Goal: Complete application form: Complete application form

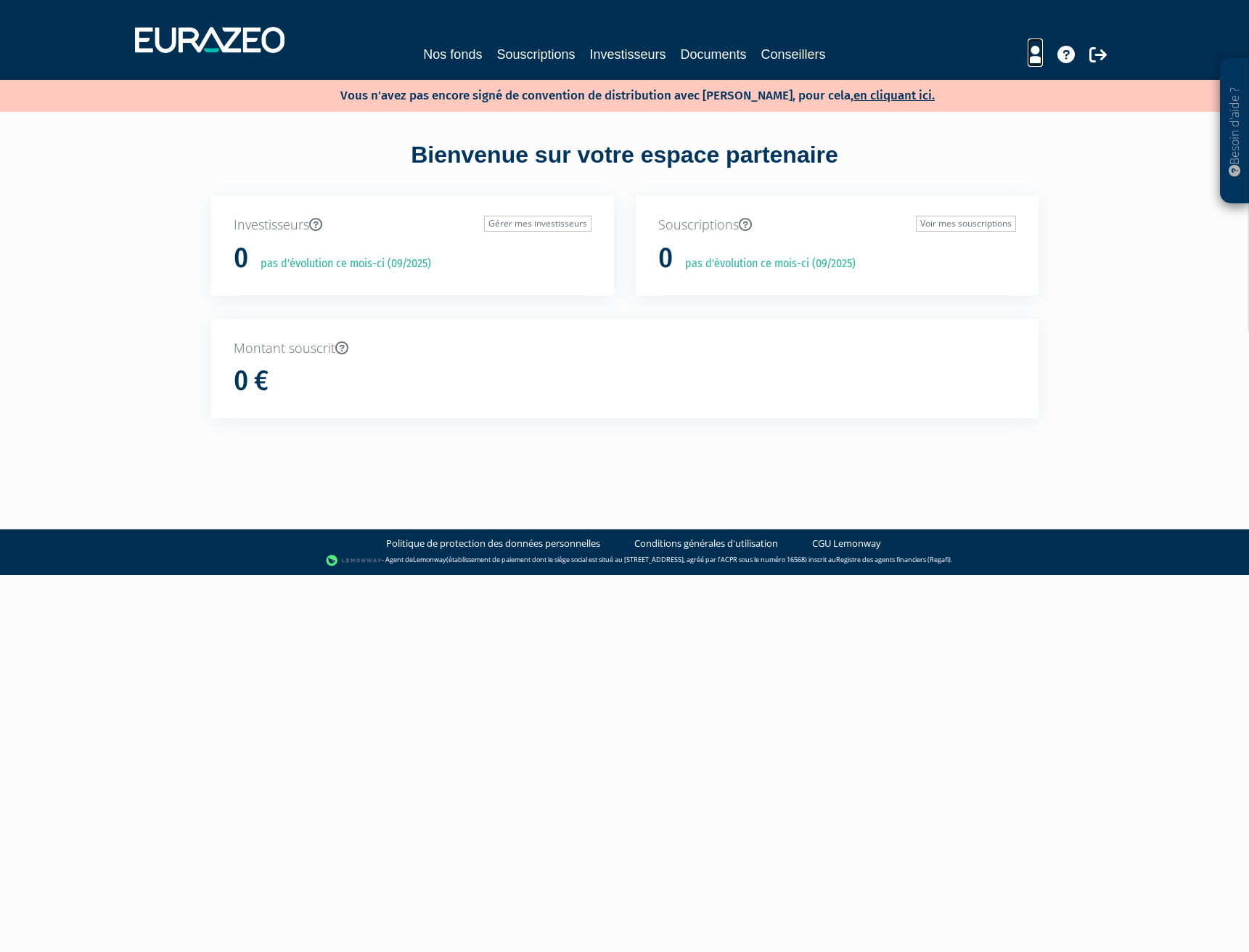
click at [1033, 57] on icon at bounding box center [1035, 54] width 15 height 17
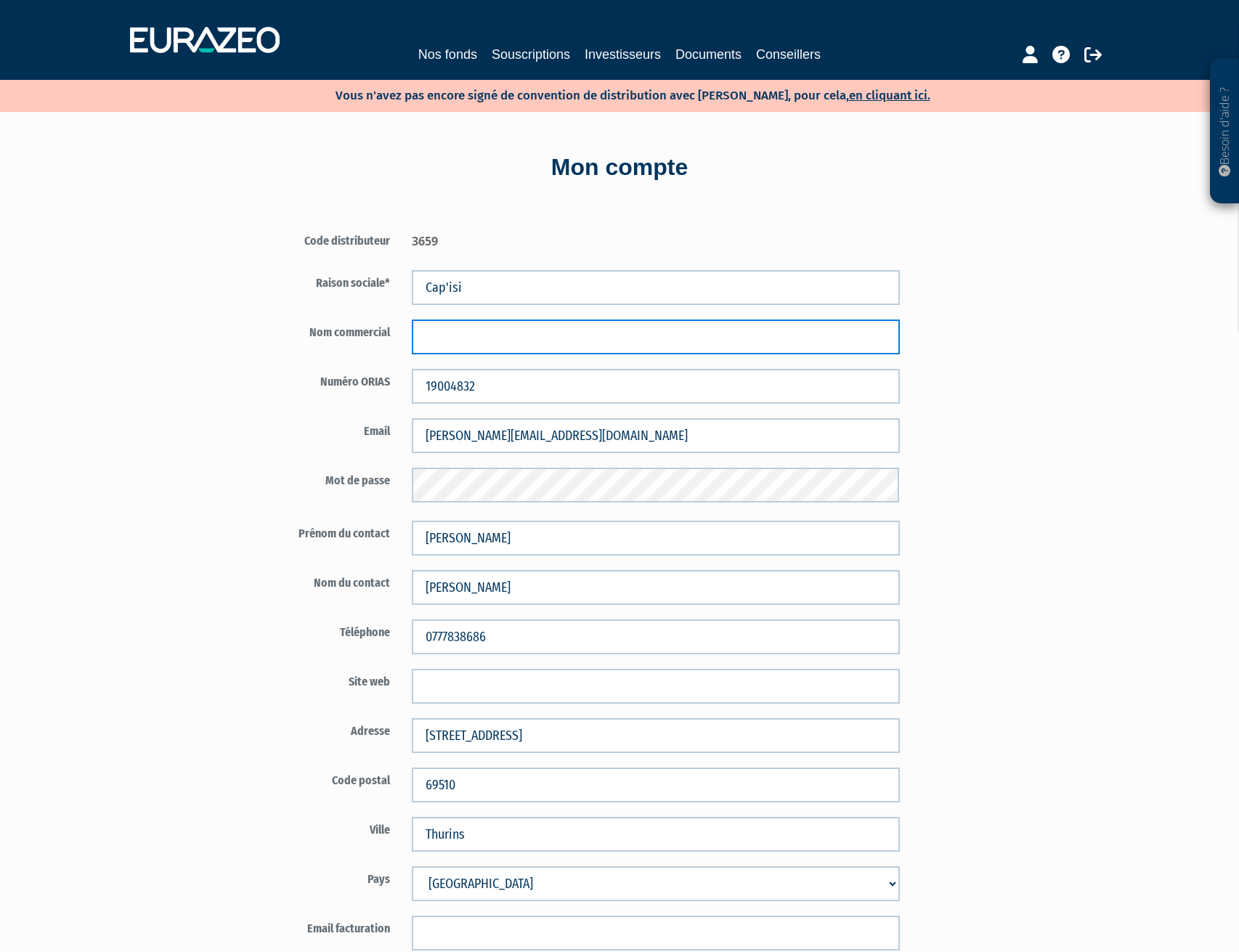
click at [533, 340] on input "text" at bounding box center [656, 337] width 488 height 35
click at [458, 335] on input "text" at bounding box center [656, 337] width 488 height 35
type input "Cap'isi"
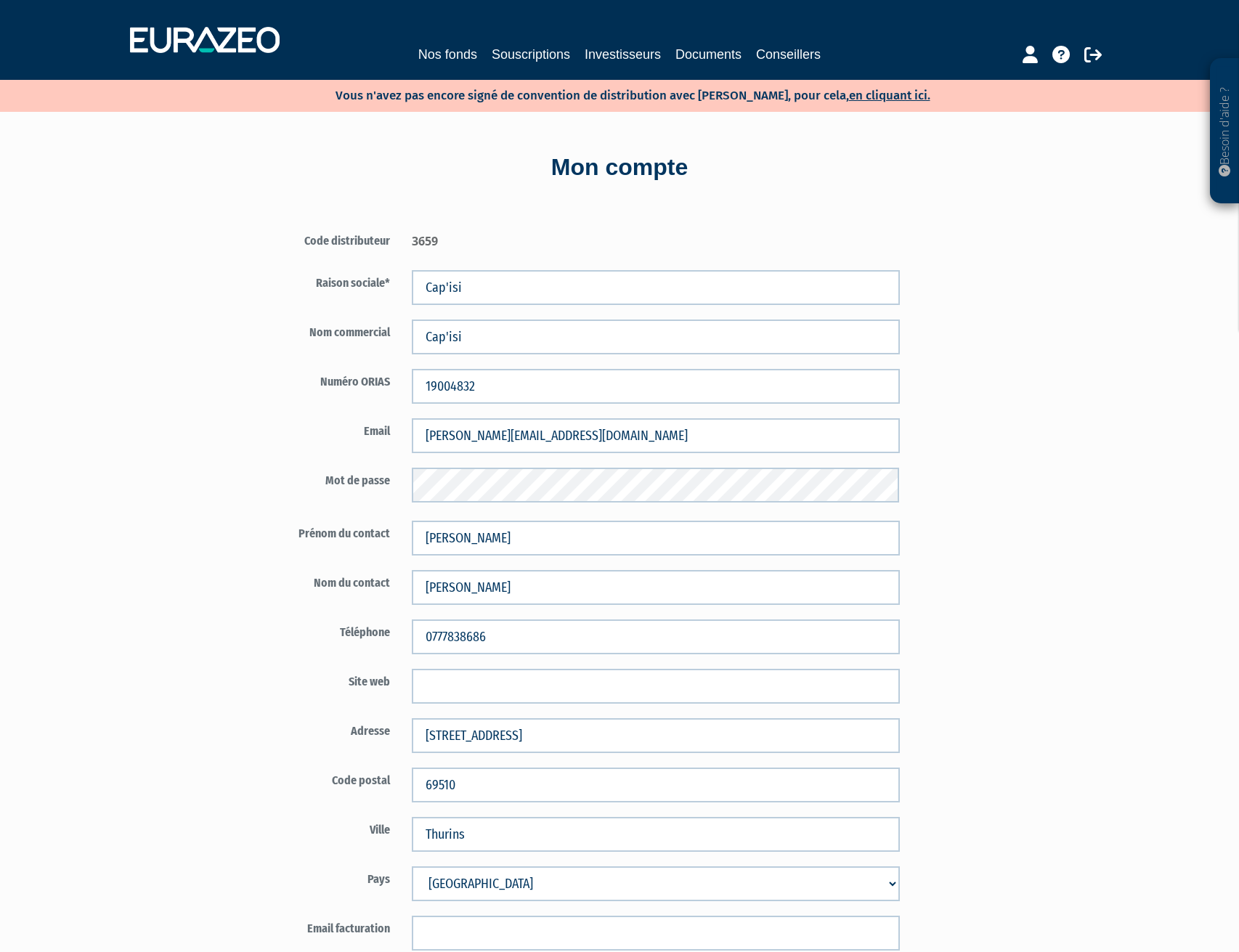
click at [986, 459] on div "Code distributeur 3659 Cap'isi Cap'isi 19004832" at bounding box center [656, 817] width 850 height 1221
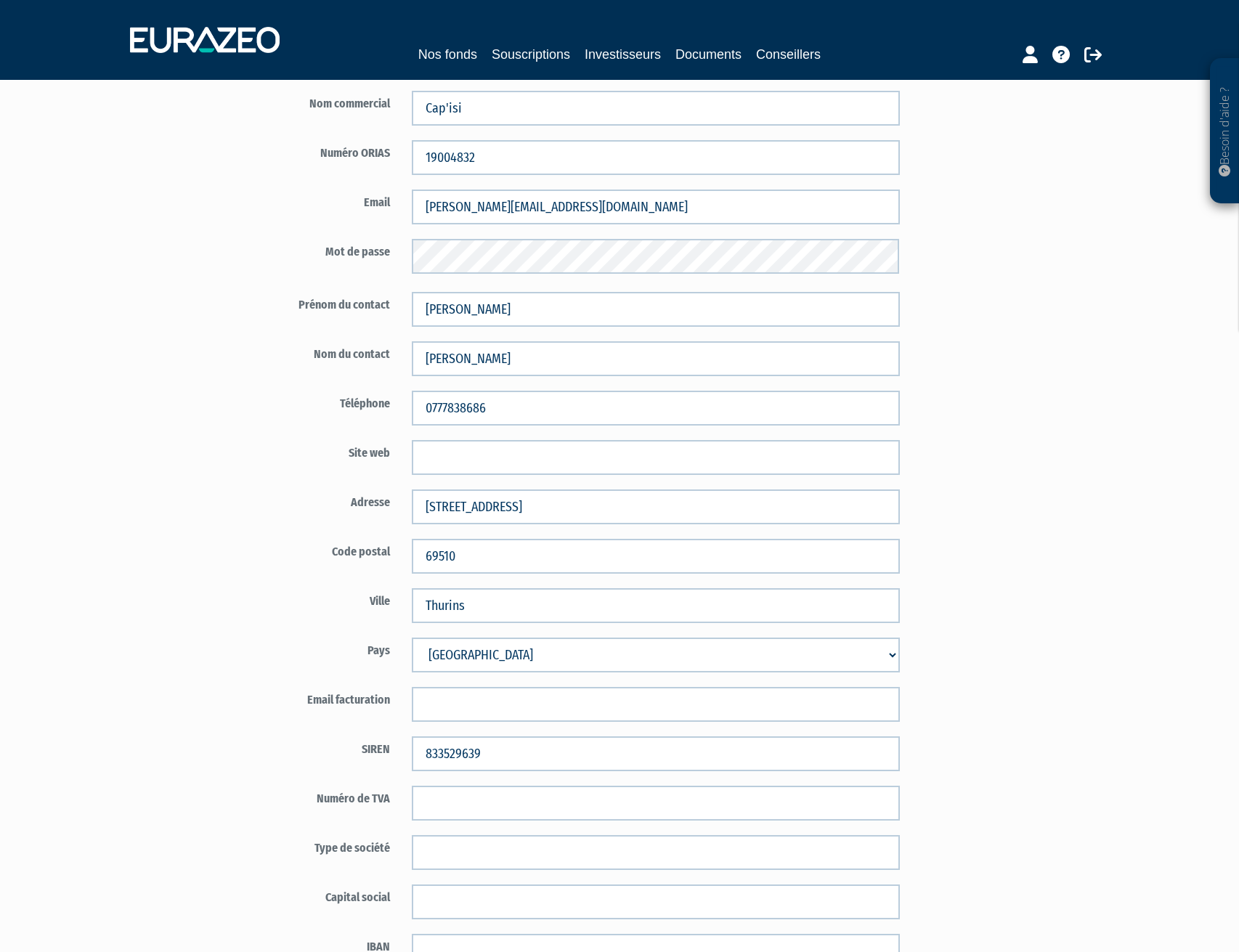
scroll to position [242, 0]
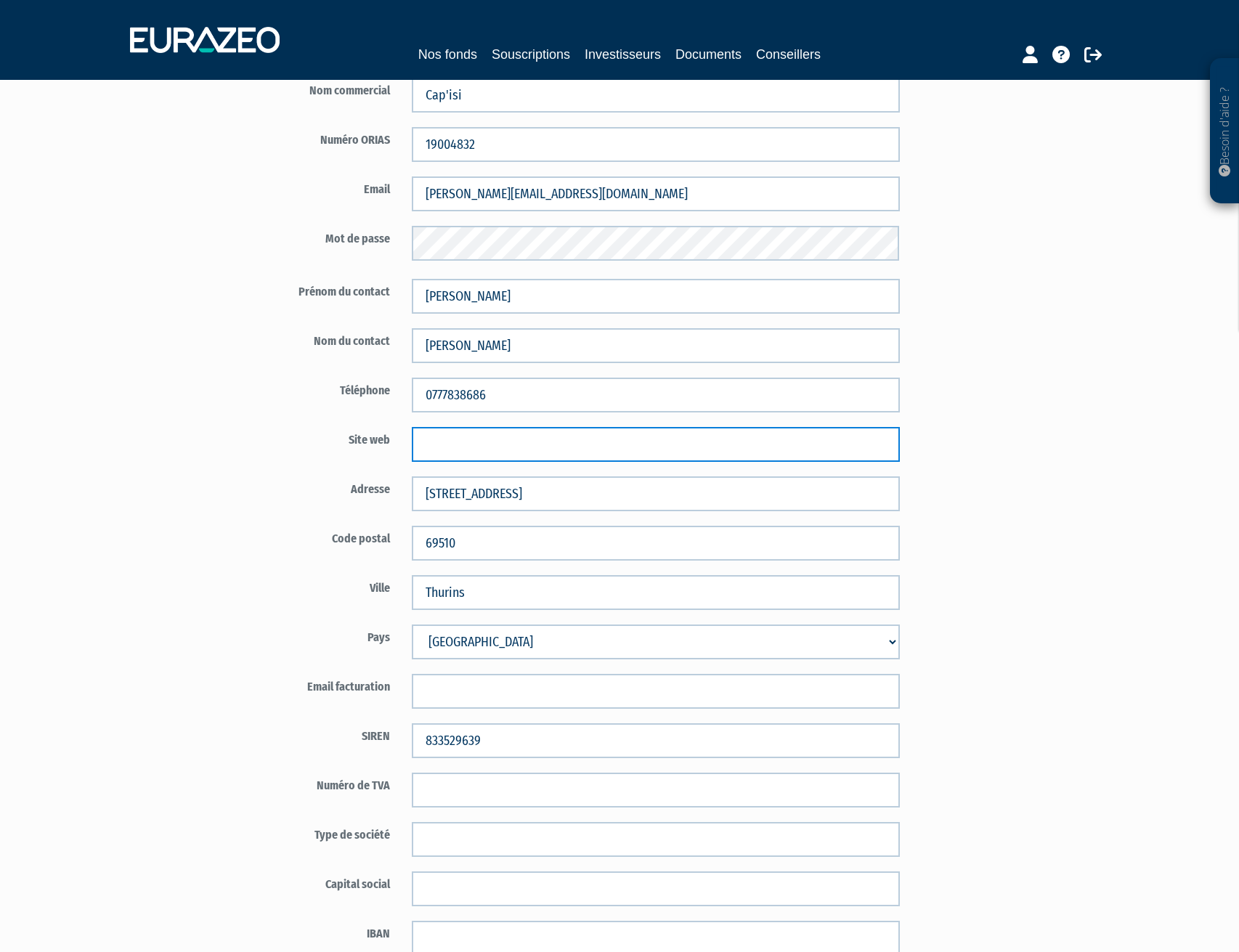
click at [529, 443] on input "text" at bounding box center [656, 444] width 488 height 35
type input "https://www.capisi.fr"
click at [935, 513] on div "Code distributeur 3659 Cap'isi Cap'isi 19004832" at bounding box center [656, 575] width 850 height 1221
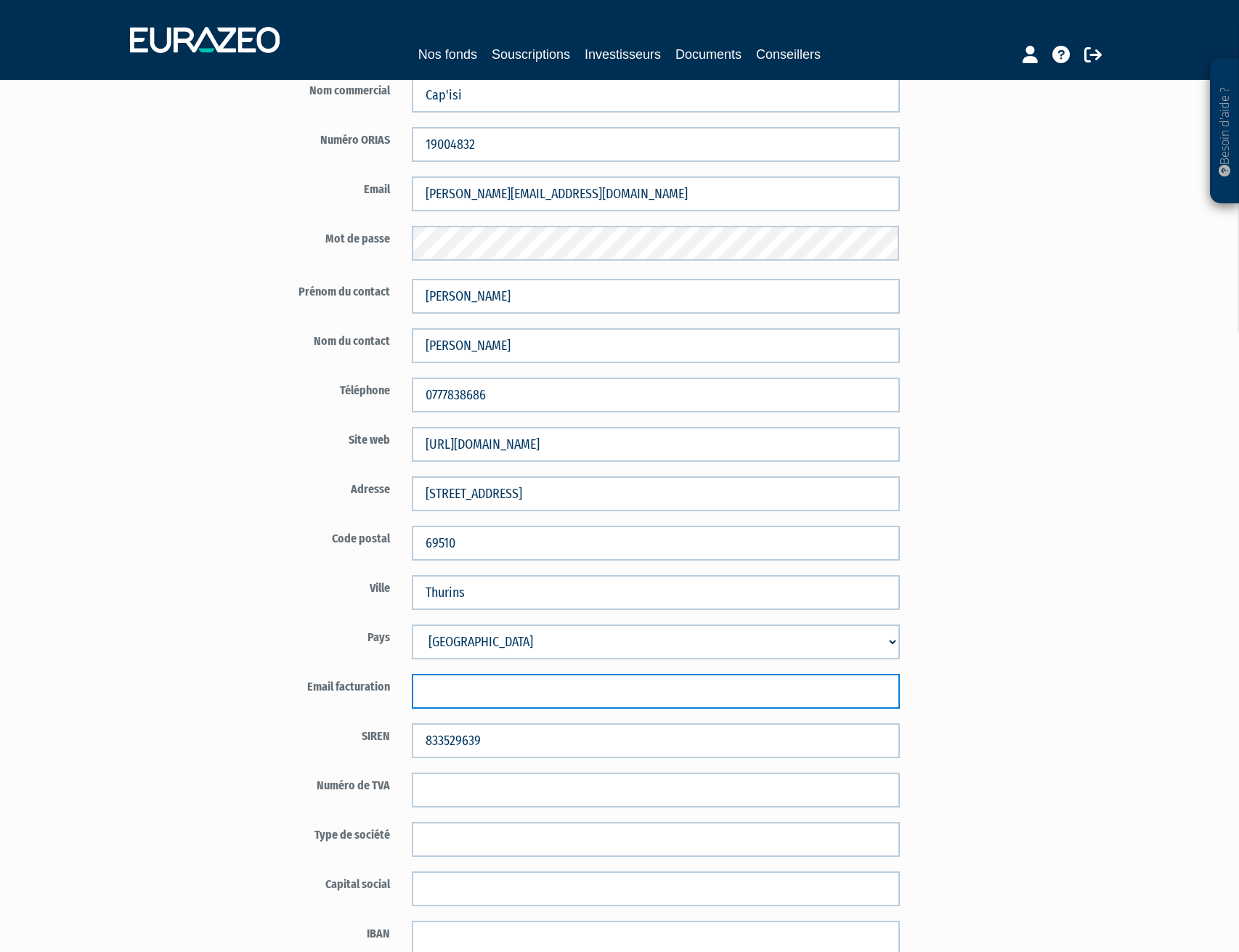
click at [517, 694] on input "text" at bounding box center [656, 691] width 488 height 35
type input "christophe.montano@capisi.fr"
click at [980, 647] on div "Code distributeur 3659 Cap'isi Cap'isi 19004832" at bounding box center [656, 575] width 850 height 1221
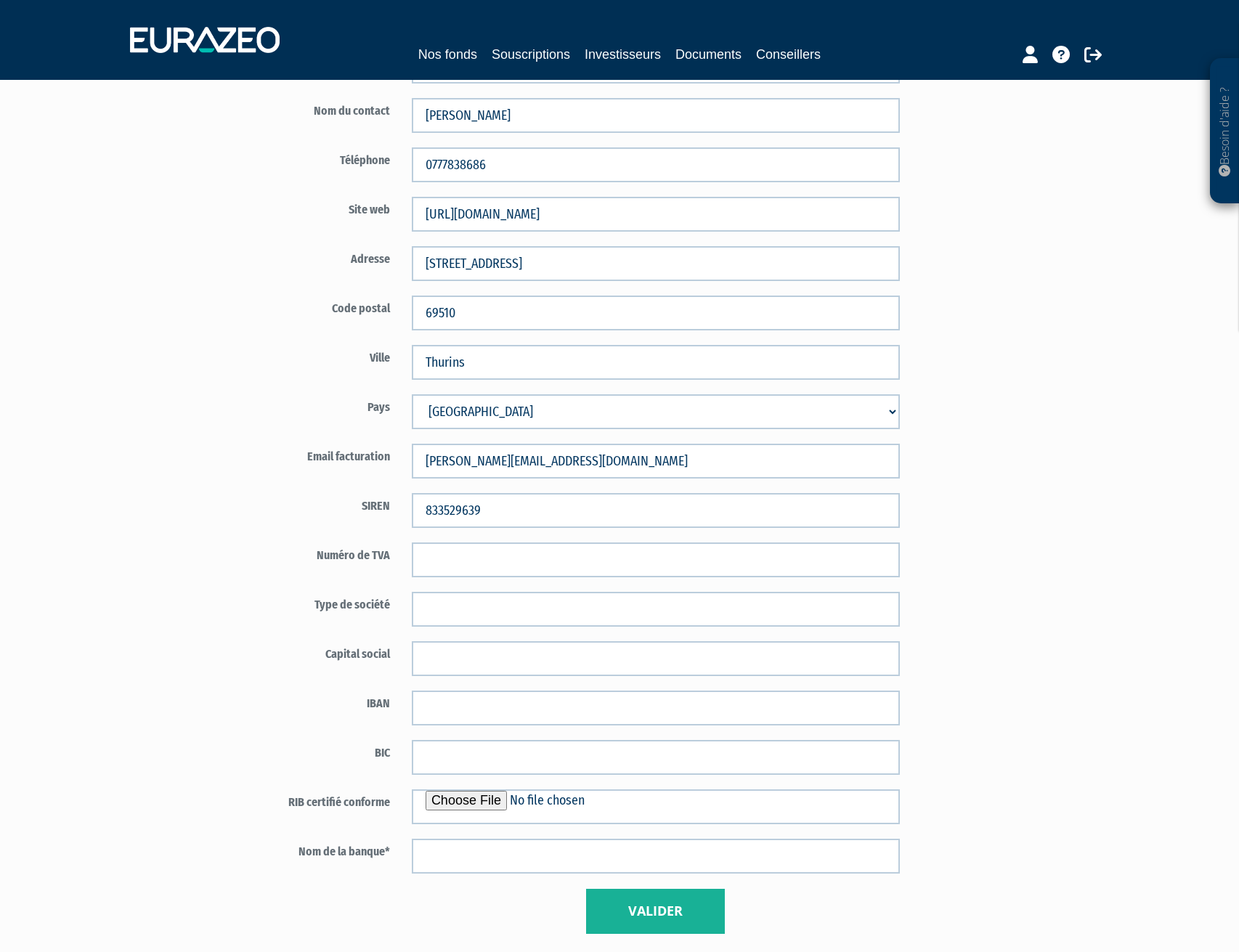
scroll to position [485, 0]
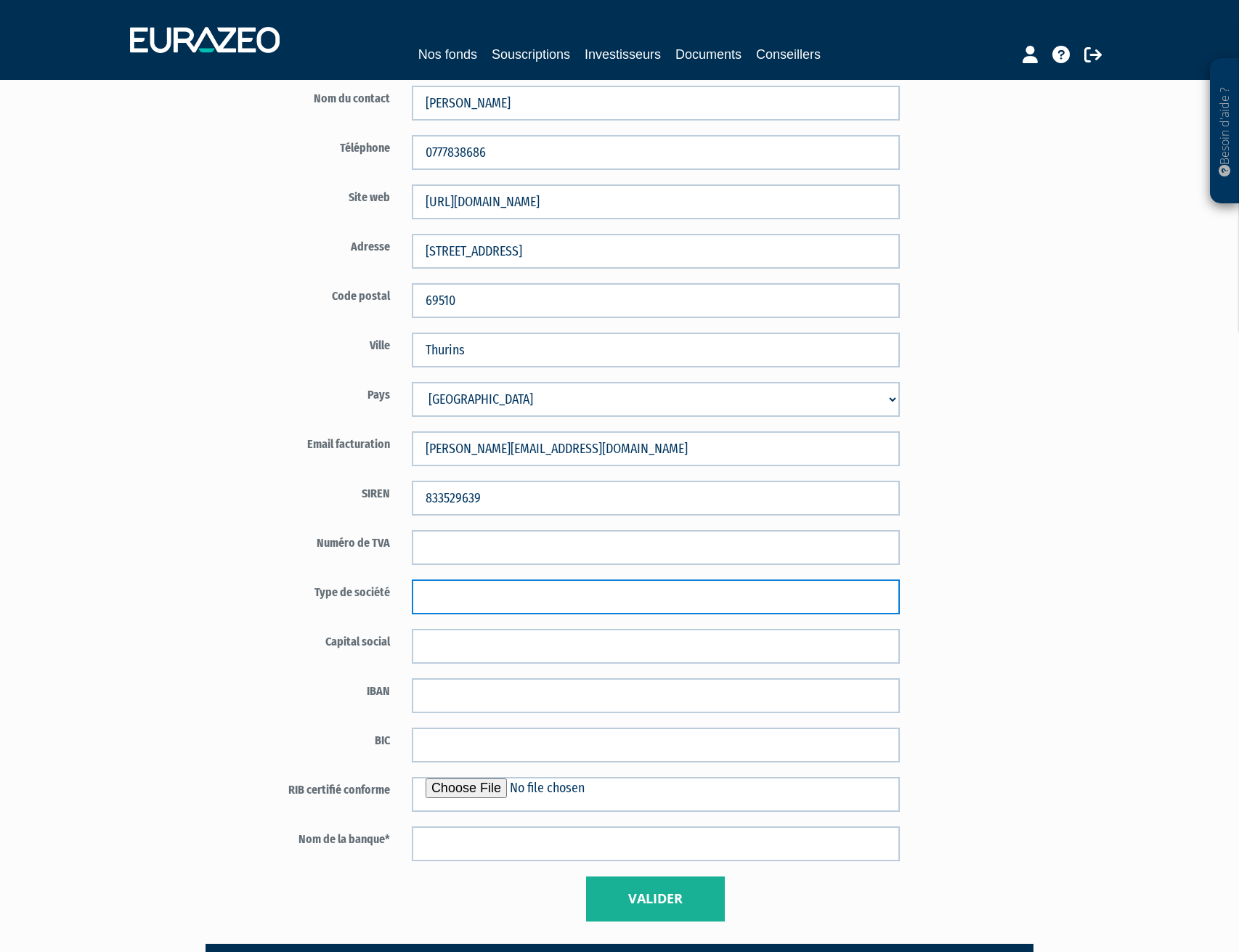
click at [521, 593] on input "text" at bounding box center [656, 597] width 488 height 35
type input "Entreprise Individuelle"
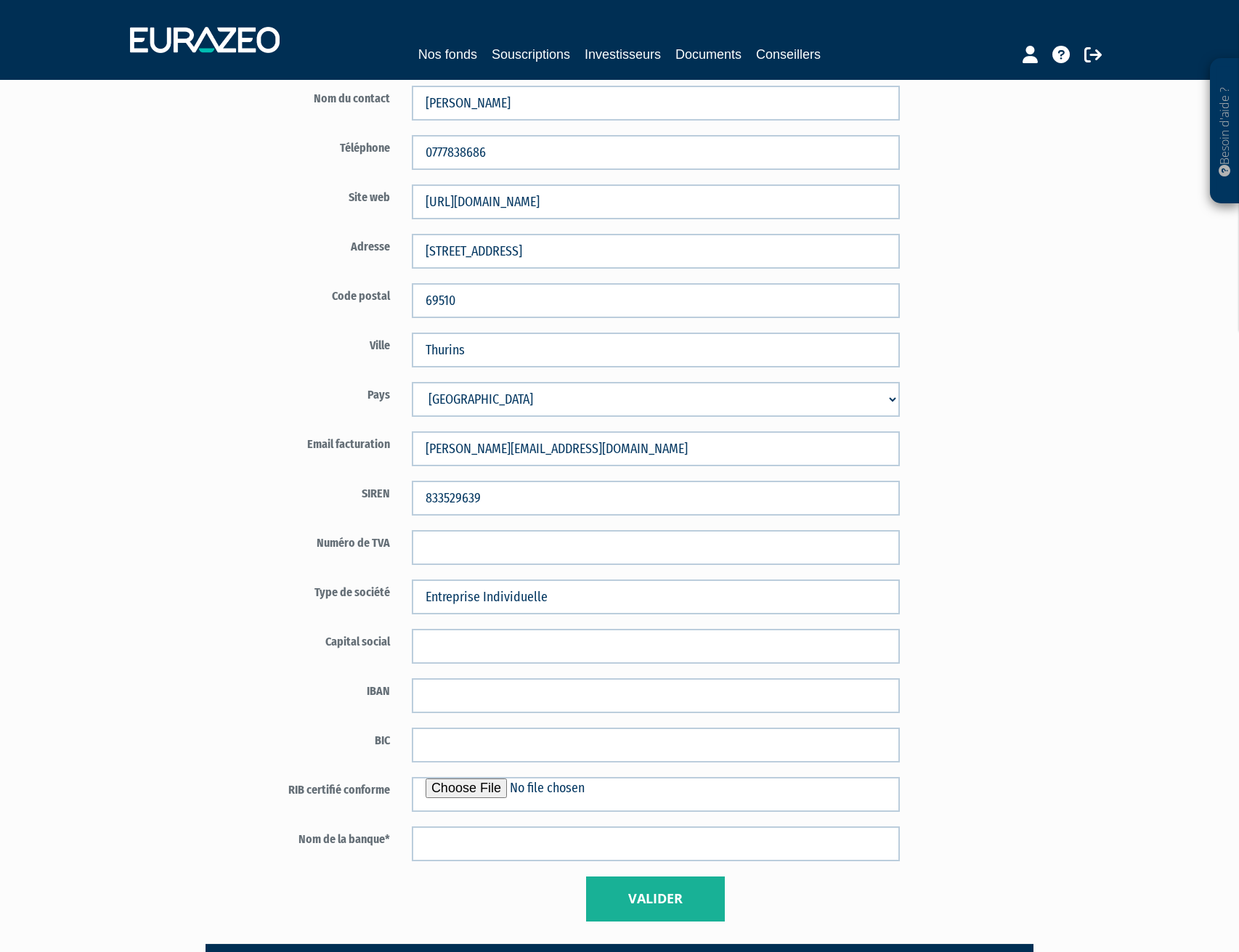
click at [1033, 732] on div "Code distributeur 3659 Cap'isi Cap'isi 19004832" at bounding box center [656, 332] width 850 height 1221
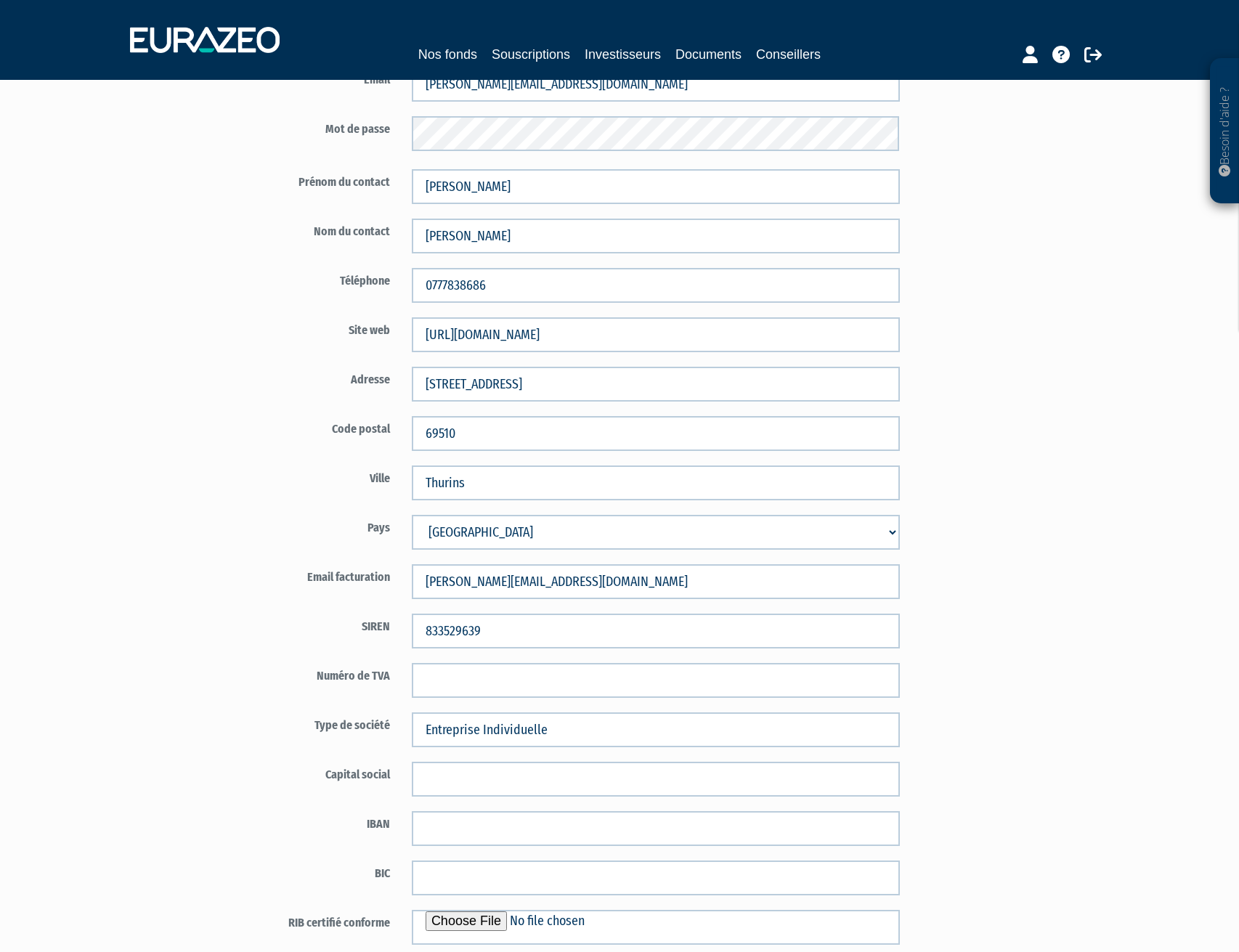
scroll to position [339, 0]
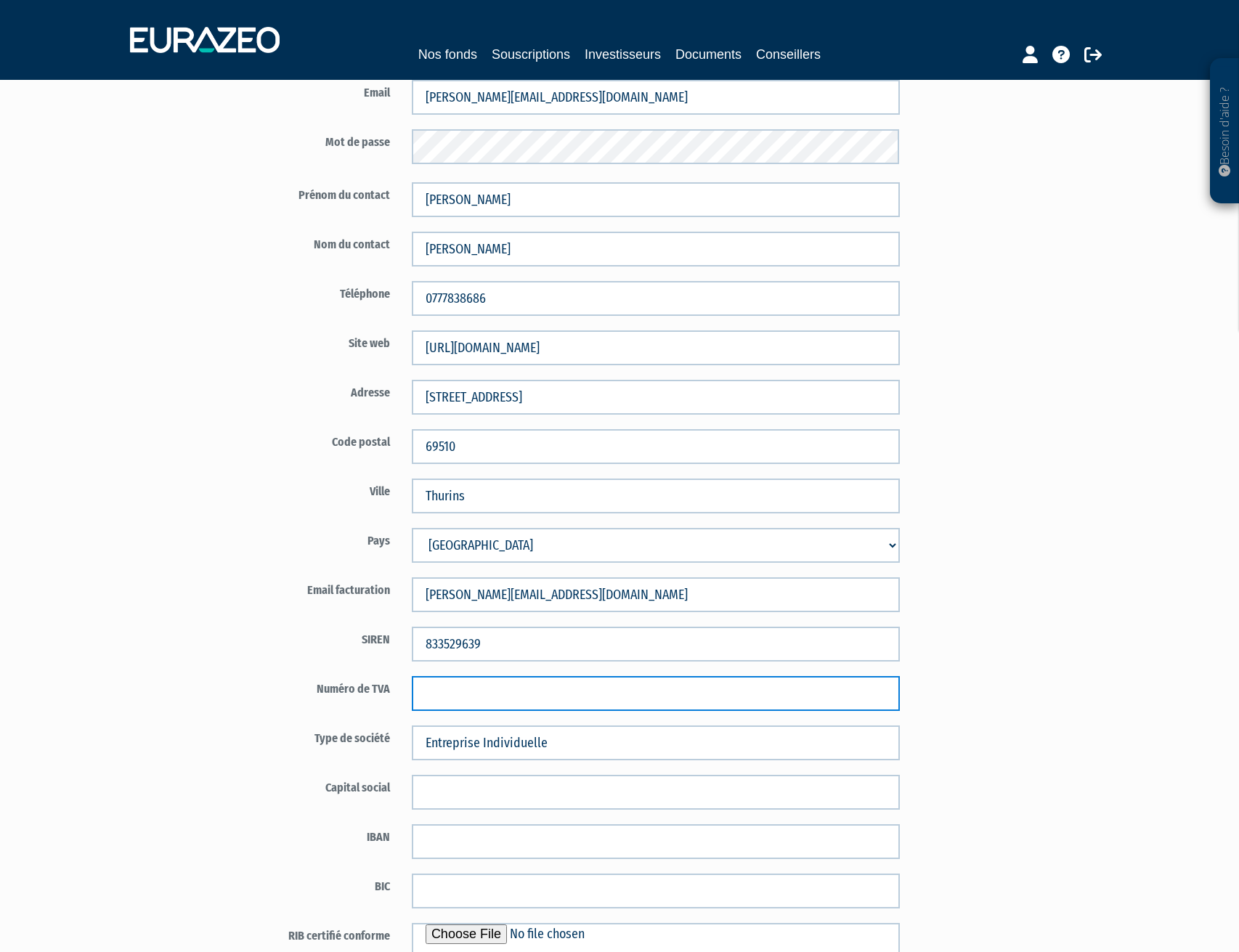
click at [473, 700] on input "text" at bounding box center [656, 694] width 488 height 35
paste input "FR30833529639"
type input "FR30833529639"
click at [1035, 739] on div "Code distributeur 3659 Cap'isi Cap'isi 19004832" at bounding box center [656, 478] width 850 height 1221
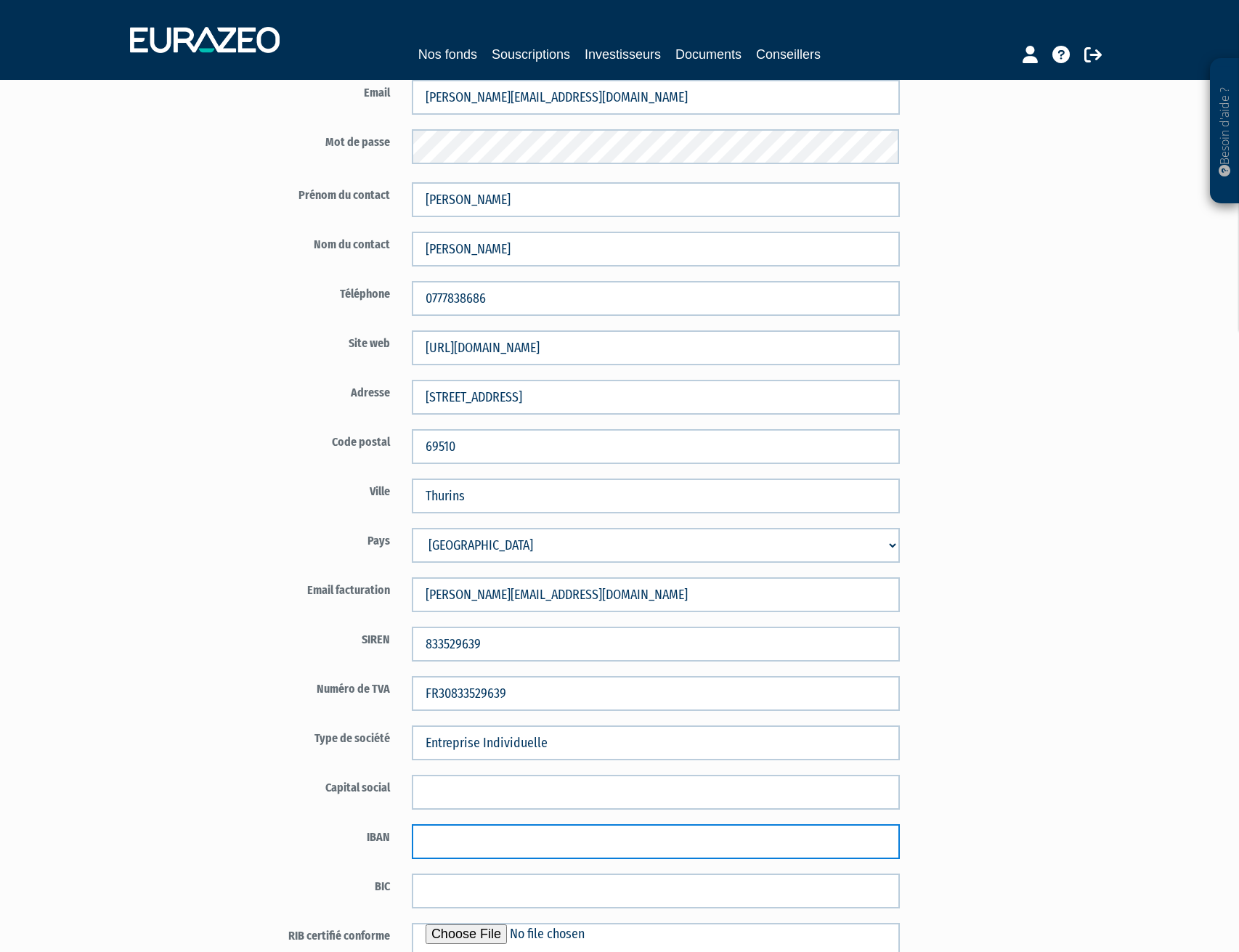
click at [734, 848] on input "text" at bounding box center [656, 841] width 488 height 35
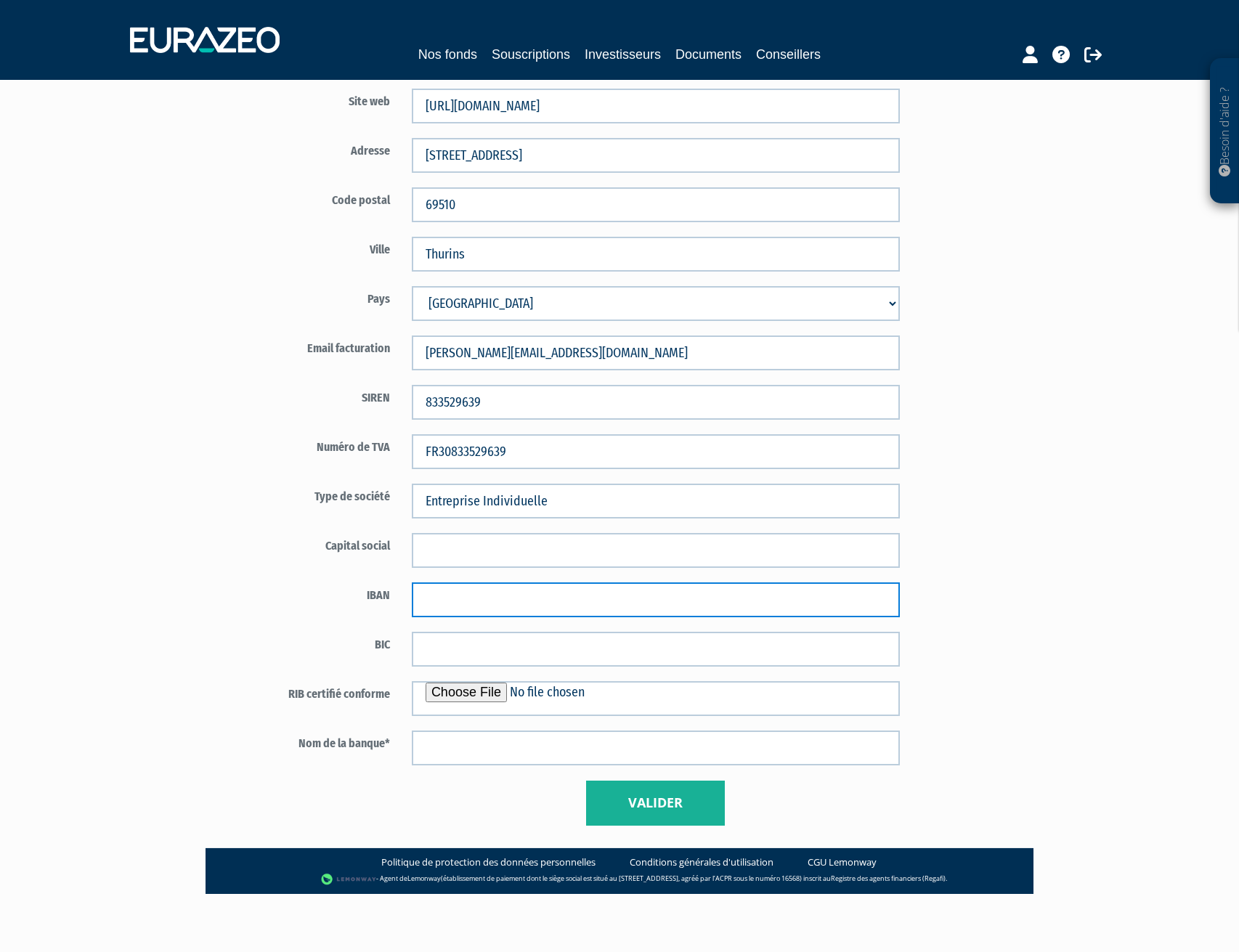
click at [471, 594] on input "text" at bounding box center [656, 599] width 488 height 35
paste input "FR76 1695 8000 0157 2137 9333 646"
type input "FR76 1695 8000 0157 2137 9333 646"
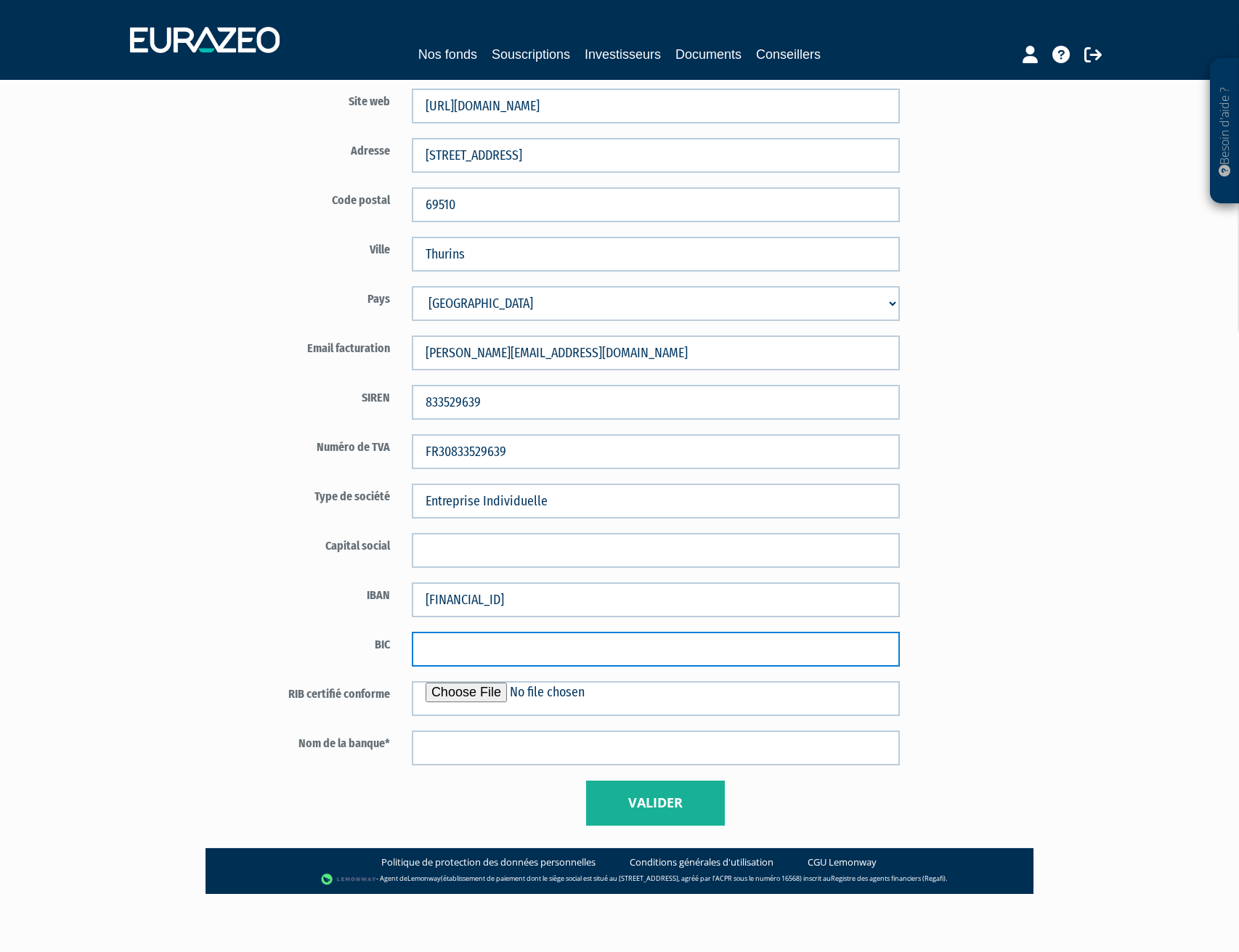
click at [444, 645] on input "text" at bounding box center [656, 649] width 488 height 35
paste input "QNTOFRP1XXX"
type input "QNTOFRP1XXX"
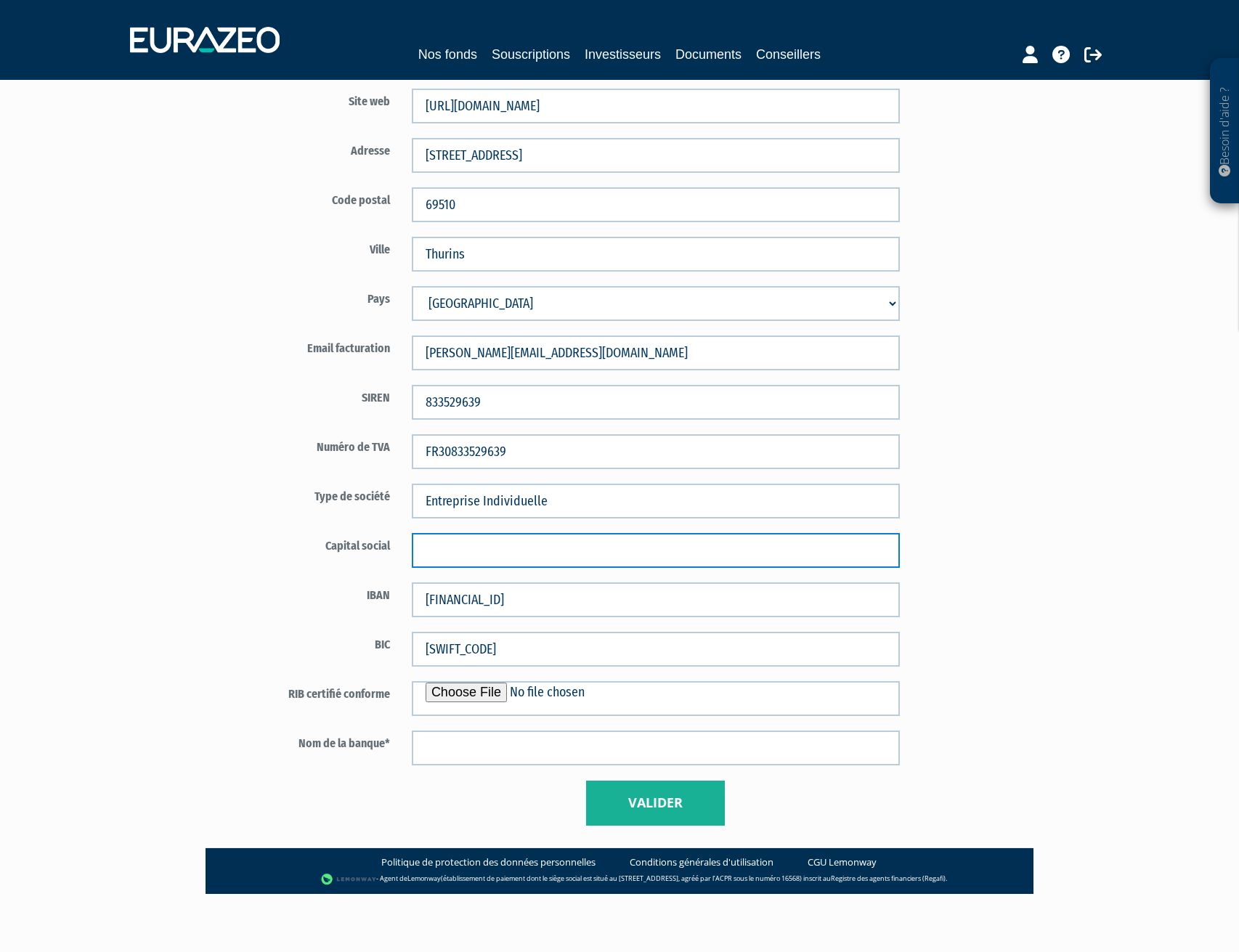
click at [456, 547] on input "text" at bounding box center [656, 550] width 488 height 35
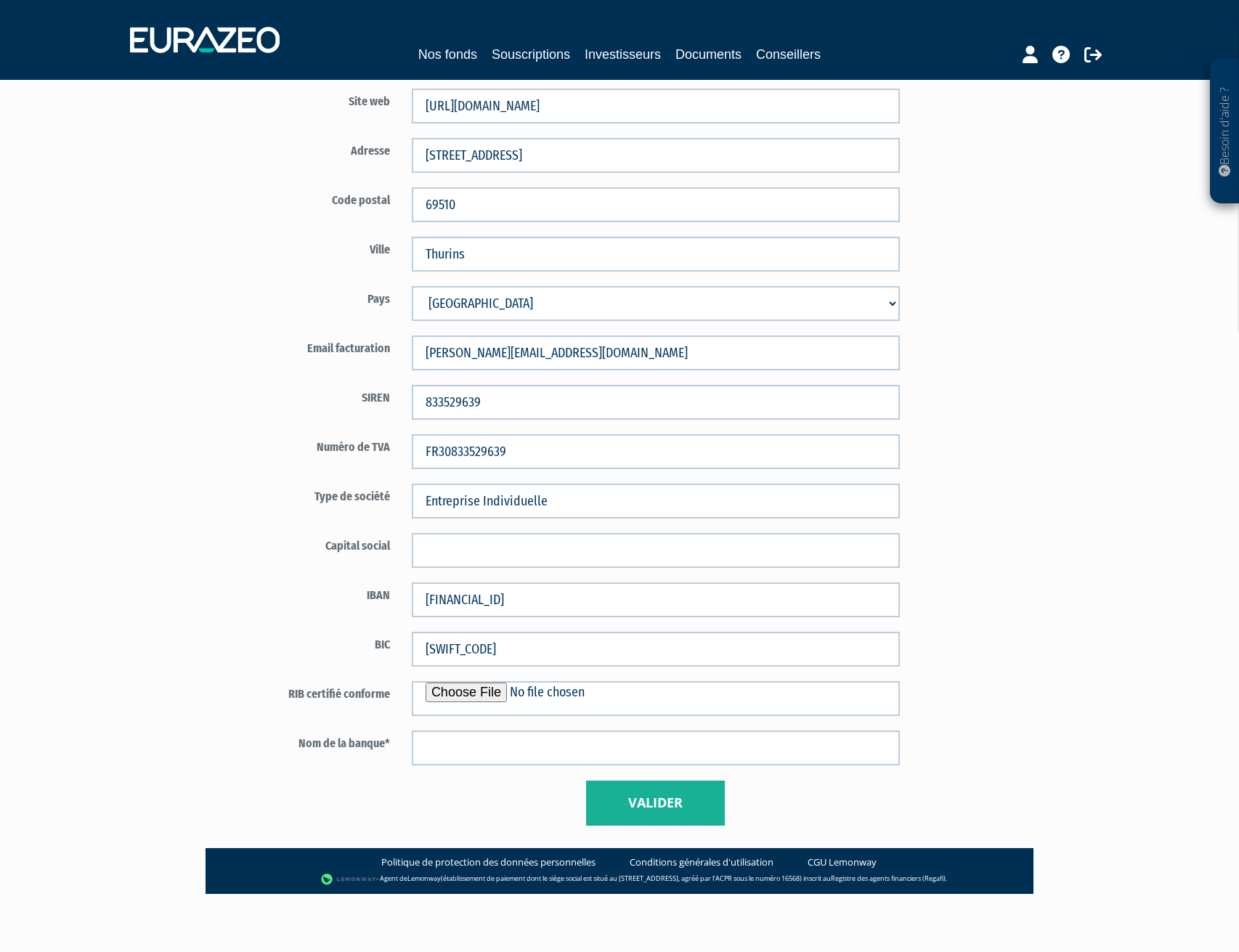
click at [911, 661] on div "Code distributeur 3659 Cap'isi Cap'isi 19004832" at bounding box center [656, 236] width 850 height 1221
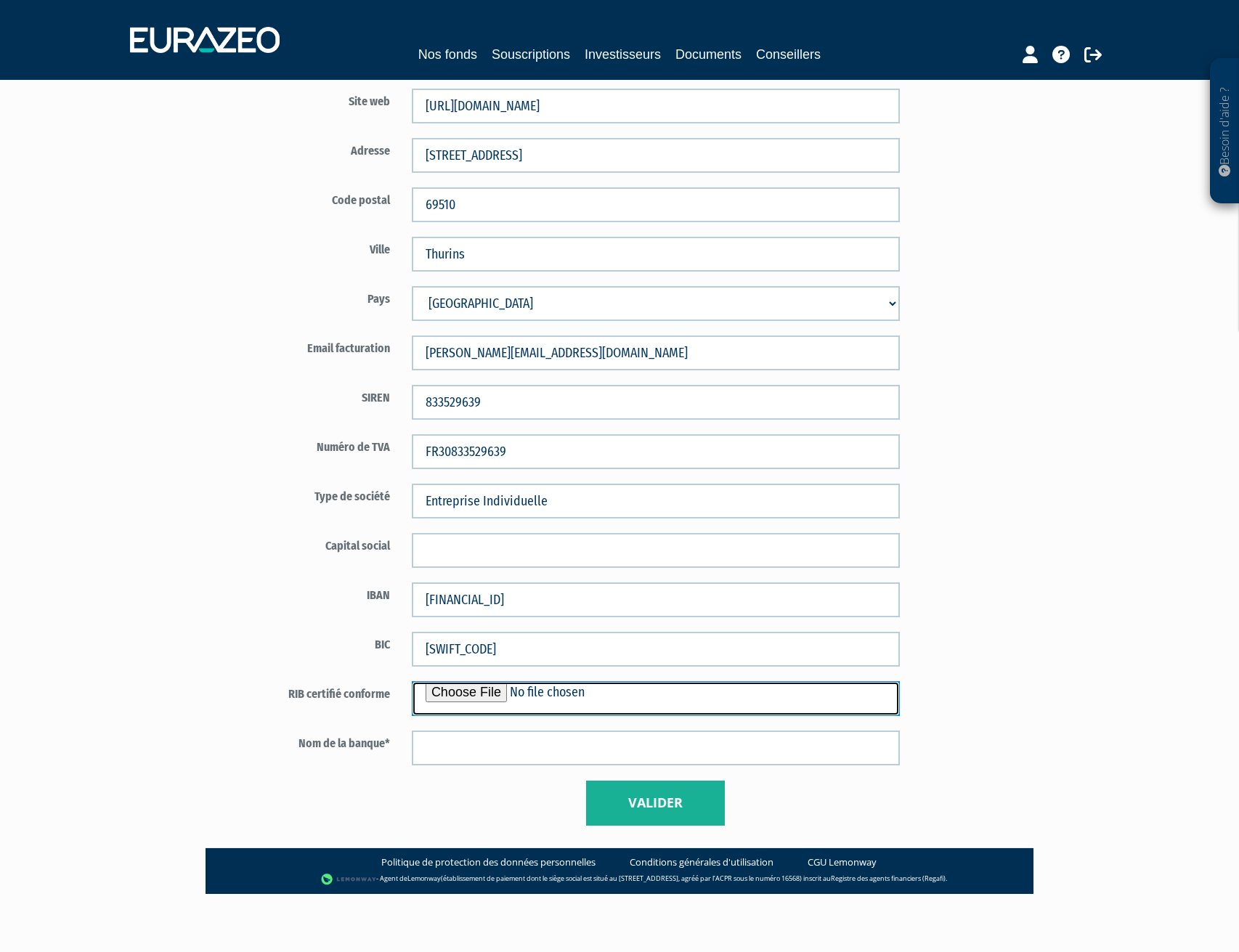
click at [714, 698] on input "file" at bounding box center [656, 699] width 488 height 35
type input "C:\fakepath\RIB Qonto EI MONTANO.pdf"
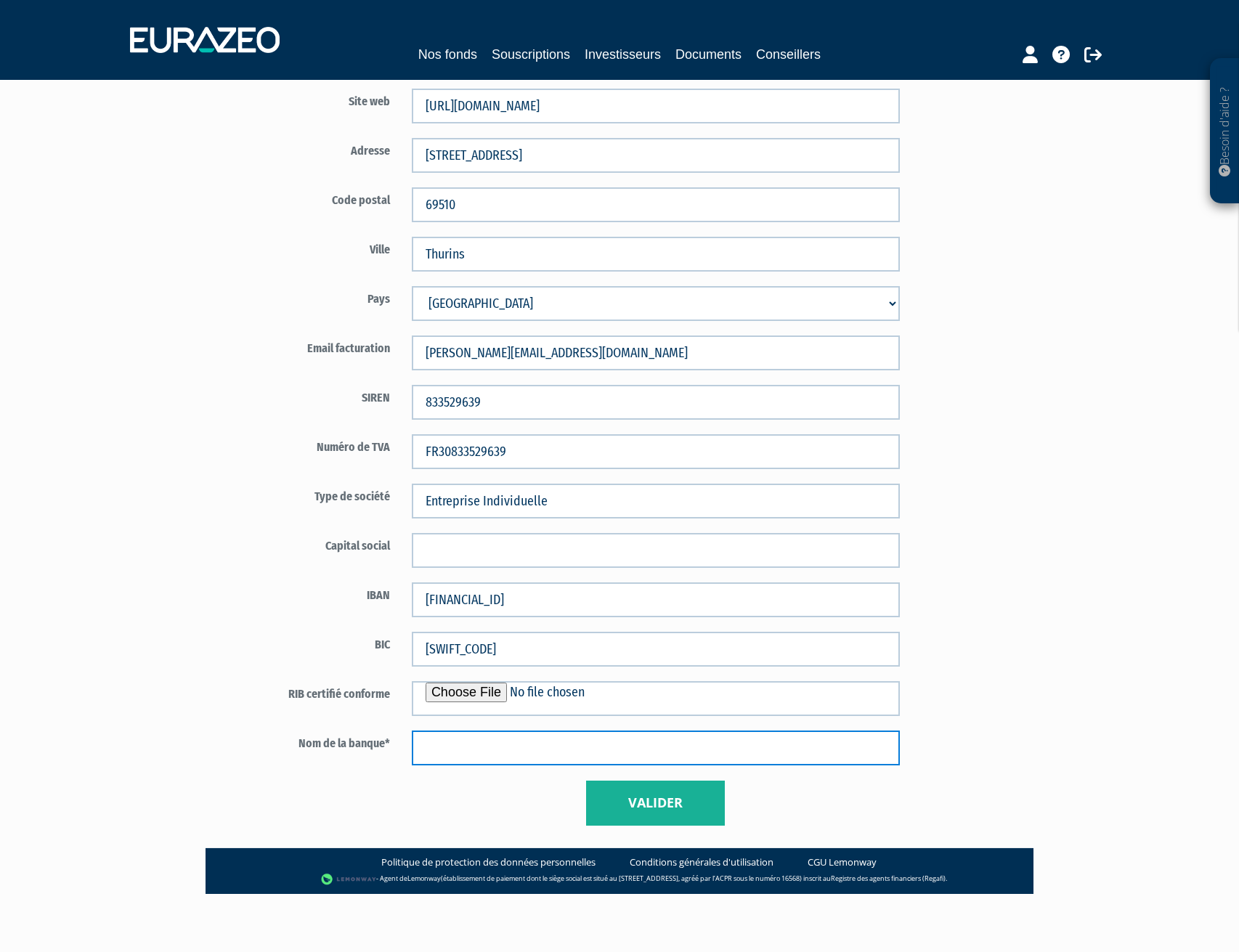
click at [637, 743] on input "text" at bounding box center [656, 748] width 488 height 35
type input "Qonto"
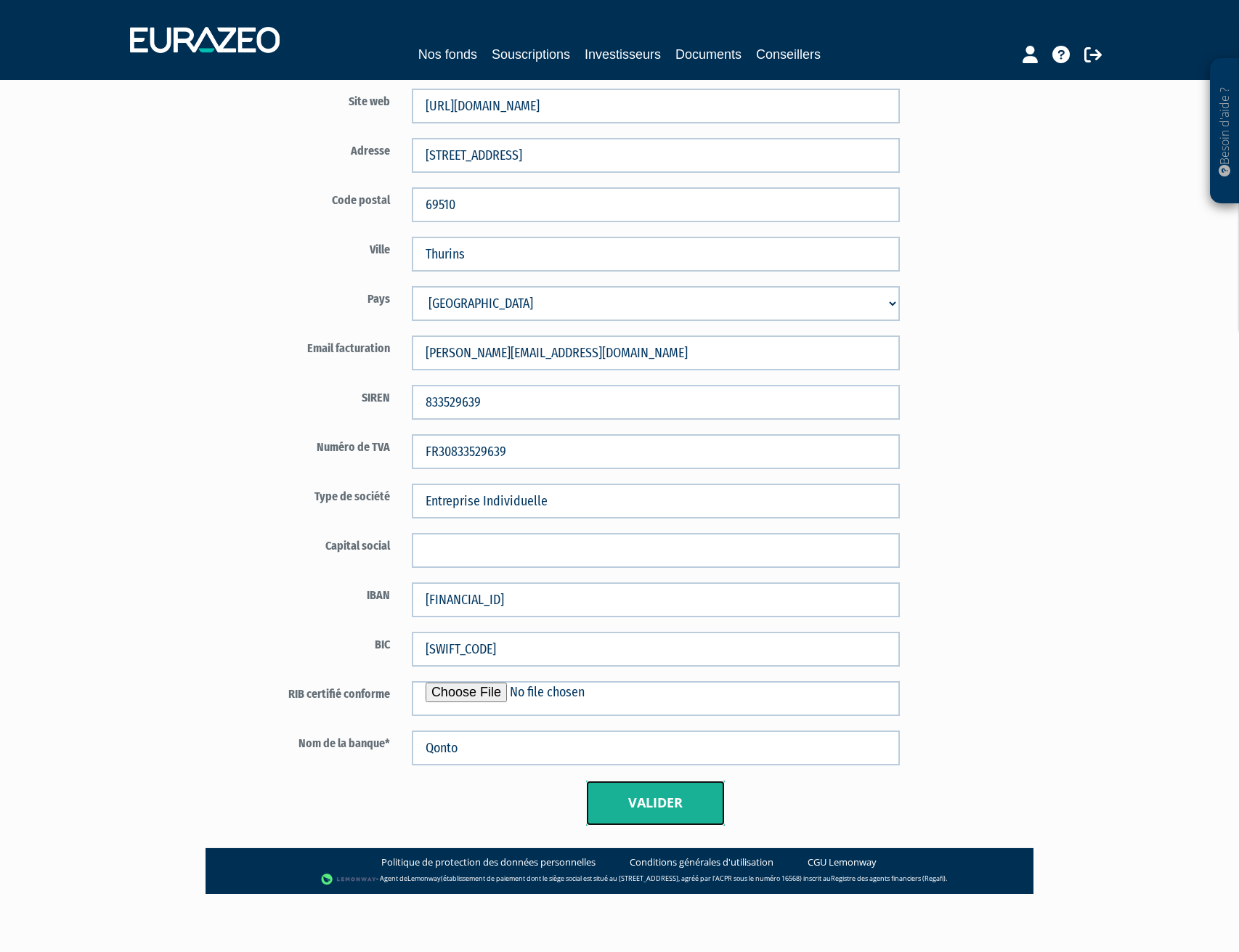
click at [691, 792] on button "Valider" at bounding box center [656, 803] width 139 height 45
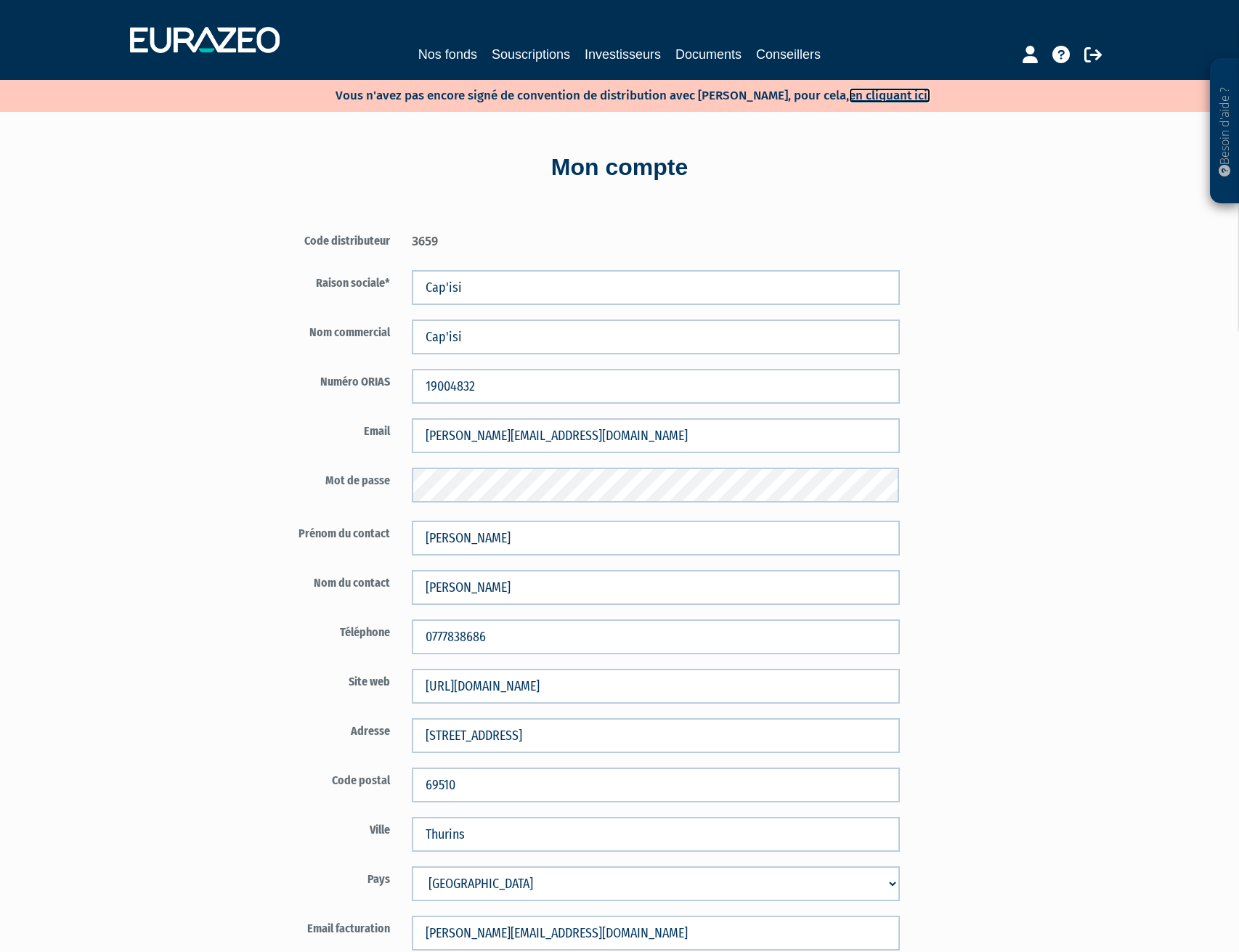
click at [873, 92] on link "en cliquant ici." at bounding box center [890, 95] width 81 height 15
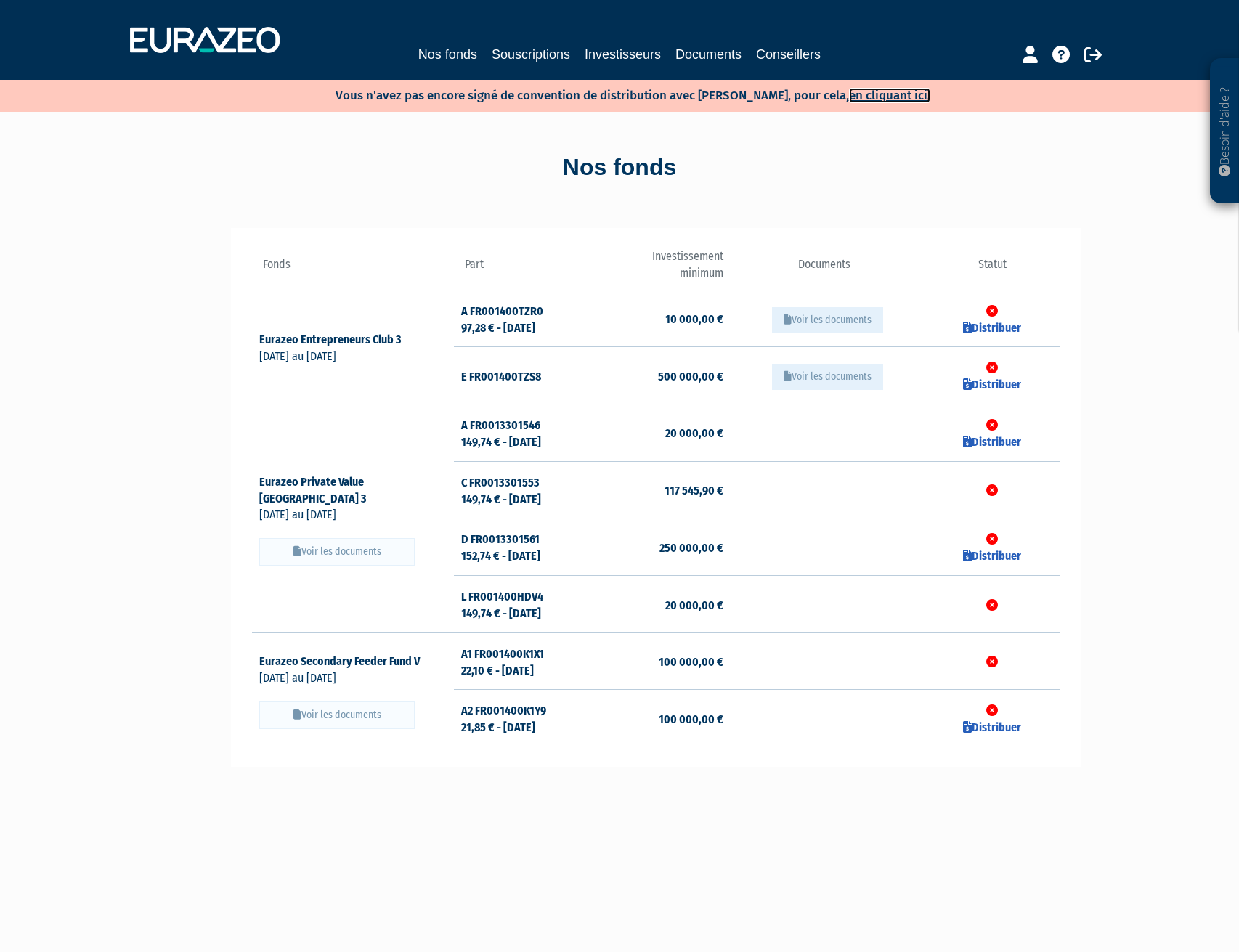
click at [864, 90] on link "en cliquant ici." at bounding box center [890, 95] width 81 height 15
click at [780, 57] on link "Conseillers" at bounding box center [788, 54] width 64 height 21
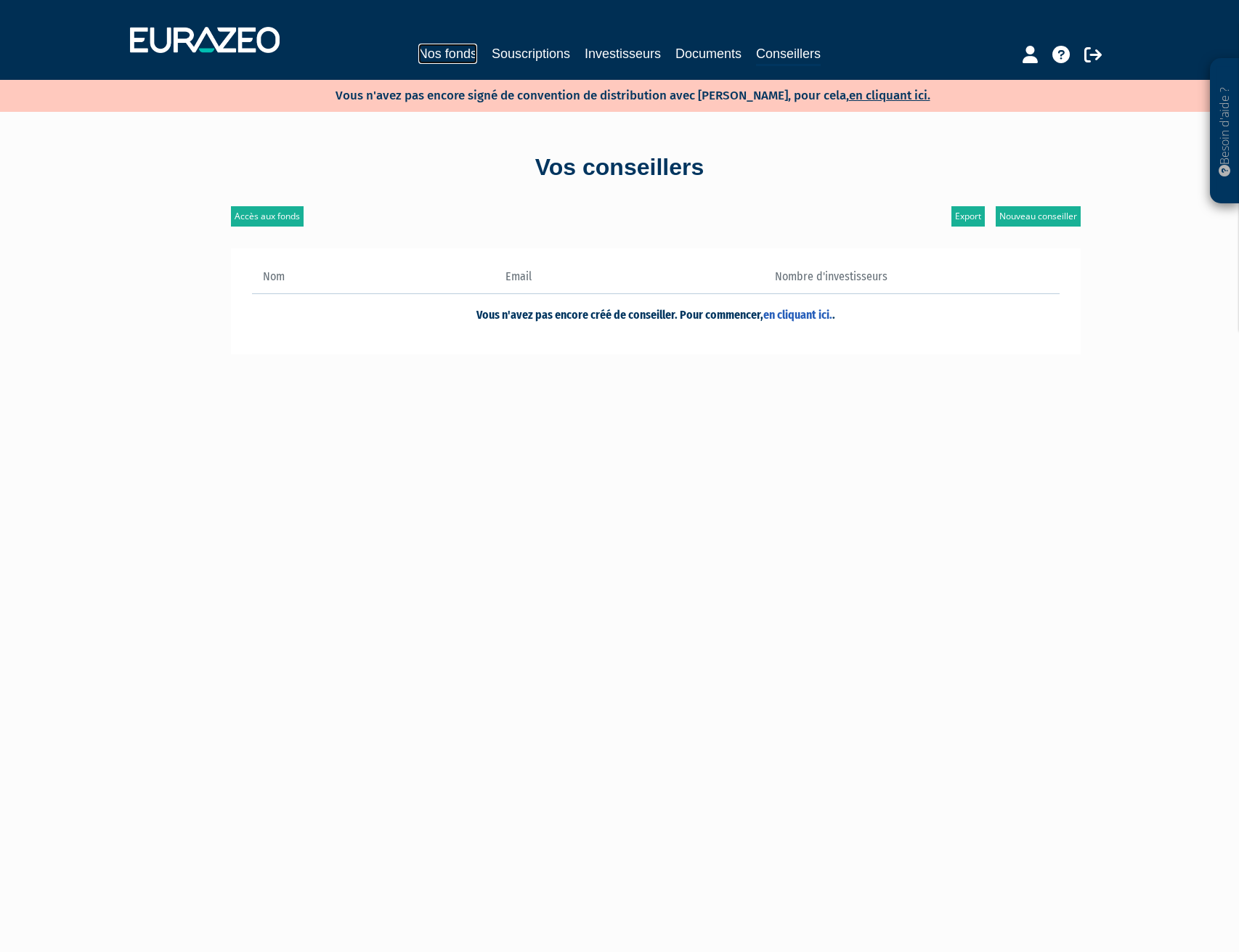
click at [445, 57] on link "Nos fonds" at bounding box center [448, 54] width 59 height 21
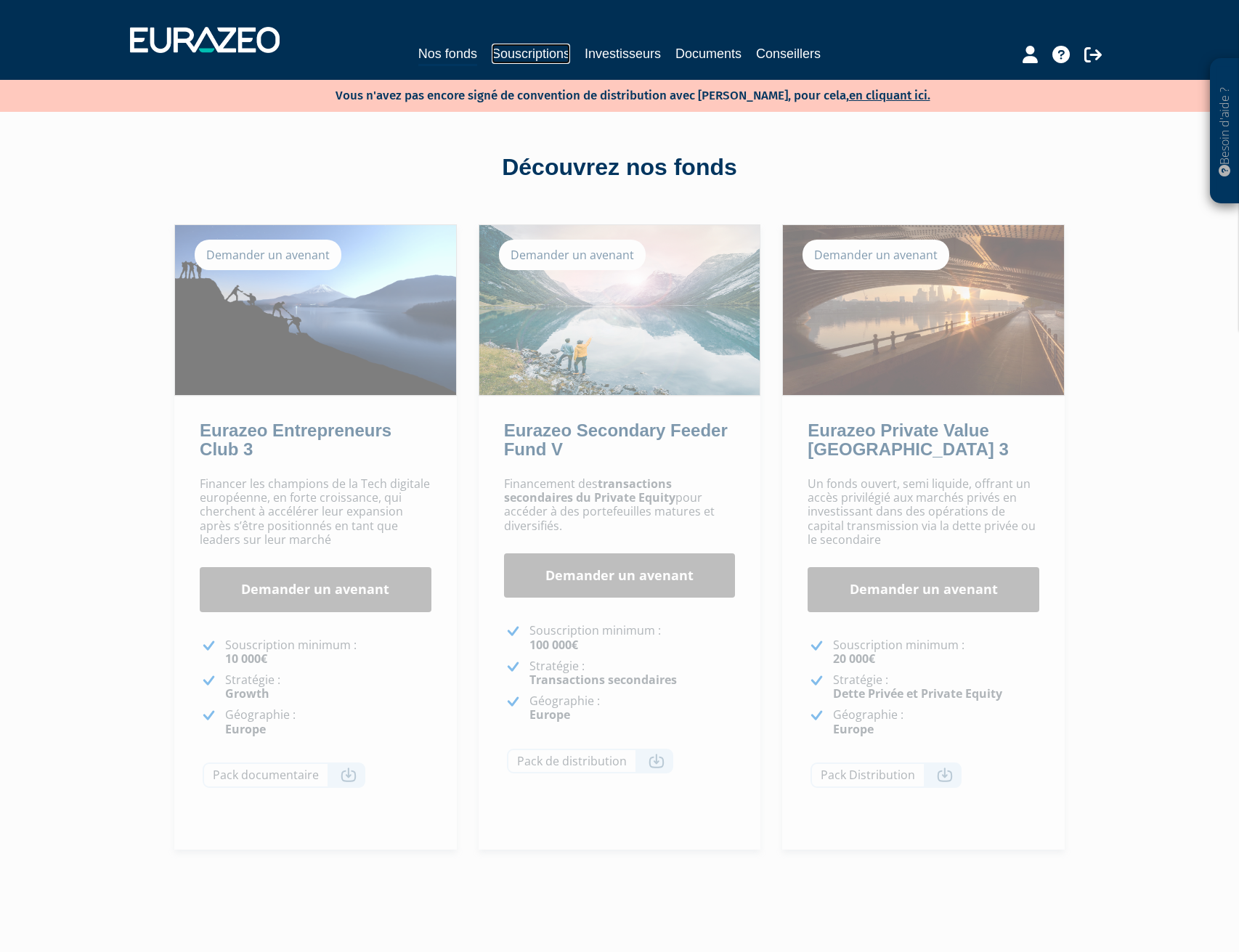
click at [554, 51] on link "Souscriptions" at bounding box center [530, 54] width 78 height 21
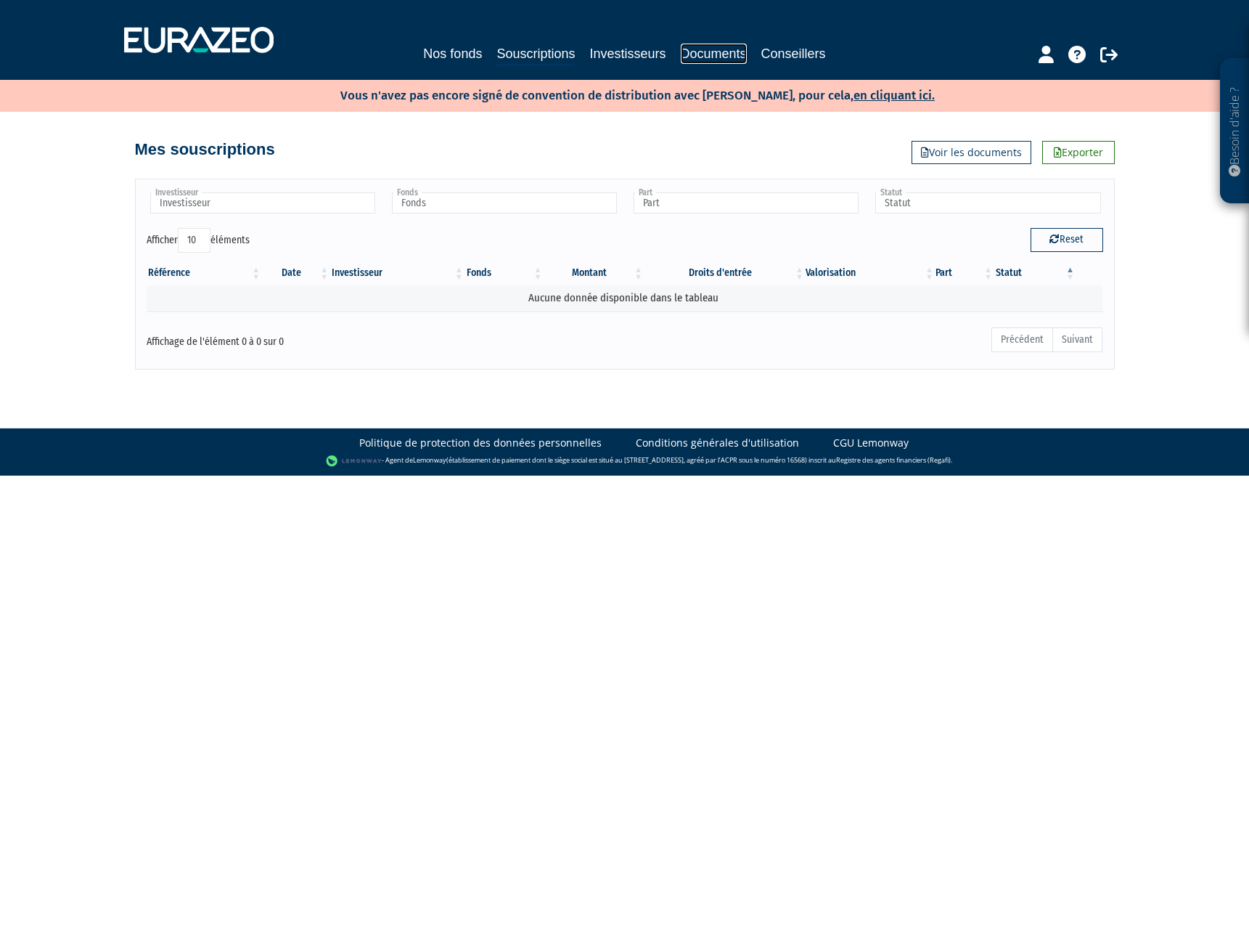
click at [721, 54] on link "Documents" at bounding box center [714, 54] width 66 height 21
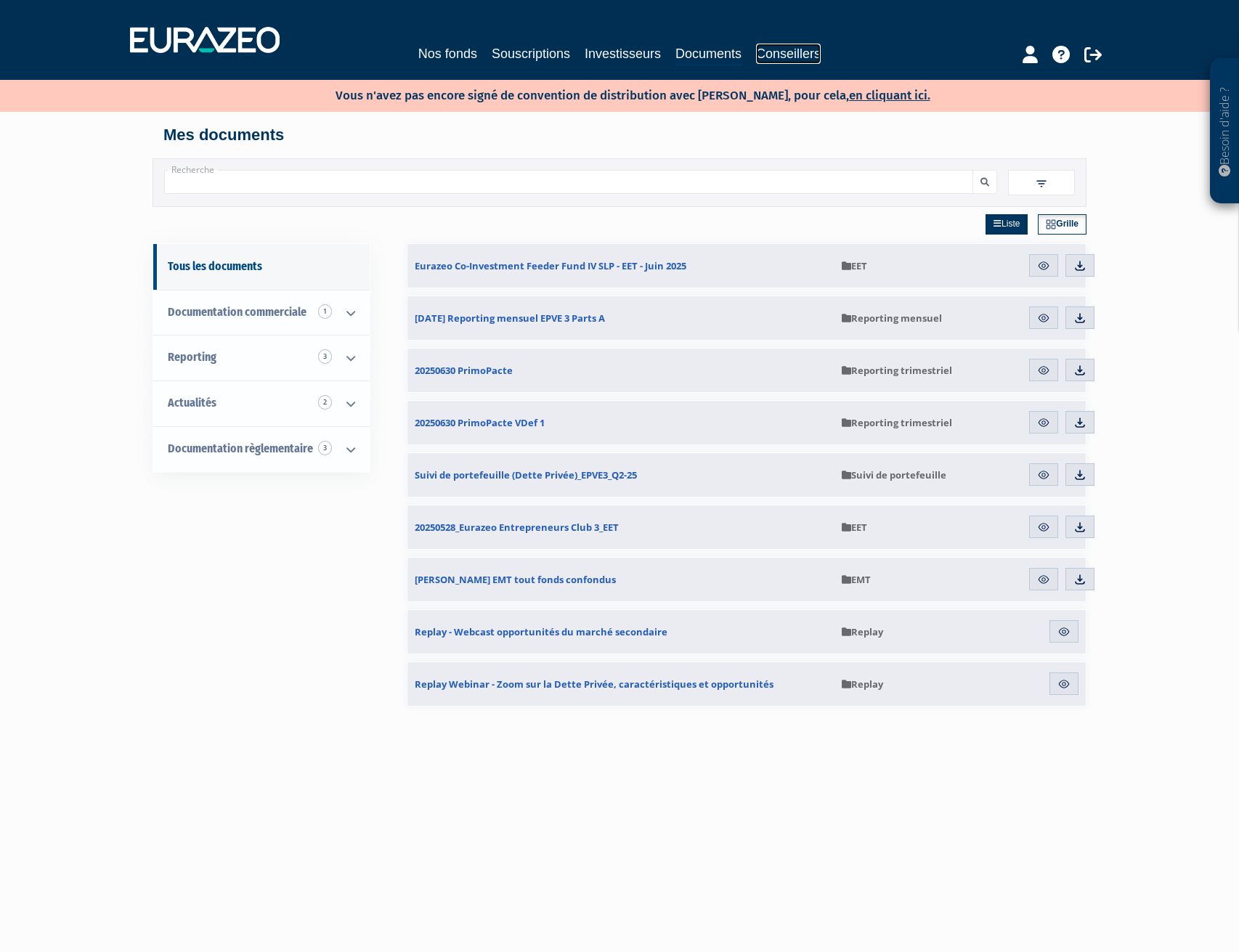
click at [811, 53] on link "Conseillers" at bounding box center [788, 54] width 64 height 21
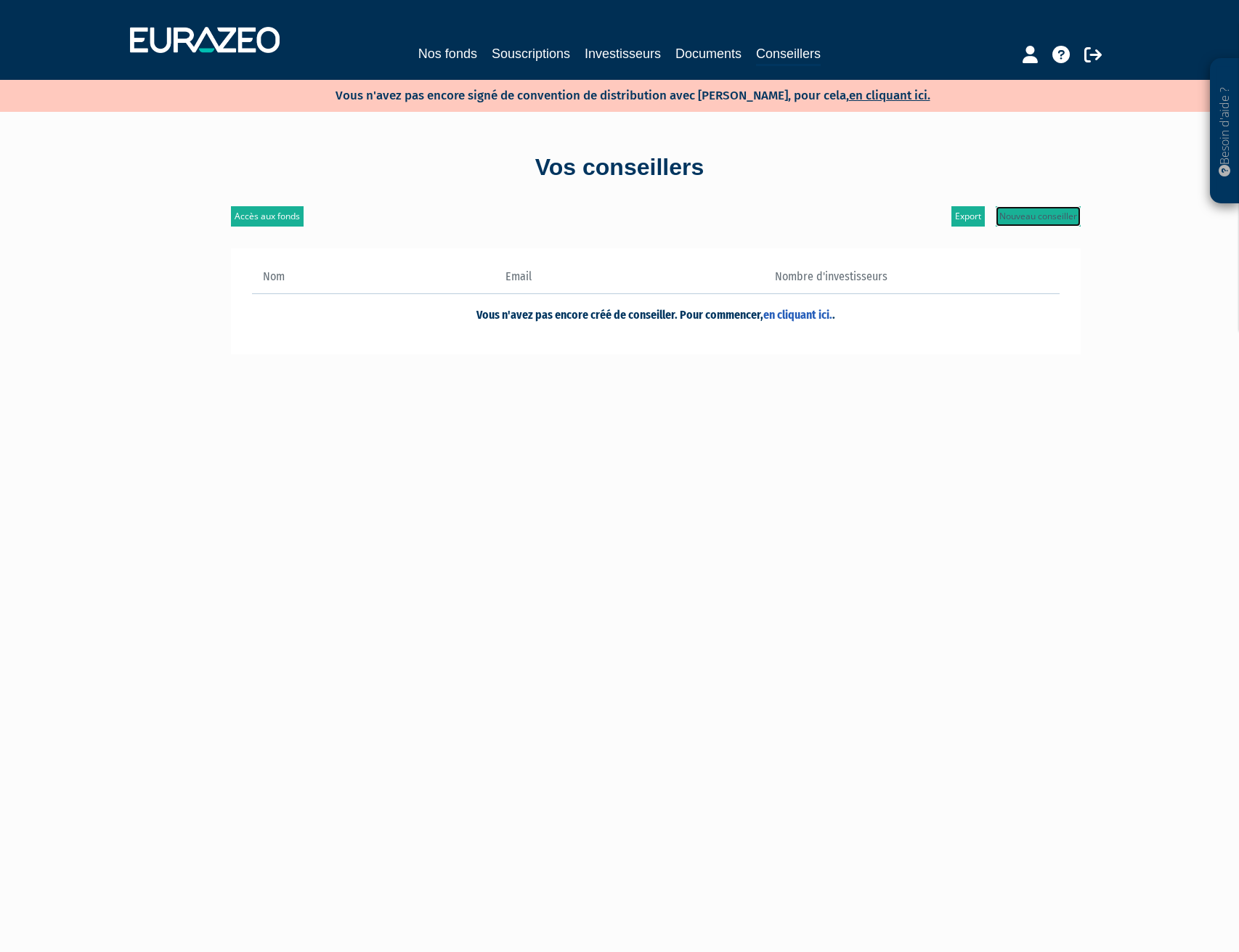
click at [1032, 218] on link "Nouveau conseiller" at bounding box center [1038, 216] width 85 height 21
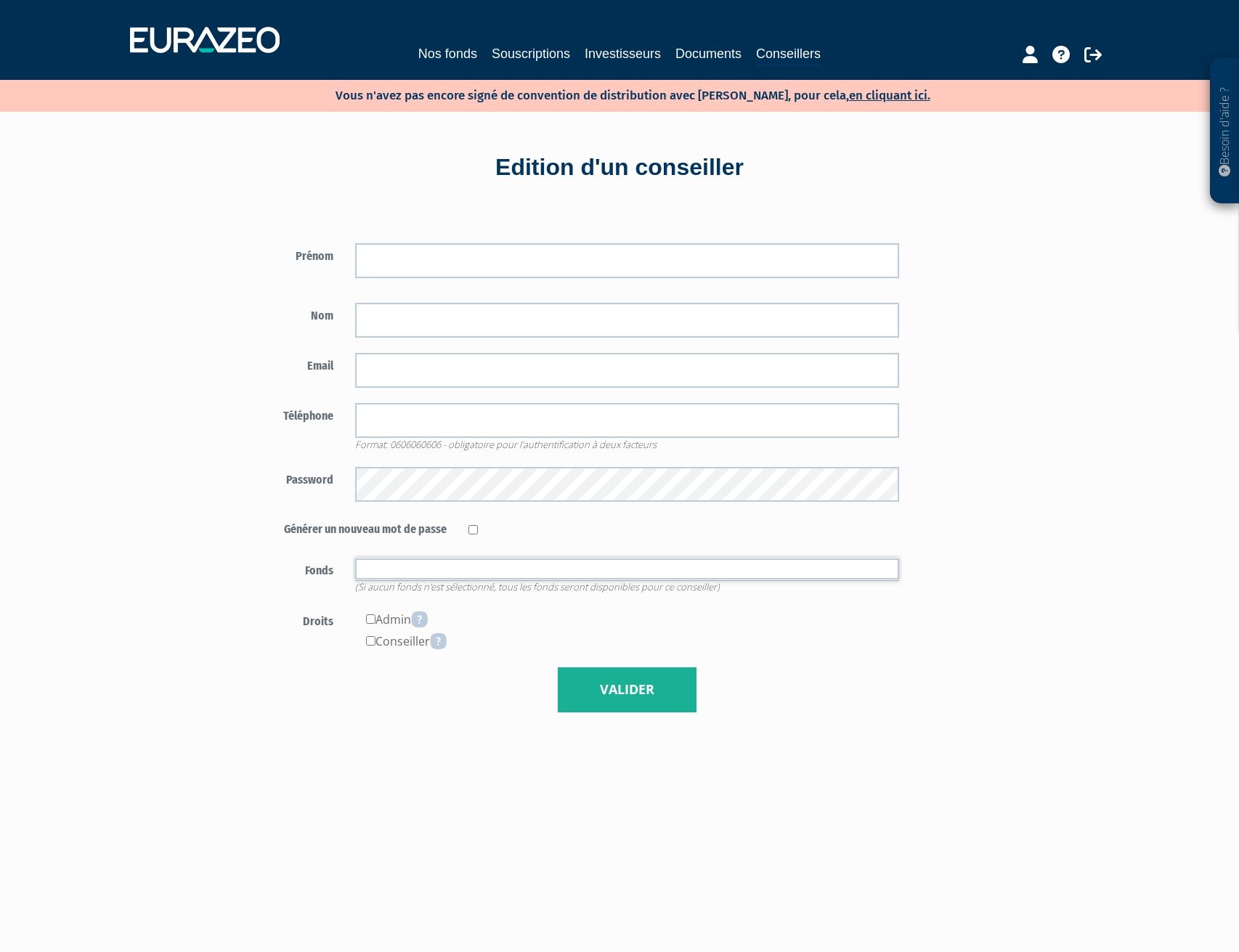
click at [608, 569] on input "text" at bounding box center [628, 569] width 545 height 21
click at [1009, 538] on div "Prénom Nom" at bounding box center [656, 470] width 850 height 528
type input "Fonds autorisés"
click at [886, 93] on link "en cliquant ici." at bounding box center [890, 95] width 81 height 15
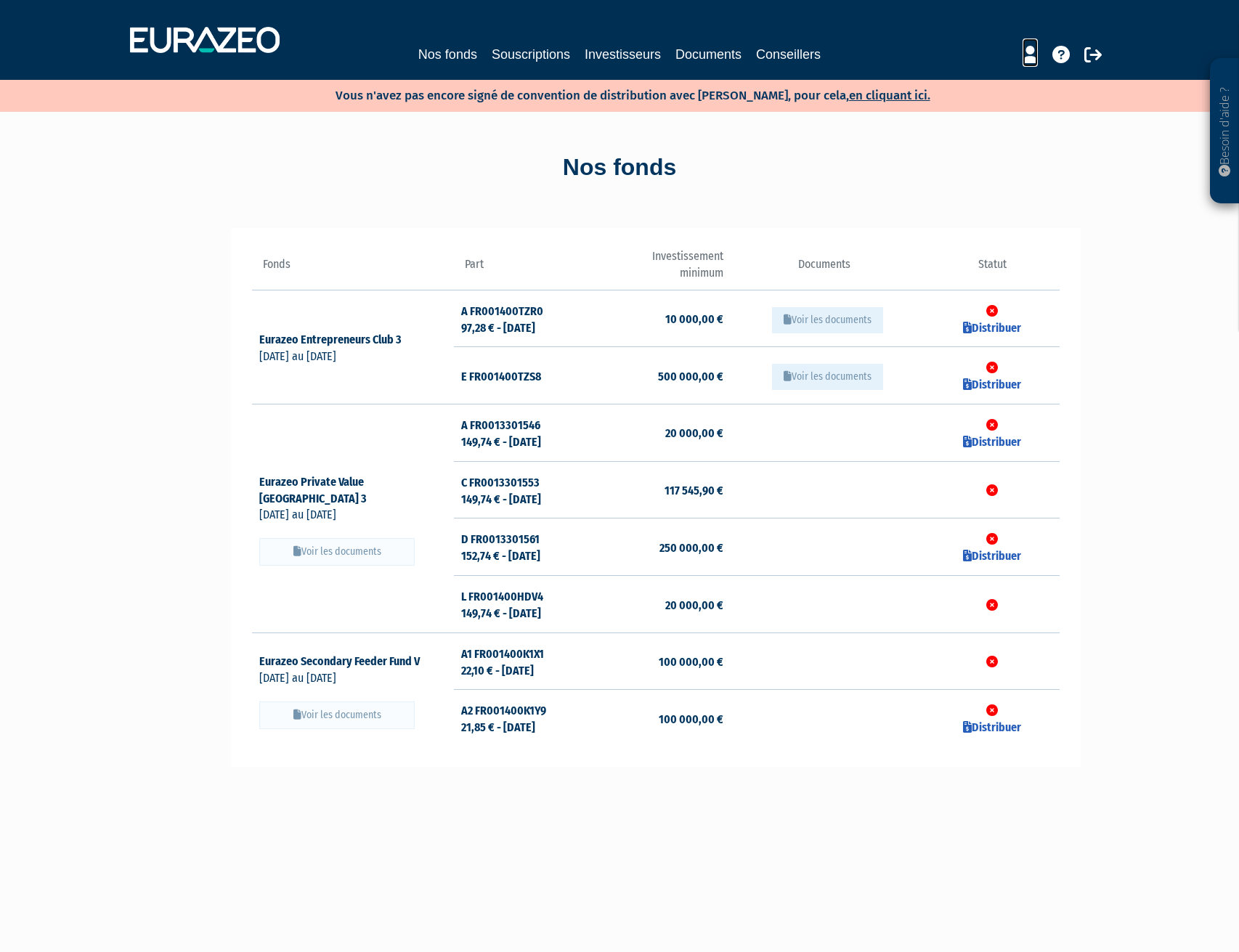
click at [1033, 54] on icon at bounding box center [1030, 54] width 15 height 17
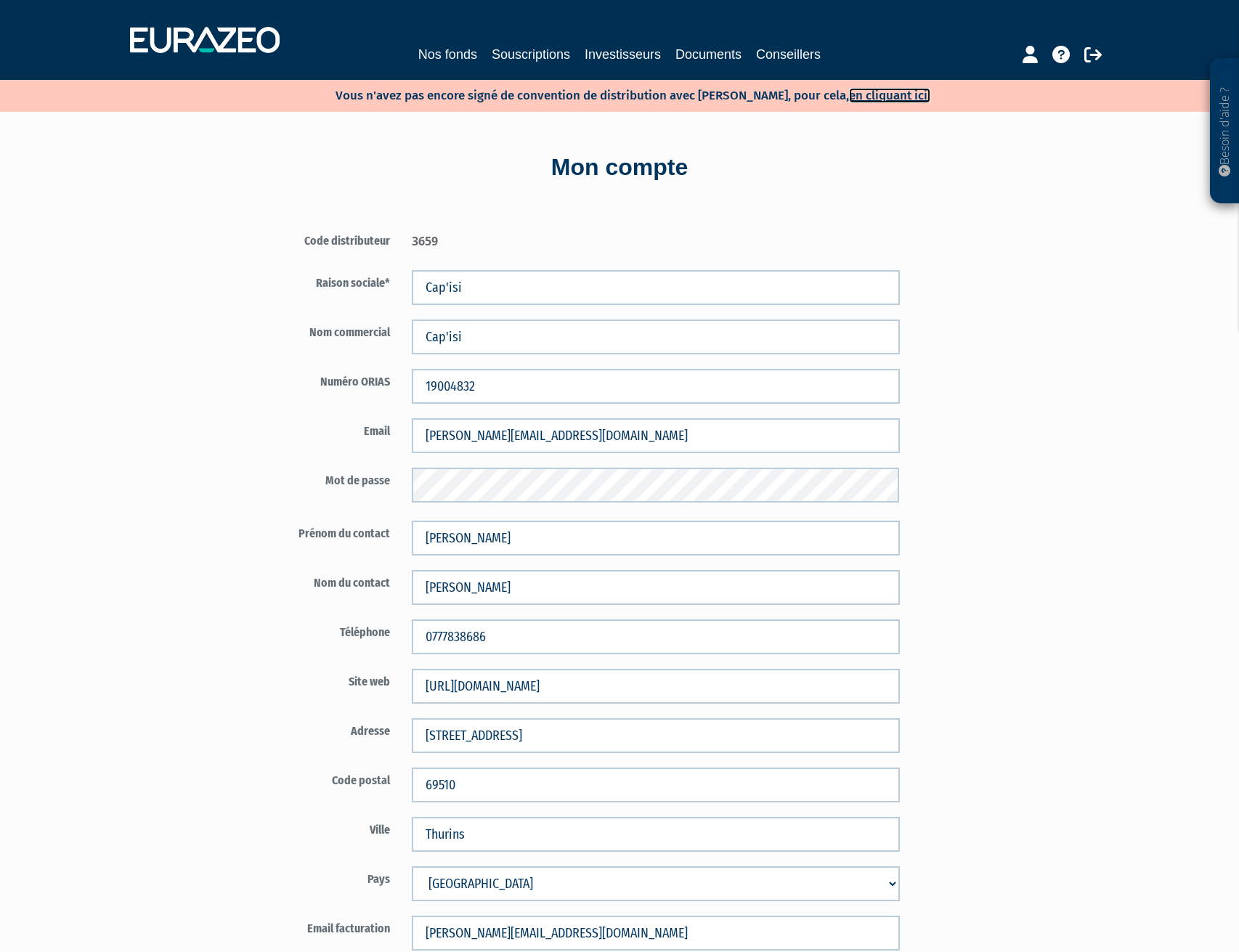
click at [867, 93] on link "en cliquant ici." at bounding box center [890, 95] width 81 height 15
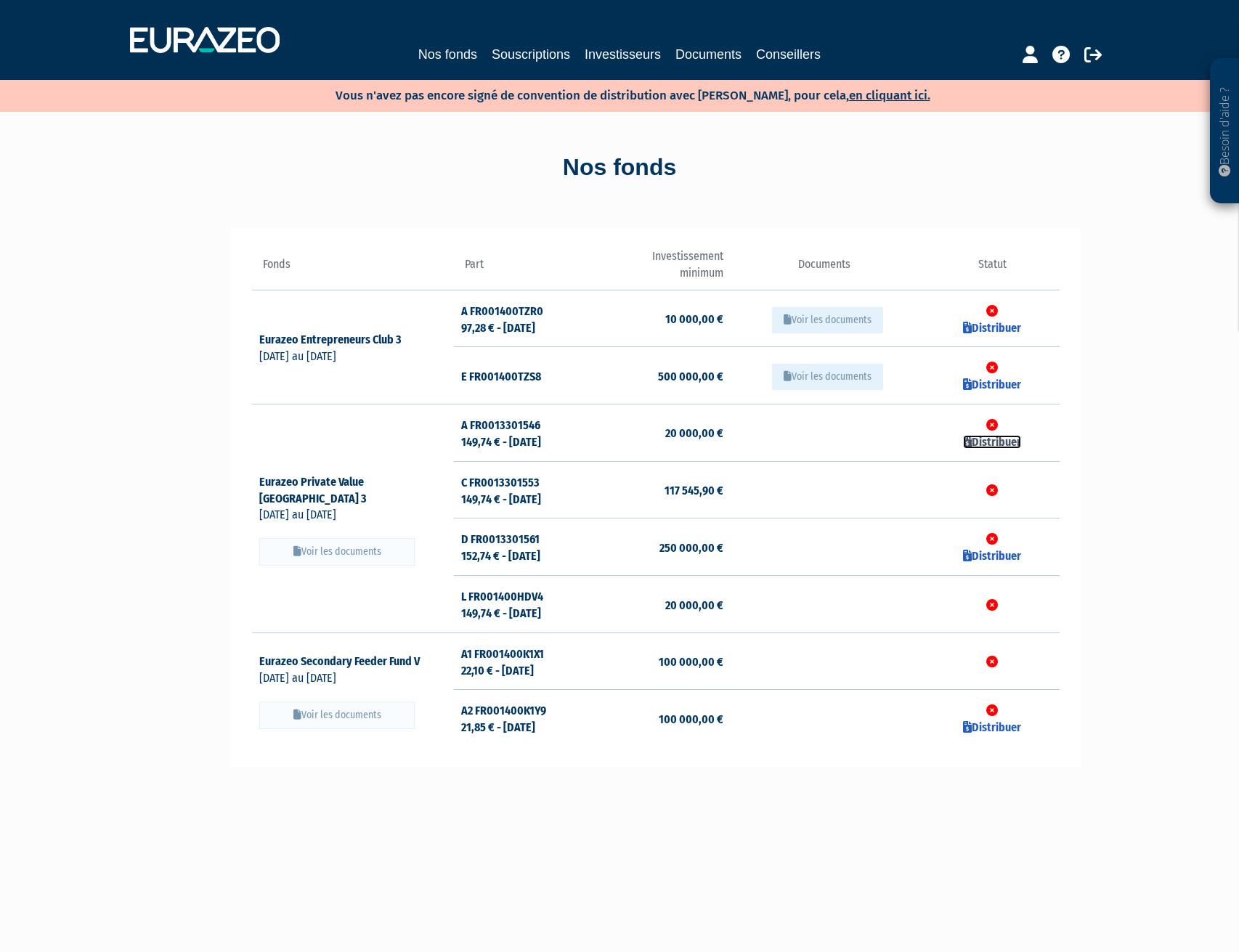
click at [1000, 443] on link "Distribuer" at bounding box center [992, 442] width 58 height 14
checkbox input "true"
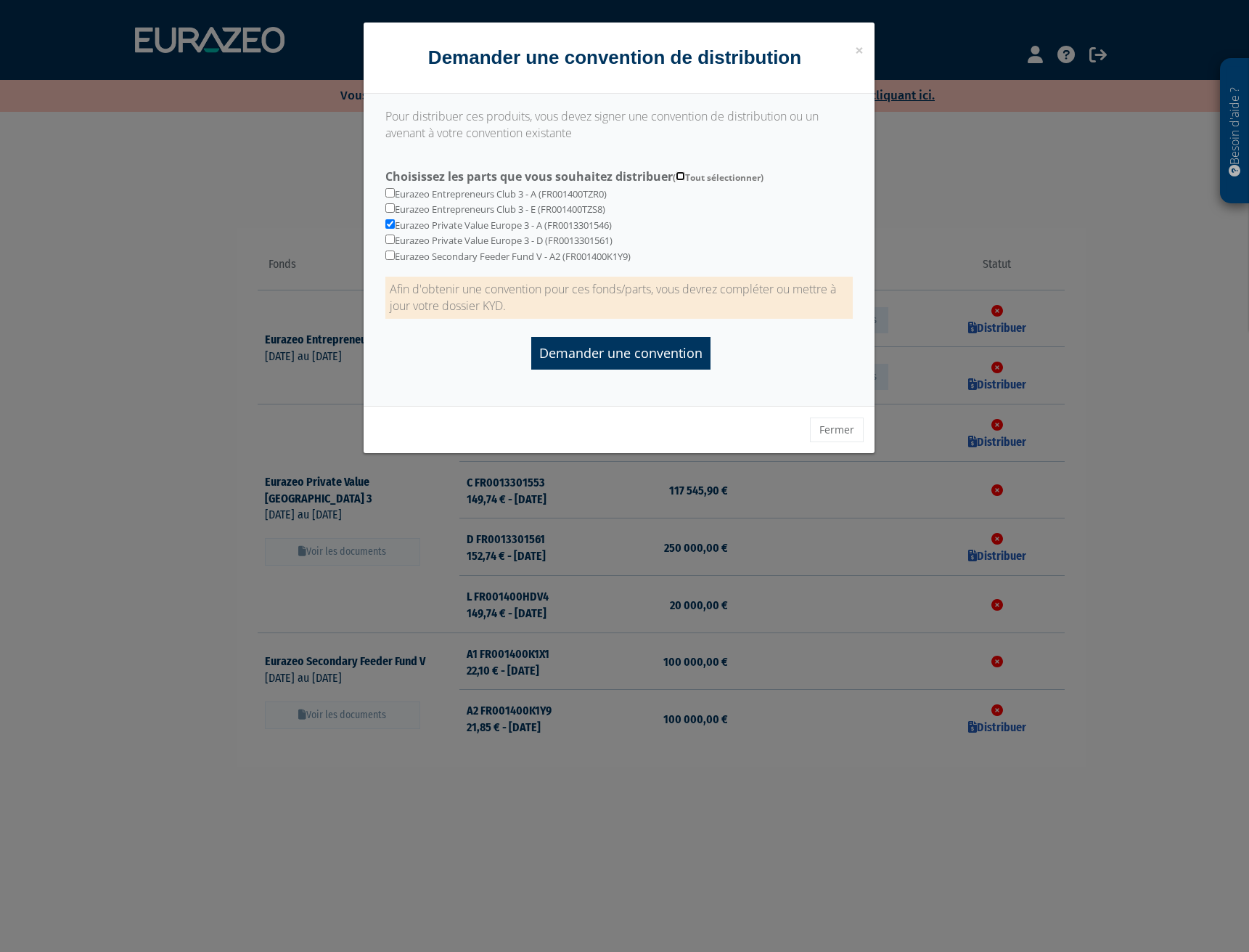
click at [678, 177] on input "Choisissez les parts que vous souhaitez distribuer ( Tout sélectionner)" at bounding box center [680, 176] width 9 height 9
checkbox input "true"
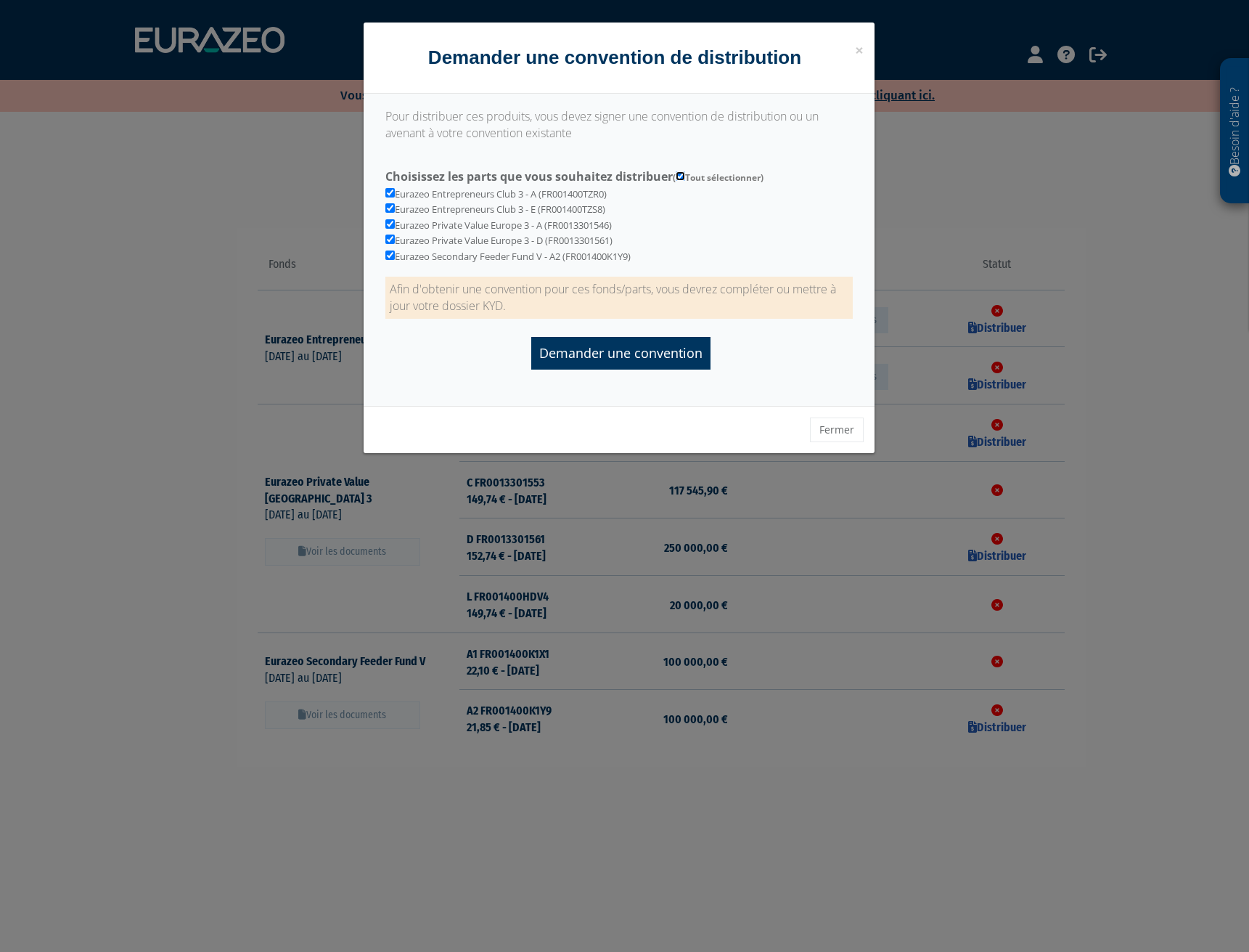
checkbox input "true"
click at [614, 347] on input "Demander une convention" at bounding box center [621, 353] width 179 height 33
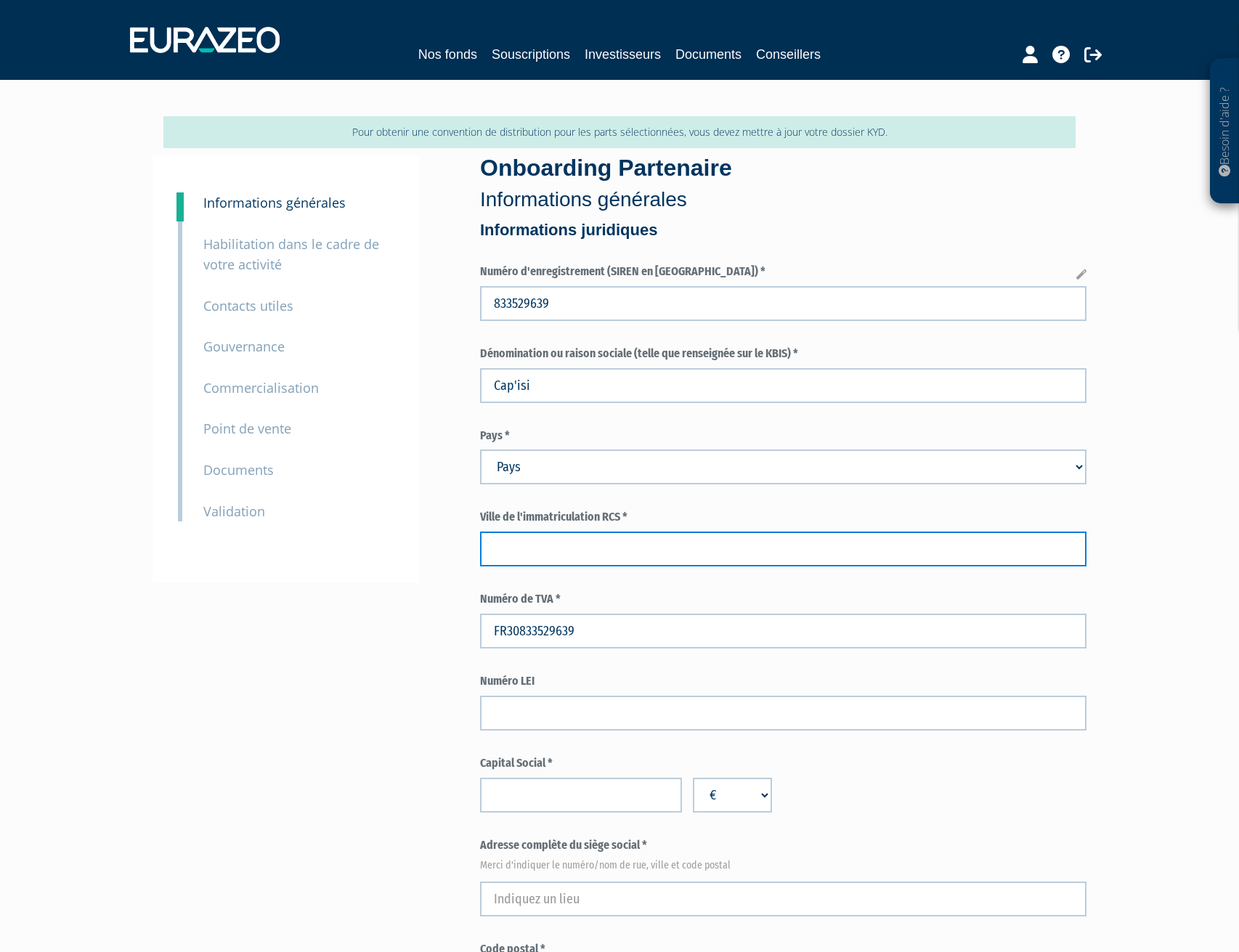
click at [710, 539] on input "text" at bounding box center [783, 549] width 606 height 35
type input "Lyon"
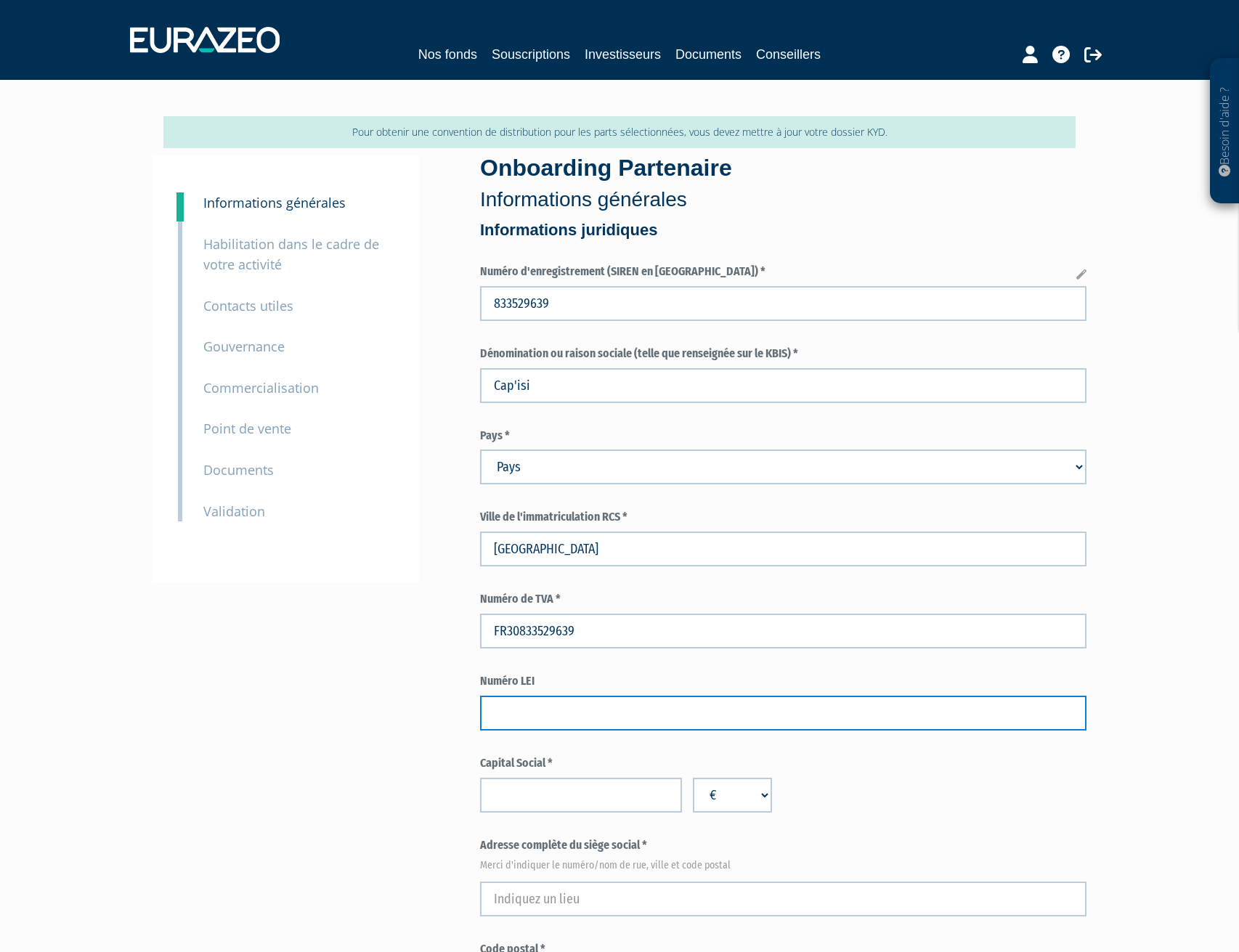
click at [635, 716] on input "text" at bounding box center [783, 713] width 606 height 35
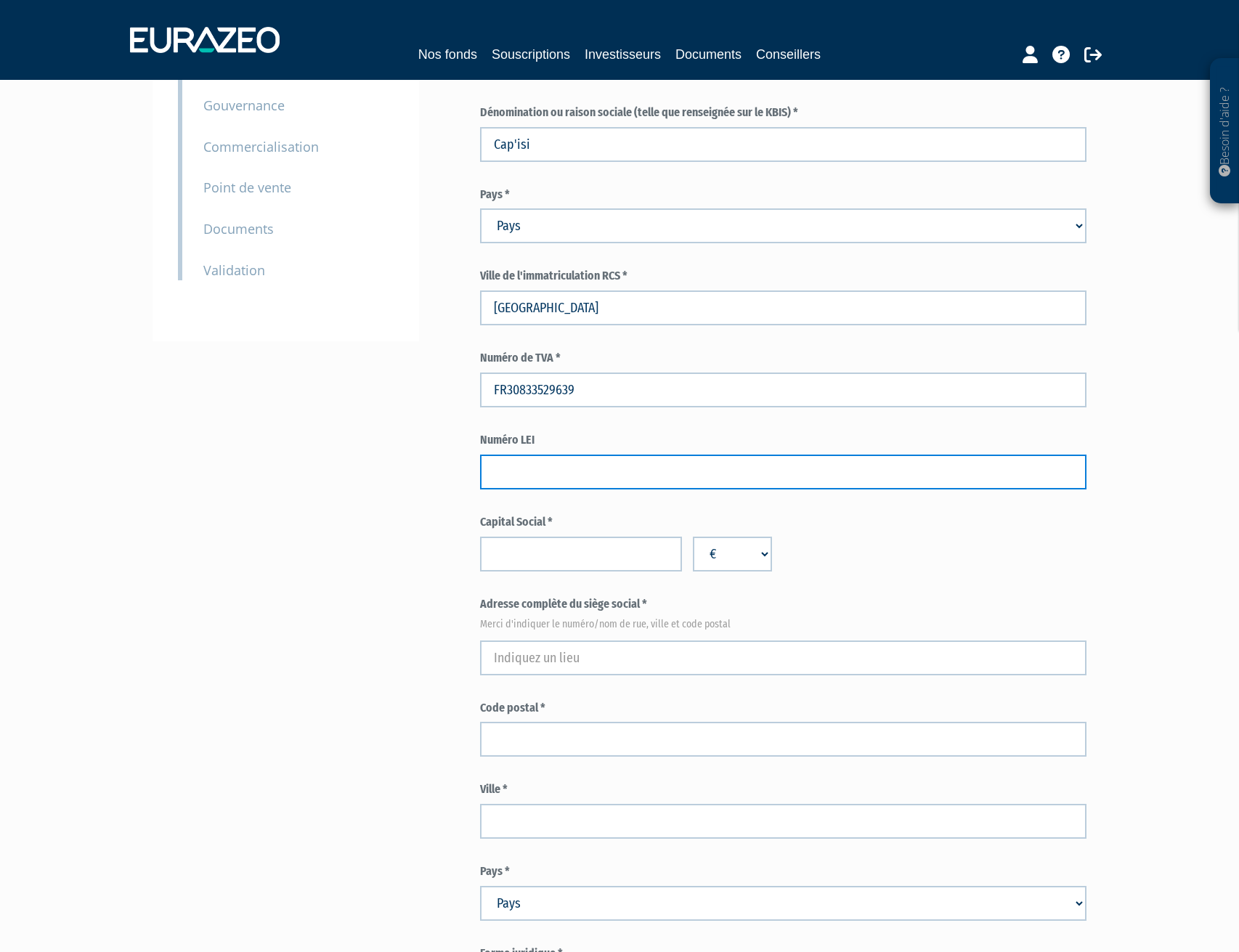
scroll to position [242, 0]
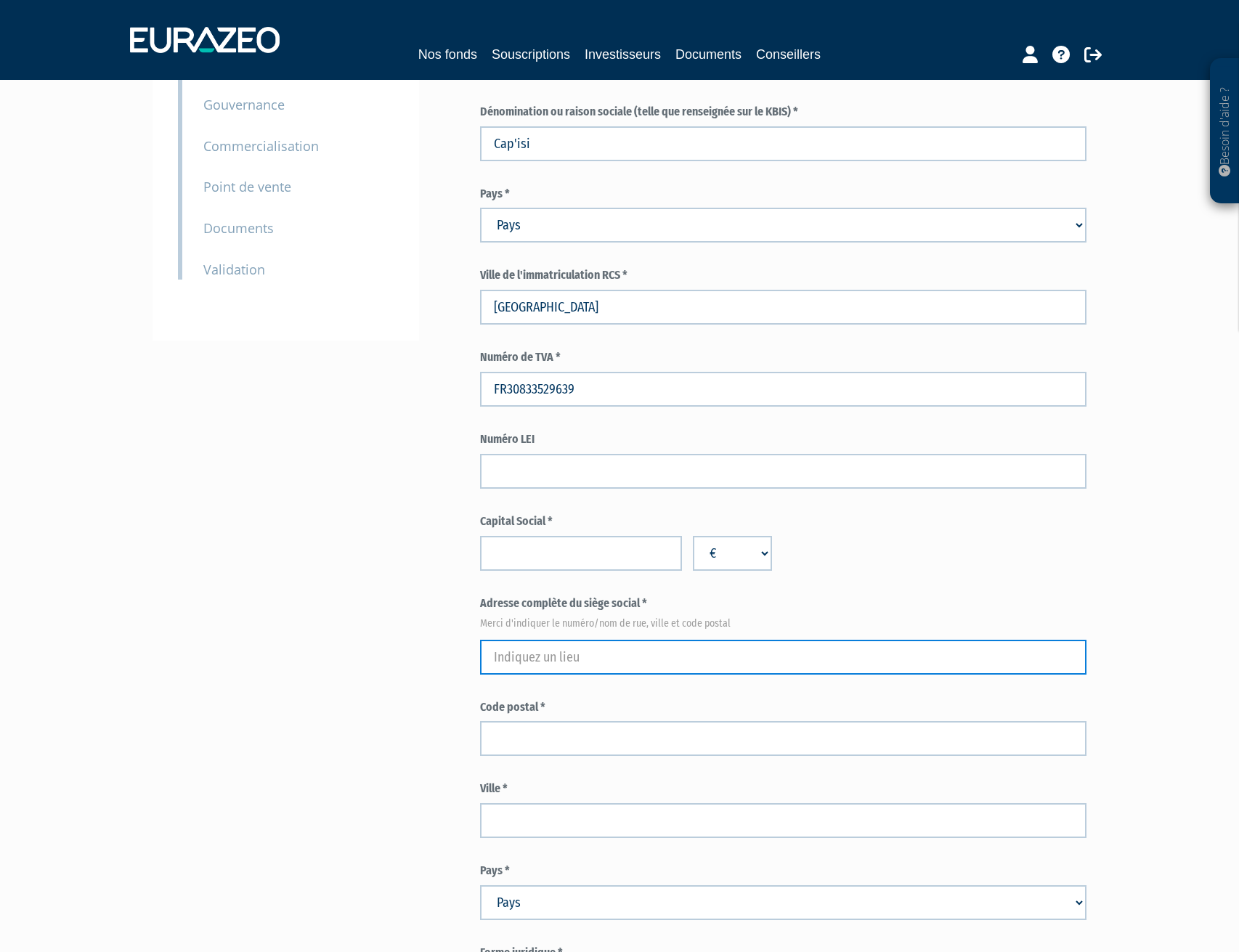
click at [667, 660] on input "text" at bounding box center [783, 657] width 606 height 35
type input "358 chemin des Arravons"
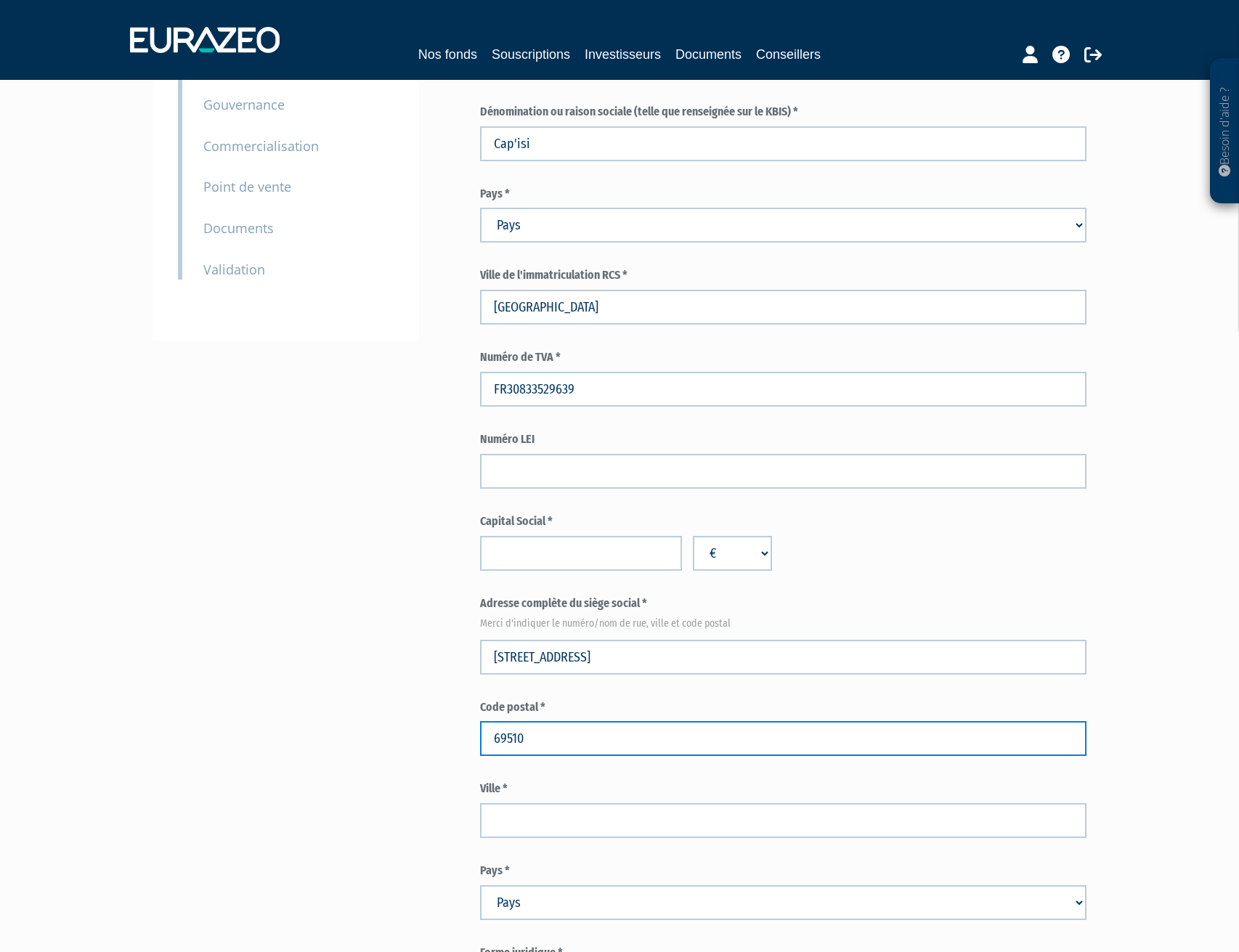
type input "69510"
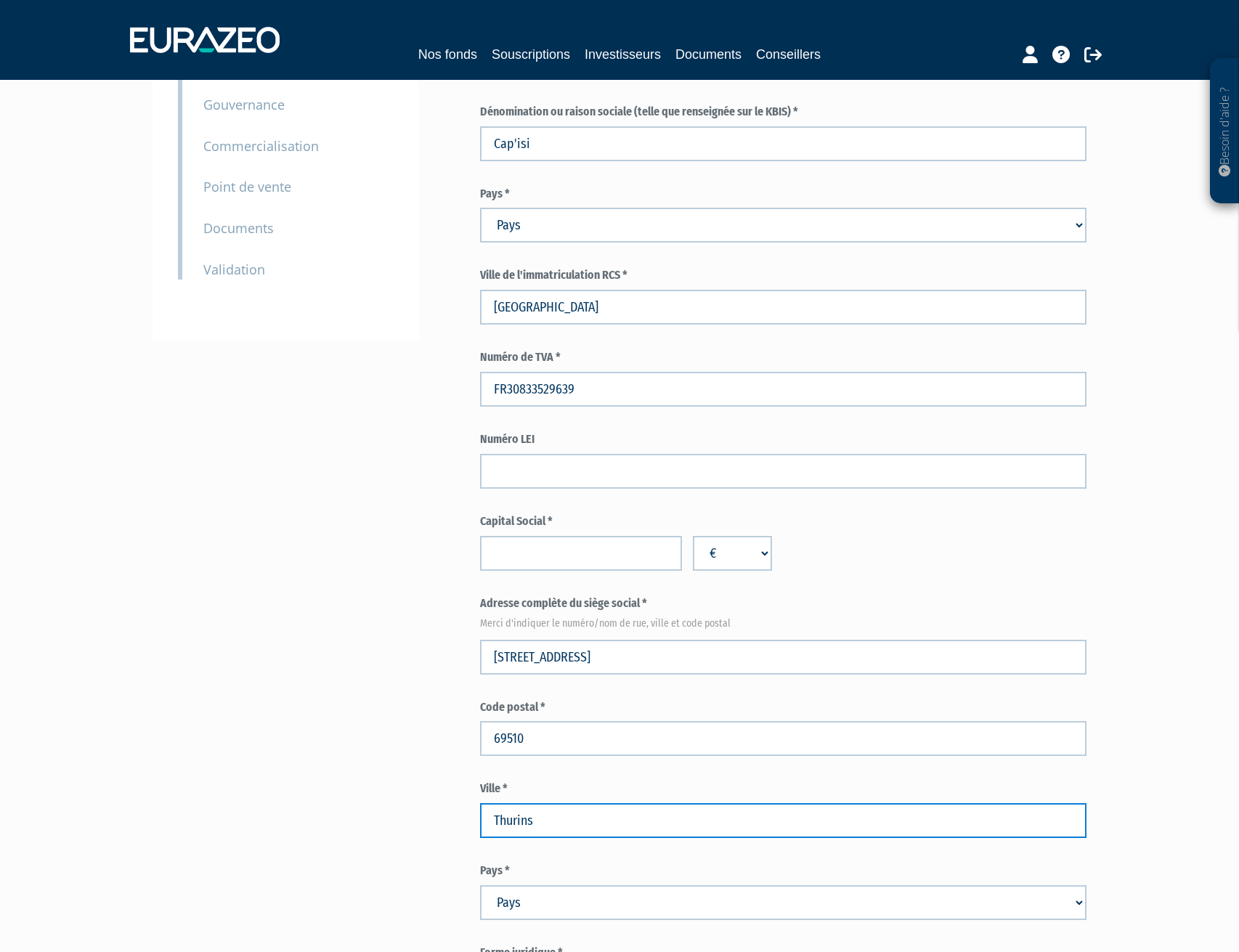
type input "Thurins"
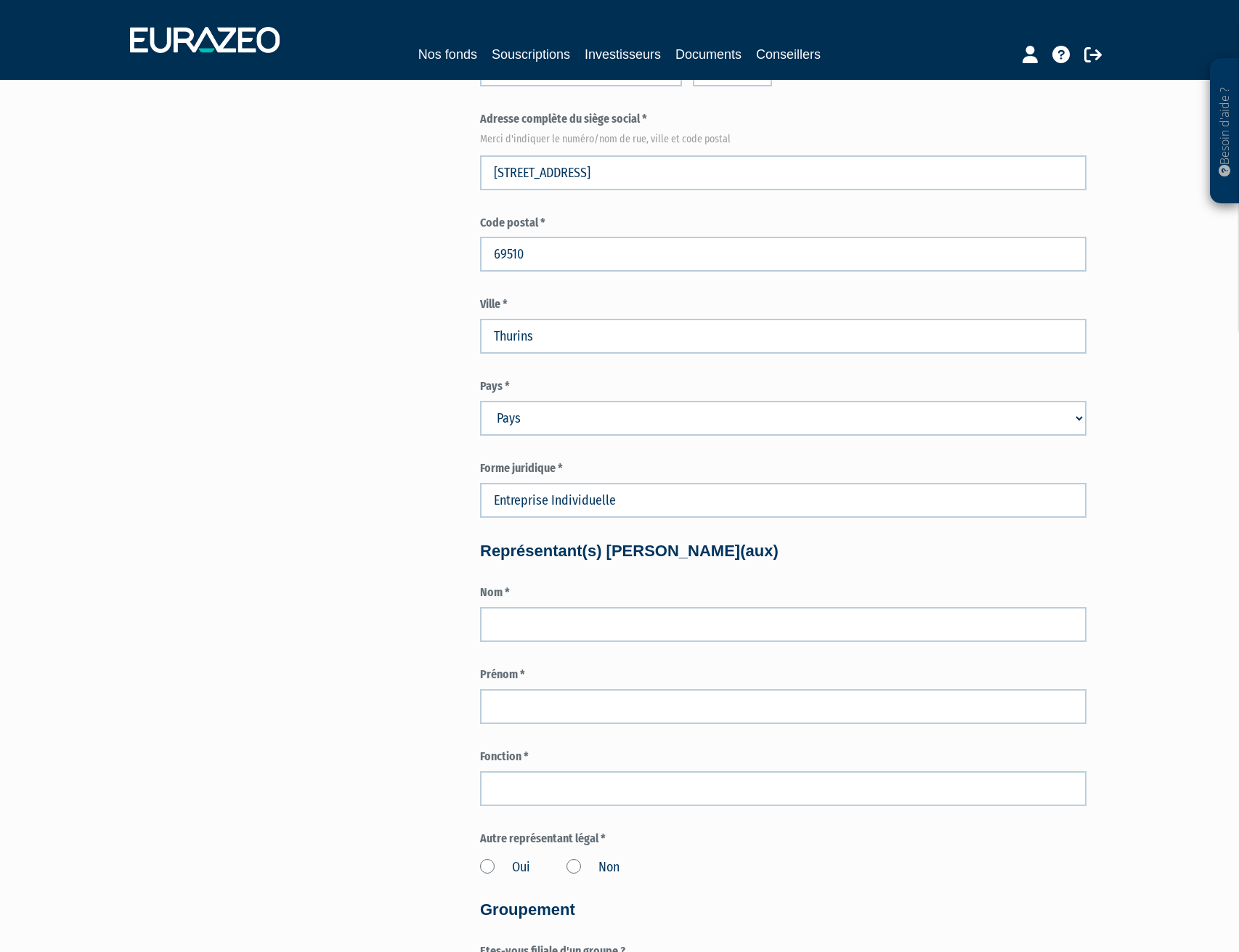
scroll to position [968, 0]
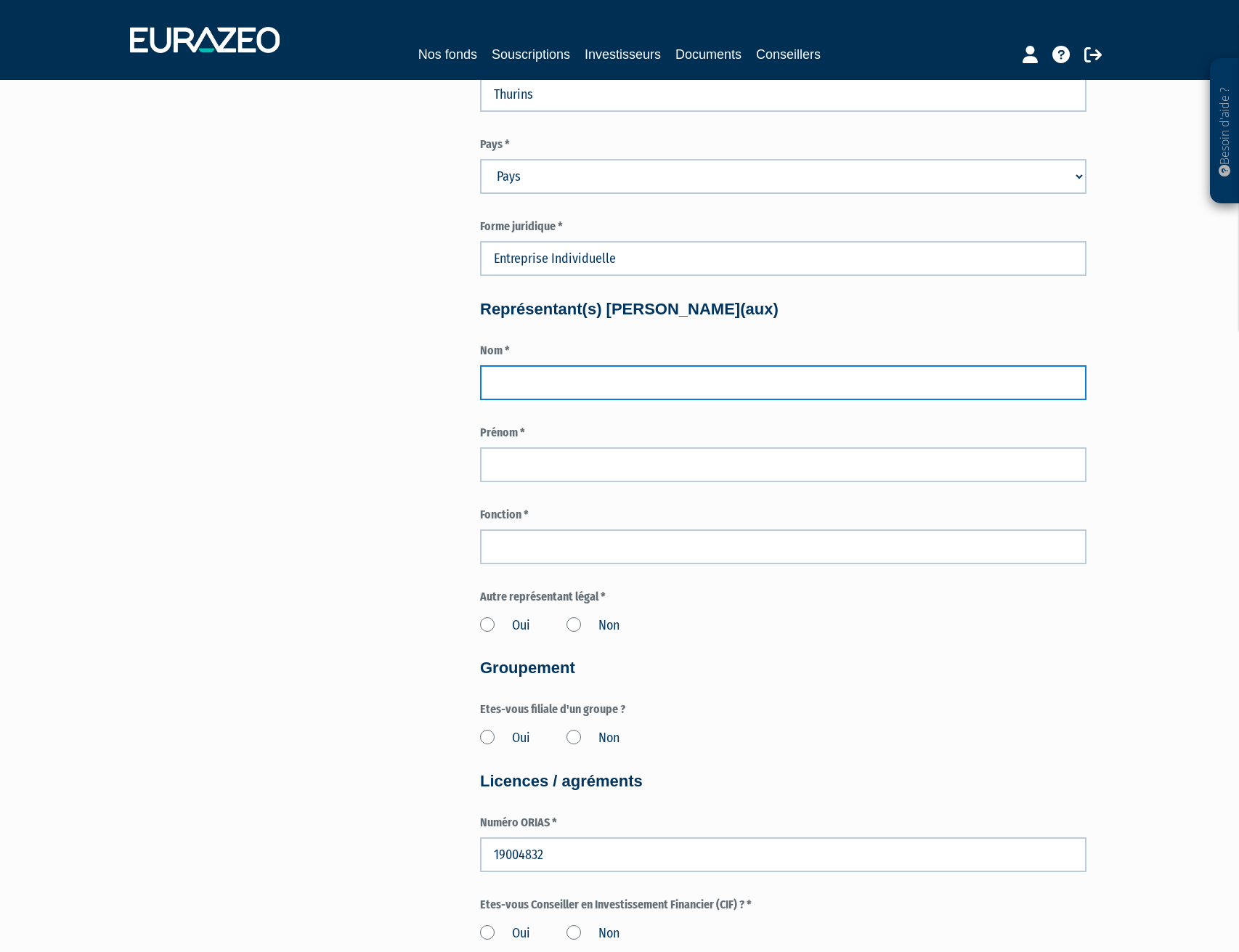
click at [735, 373] on input "text" at bounding box center [783, 382] width 606 height 35
type input "MONTANO"
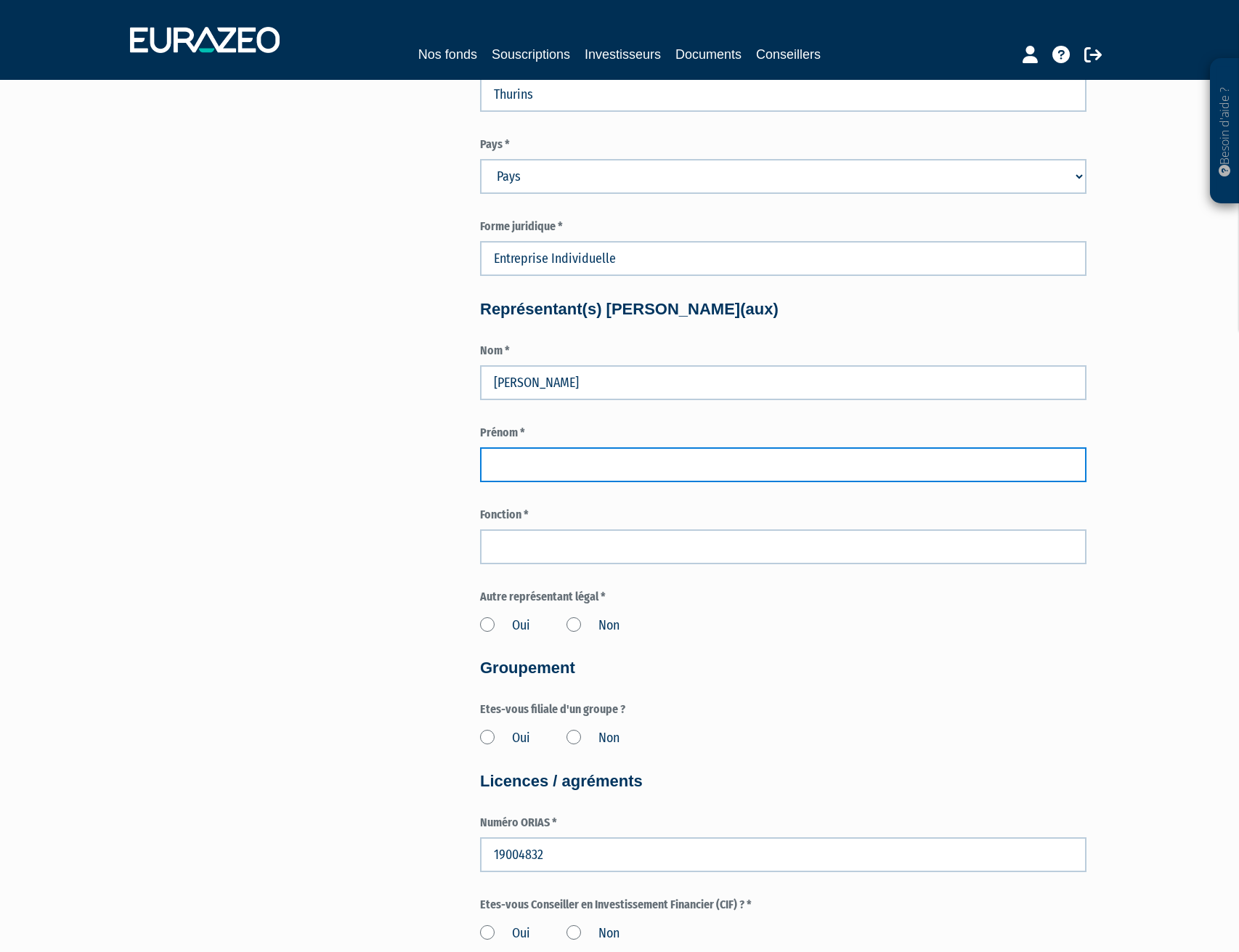
click at [523, 450] on input "text" at bounding box center [783, 465] width 606 height 35
type input "Christophe"
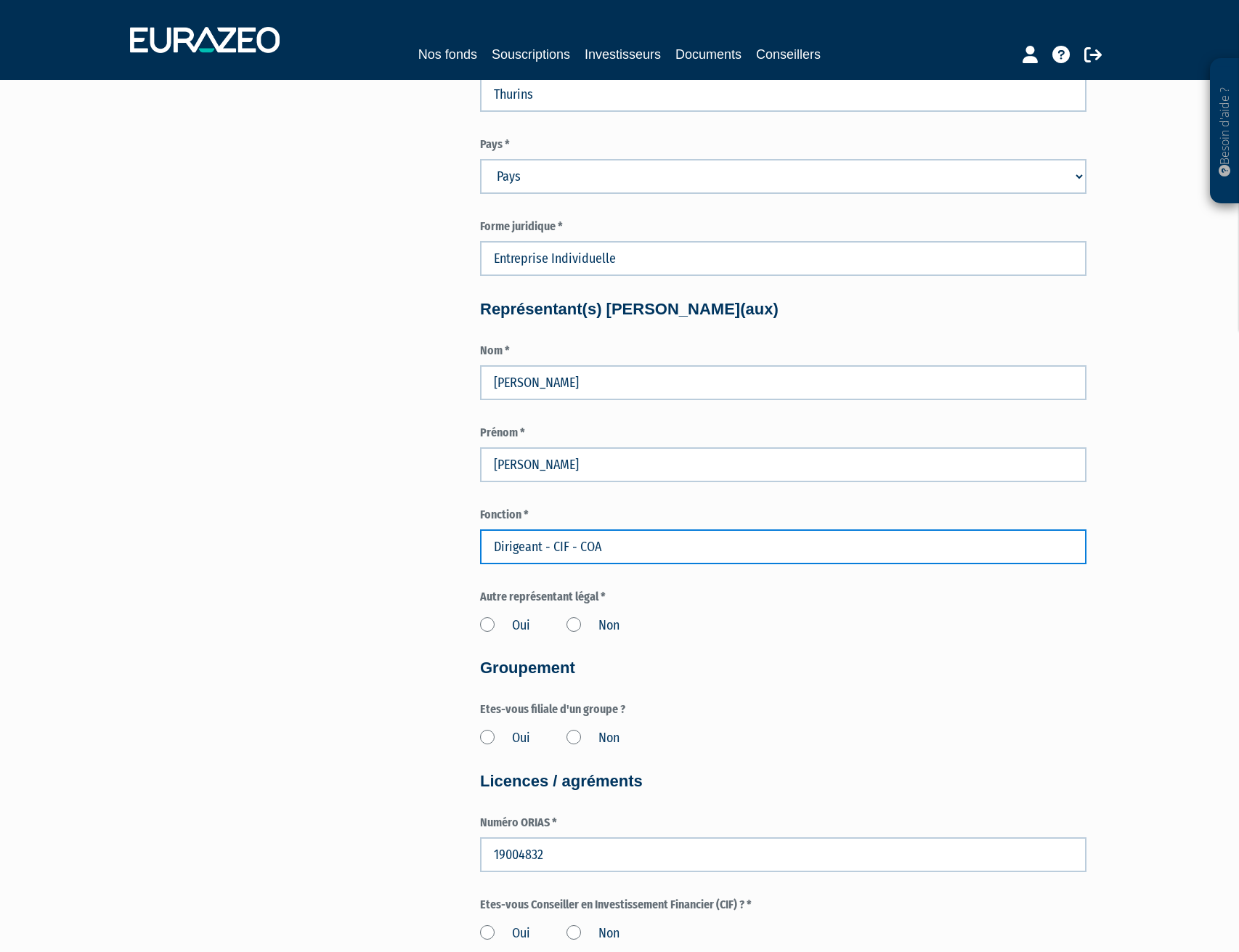
drag, startPoint x: 629, startPoint y: 549, endPoint x: 354, endPoint y: 524, distance: 276.1
click at [354, 524] on div "Pour obtenir une convention de distribution pour les parts sélectionnées, vous …" at bounding box center [620, 353] width 913 height 2411
type input "Dirigeant"
click at [572, 621] on label "Non" at bounding box center [593, 626] width 53 height 19
click at [0, 0] on input "Non" at bounding box center [0, 0] width 0 height 0
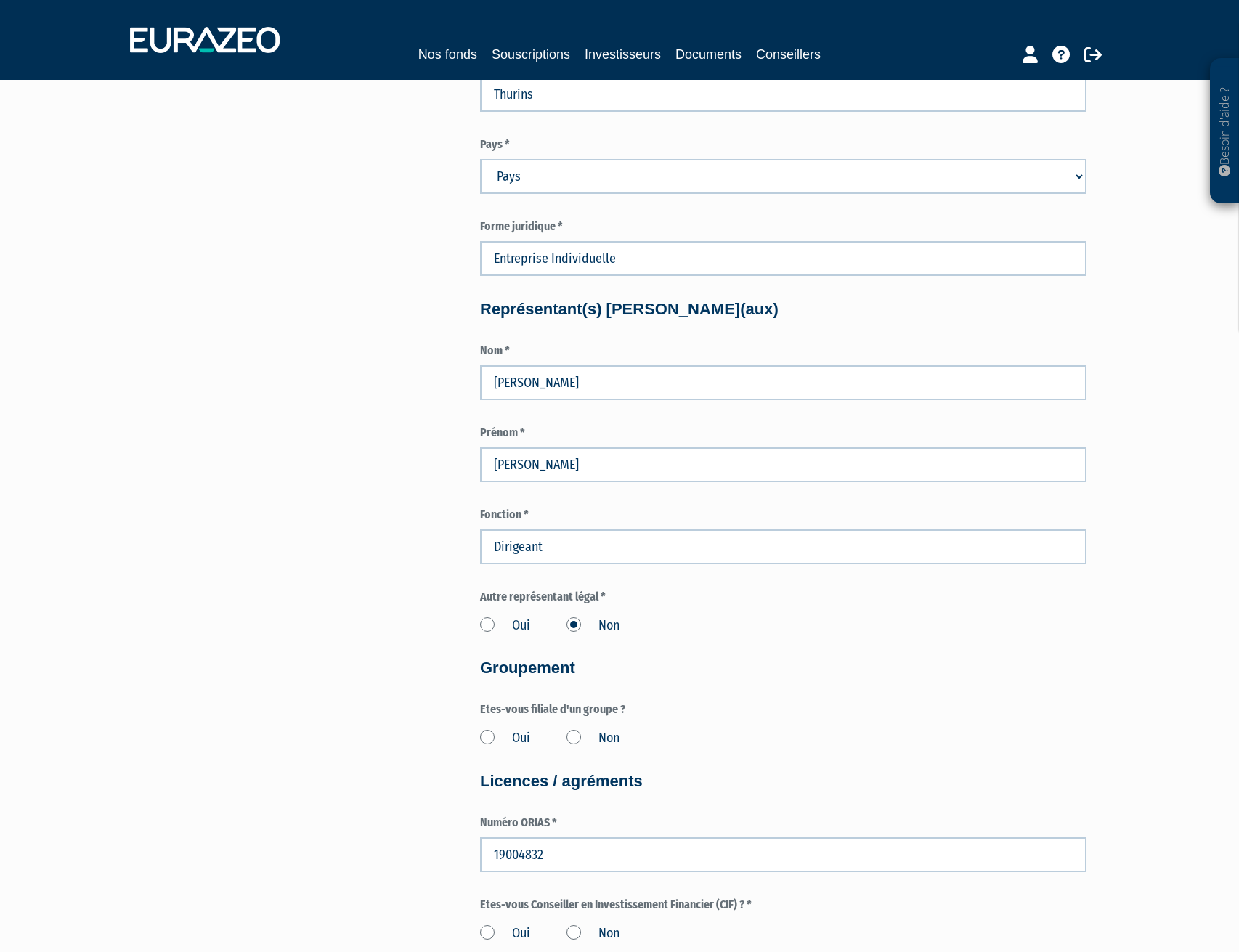
click at [582, 737] on label "Non" at bounding box center [593, 738] width 53 height 19
click at [0, 0] on input "Non" at bounding box center [0, 0] width 0 height 0
select select
click at [498, 736] on label "Oui" at bounding box center [505, 738] width 50 height 19
click at [0, 0] on input "Oui" at bounding box center [0, 0] width 0 height 0
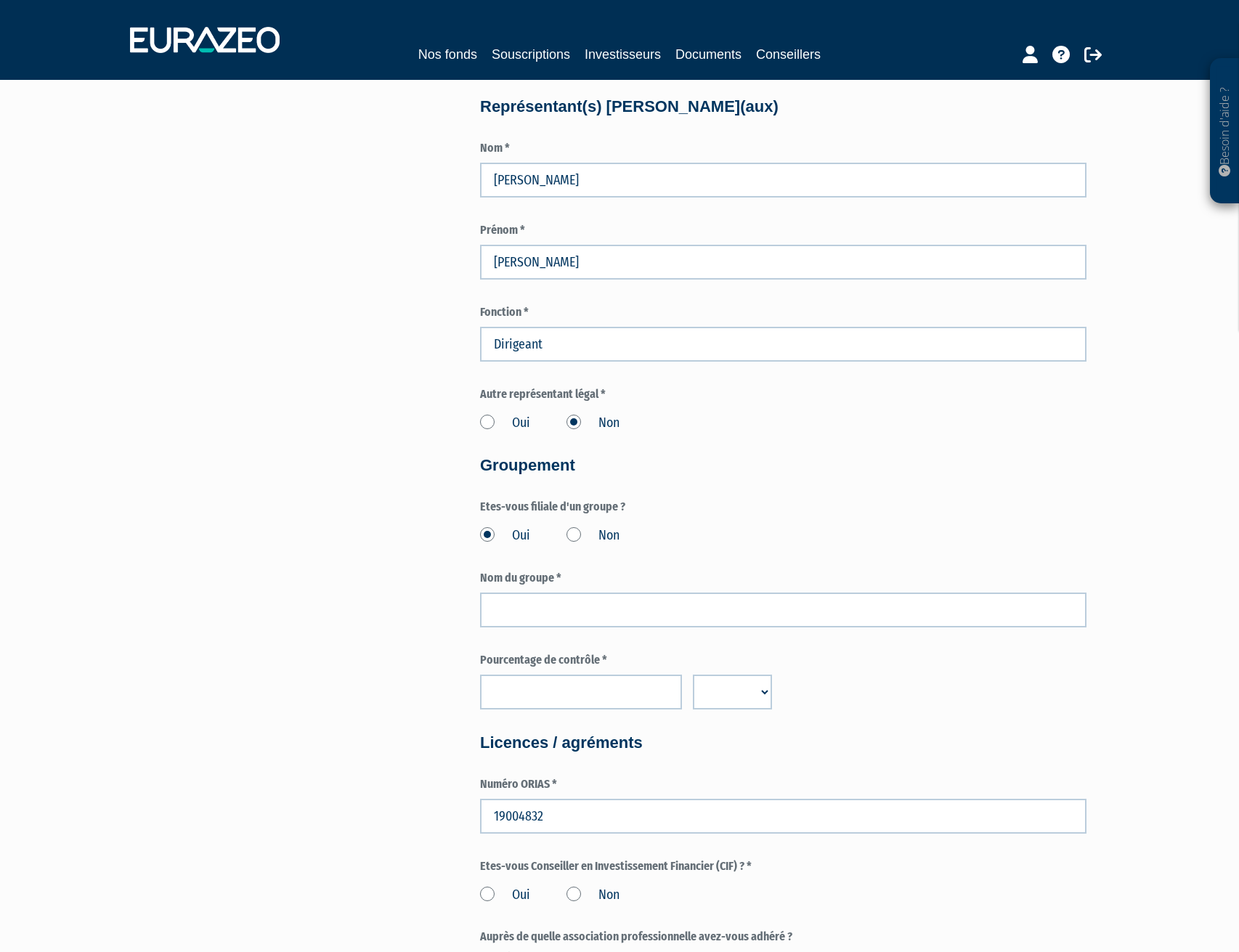
scroll to position [1210, 0]
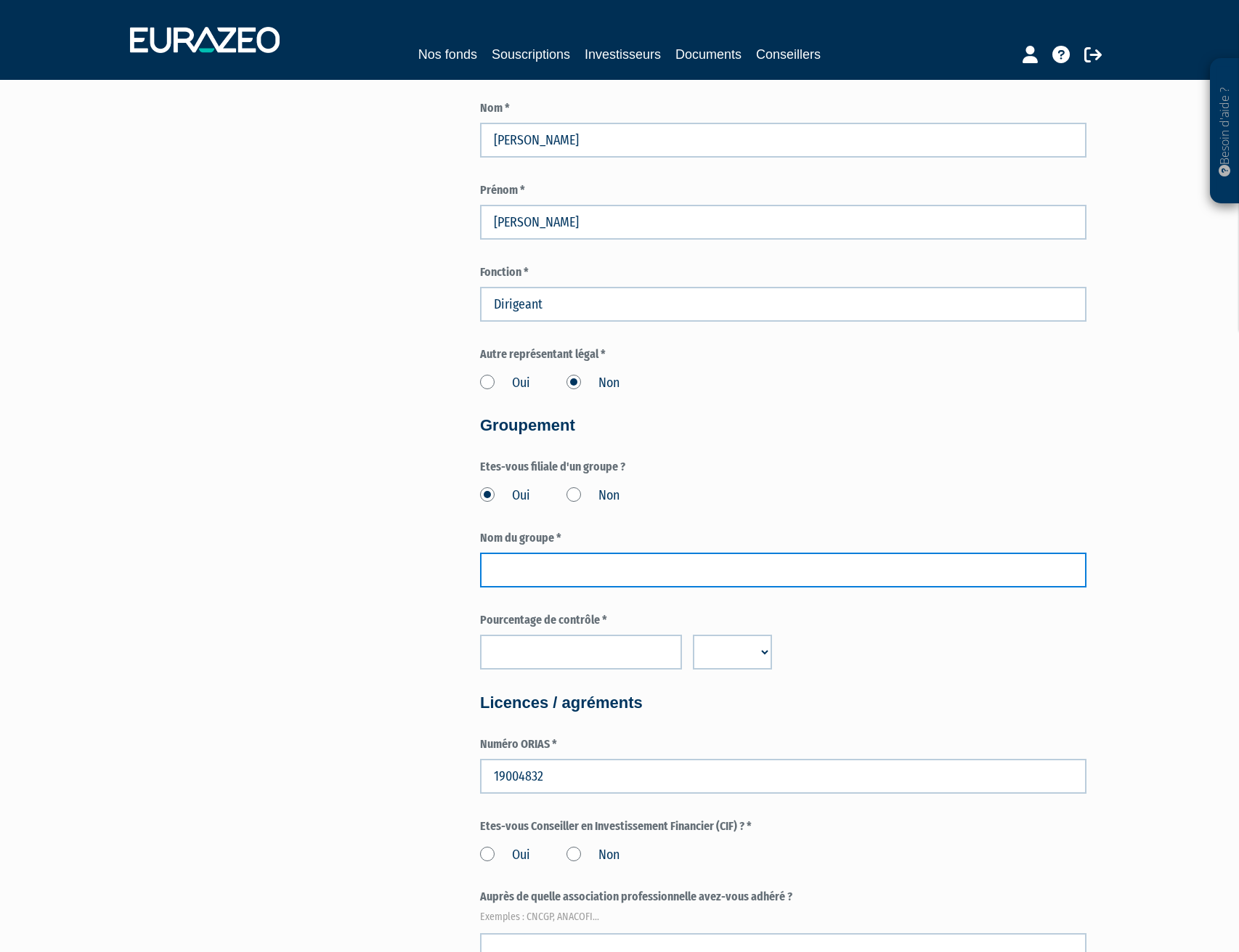
click at [786, 574] on input "text" at bounding box center [783, 570] width 606 height 35
click at [877, 484] on div "Oui Non" at bounding box center [783, 493] width 606 height 24
click at [593, 559] on input "text" at bounding box center [783, 570] width 606 height 35
click at [569, 570] on input "text" at bounding box center [783, 570] width 606 height 35
click at [371, 544] on div "Pour obtenir une convention de distribution pour les parts sélectionnées, vous …" at bounding box center [620, 193] width 913 height 2574
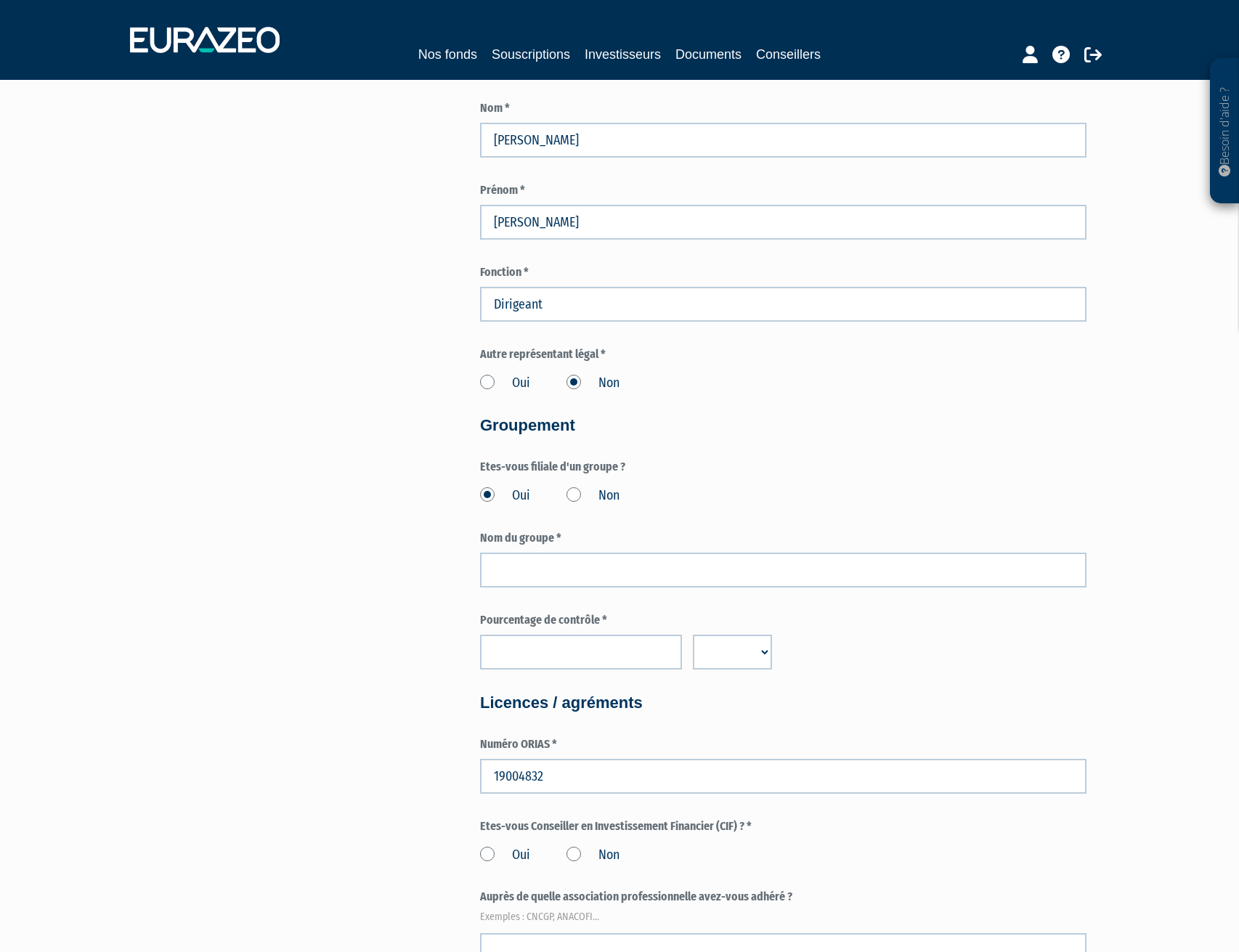
click at [578, 497] on label "Non" at bounding box center [593, 495] width 53 height 19
click at [0, 0] on input "Non" at bounding box center [0, 0] width 0 height 0
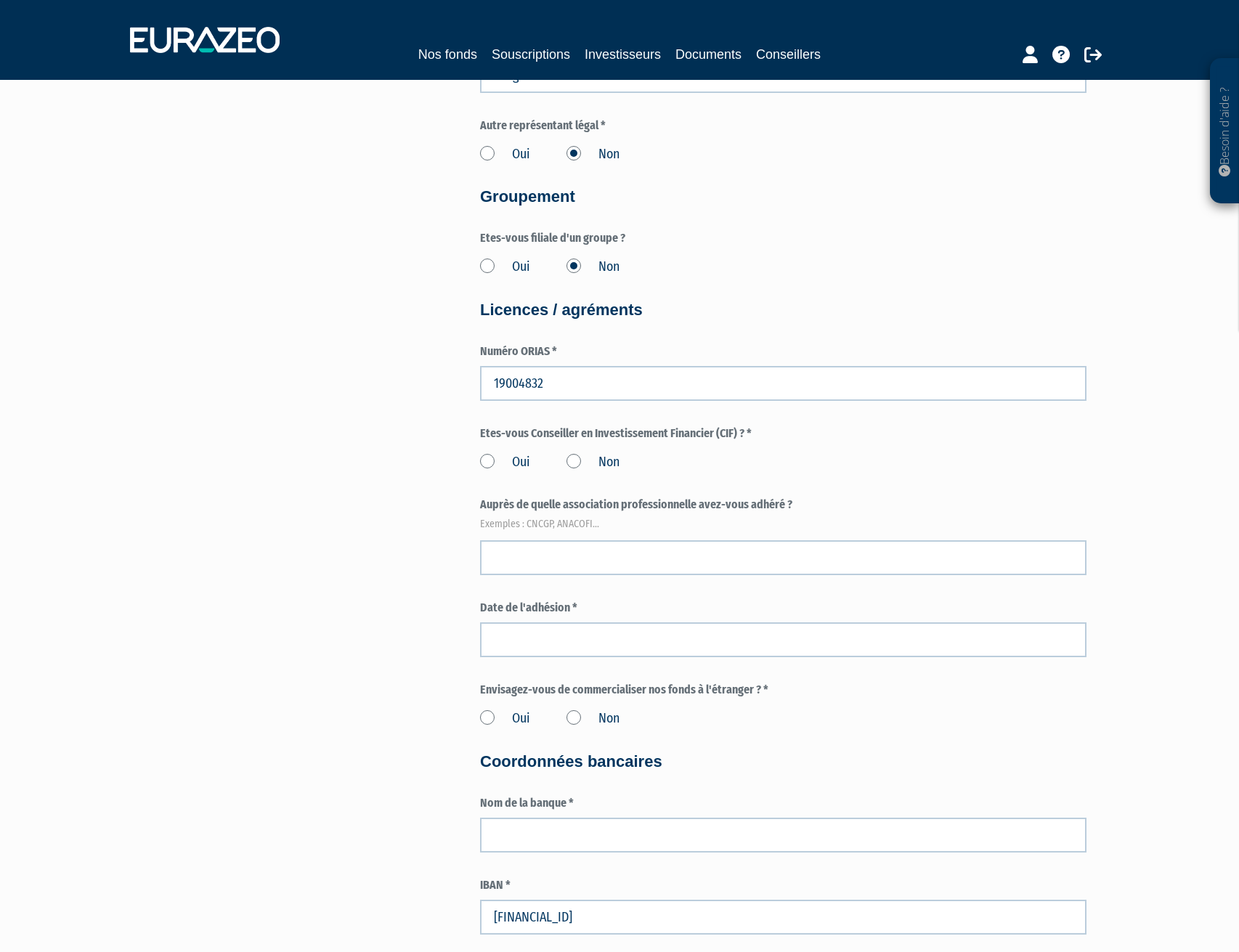
scroll to position [1452, 0]
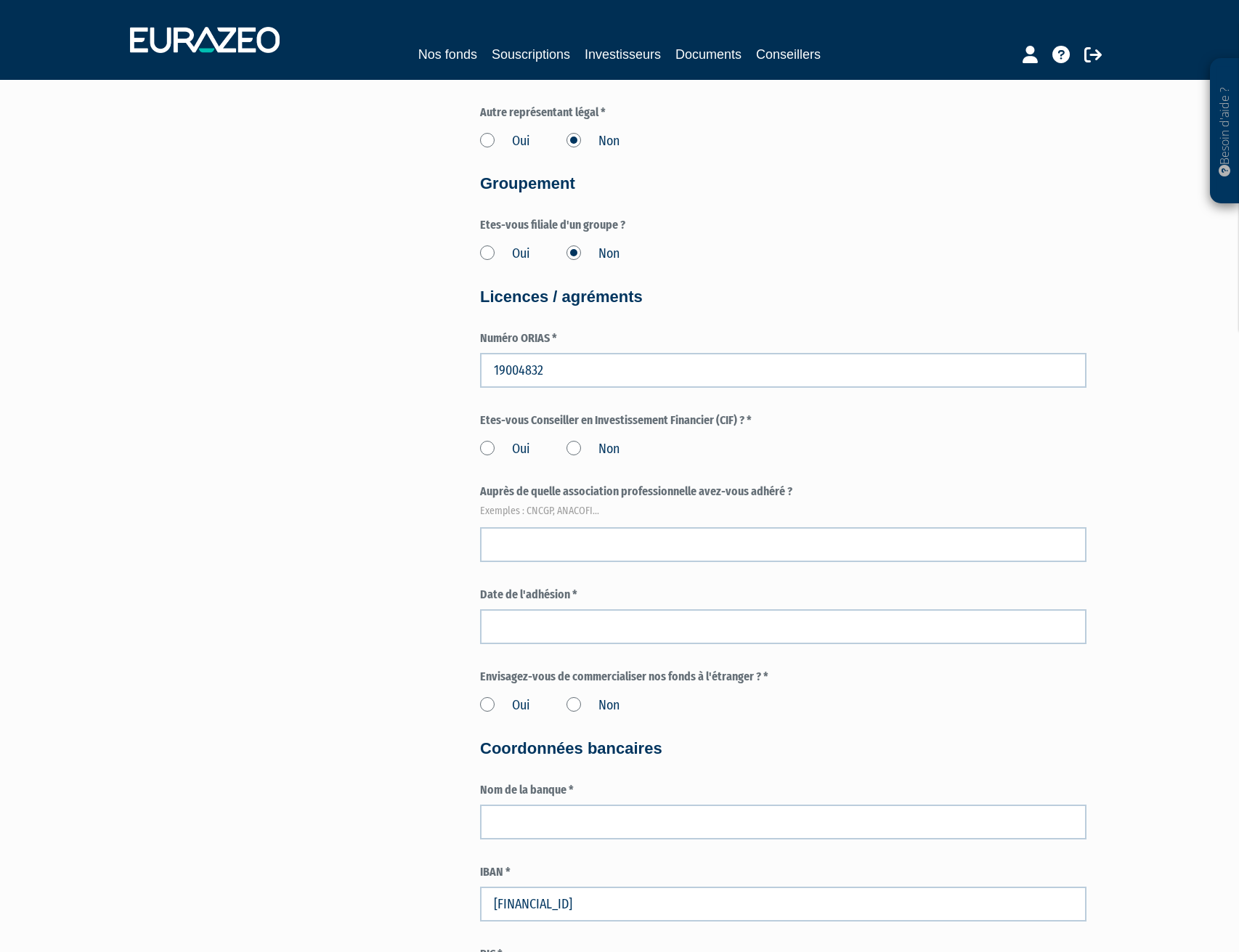
click at [484, 448] on label "Oui" at bounding box center [505, 449] width 50 height 19
click at [0, 0] on input "Oui" at bounding box center [0, 0] width 0 height 0
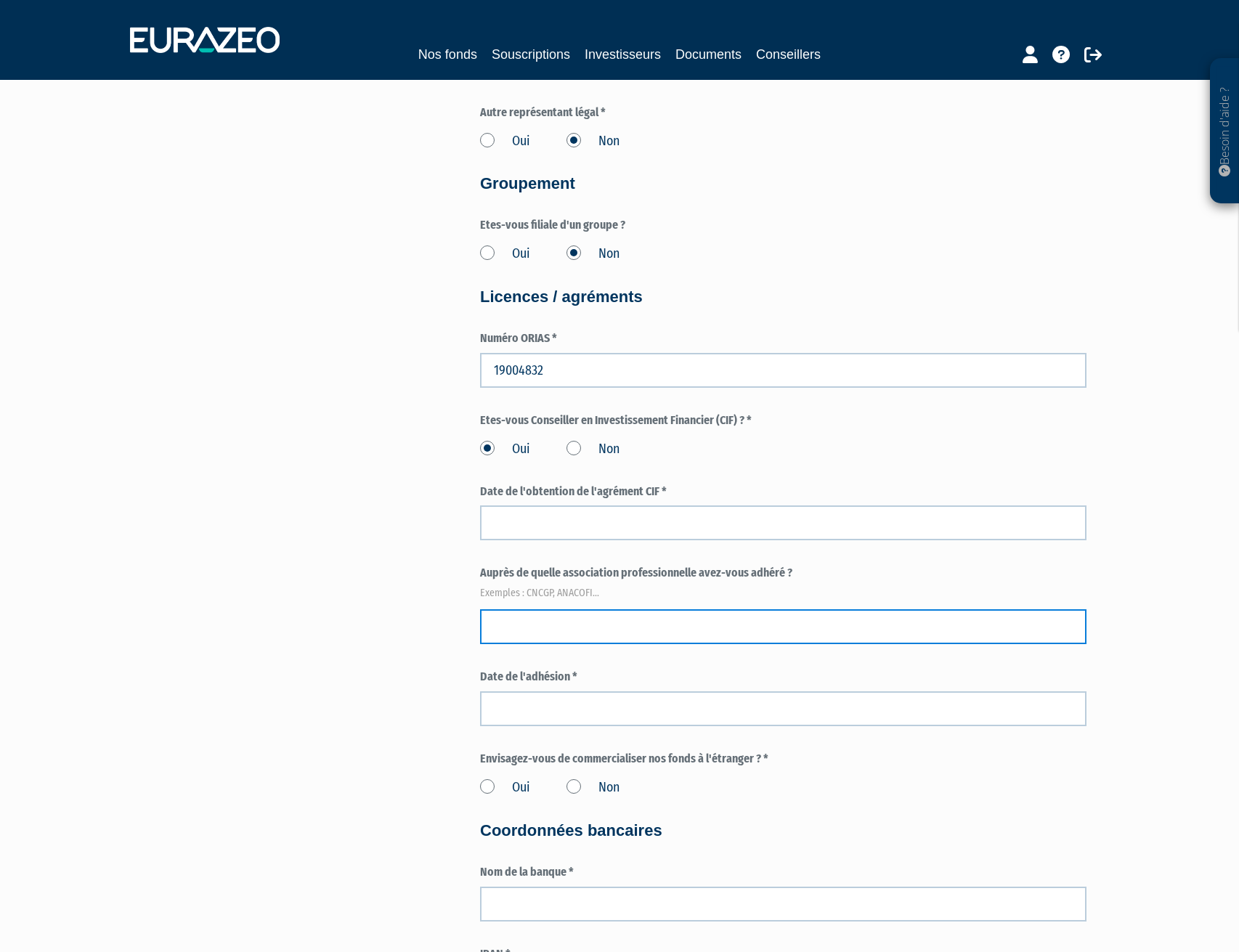
click at [570, 623] on input "text" at bounding box center [783, 627] width 606 height 35
type input "a"
type input "ANACOFI"
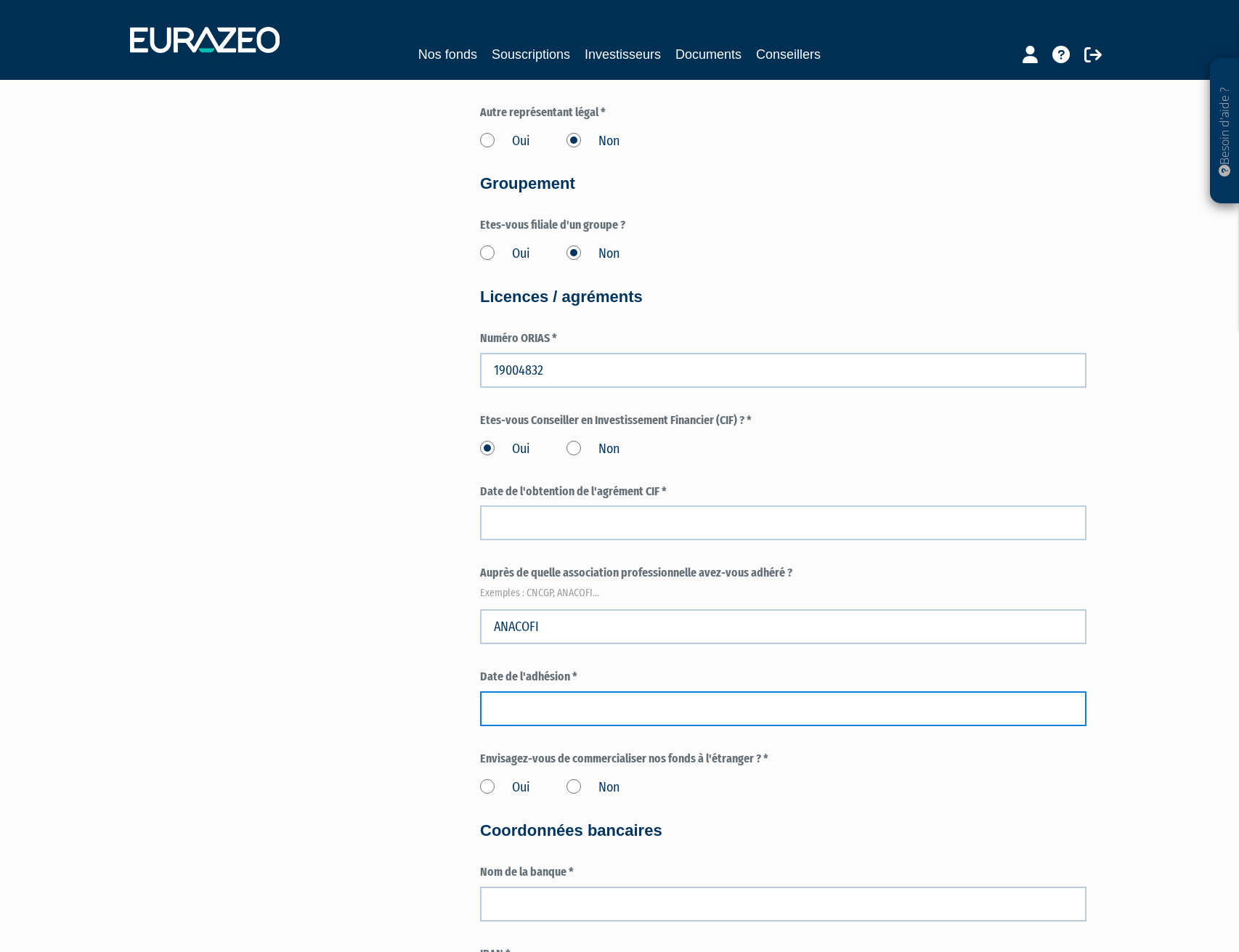
click at [580, 711] on input at bounding box center [783, 708] width 606 height 35
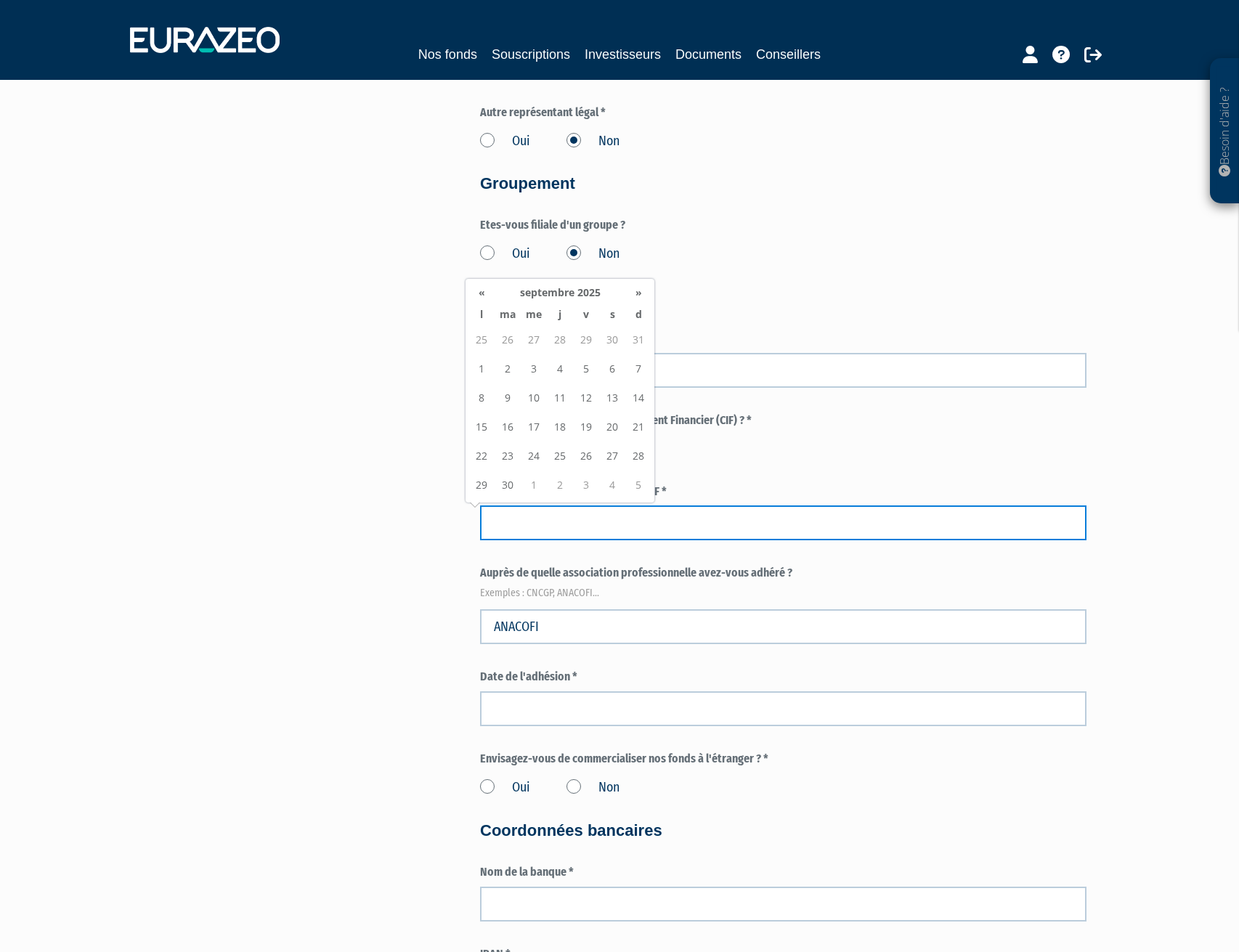
click at [605, 518] on input at bounding box center [783, 523] width 606 height 35
click at [999, 450] on div "Oui Non" at bounding box center [783, 447] width 606 height 24
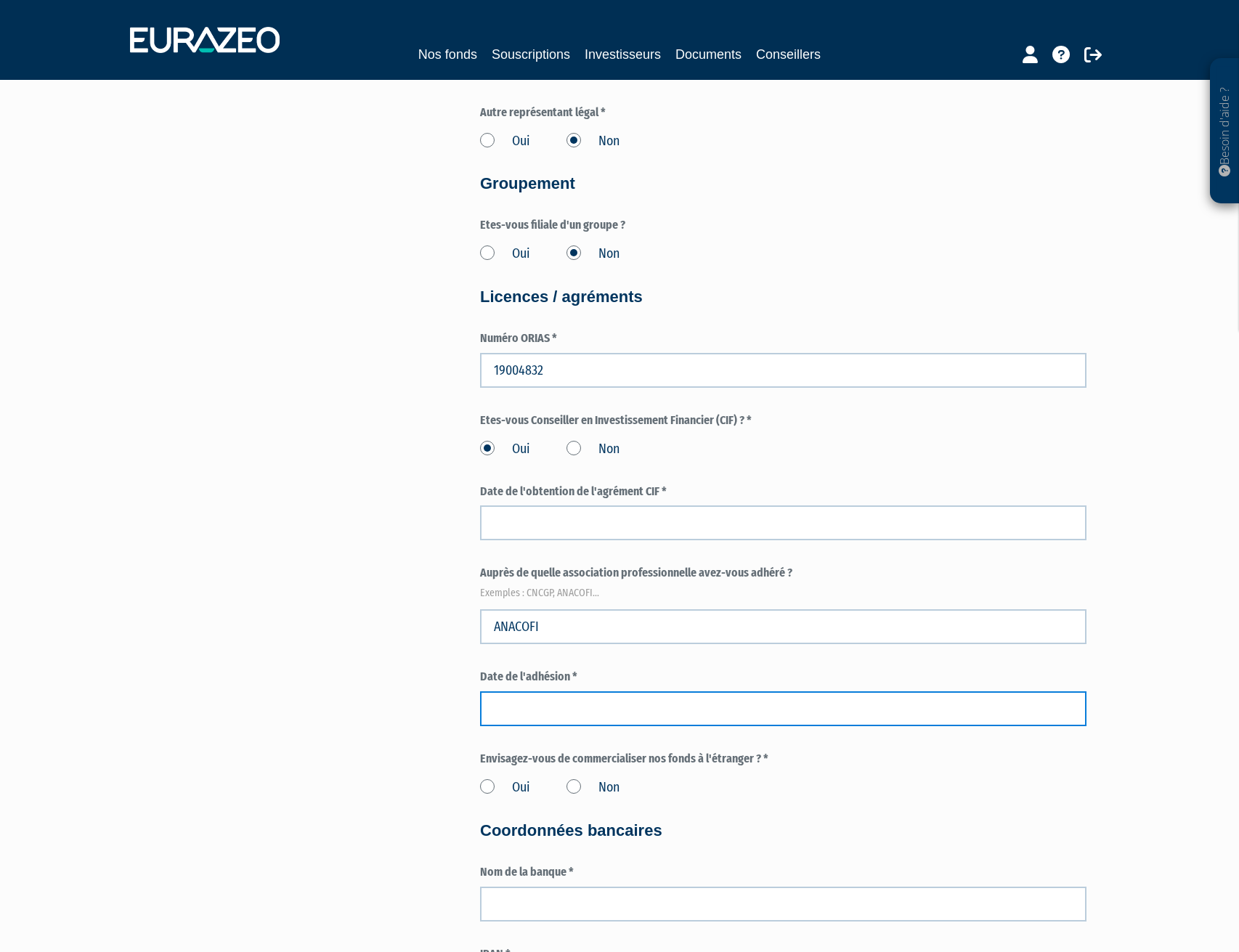
click at [538, 702] on input at bounding box center [783, 708] width 606 height 35
type input "22/07/2024"
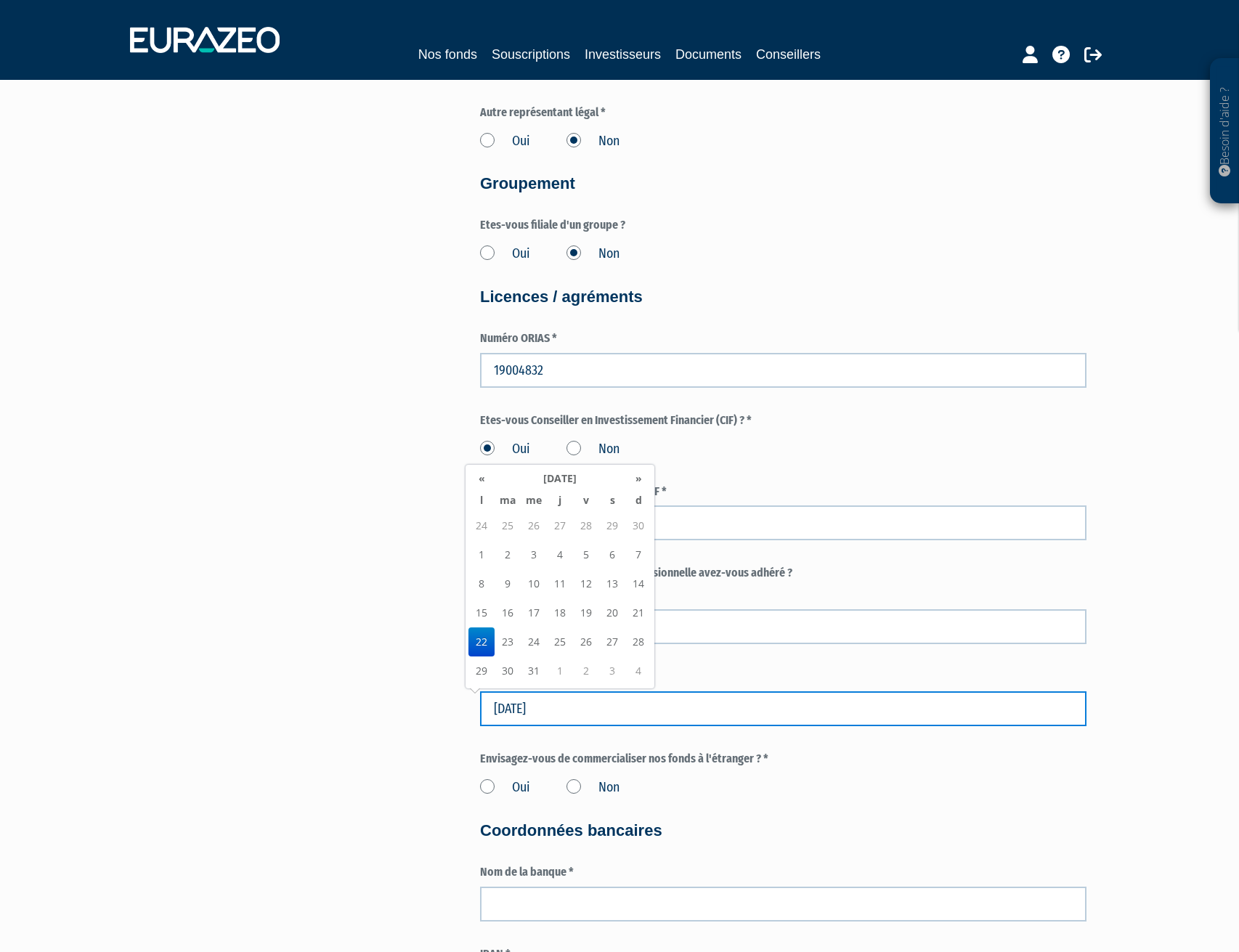
drag, startPoint x: 567, startPoint y: 705, endPoint x: 433, endPoint y: 692, distance: 134.6
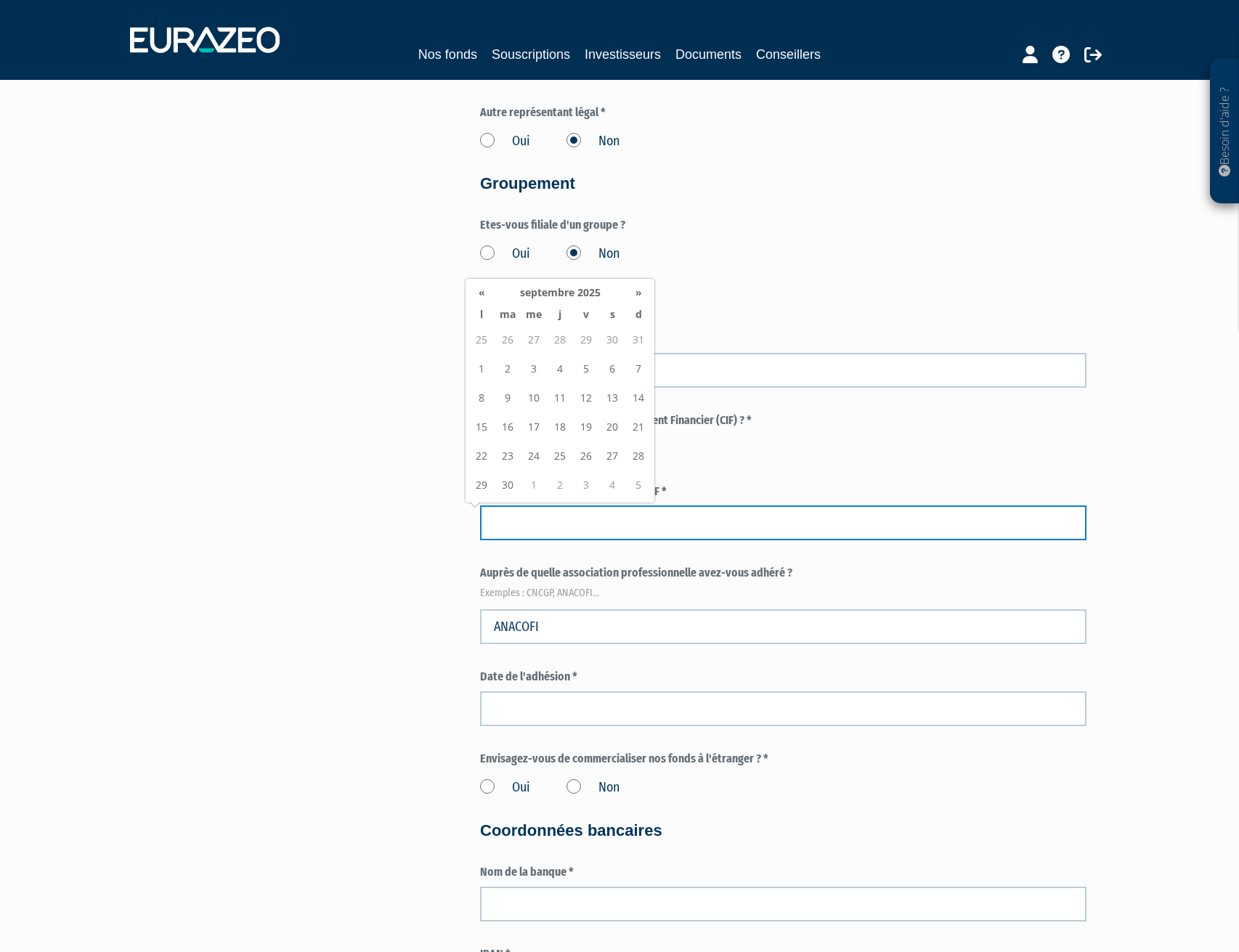
click at [719, 521] on input at bounding box center [783, 523] width 606 height 35
click at [831, 419] on label "Etes-vous Conseiller en Investissement Financier (CIF) ? *" at bounding box center [783, 421] width 606 height 17
click at [558, 524] on input at bounding box center [783, 523] width 606 height 35
type input "24/01/2025"
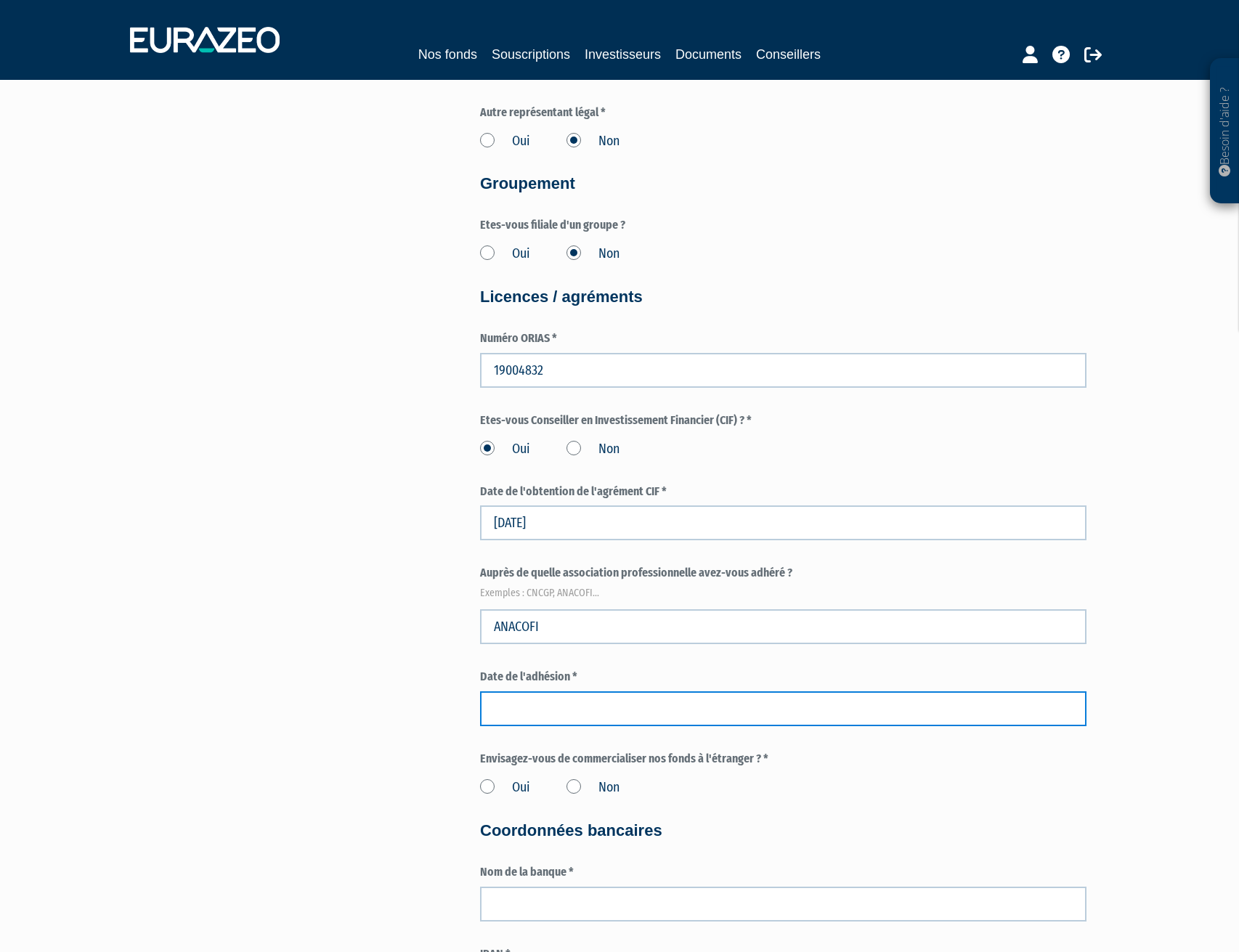
click at [572, 708] on input at bounding box center [783, 708] width 606 height 35
paste input "20/12/2024"
type input "20/12/2024"
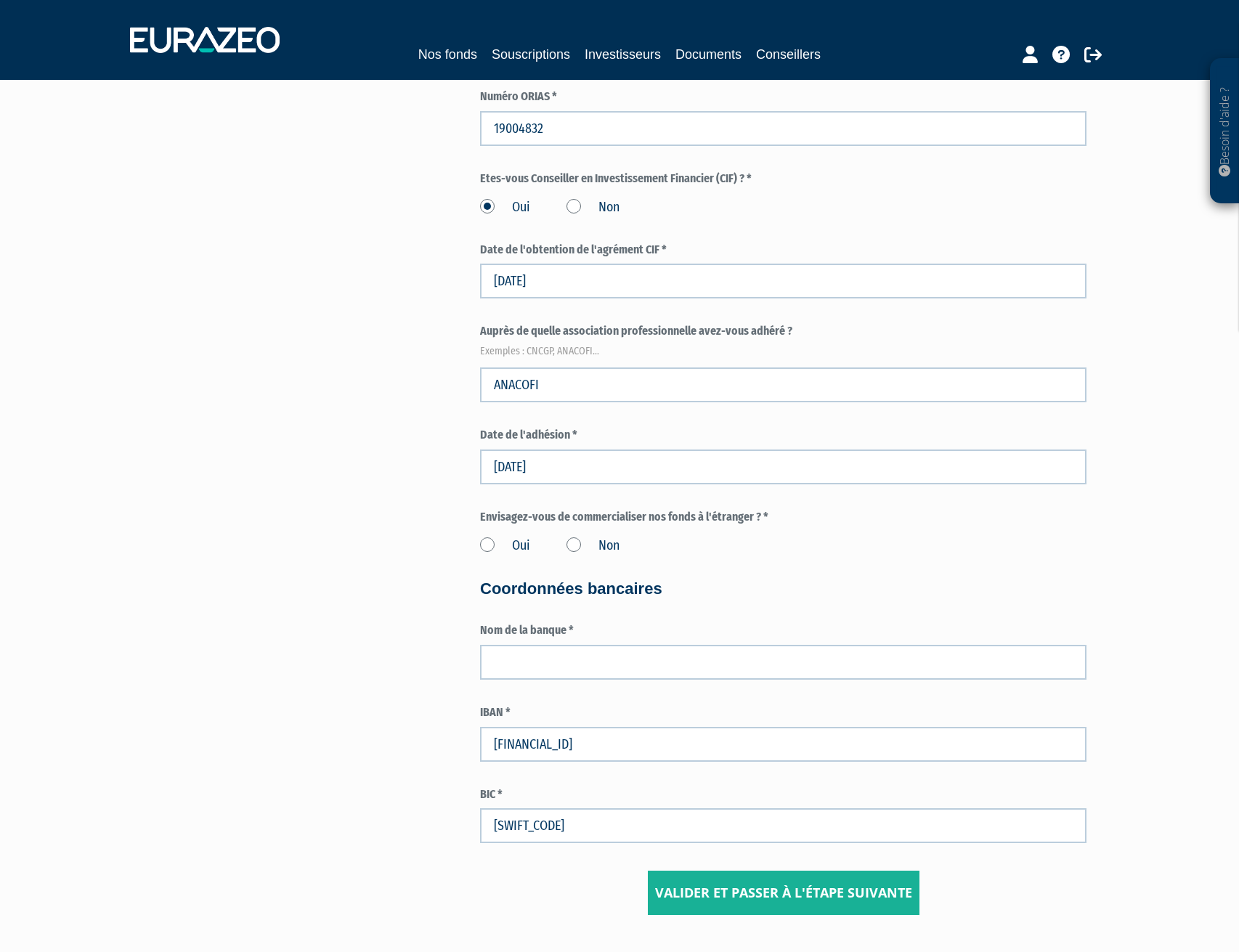
click at [572, 542] on label "Non" at bounding box center [593, 546] width 53 height 19
click at [0, 0] on input "Non" at bounding box center [0, 0] width 0 height 0
click at [581, 661] on input "text" at bounding box center [783, 662] width 606 height 35
type input "Qonto"
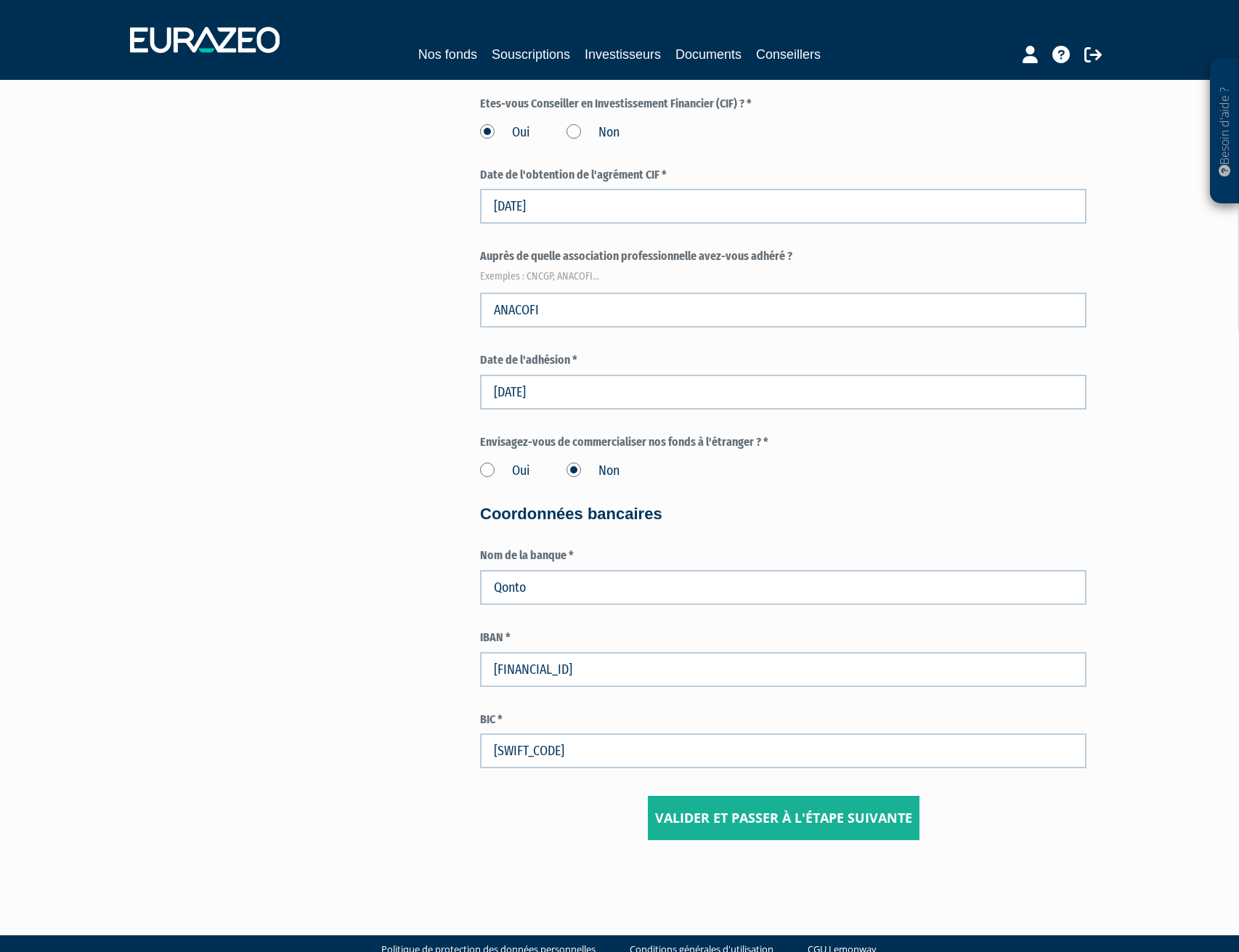
scroll to position [1797, 0]
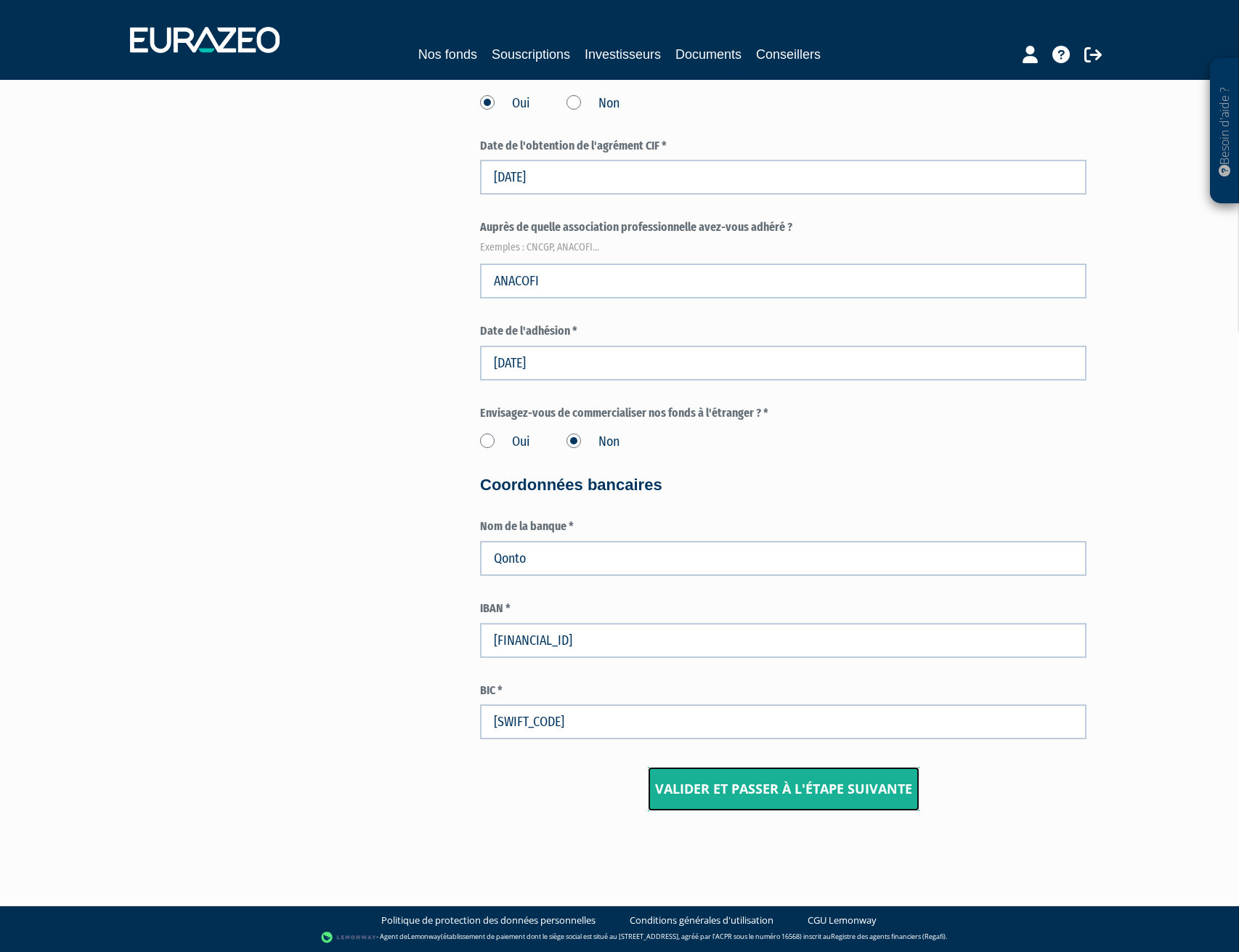
click at [875, 805] on input "Valider et passer à l'étape suivante" at bounding box center [783, 789] width 272 height 45
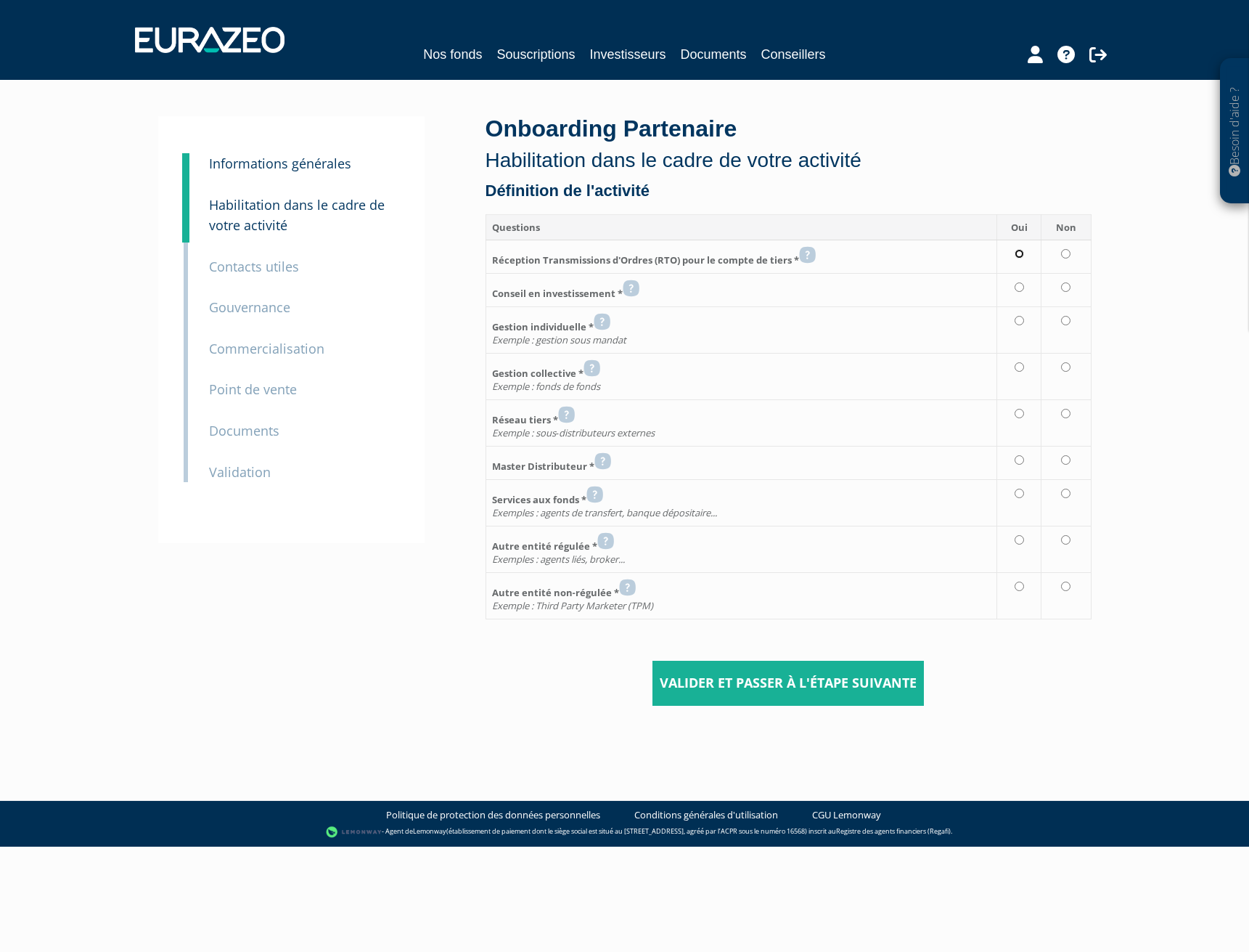
click at [1022, 256] on input "radio" at bounding box center [1019, 253] width 9 height 9
radio input "true"
click at [1022, 286] on input "radio" at bounding box center [1019, 287] width 9 height 9
radio input "true"
click at [816, 253] on icon at bounding box center [807, 254] width 17 height 17
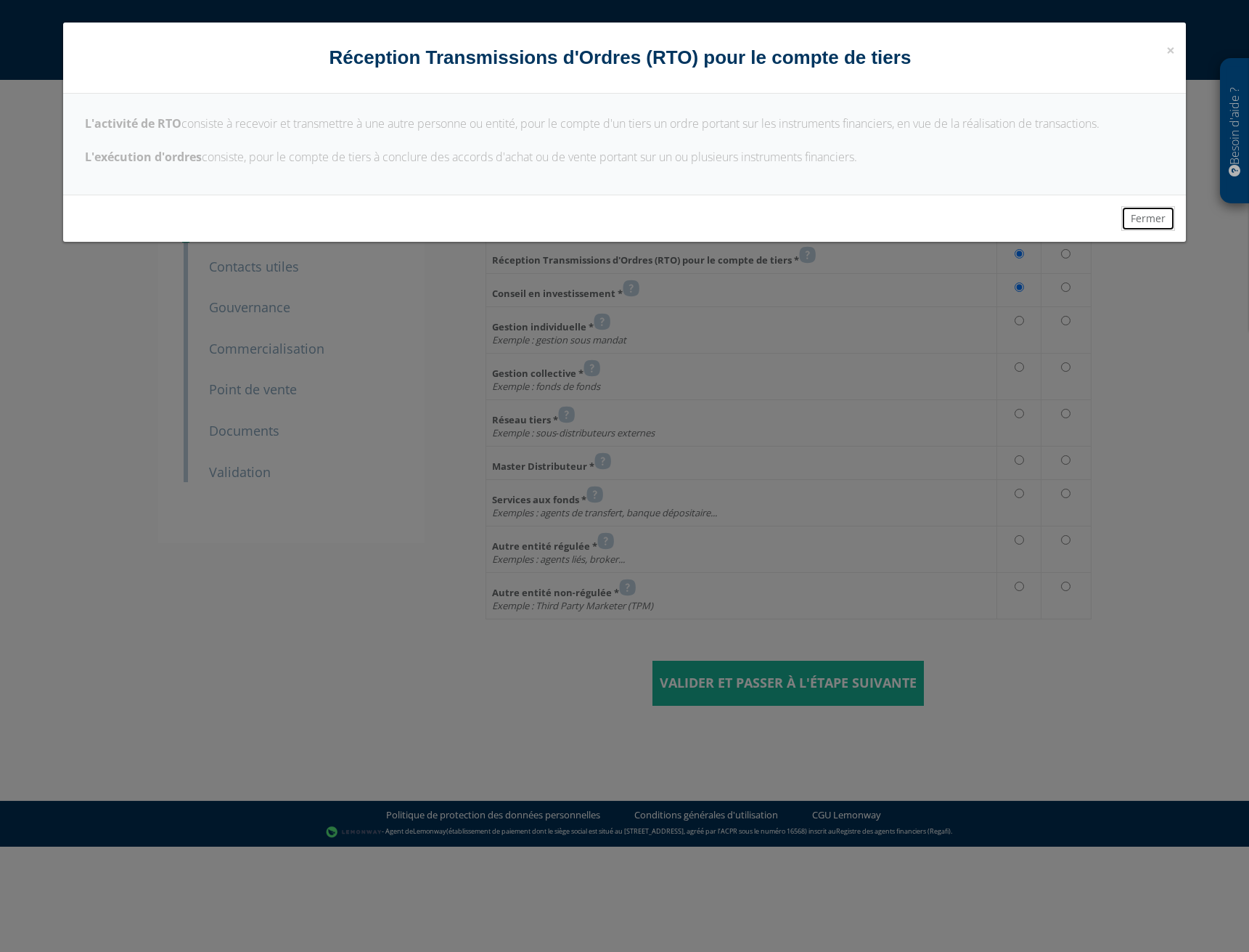
click at [1152, 215] on button "Fermer" at bounding box center [1148, 219] width 54 height 25
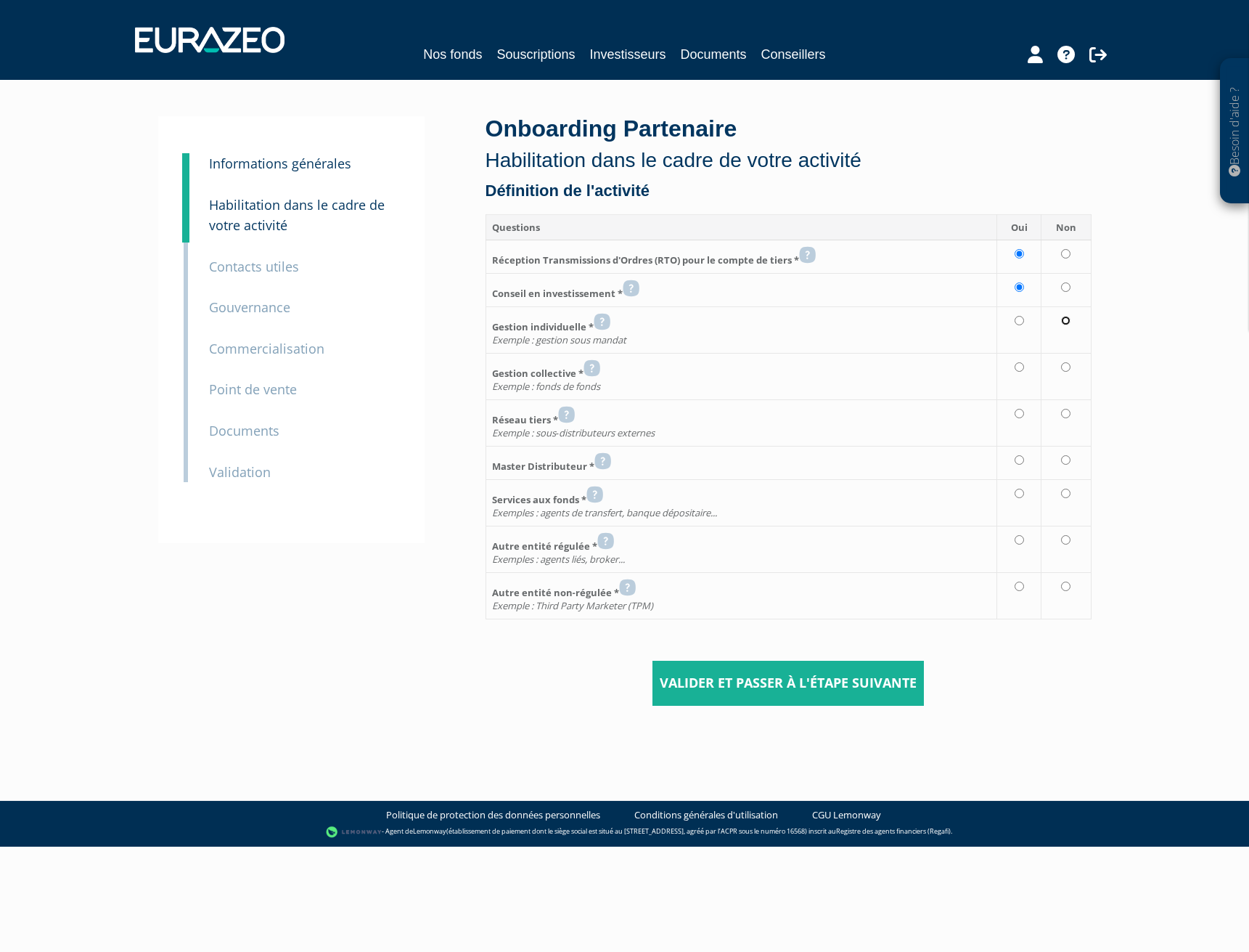
click at [1066, 320] on input "radio" at bounding box center [1066, 320] width 9 height 9
radio input "true"
click at [1066, 368] on input "radio" at bounding box center [1066, 367] width 9 height 9
radio input "true"
click at [1066, 413] on input "radio" at bounding box center [1066, 413] width 9 height 9
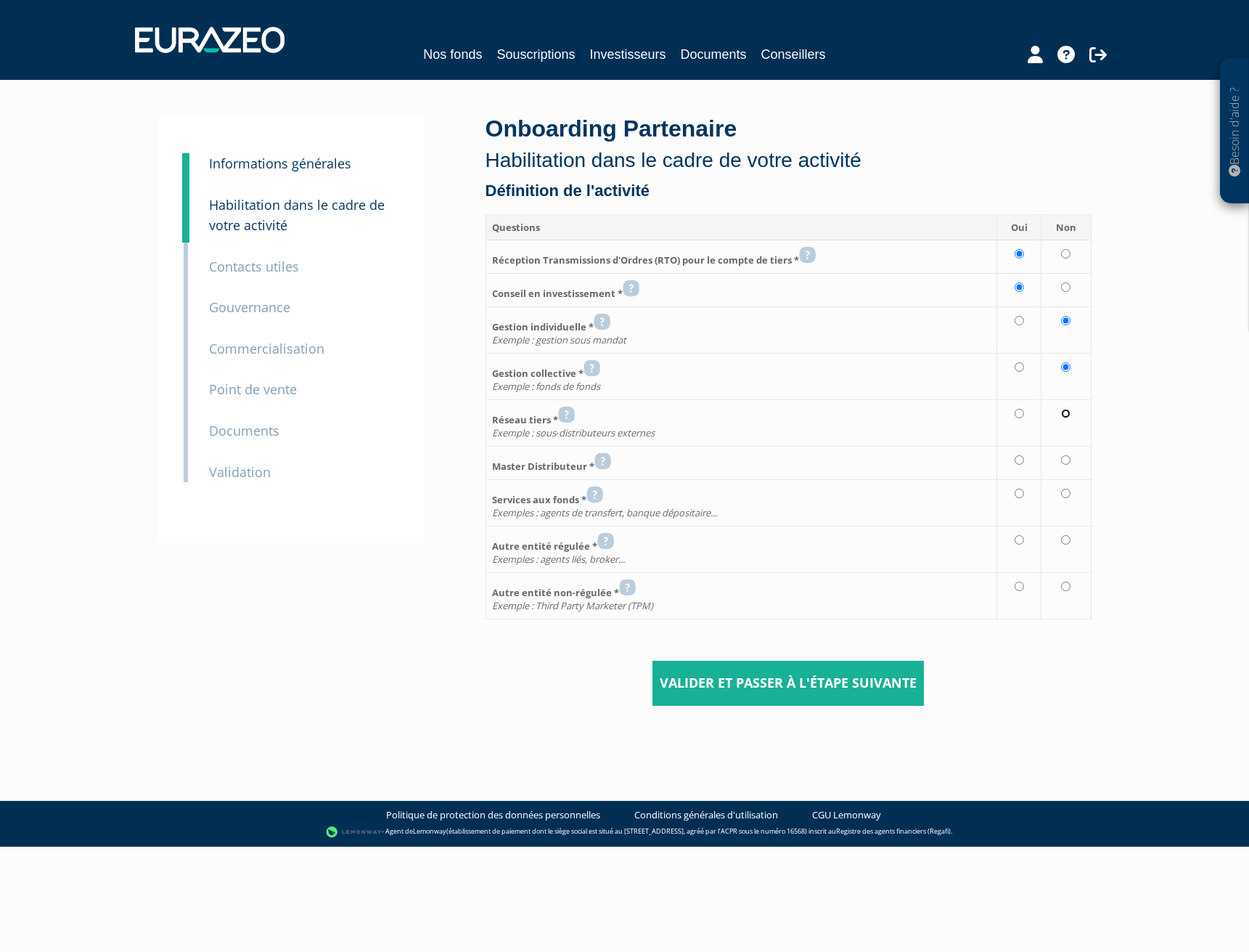
radio input "true"
click at [1068, 461] on input "radio" at bounding box center [1066, 459] width 9 height 9
radio input "true"
click at [1068, 497] on input "radio" at bounding box center [1066, 493] width 9 height 9
radio input "true"
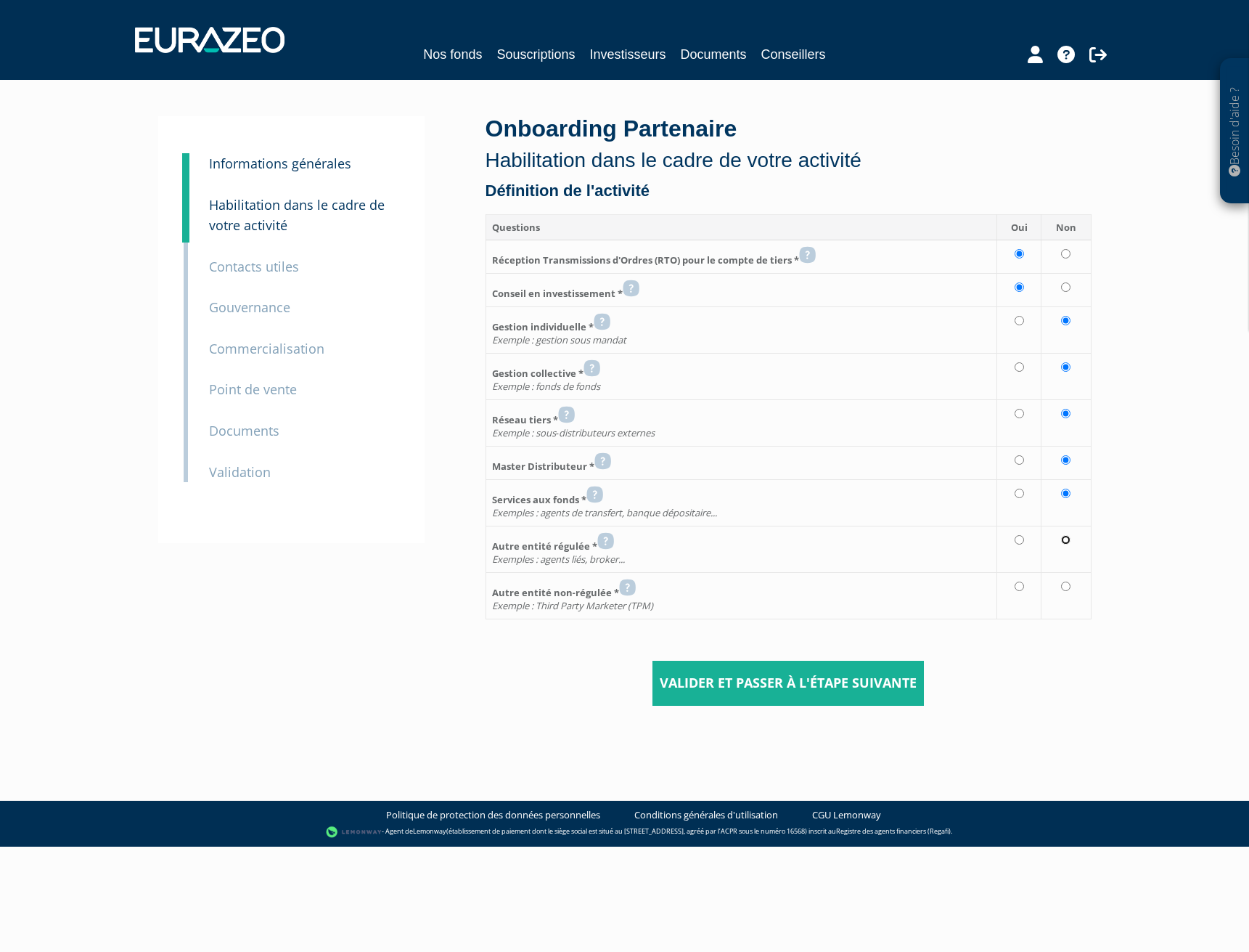
click at [1068, 541] on input "radio" at bounding box center [1066, 539] width 9 height 9
radio input "true"
click at [1067, 583] on input "radio" at bounding box center [1066, 585] width 9 height 9
radio input "true"
click at [810, 256] on icon at bounding box center [807, 254] width 17 height 17
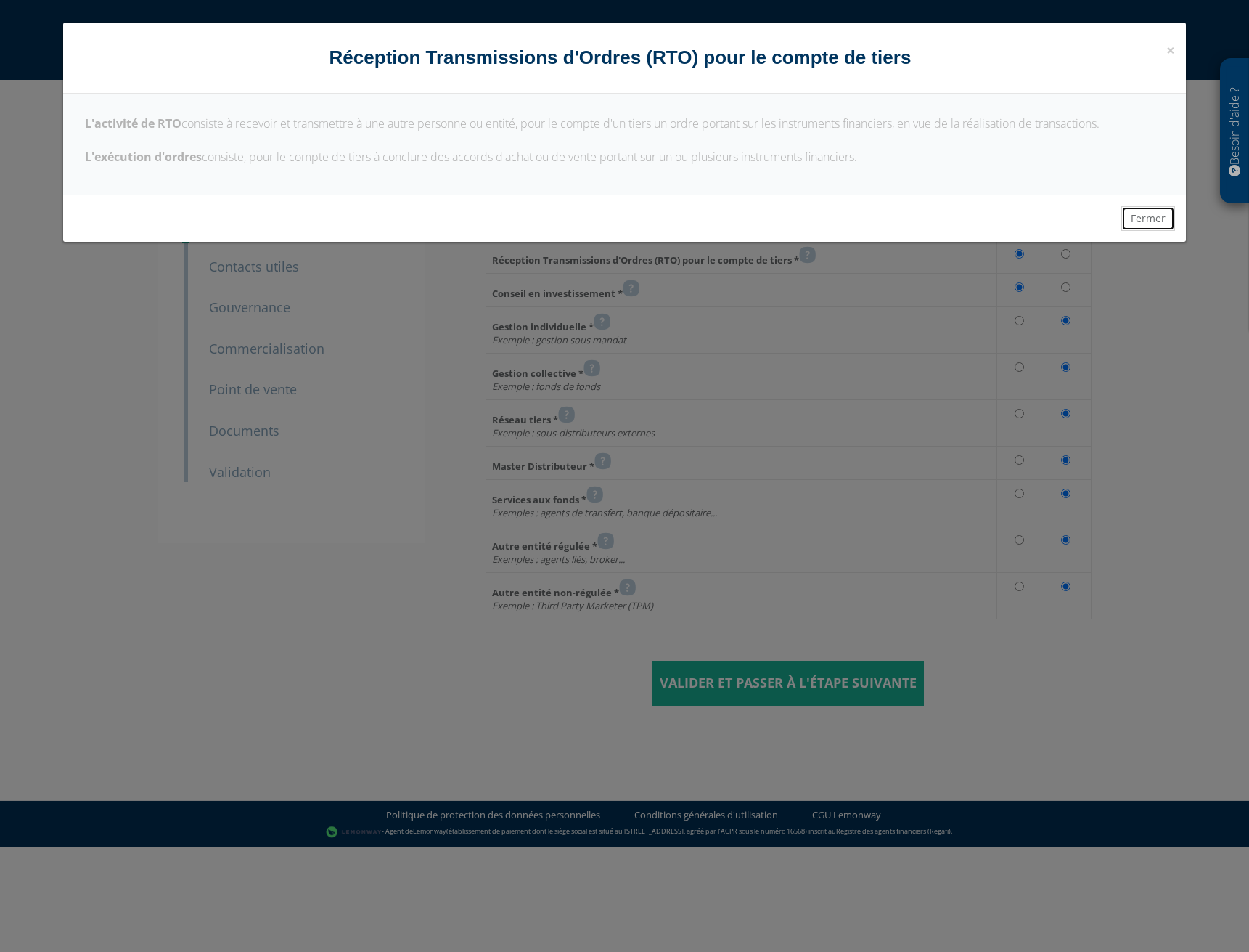
click at [1144, 213] on button "Fermer" at bounding box center [1148, 219] width 54 height 25
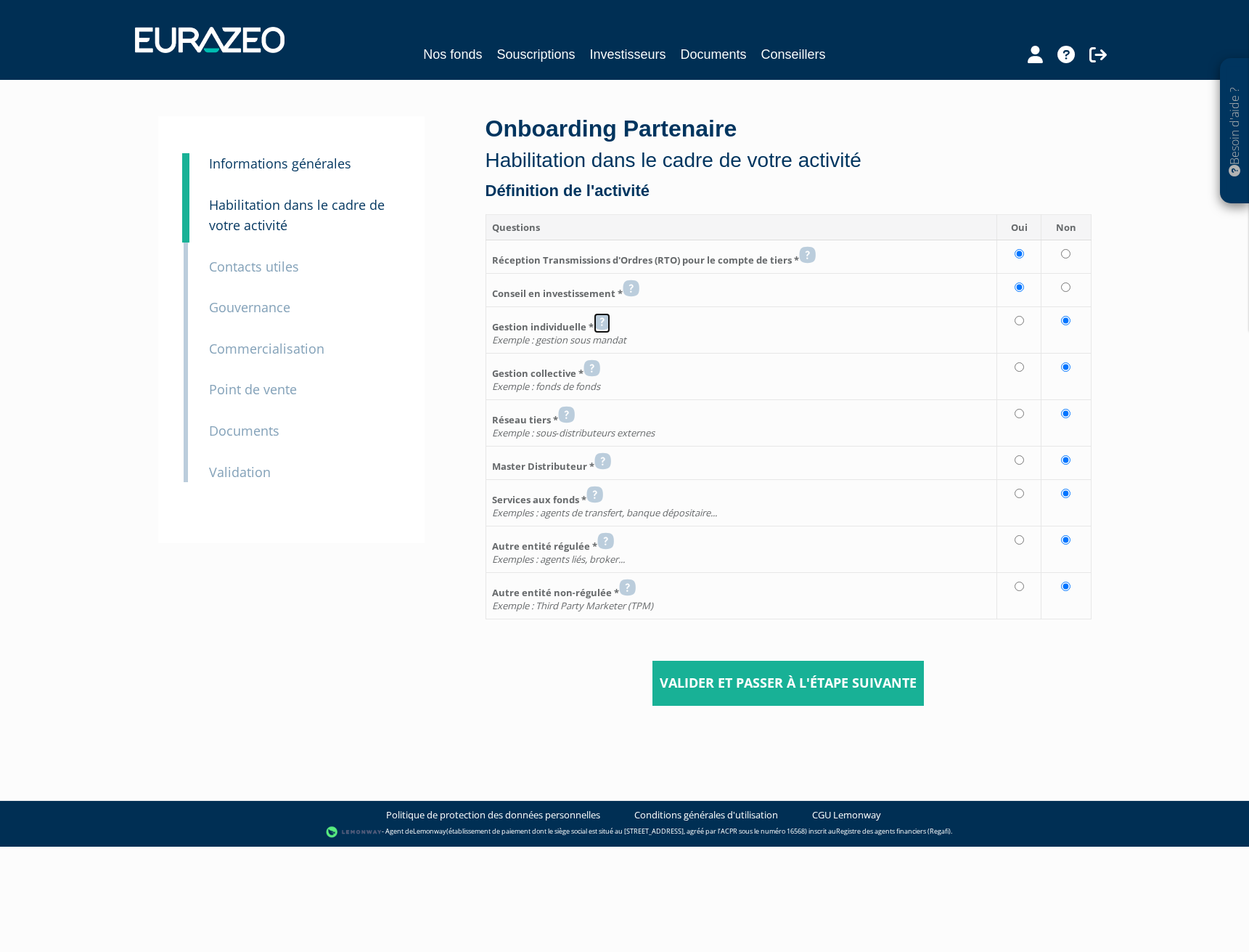
click at [601, 321] on icon at bounding box center [602, 321] width 17 height 17
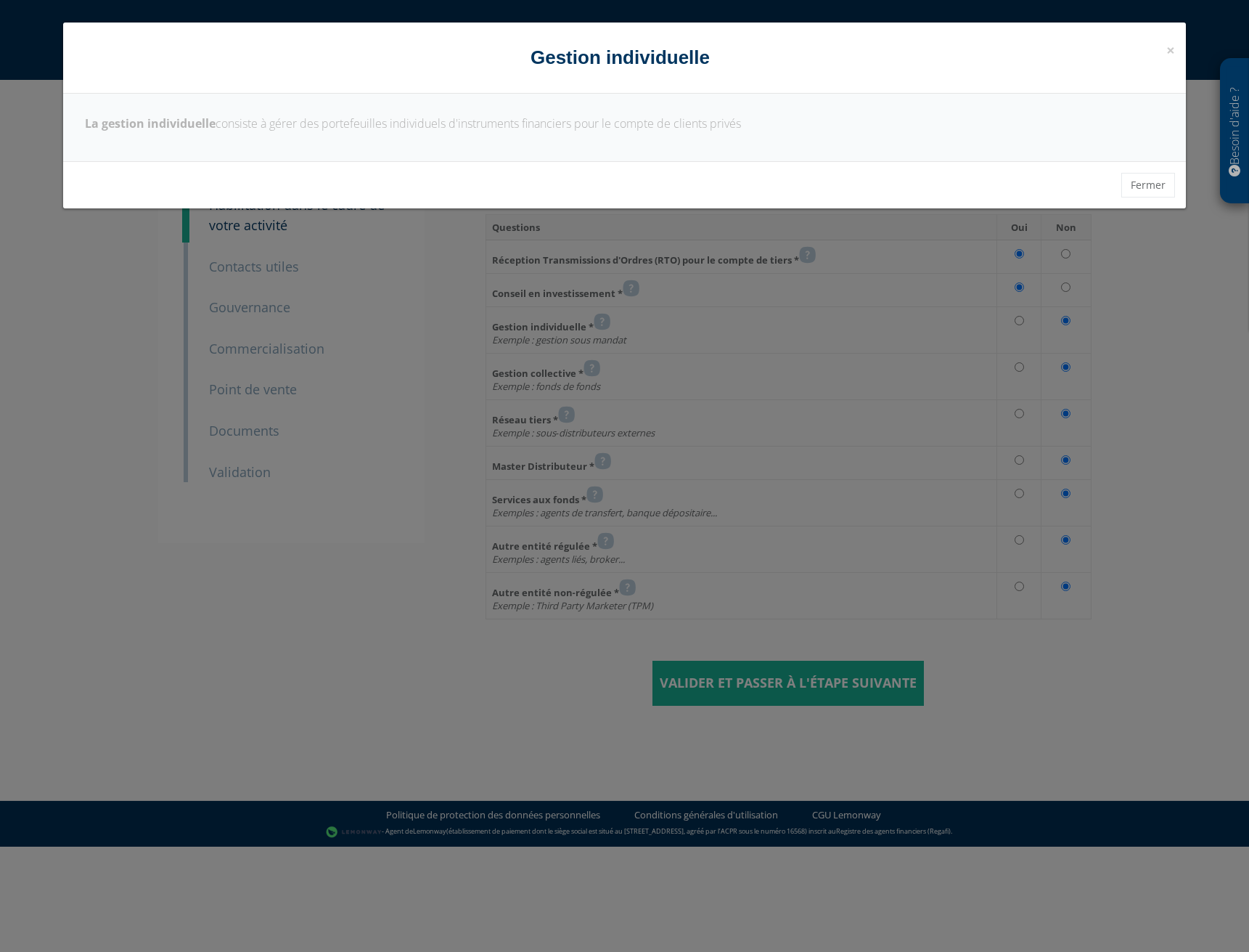
click at [601, 321] on div "× Fermer Gestion individuelle La gestion individuelle consiste à gérer des port…" at bounding box center [624, 476] width 1249 height 952
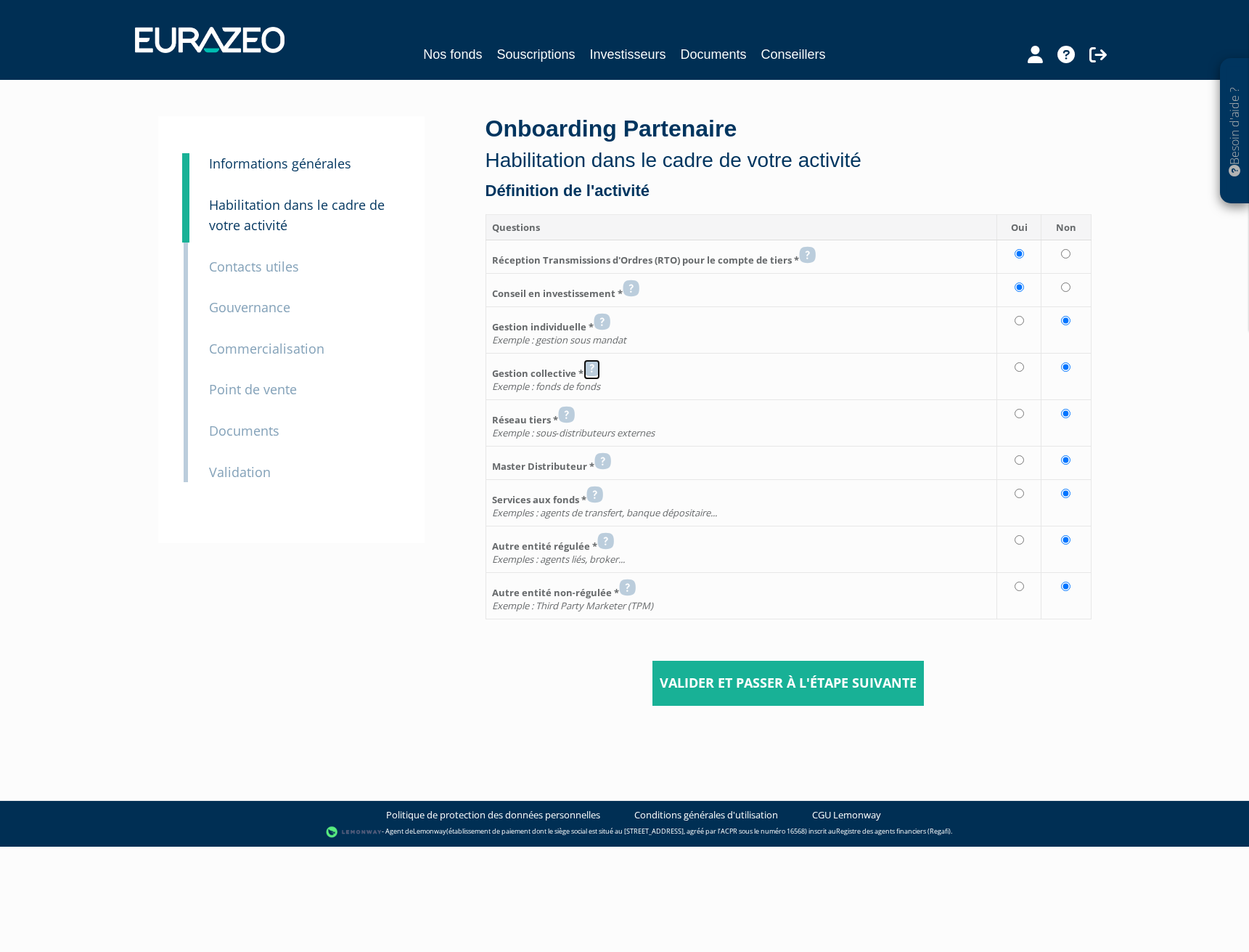
click at [594, 369] on icon at bounding box center [592, 367] width 17 height 17
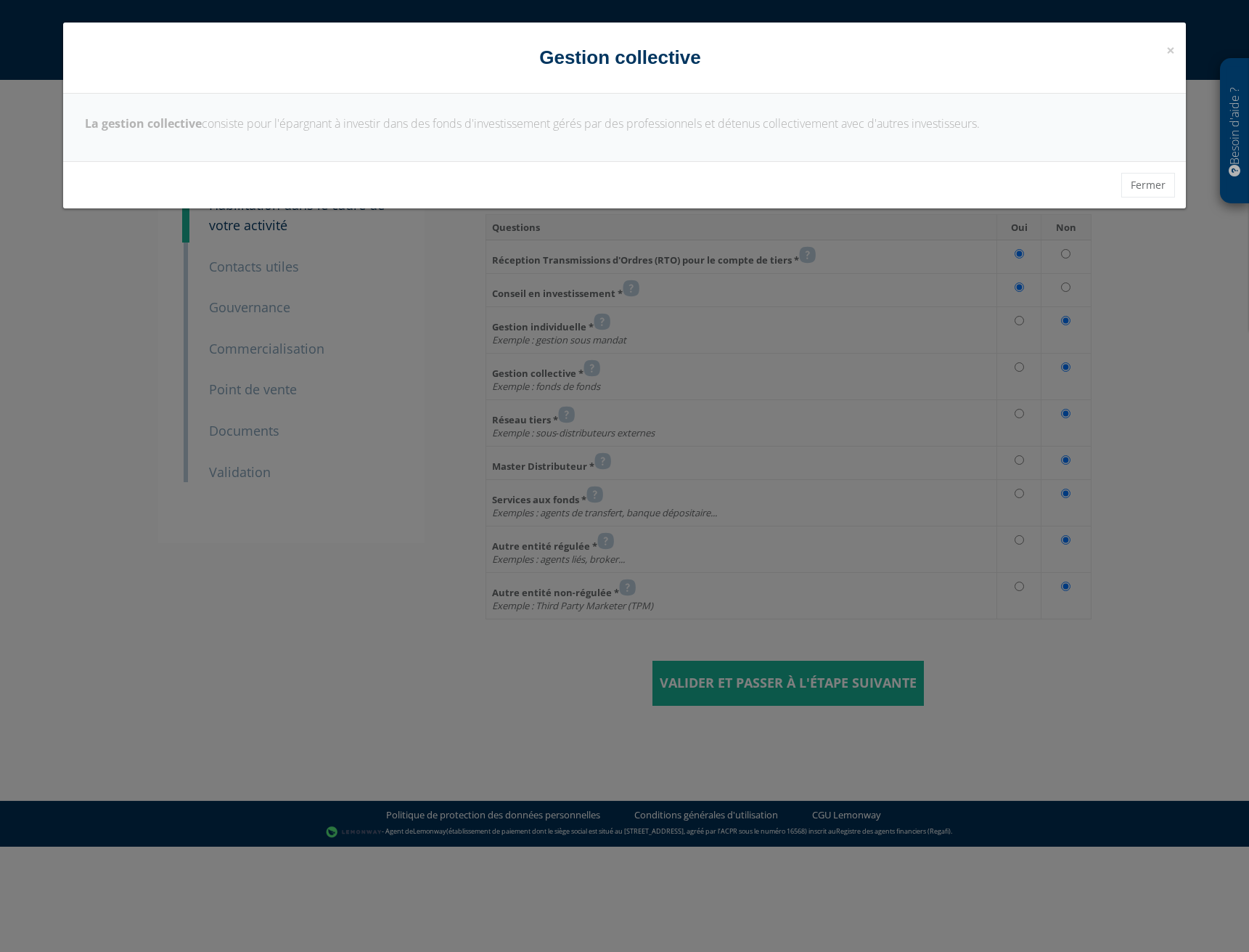
click at [594, 369] on div "× Fermer Gestion collective La gestion collective consiste pour l'épargnant à i…" at bounding box center [624, 476] width 1249 height 952
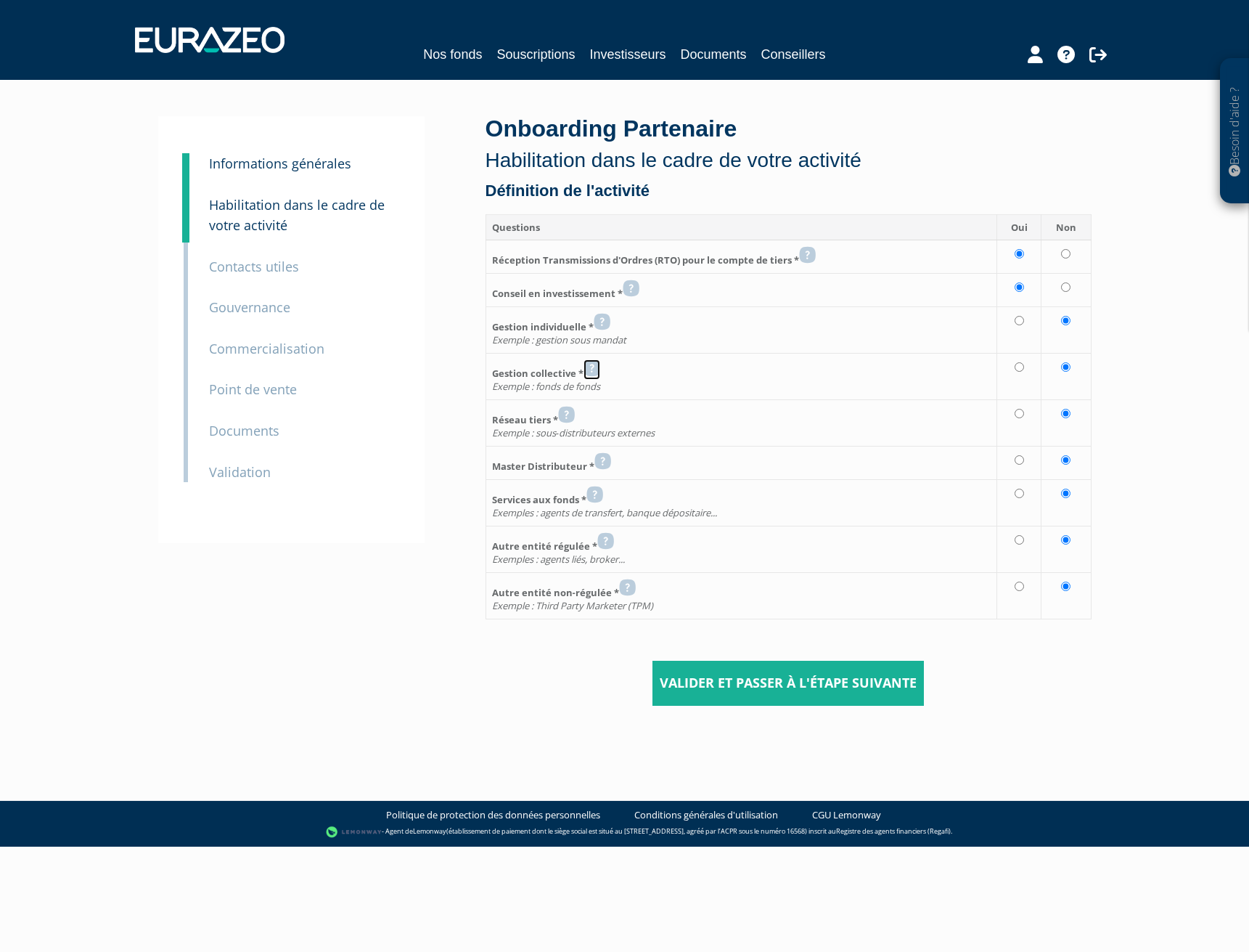
click at [594, 369] on icon at bounding box center [592, 367] width 17 height 17
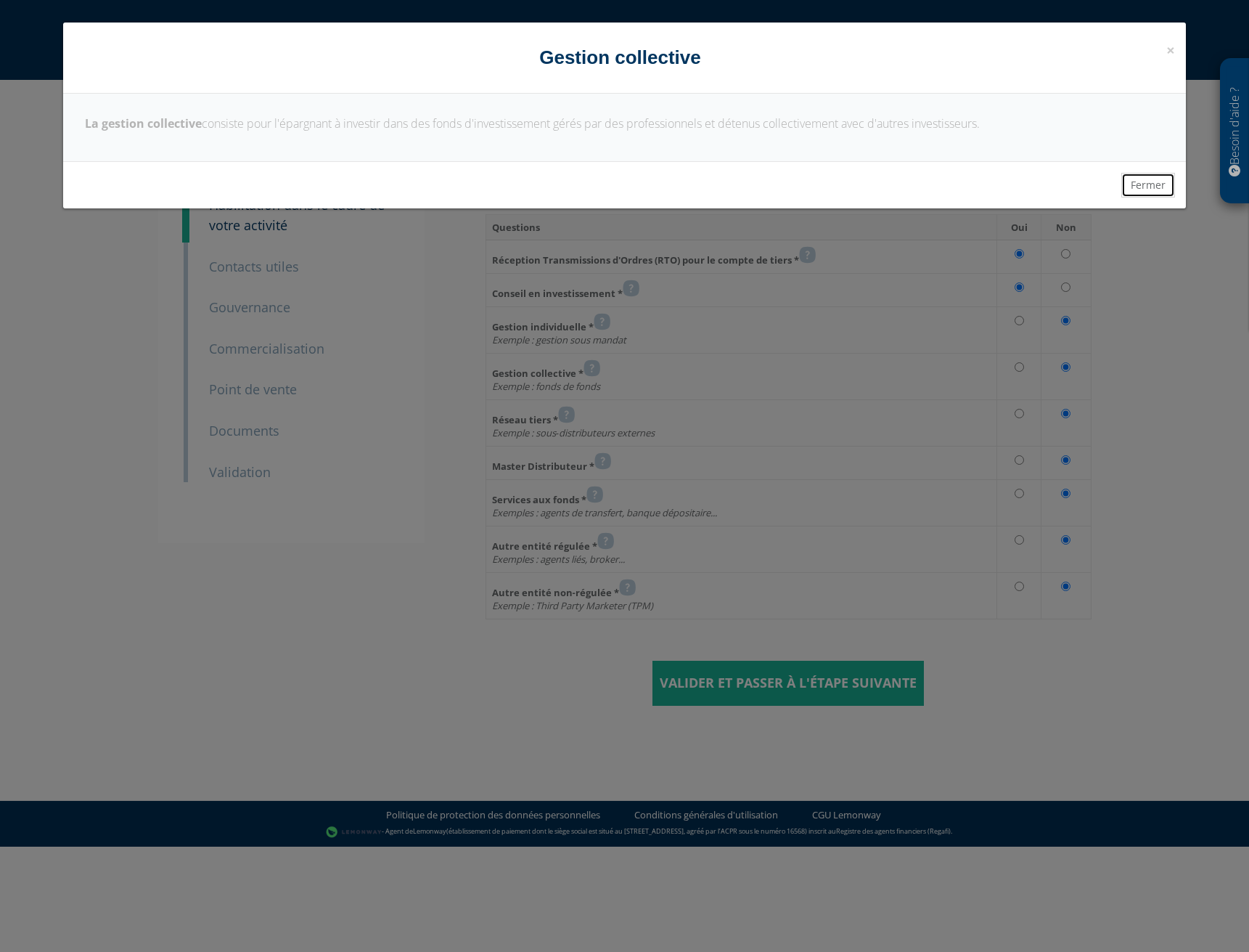
click at [1140, 179] on button "Fermer" at bounding box center [1148, 185] width 54 height 25
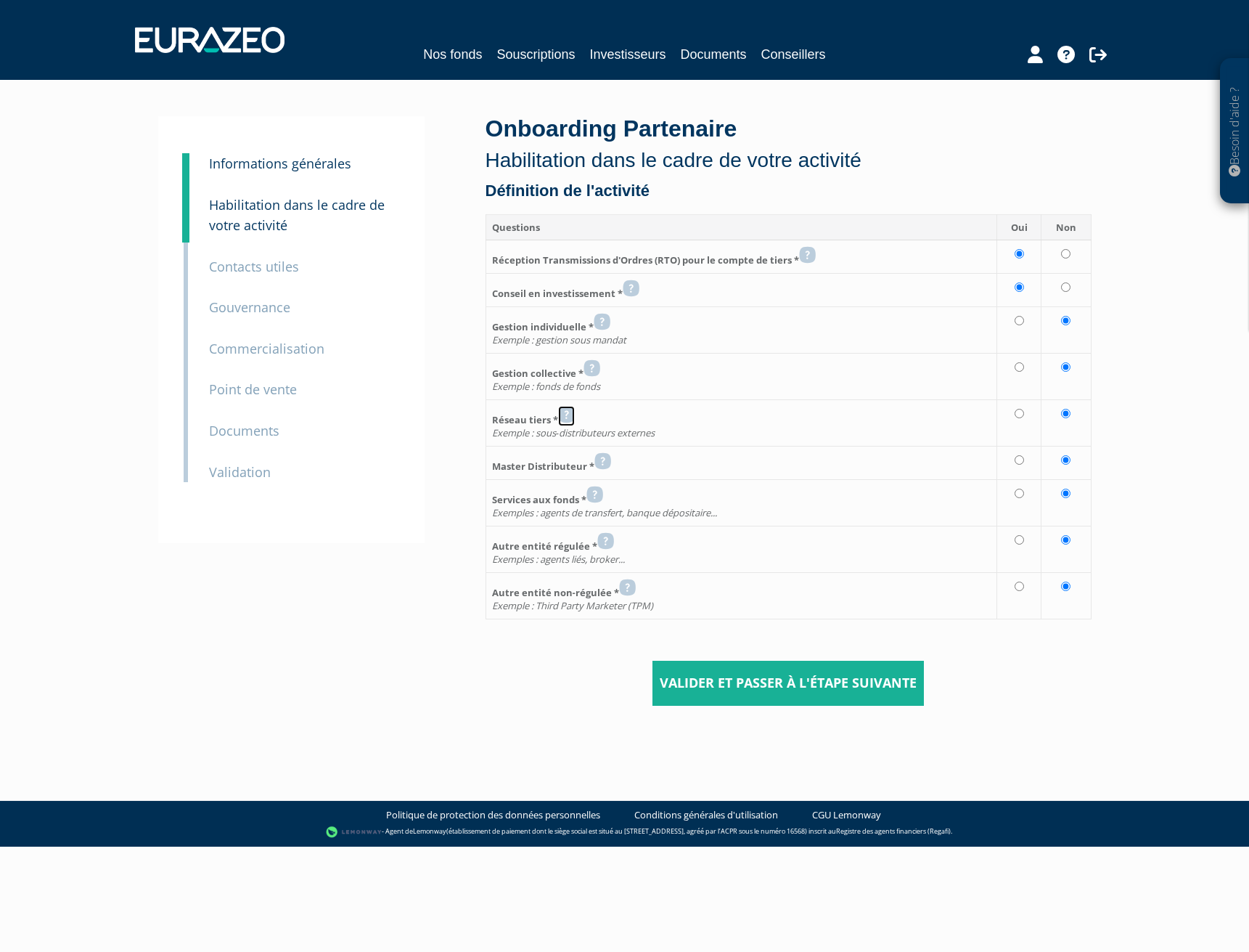
click at [569, 416] on icon at bounding box center [566, 414] width 17 height 17
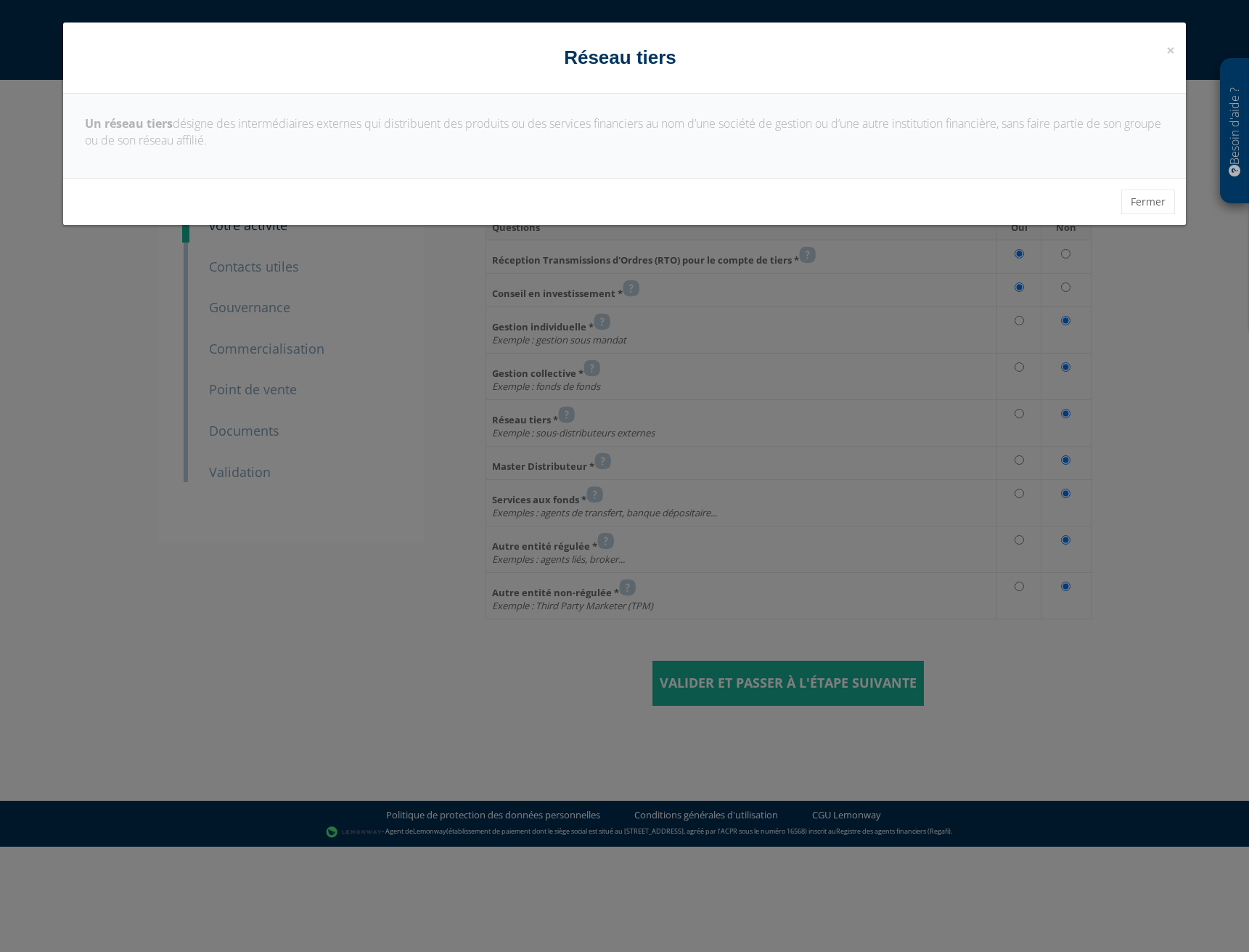
click at [569, 416] on div "× Fermer Réseau tiers Un réseau tiers désigne des intermédiaires externes qui d…" at bounding box center [624, 476] width 1249 height 952
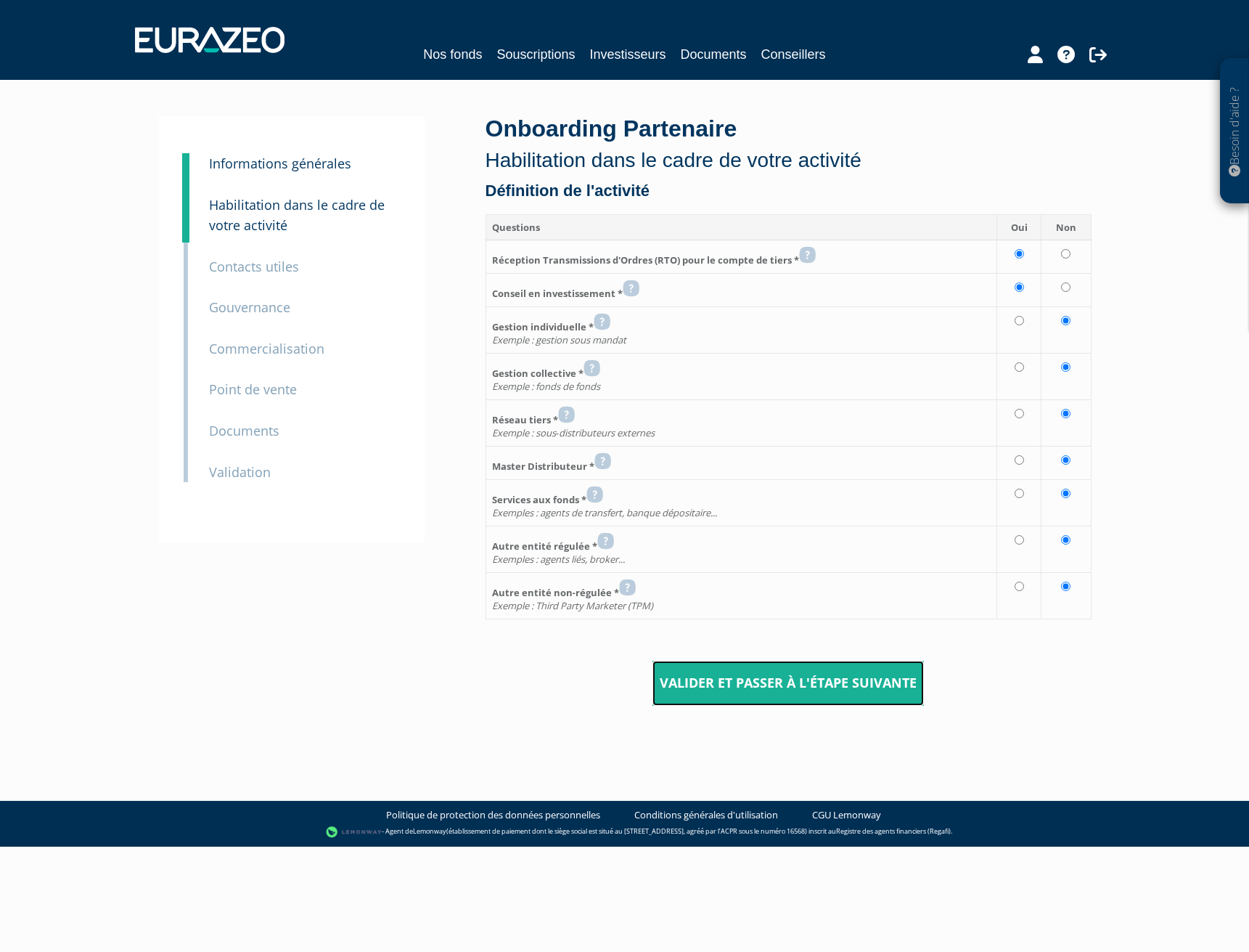
click at [843, 689] on input "Valider et passer à l'étape suivante" at bounding box center [788, 683] width 272 height 45
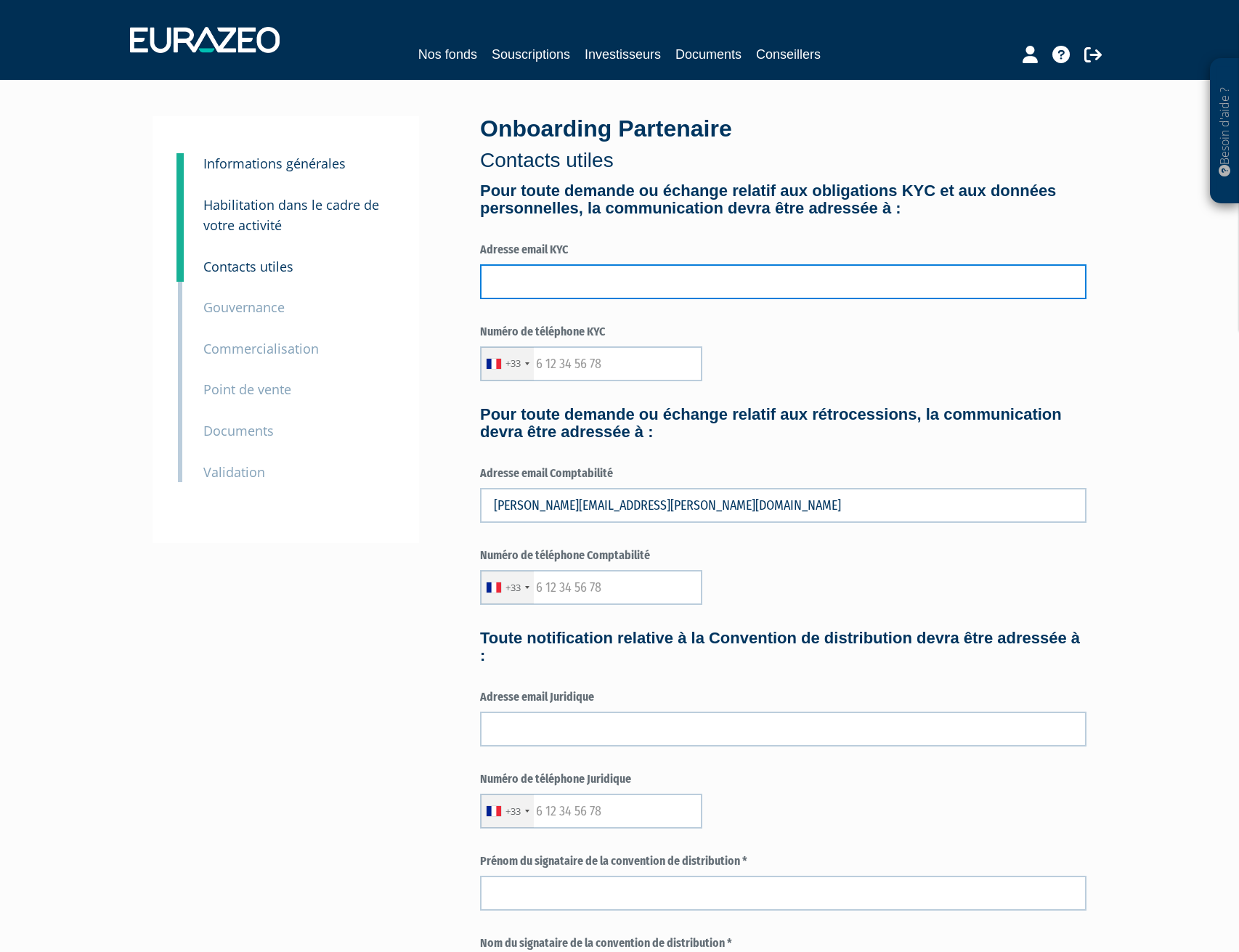
click at [537, 282] on input "text" at bounding box center [783, 282] width 606 height 35
type input "[PERSON_NAME][EMAIL_ADDRESS][PERSON_NAME][DOMAIN_NAME]"
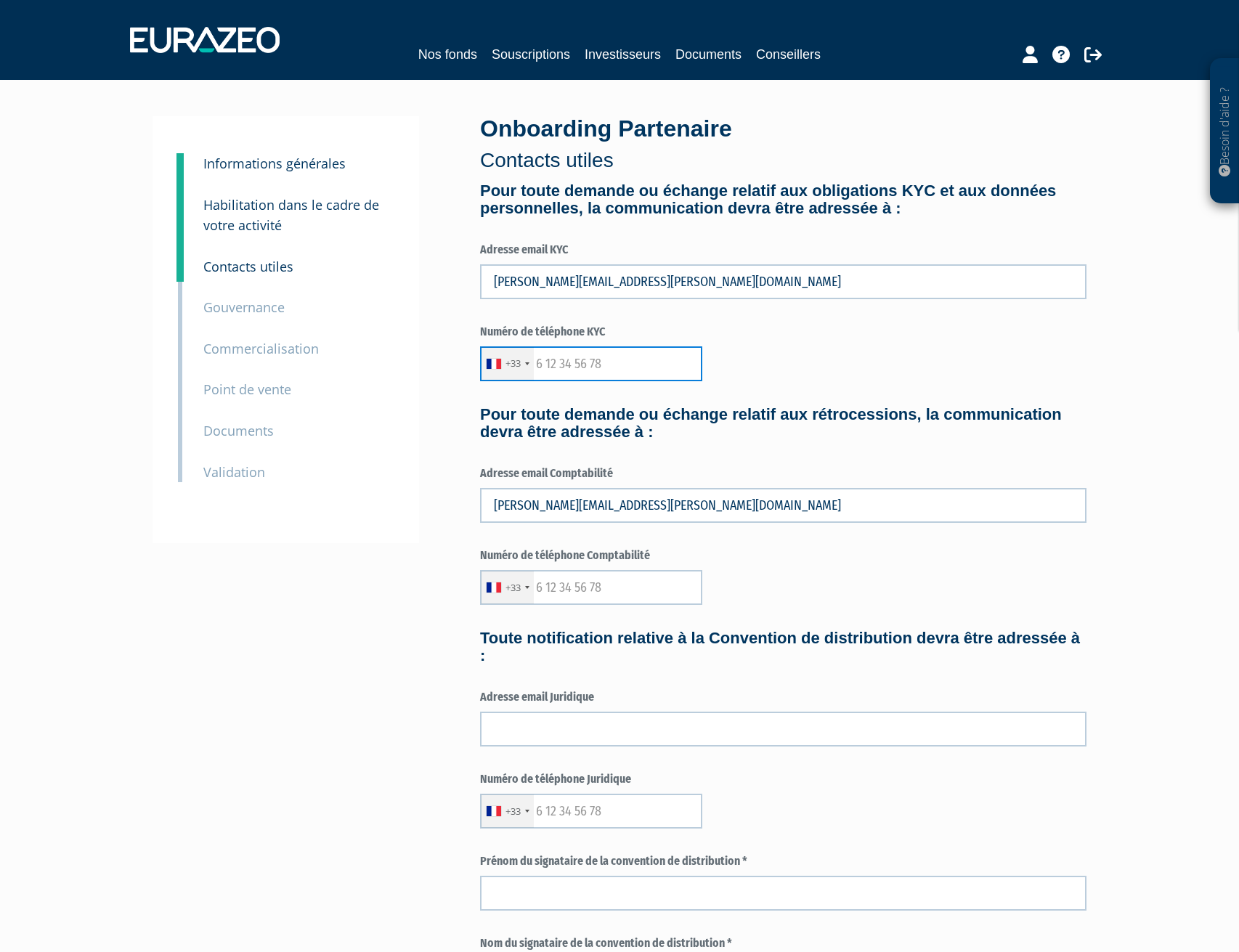
click at [640, 362] on input "text" at bounding box center [591, 363] width 222 height 35
type input "0"
type input "777838686"
click at [801, 562] on label "Numéro de téléphone Comptabilité" at bounding box center [783, 556] width 606 height 17
click at [574, 589] on input "text" at bounding box center [591, 587] width 222 height 35
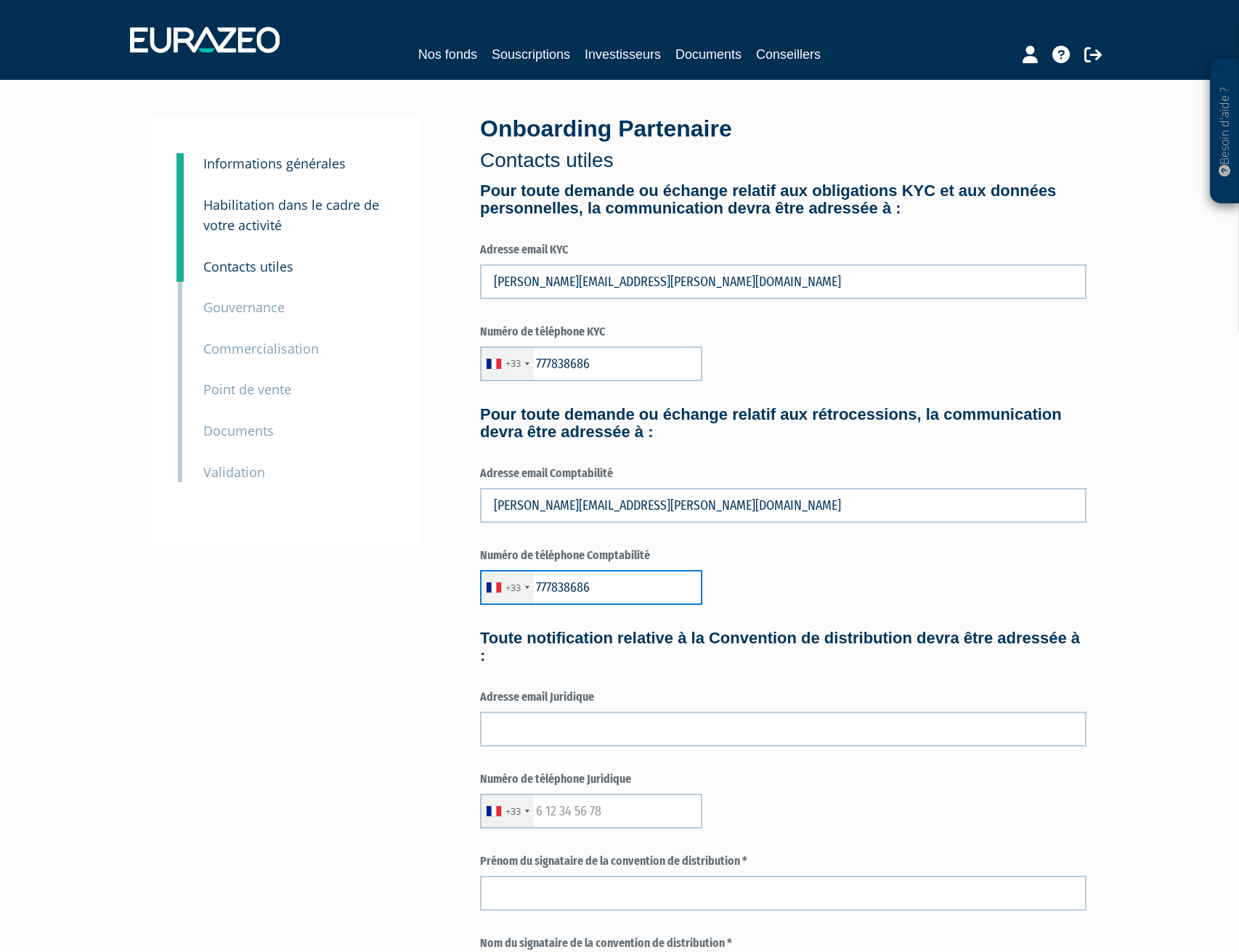
type input "777838686"
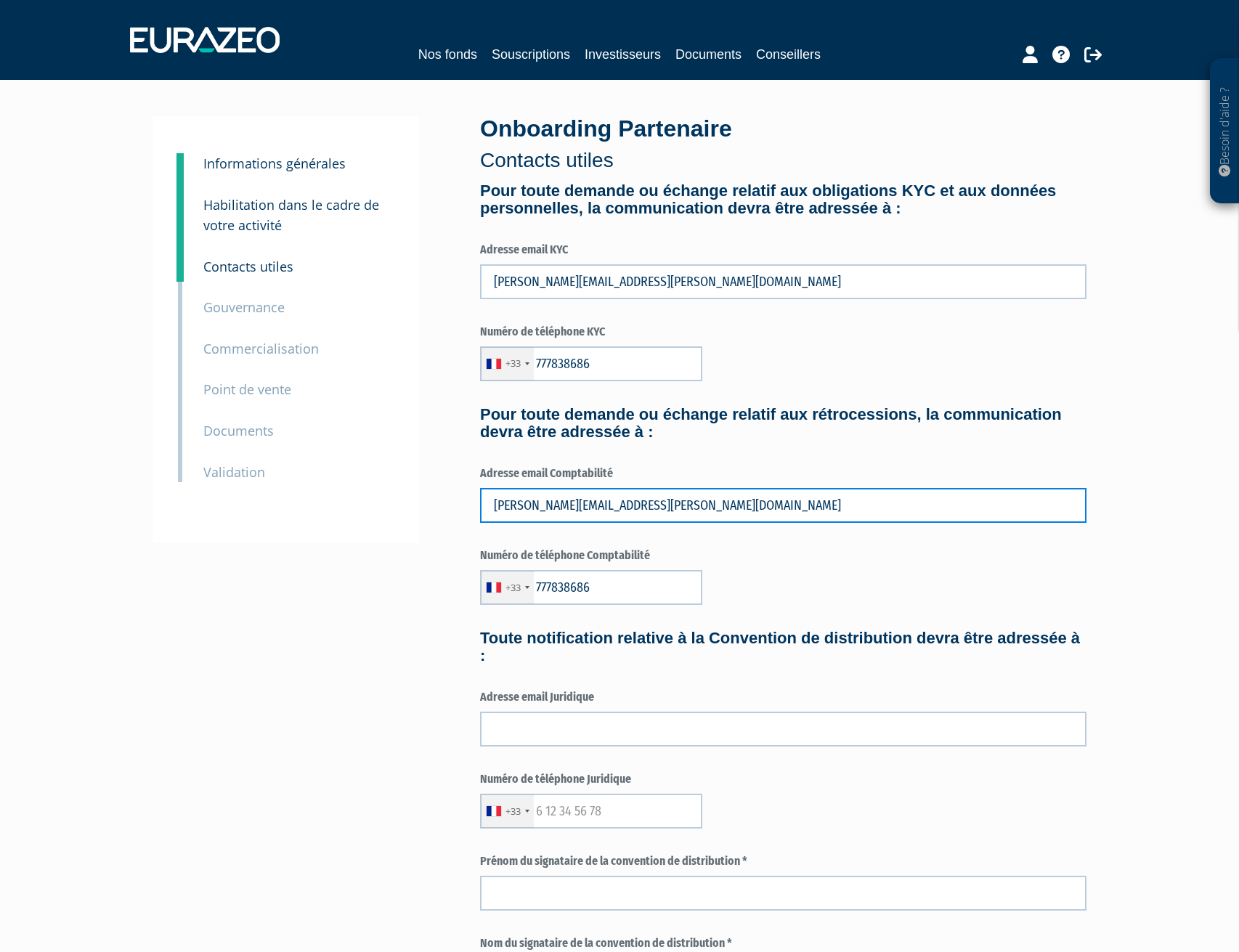
drag, startPoint x: 672, startPoint y: 500, endPoint x: 390, endPoint y: 500, distance: 282.0
click at [390, 500] on div "3 Informations générales 4 Habilitation dans le cadre de votre activité 5 Conta…" at bounding box center [620, 672] width 913 height 1111
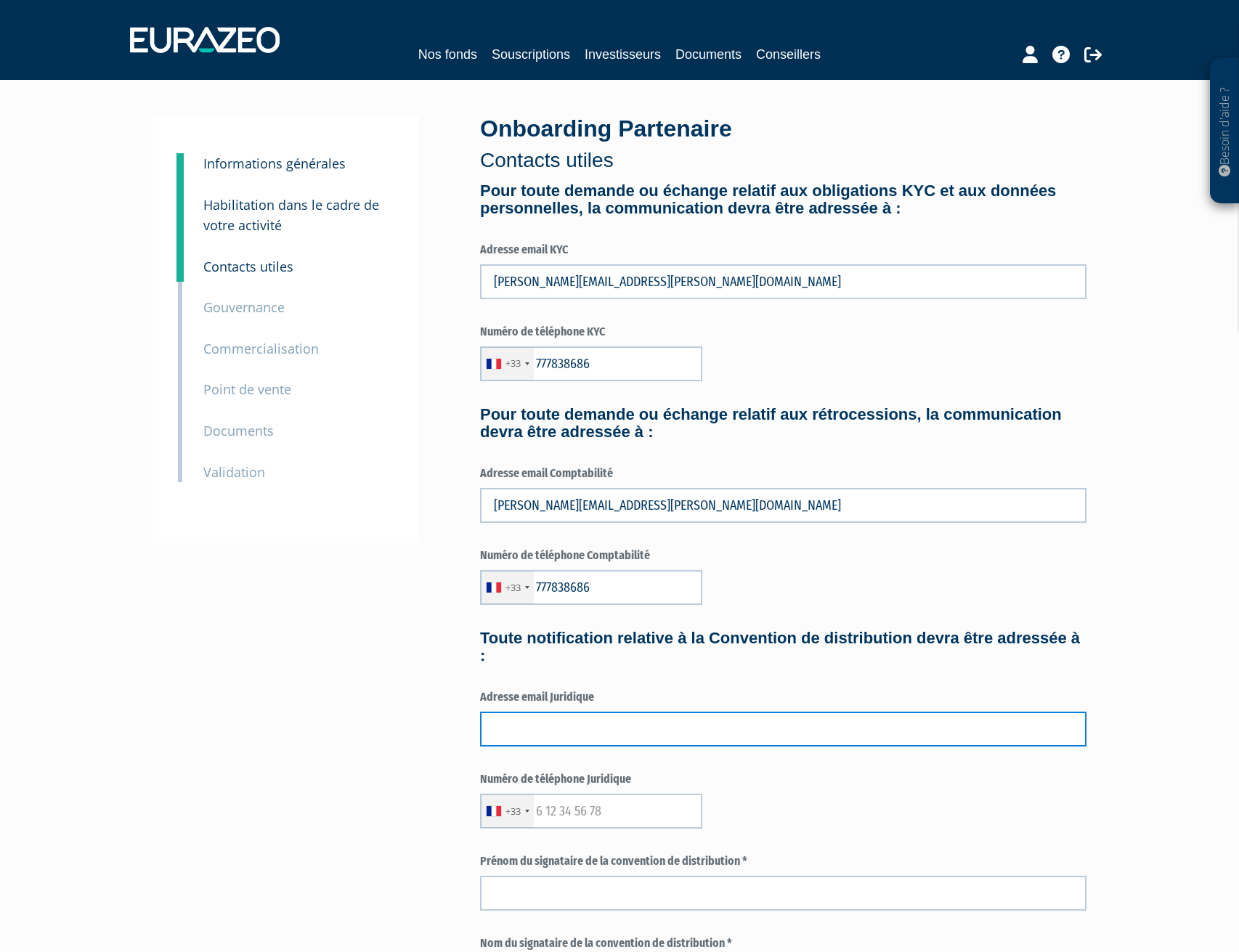
click at [592, 724] on input "text" at bounding box center [783, 729] width 606 height 35
paste input "christophe.montano@capisi.fr"
type input "christophe.montano@capisi.fr"
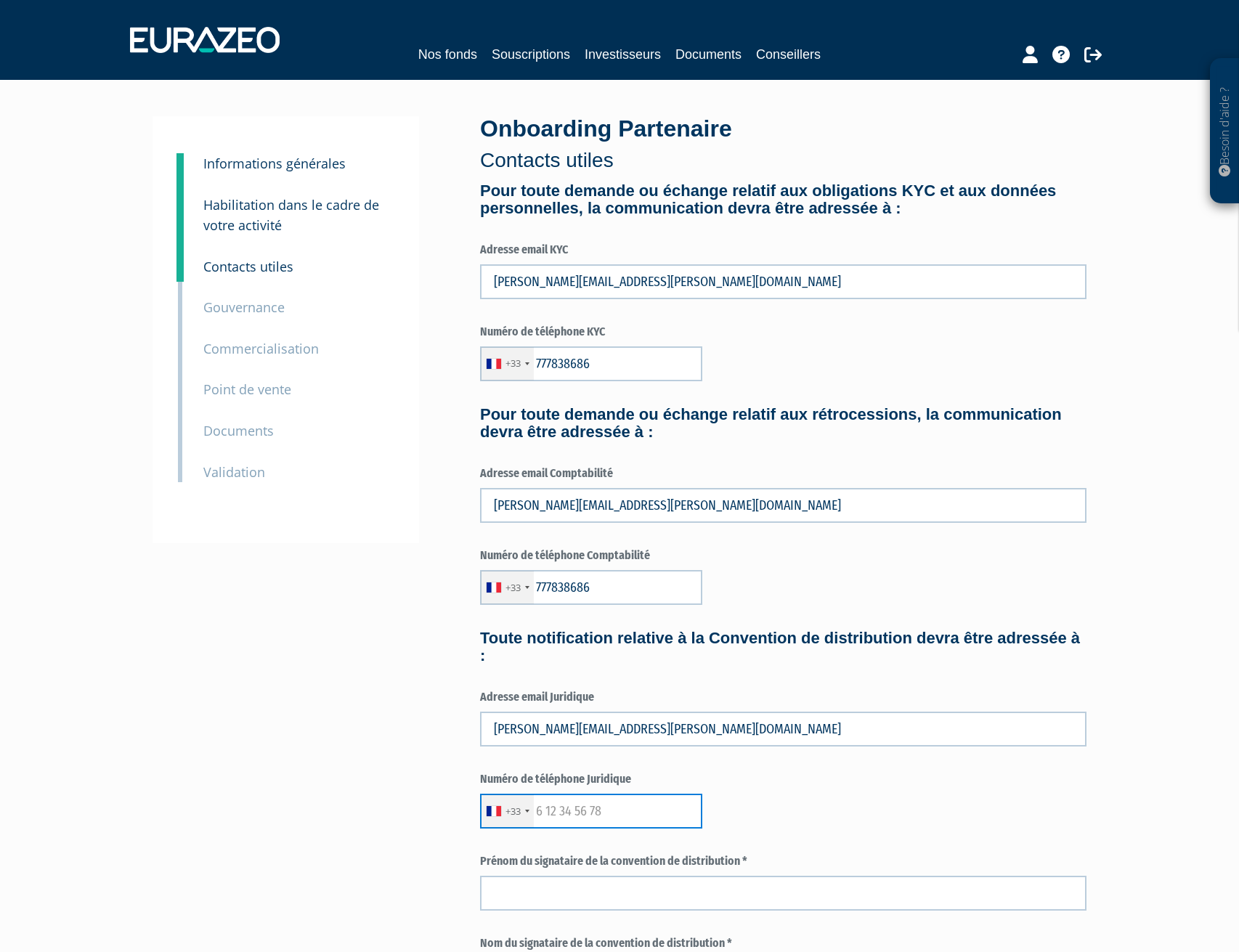
click at [553, 817] on input "text" at bounding box center [591, 811] width 222 height 35
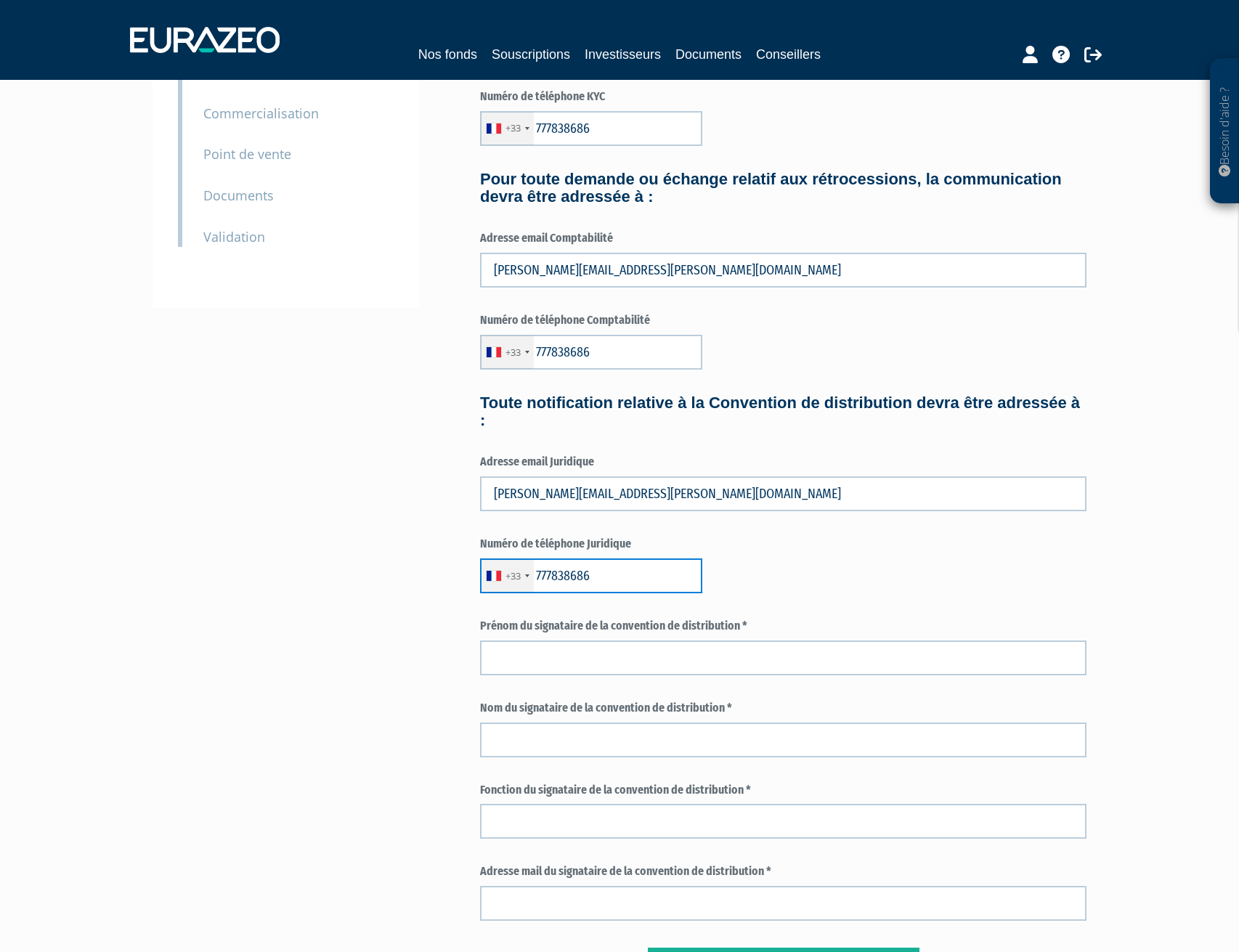
scroll to position [242, 0]
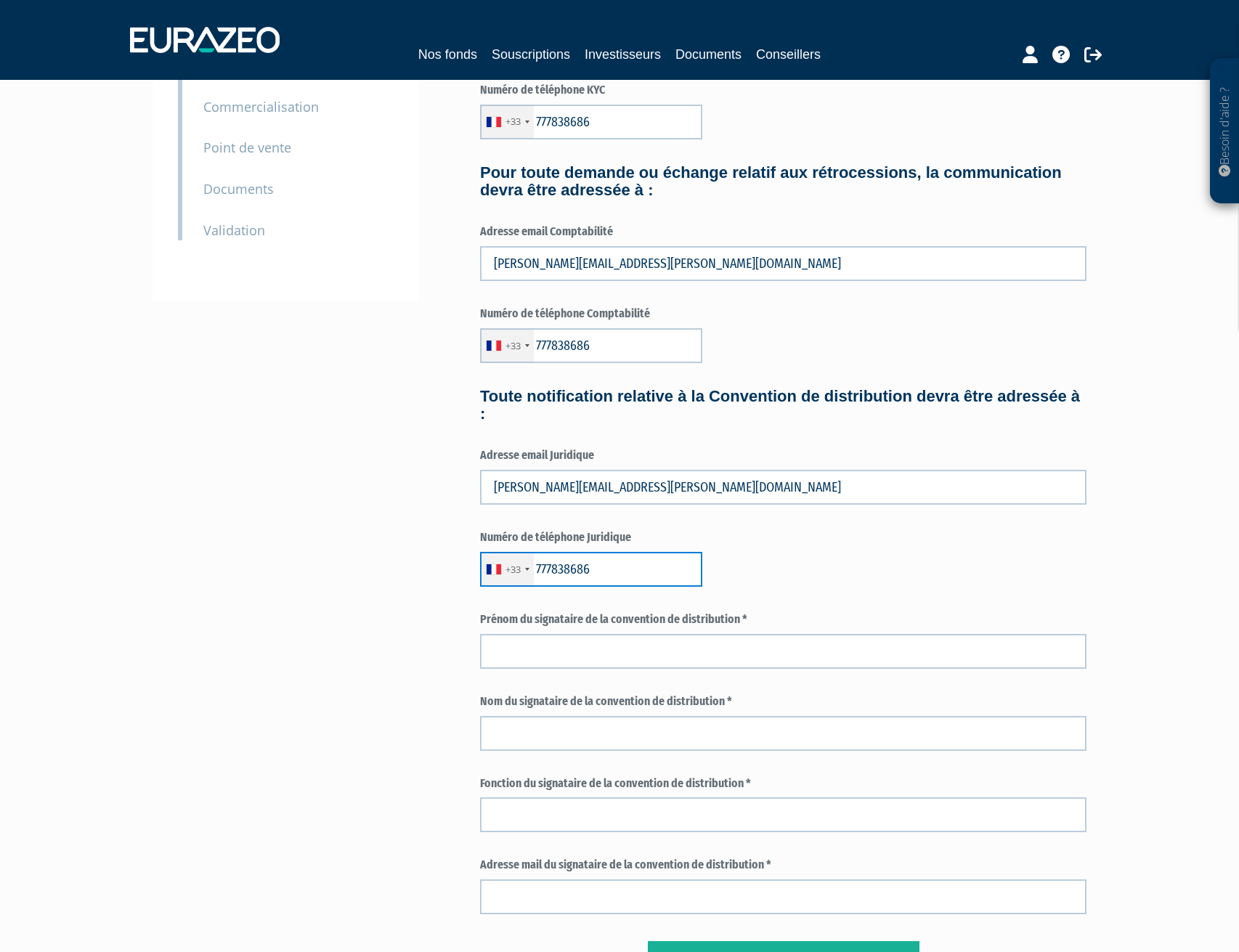
type input "777838686"
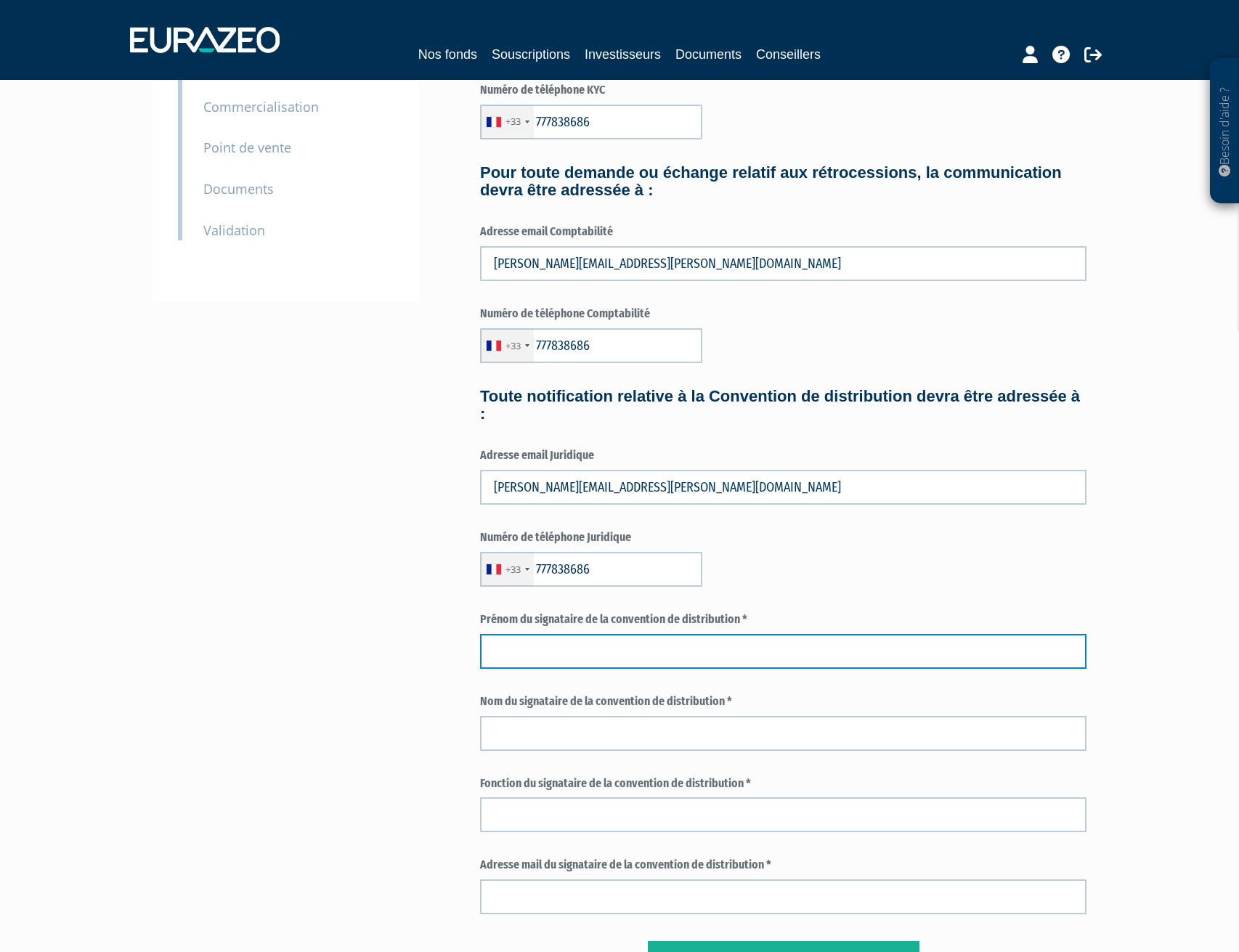
click at [682, 647] on input "text" at bounding box center [783, 651] width 606 height 35
type input "Christophe"
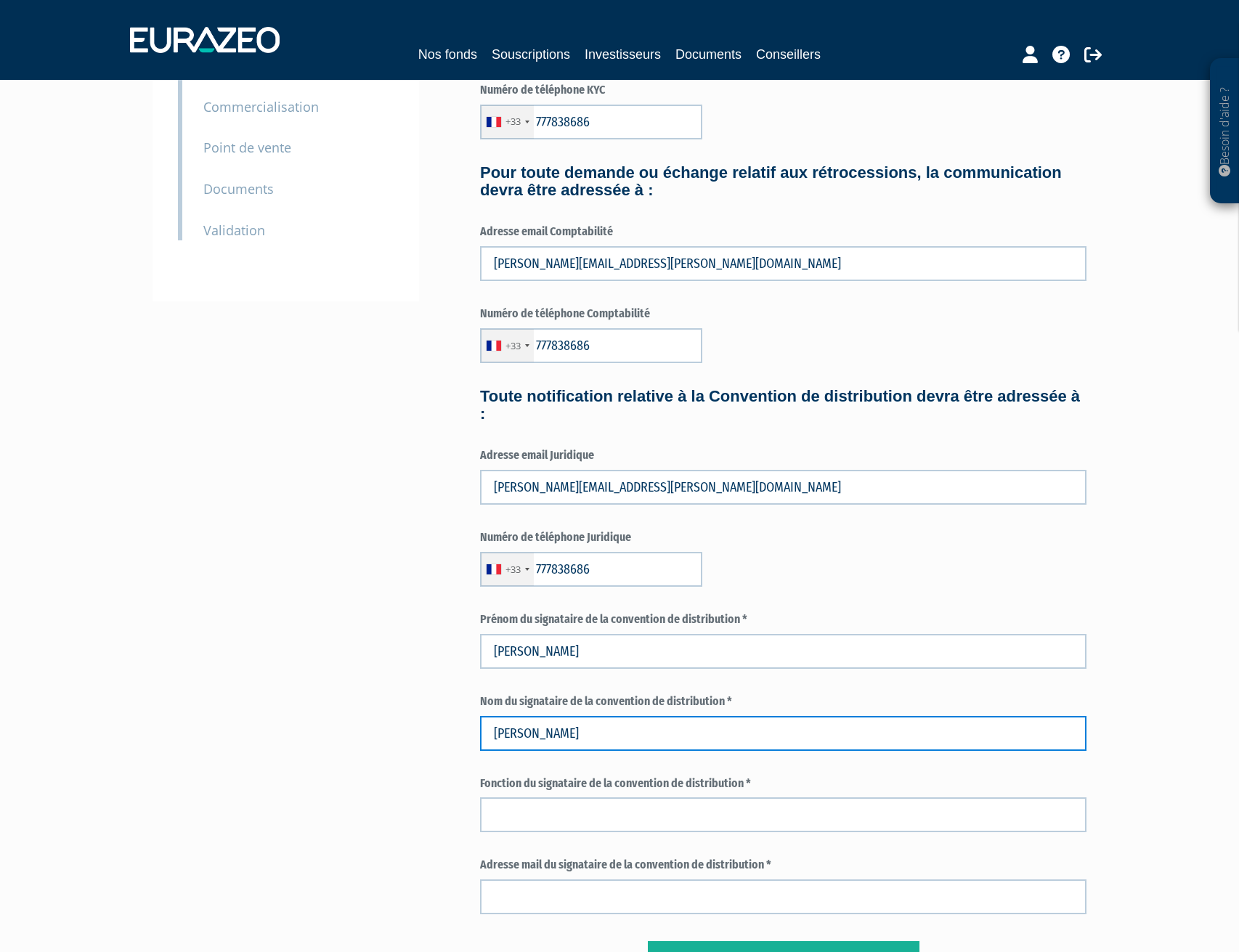
type input "MONTANO"
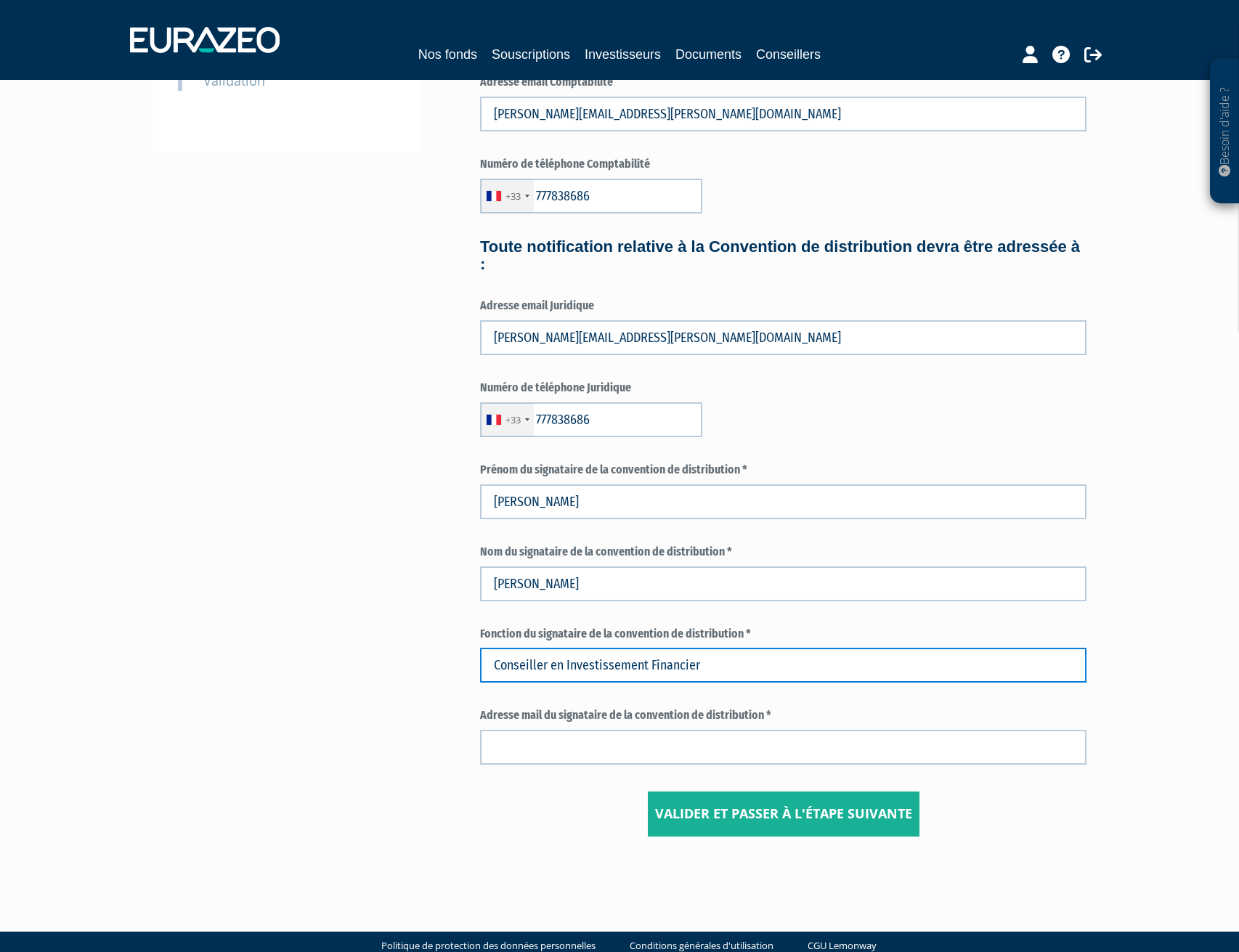
scroll to position [417, 0]
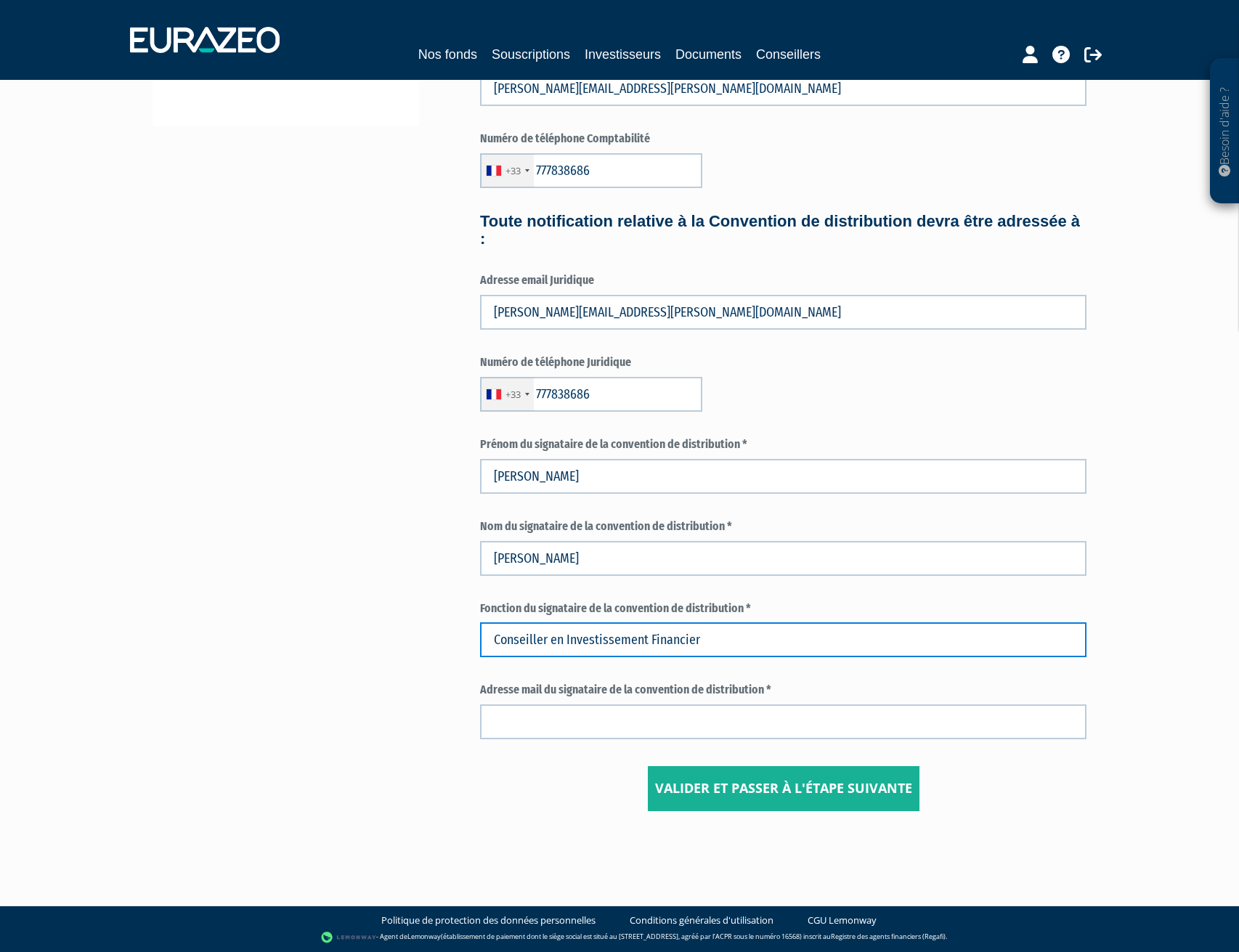
type input "Conseiller en Investissement Financier"
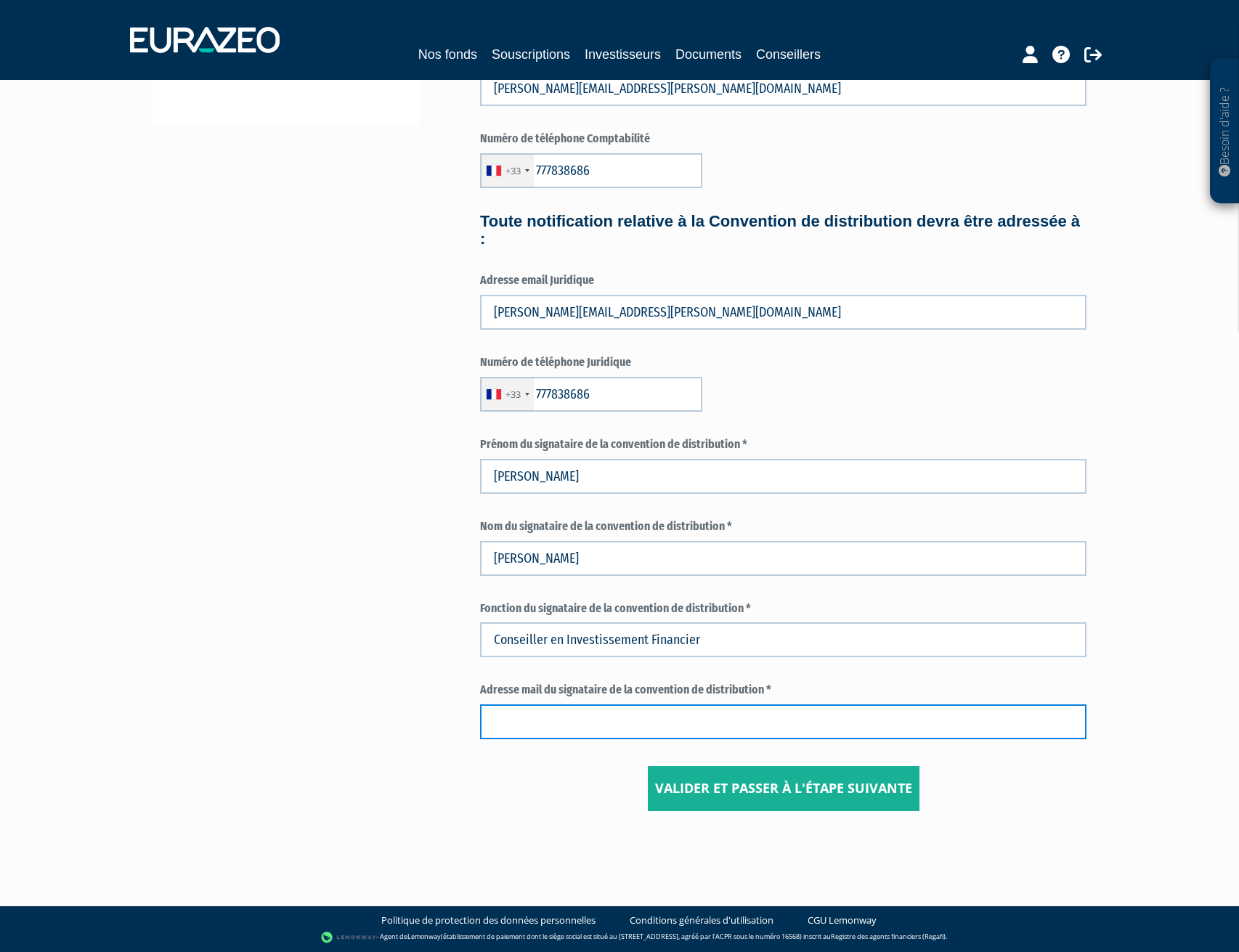
click at [667, 722] on input "text" at bounding box center [783, 722] width 606 height 35
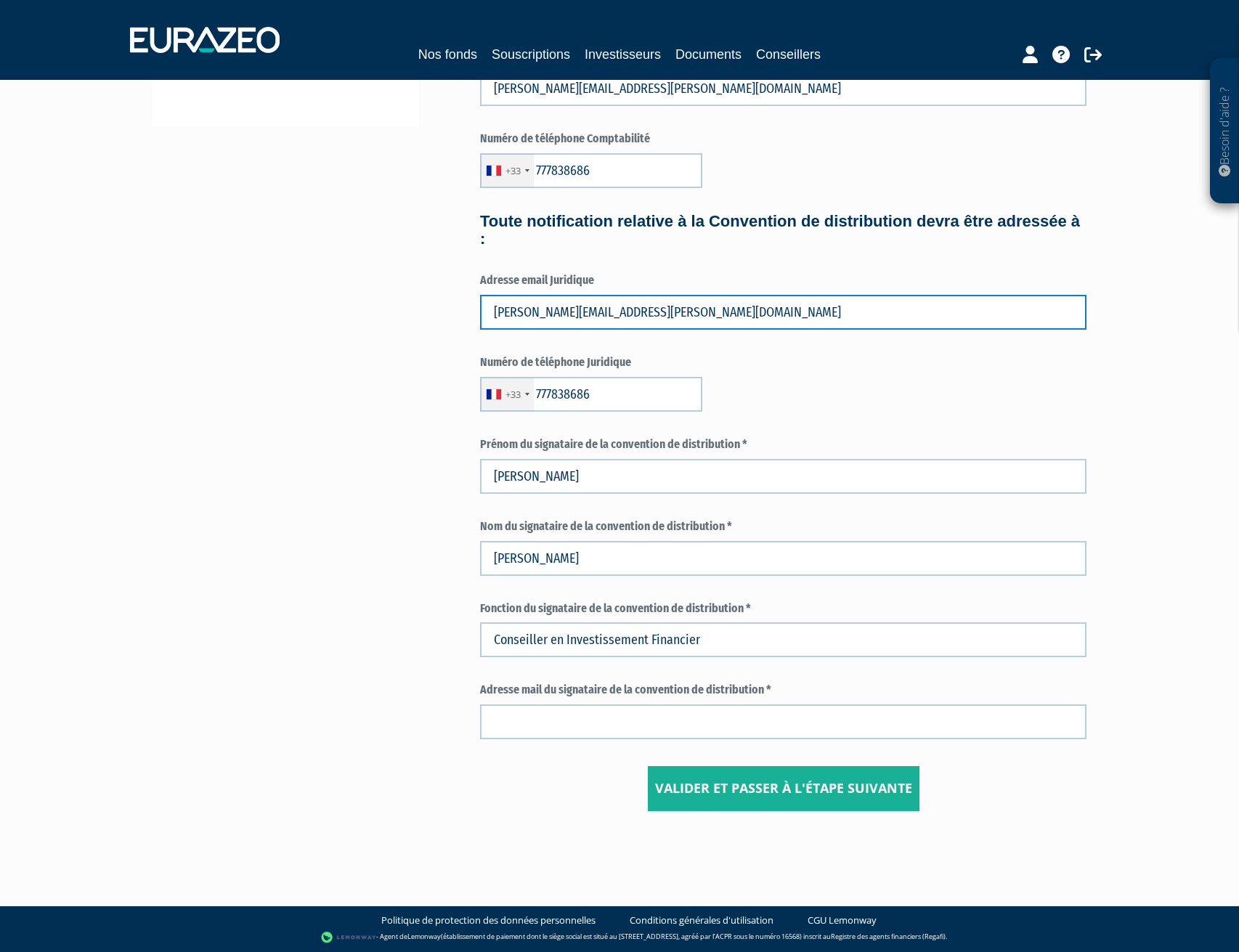
drag, startPoint x: 684, startPoint y: 307, endPoint x: 385, endPoint y: 310, distance: 299.0
click at [385, 310] on div "3 Informations générales 4 Habilitation dans le cadre de votre activité 5 Conta…" at bounding box center [620, 255] width 913 height 1111
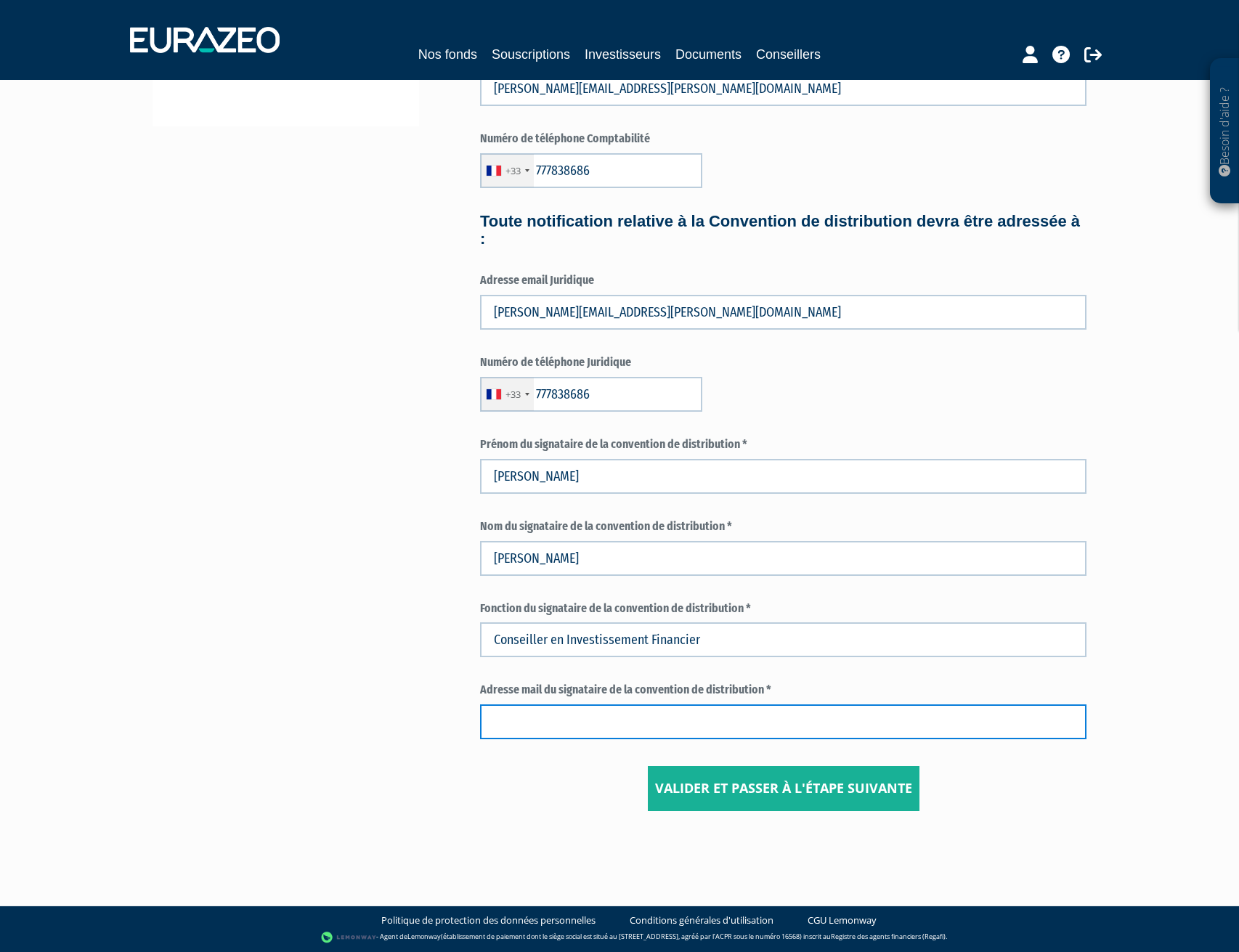
click at [643, 708] on input "text" at bounding box center [783, 722] width 606 height 35
paste input "christophe.montano@capisi.fr"
type input "christophe.montano@capisi.fr"
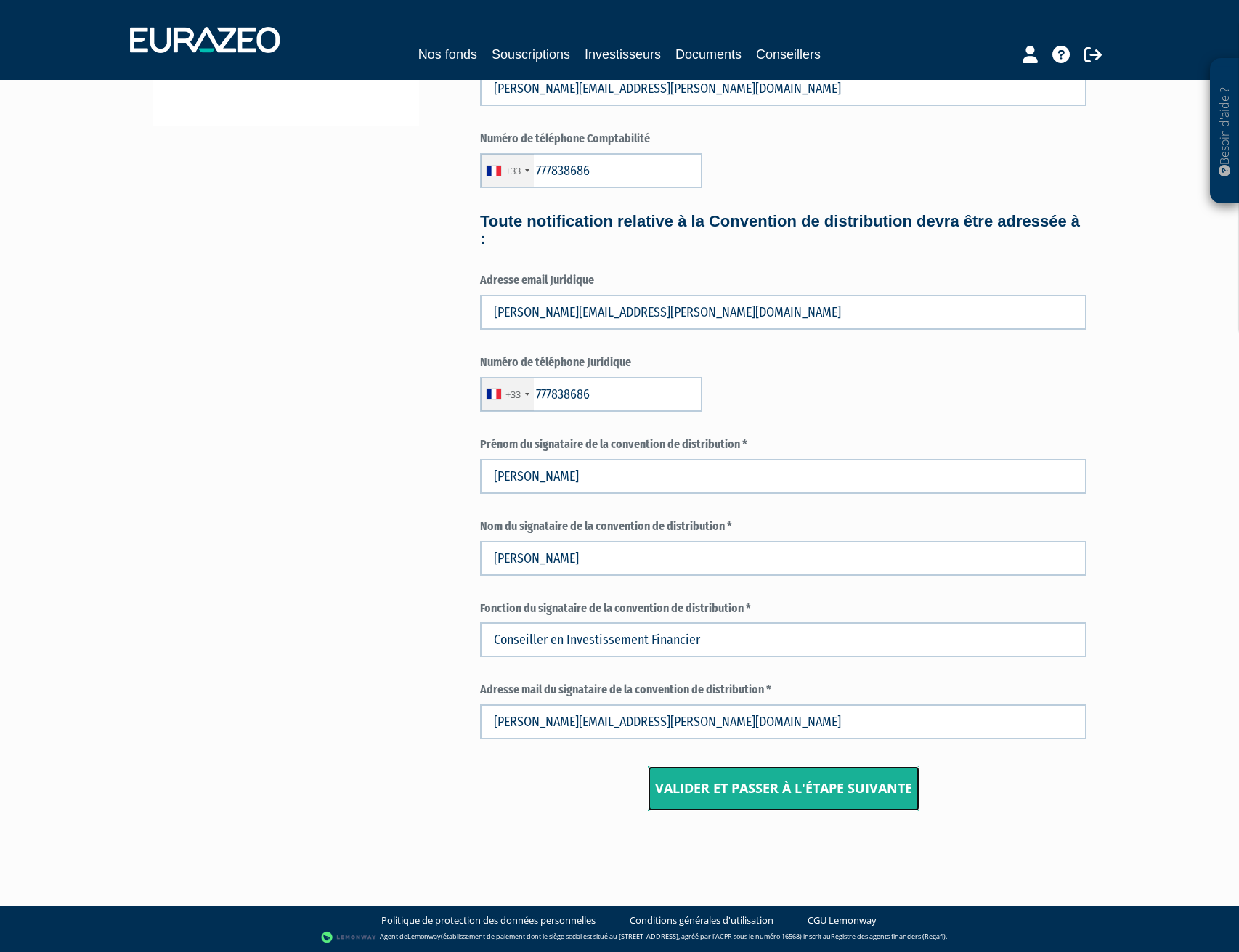
click at [778, 790] on input "Valider et passer à l'étape suivante" at bounding box center [783, 789] width 272 height 45
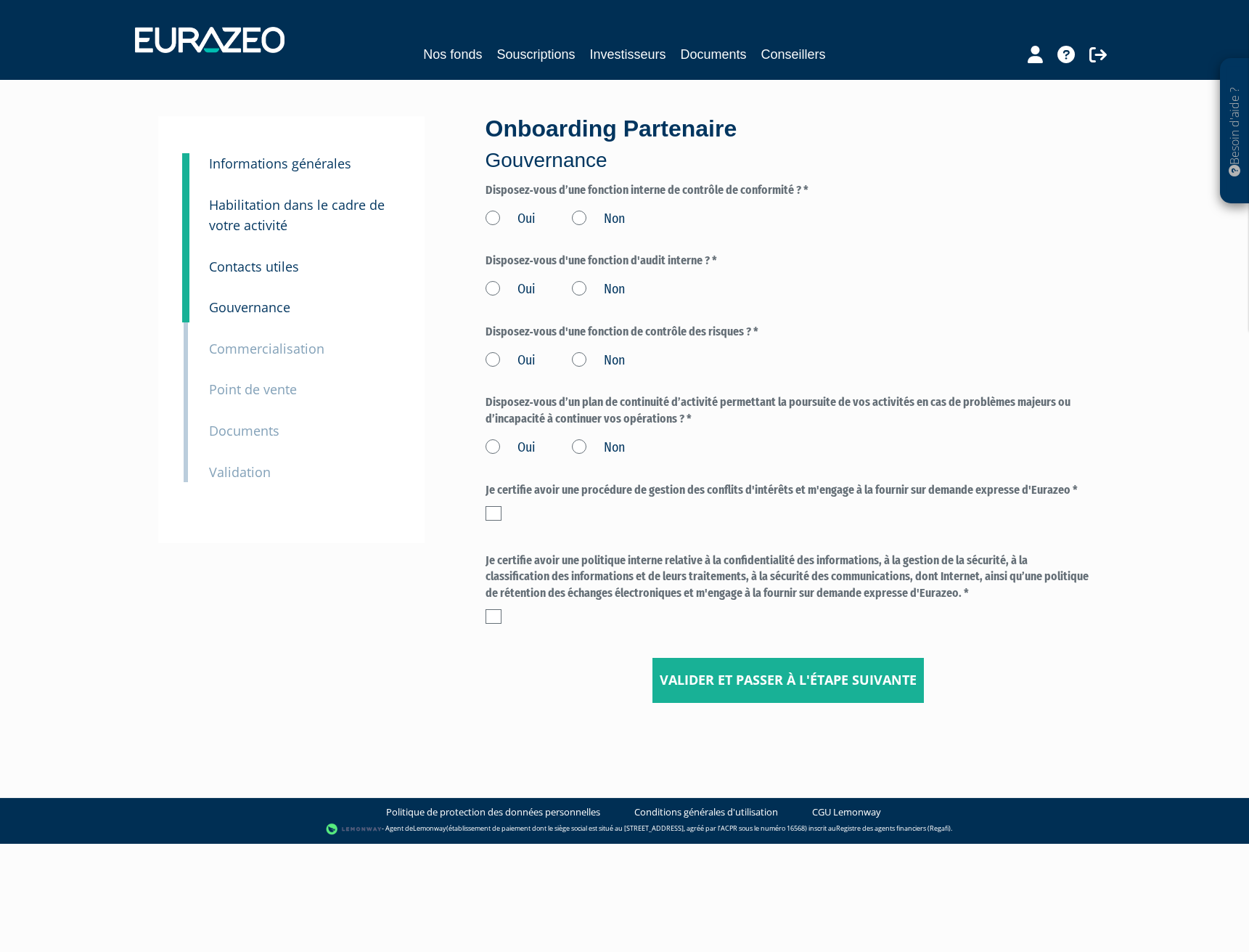
click at [496, 220] on label "Oui" at bounding box center [510, 219] width 50 height 19
click at [0, 0] on input "Oui" at bounding box center [0, 0] width 0 height 0
click at [491, 284] on label "Oui" at bounding box center [510, 289] width 50 height 19
click at [0, 0] on input "Oui" at bounding box center [0, 0] width 0 height 0
click at [490, 358] on label "Oui" at bounding box center [510, 361] width 50 height 19
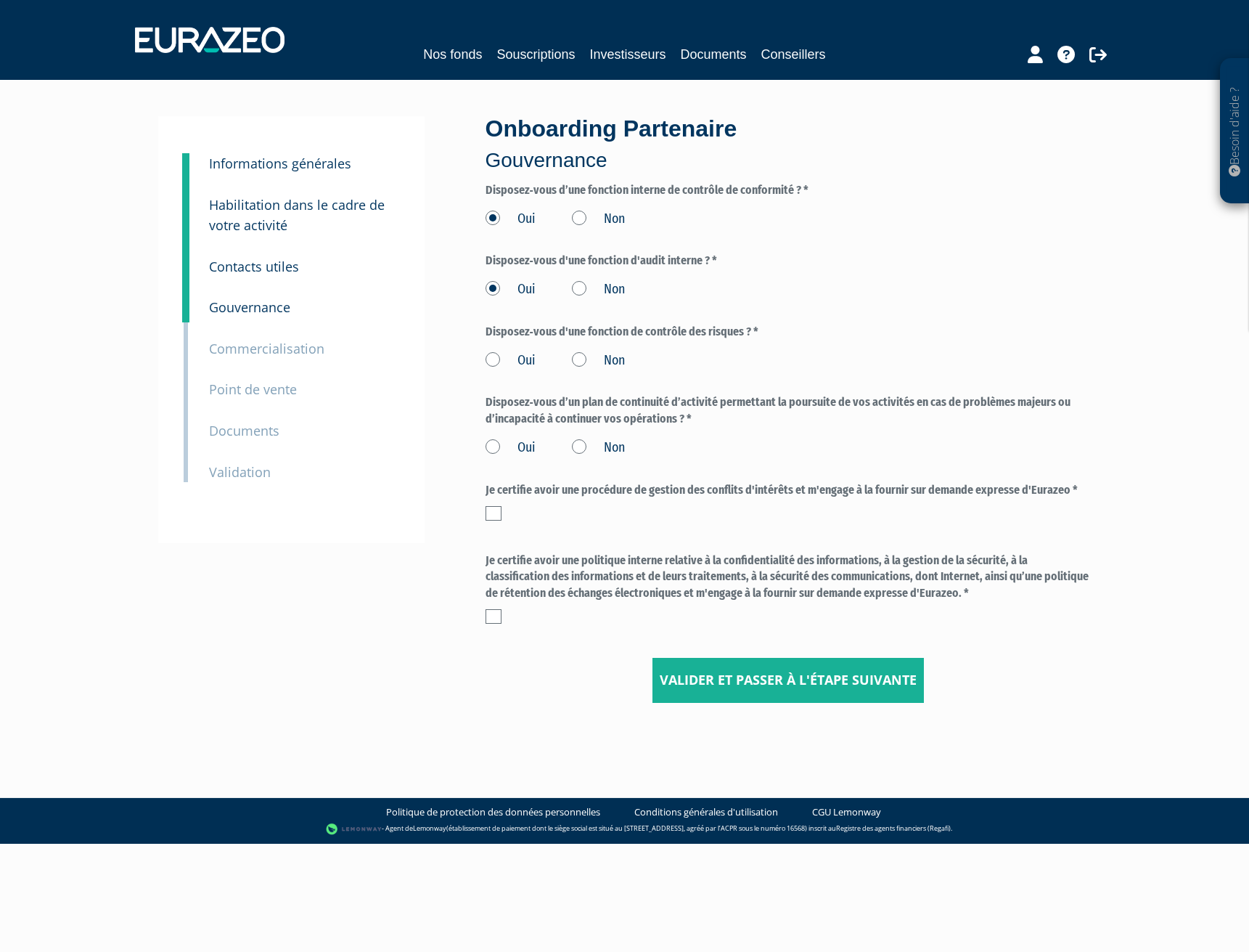
click at [0, 0] on input "Oui" at bounding box center [0, 0] width 0 height 0
click at [495, 445] on label "Oui" at bounding box center [510, 448] width 50 height 19
click at [0, 0] on input "Oui" at bounding box center [0, 0] width 0 height 0
click at [494, 509] on label at bounding box center [493, 514] width 16 height 15
click at [0, 0] on input "checkbox" at bounding box center [0, 0] width 0 height 0
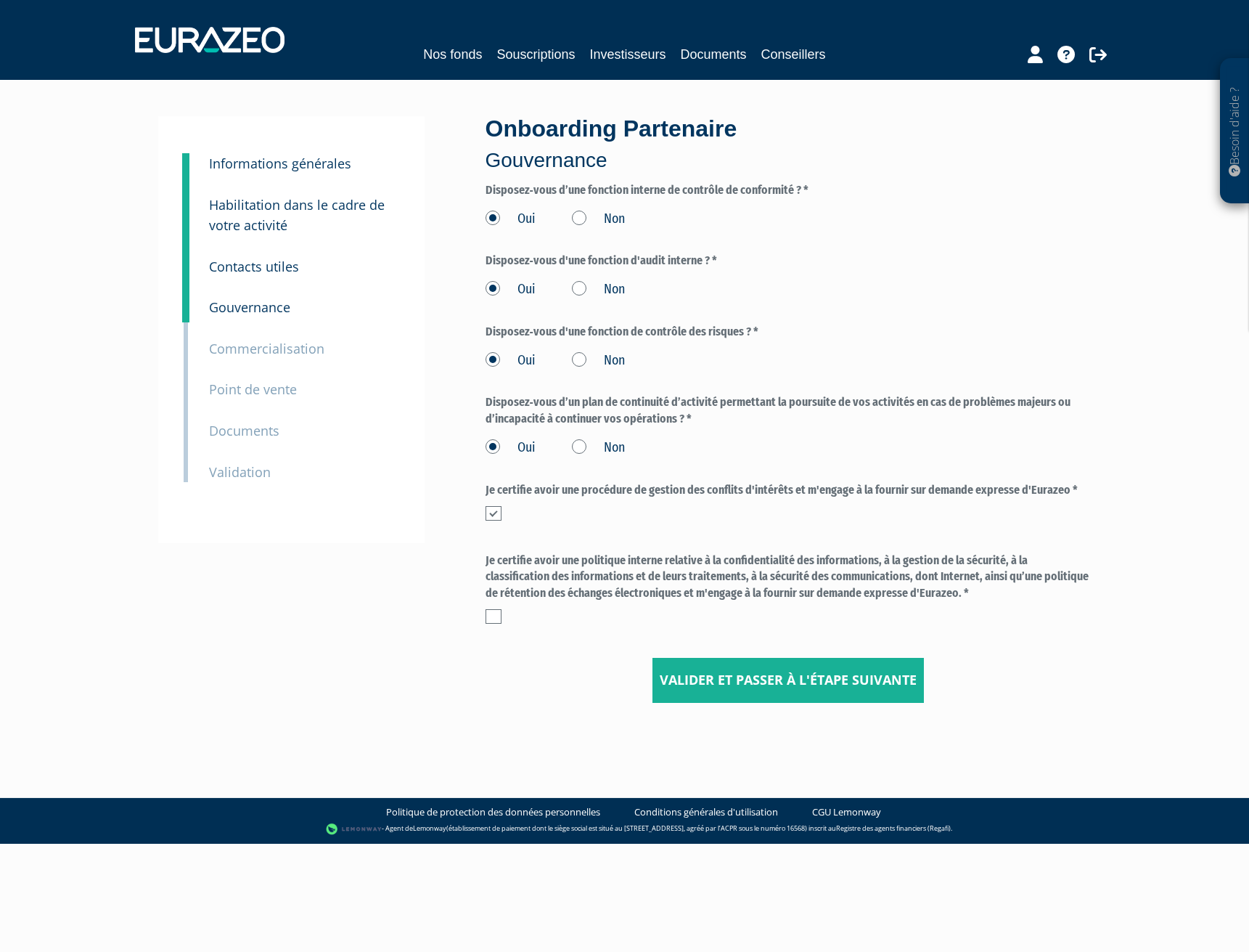
click at [495, 615] on label at bounding box center [493, 617] width 16 height 15
click at [0, 0] on input "checkbox" at bounding box center [0, 0] width 0 height 0
click at [779, 678] on input "Valider et passer à l'étape suivante" at bounding box center [788, 680] width 272 height 45
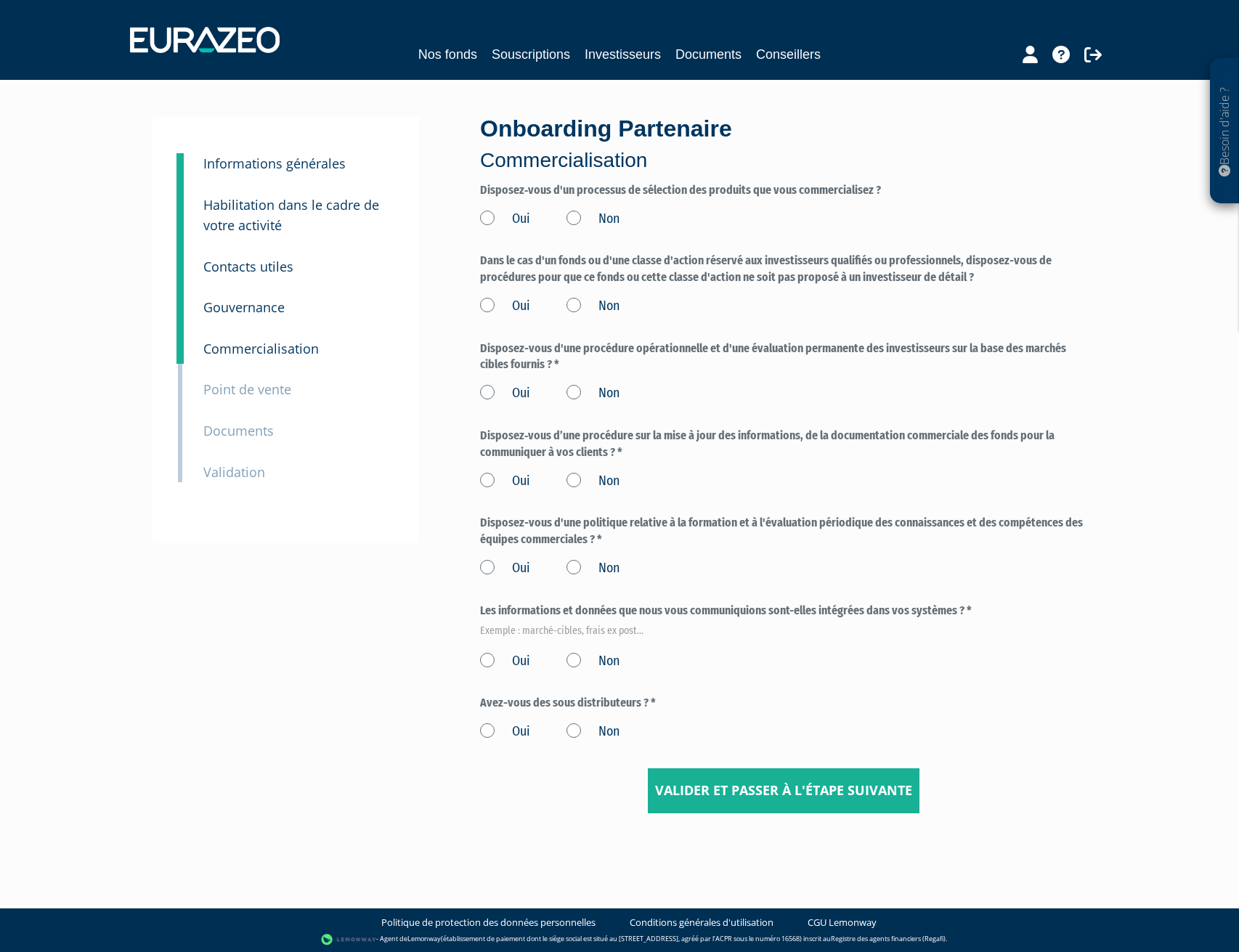
click at [486, 215] on label "Oui" at bounding box center [505, 219] width 50 height 19
click at [0, 0] on input "Oui" at bounding box center [0, 0] width 0 height 0
click at [491, 308] on label "Oui" at bounding box center [505, 306] width 50 height 19
click at [0, 0] on input "Oui" at bounding box center [0, 0] width 0 height 0
click at [486, 386] on label "Oui" at bounding box center [505, 393] width 50 height 19
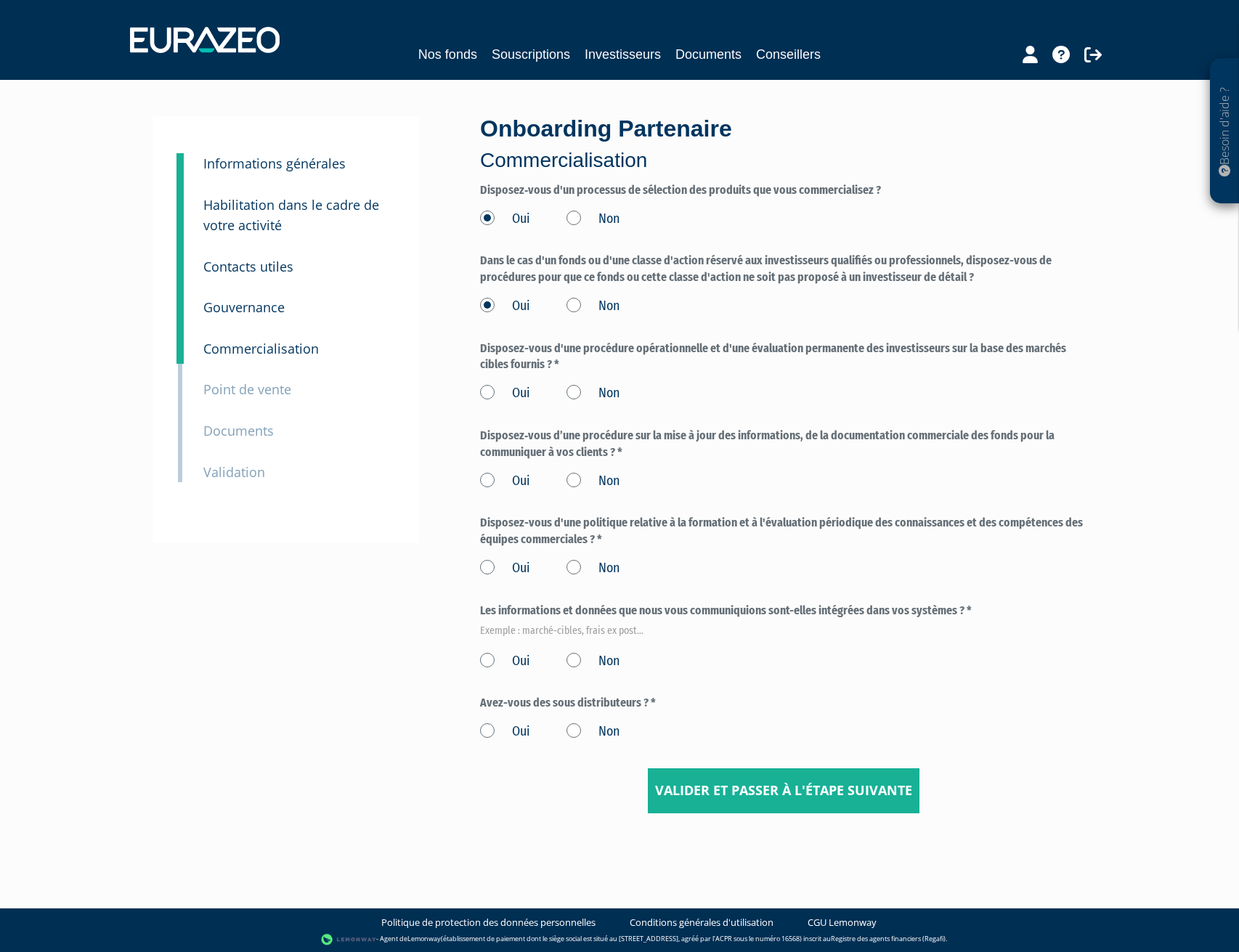
click at [0, 0] on input "Oui" at bounding box center [0, 0] width 0 height 0
click at [485, 483] on label "Oui" at bounding box center [505, 481] width 50 height 19
click at [0, 0] on input "Oui" at bounding box center [0, 0] width 0 height 0
click at [482, 571] on label "Oui" at bounding box center [505, 568] width 50 height 19
click at [0, 0] on input "Oui" at bounding box center [0, 0] width 0 height 0
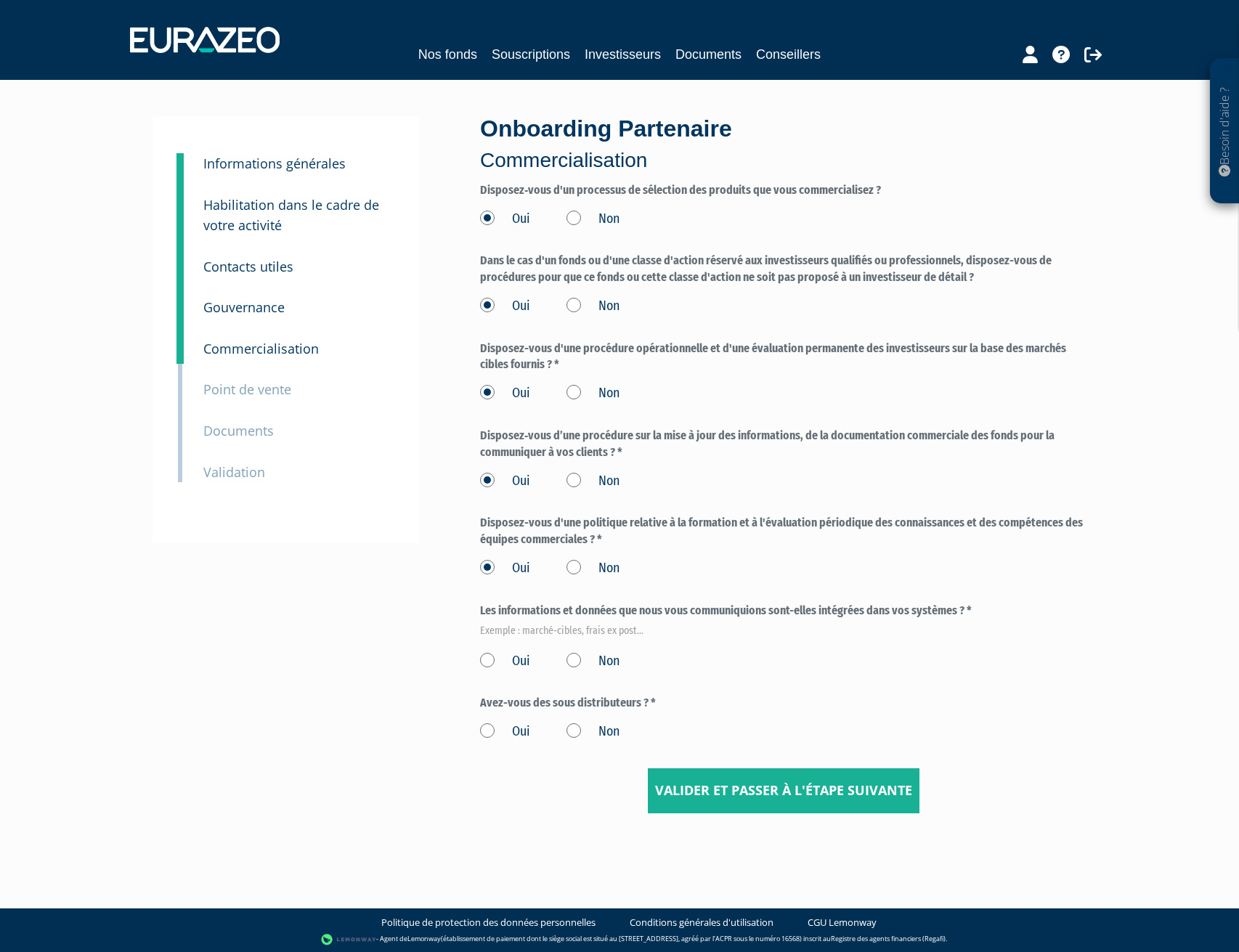
click at [485, 659] on label "Oui" at bounding box center [505, 661] width 50 height 19
click at [0, 0] on input "Oui" at bounding box center [0, 0] width 0 height 0
click at [571, 736] on label "Non" at bounding box center [593, 732] width 53 height 19
click at [0, 0] on input "Non" at bounding box center [0, 0] width 0 height 0
click at [574, 565] on label "Non" at bounding box center [593, 568] width 53 height 19
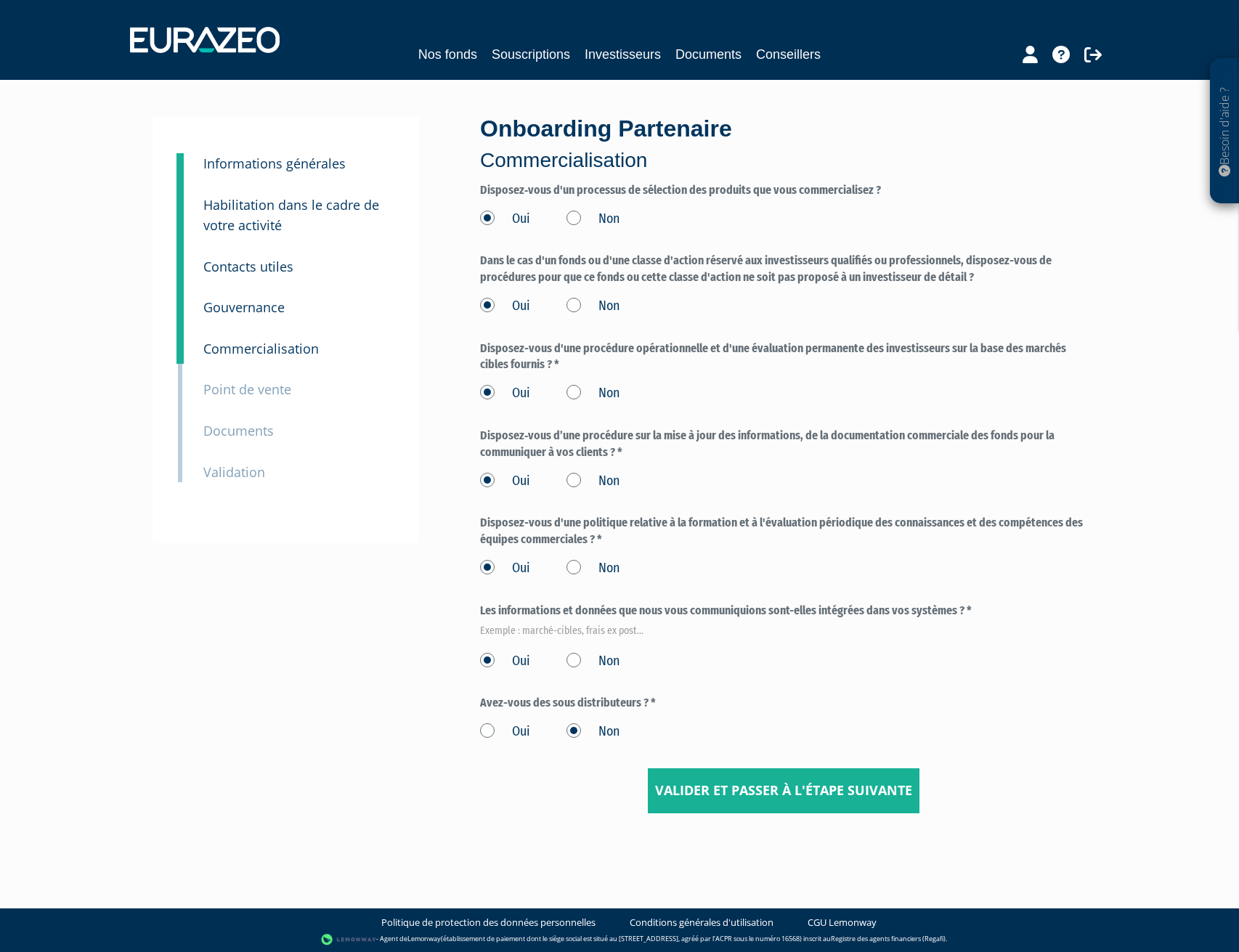
click at [0, 0] on input "Non" at bounding box center [0, 0] width 0 height 0
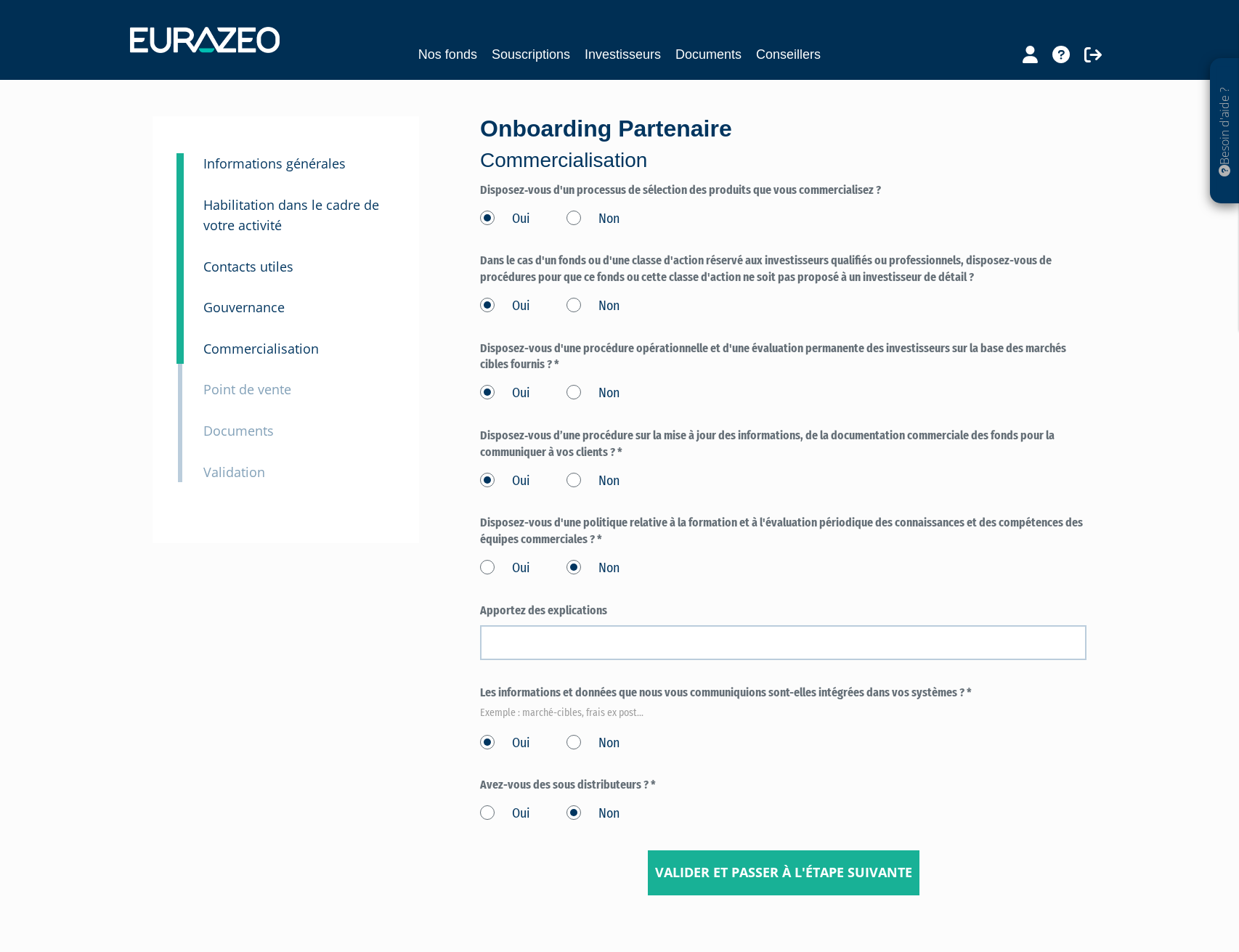
click at [491, 563] on label "Oui" at bounding box center [505, 568] width 50 height 19
click at [0, 0] on input "Oui" at bounding box center [0, 0] width 0 height 0
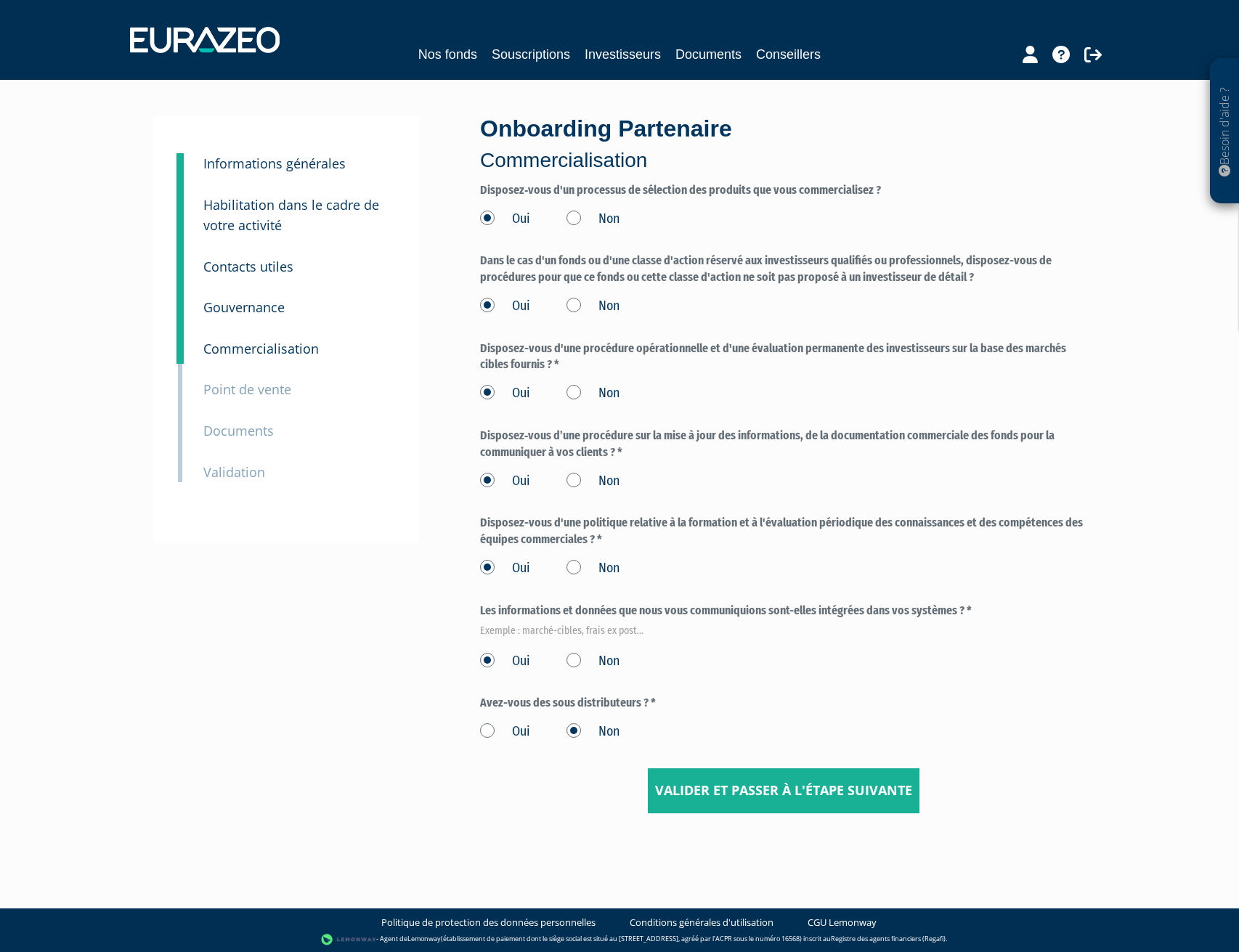
click at [582, 568] on label "Non" at bounding box center [593, 568] width 53 height 19
click at [0, 0] on input "Non" at bounding box center [0, 0] width 0 height 0
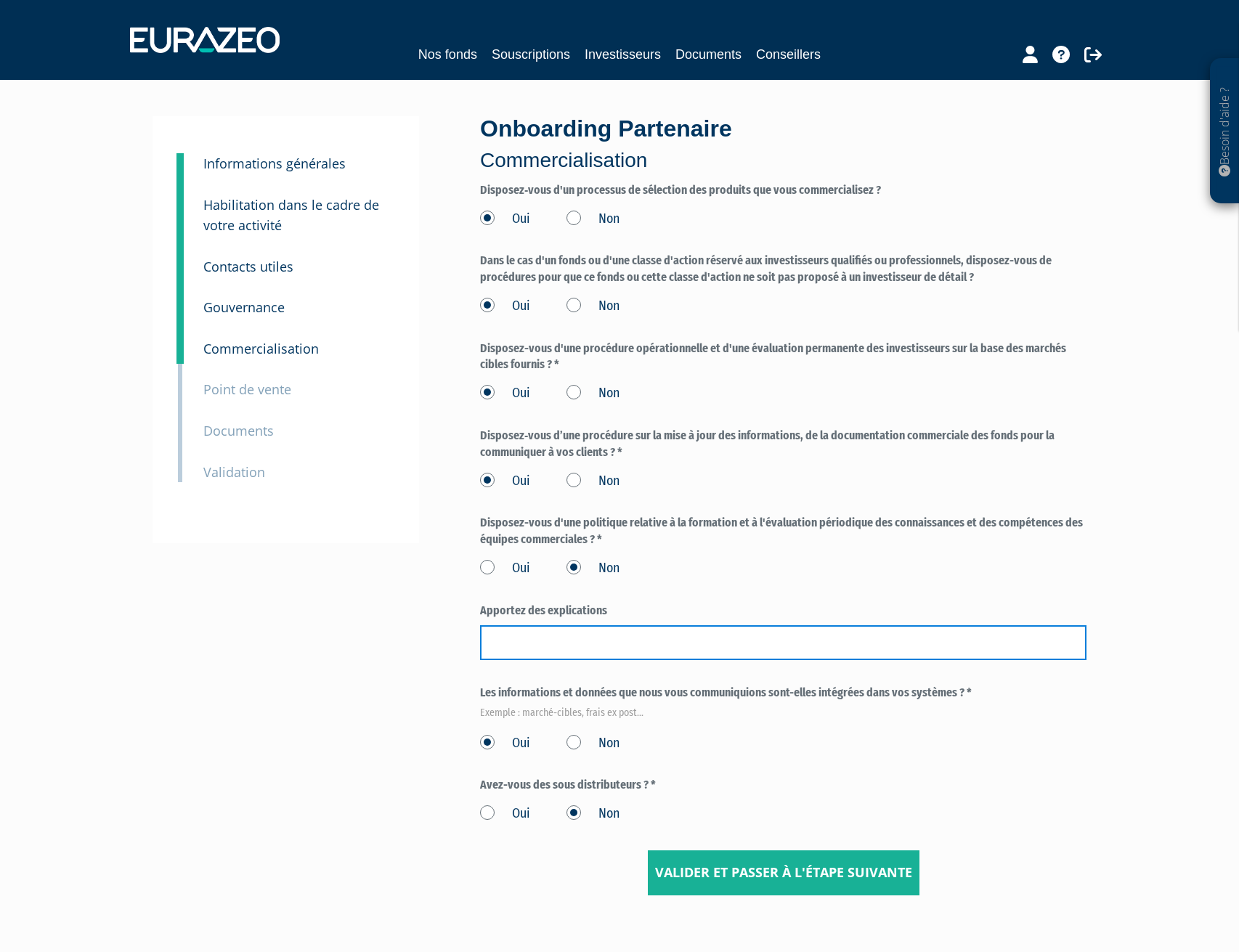
click at [586, 645] on input "text" at bounding box center [783, 642] width 606 height 35
type input "Je n'ai pas d'équipe commerciale"
click at [480, 566] on label "Oui" at bounding box center [505, 568] width 50 height 19
click at [0, 0] on input "Oui" at bounding box center [0, 0] width 0 height 0
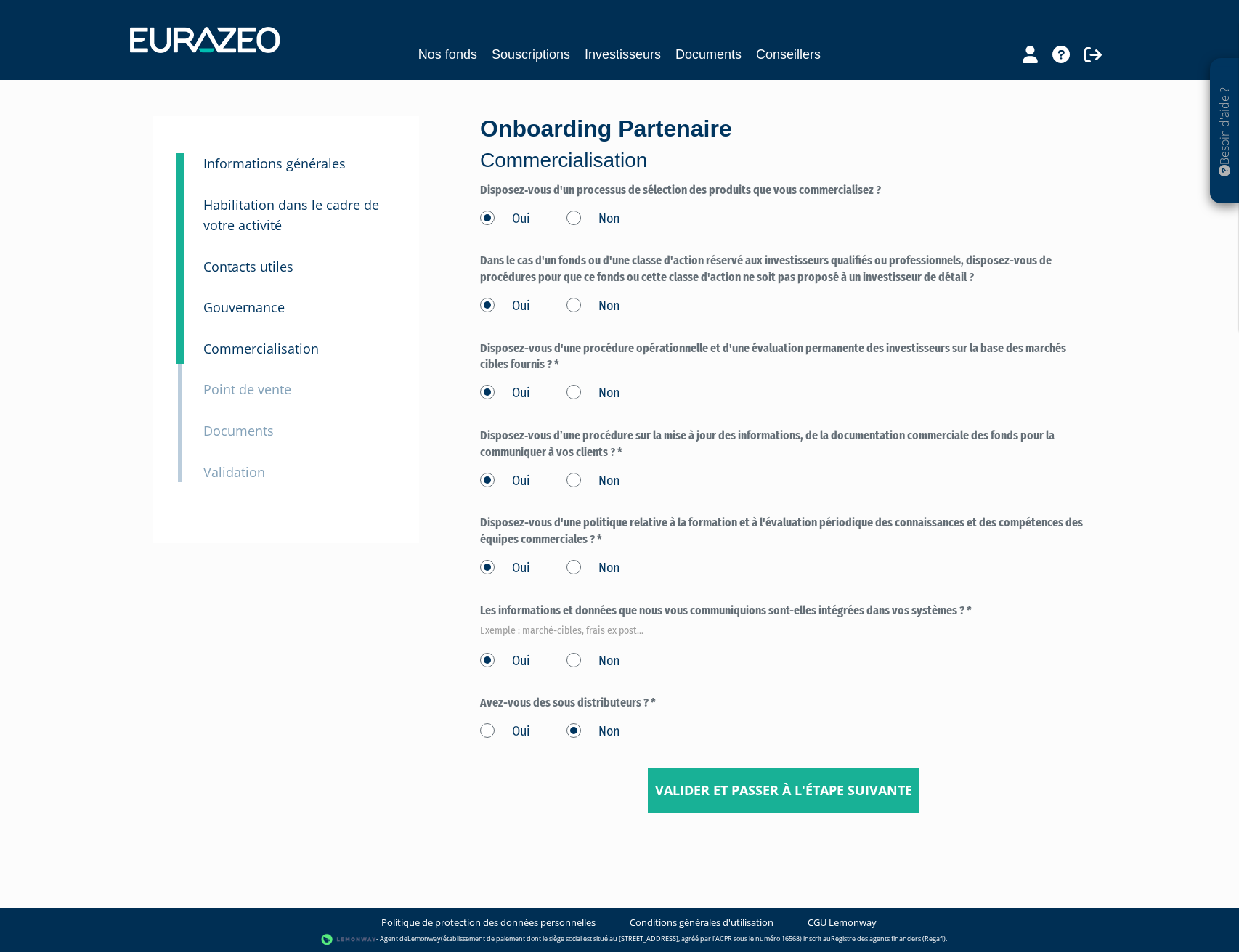
click at [548, 708] on label "Avez-vous des sous distributeurs ? *" at bounding box center [783, 703] width 606 height 17
click at [779, 795] on input "Valider et passer à l'étape suivante" at bounding box center [783, 790] width 272 height 45
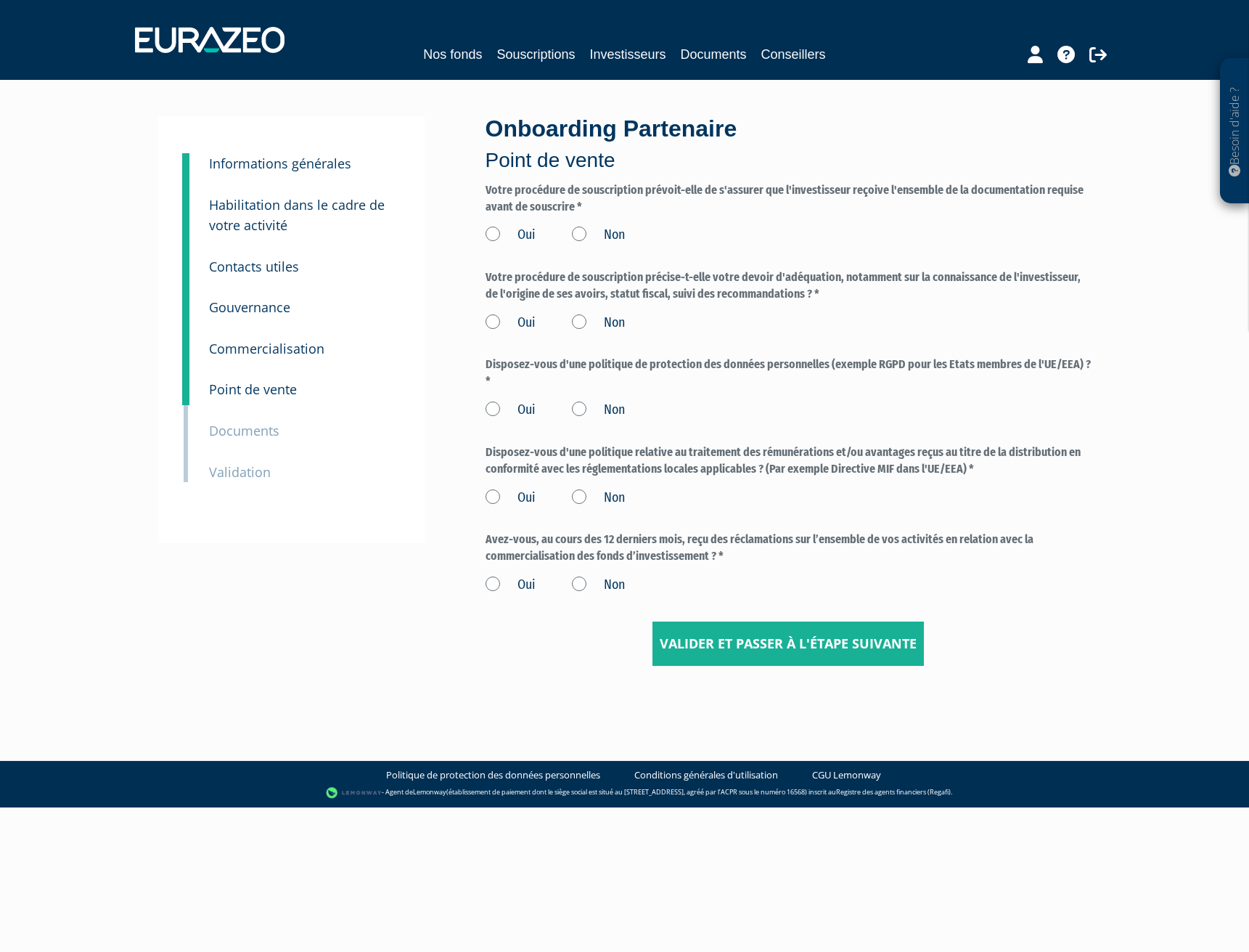
click at [490, 229] on label "Oui" at bounding box center [510, 235] width 50 height 19
click at [0, 0] on input "Oui" at bounding box center [0, 0] width 0 height 0
click at [492, 316] on label "Oui" at bounding box center [510, 323] width 50 height 19
click at [0, 0] on input "Oui" at bounding box center [0, 0] width 0 height 0
click at [494, 408] on label "Oui" at bounding box center [510, 410] width 50 height 19
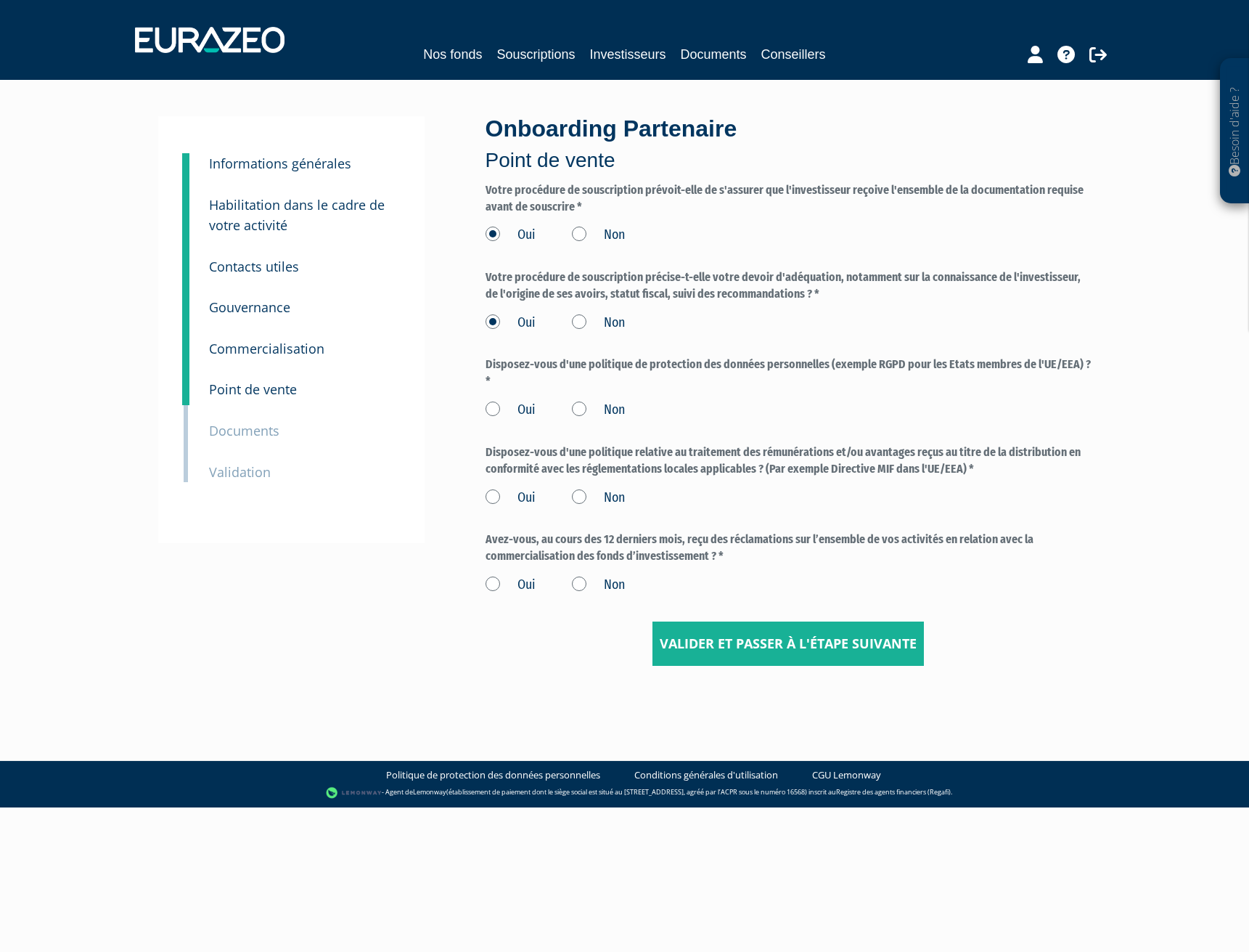
click at [0, 0] on input "Oui" at bounding box center [0, 0] width 0 height 0
click at [483, 491] on div "Onboarding Partenaire Point de vente Votre procédure de souscription prévoit-el…" at bounding box center [788, 391] width 628 height 550
click at [486, 493] on label "Oui" at bounding box center [510, 498] width 50 height 19
click at [0, 0] on input "Oui" at bounding box center [0, 0] width 0 height 0
click at [584, 583] on label "Non" at bounding box center [598, 585] width 53 height 19
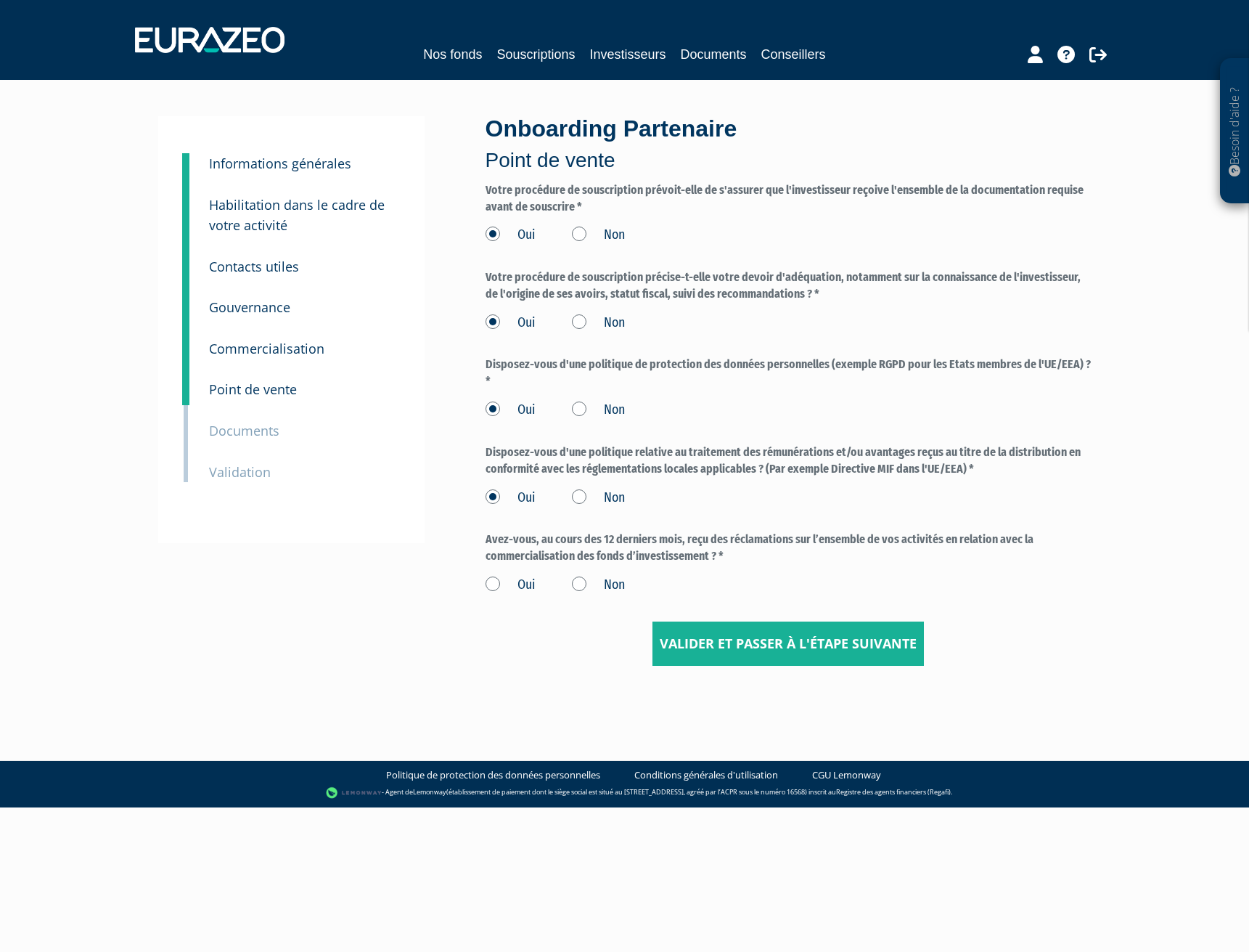
click at [0, 0] on input "Non" at bounding box center [0, 0] width 0 height 0
click at [793, 645] on input "Valider et passer à l'étape suivante" at bounding box center [788, 644] width 272 height 45
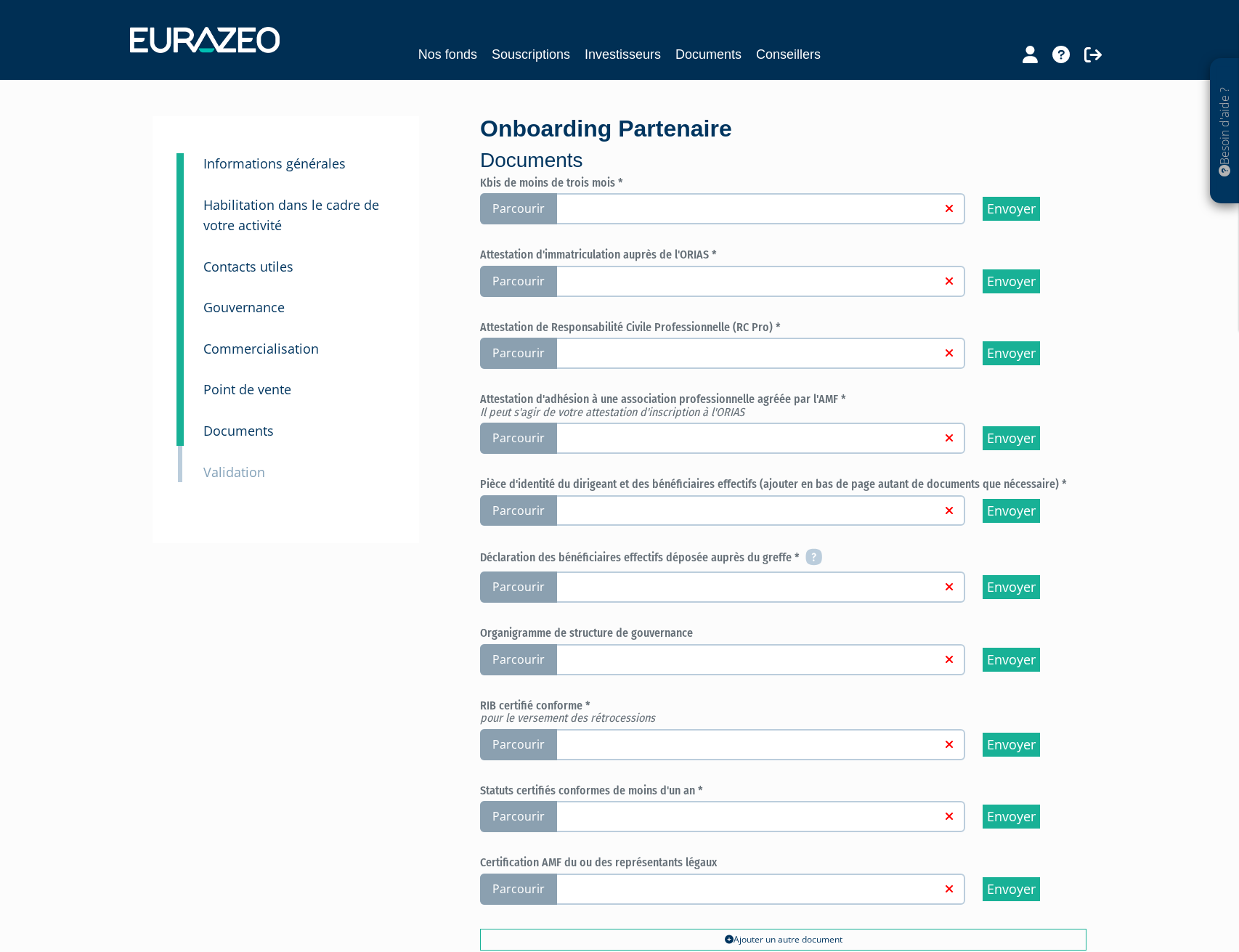
click at [505, 202] on span "Parcourir" at bounding box center [518, 209] width 77 height 31
click at [0, 0] on input "Parcourir" at bounding box center [0, 0] width 0 height 0
click at [510, 280] on span "Parcourir" at bounding box center [518, 282] width 77 height 31
click at [0, 0] on input "Parcourir" at bounding box center [0, 0] width 0 height 0
click at [525, 351] on span "Parcourir" at bounding box center [518, 353] width 77 height 31
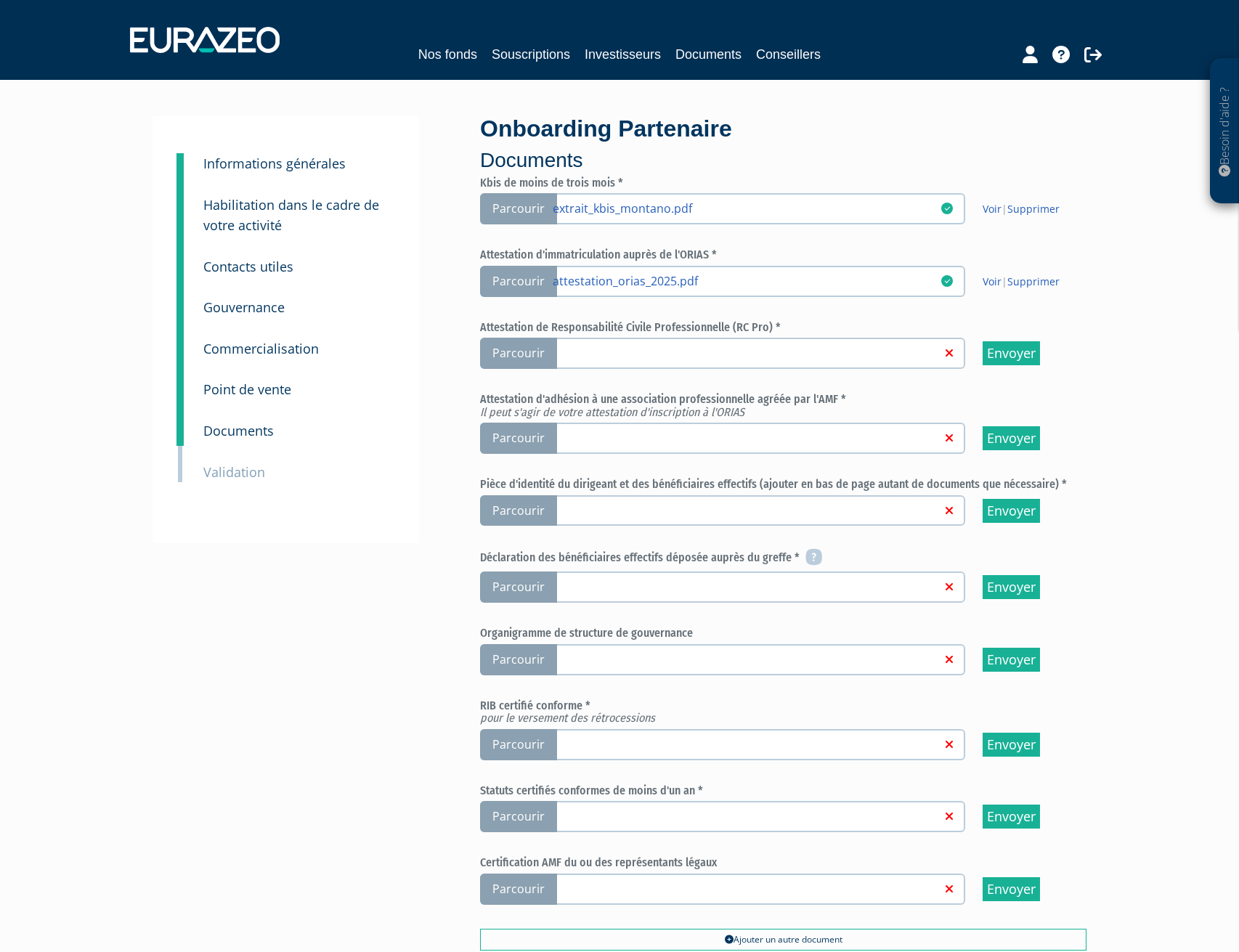
click at [0, 0] on input "Parcourir" at bounding box center [0, 0] width 0 height 0
click at [521, 435] on span "Parcourir" at bounding box center [518, 438] width 77 height 31
click at [0, 0] on input "Parcourir" at bounding box center [0, 0] width 0 height 0
drag, startPoint x: 515, startPoint y: 504, endPoint x: 376, endPoint y: 497, distance: 139.2
click at [376, 497] on div "3 Informations générales 4 Habilitation dans le cadre de votre activité 5 Conta…" at bounding box center [620, 578] width 913 height 924
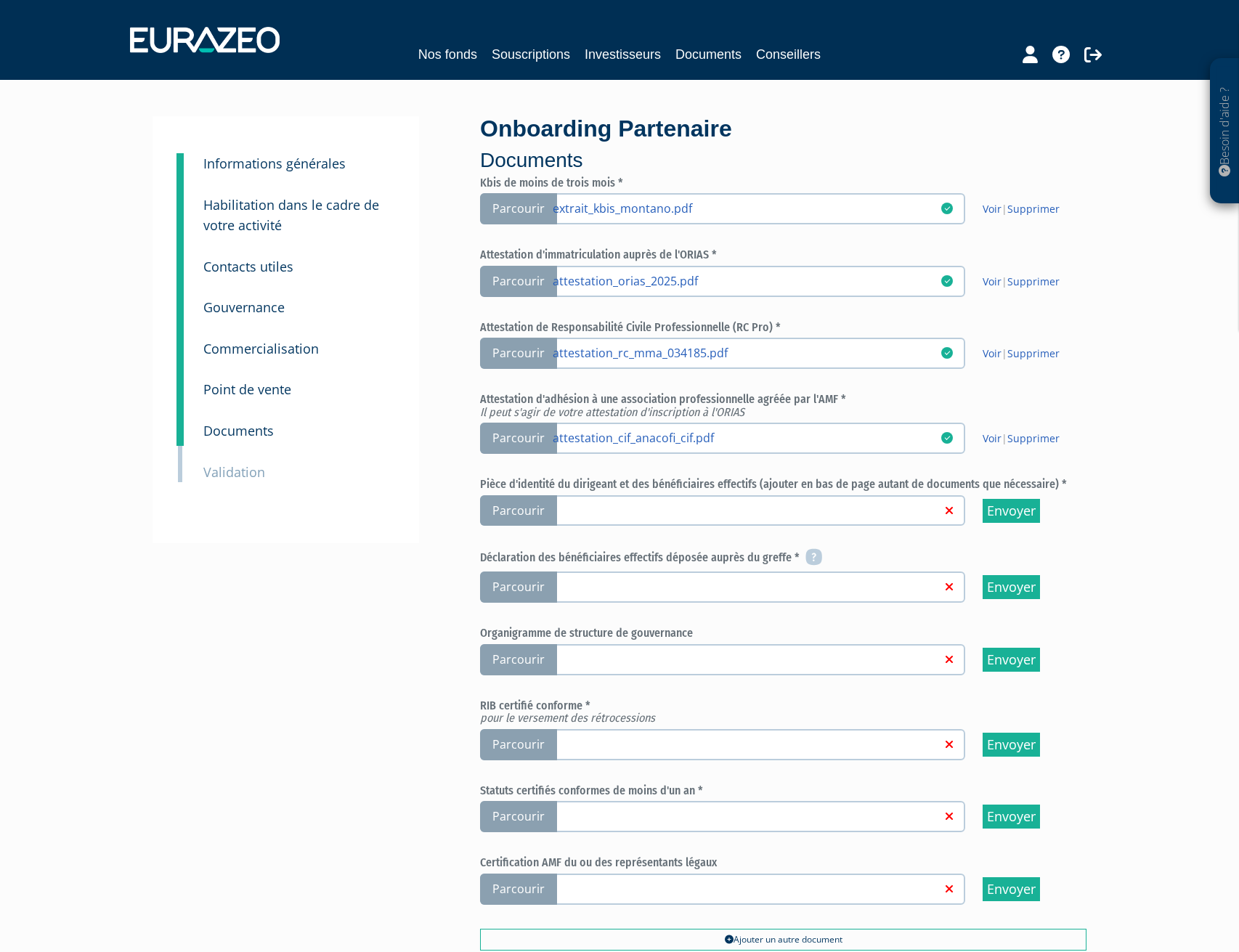
click at [376, 497] on div "3 Informations générales 4 Habilitation dans le cadre de votre activité 5 Conta…" at bounding box center [286, 329] width 267 height 427
click at [533, 515] on span "Parcourir" at bounding box center [518, 511] width 77 height 31
click at [0, 0] on input "Parcourir" at bounding box center [0, 0] width 0 height 0
click at [811, 557] on icon at bounding box center [814, 557] width 17 height 17
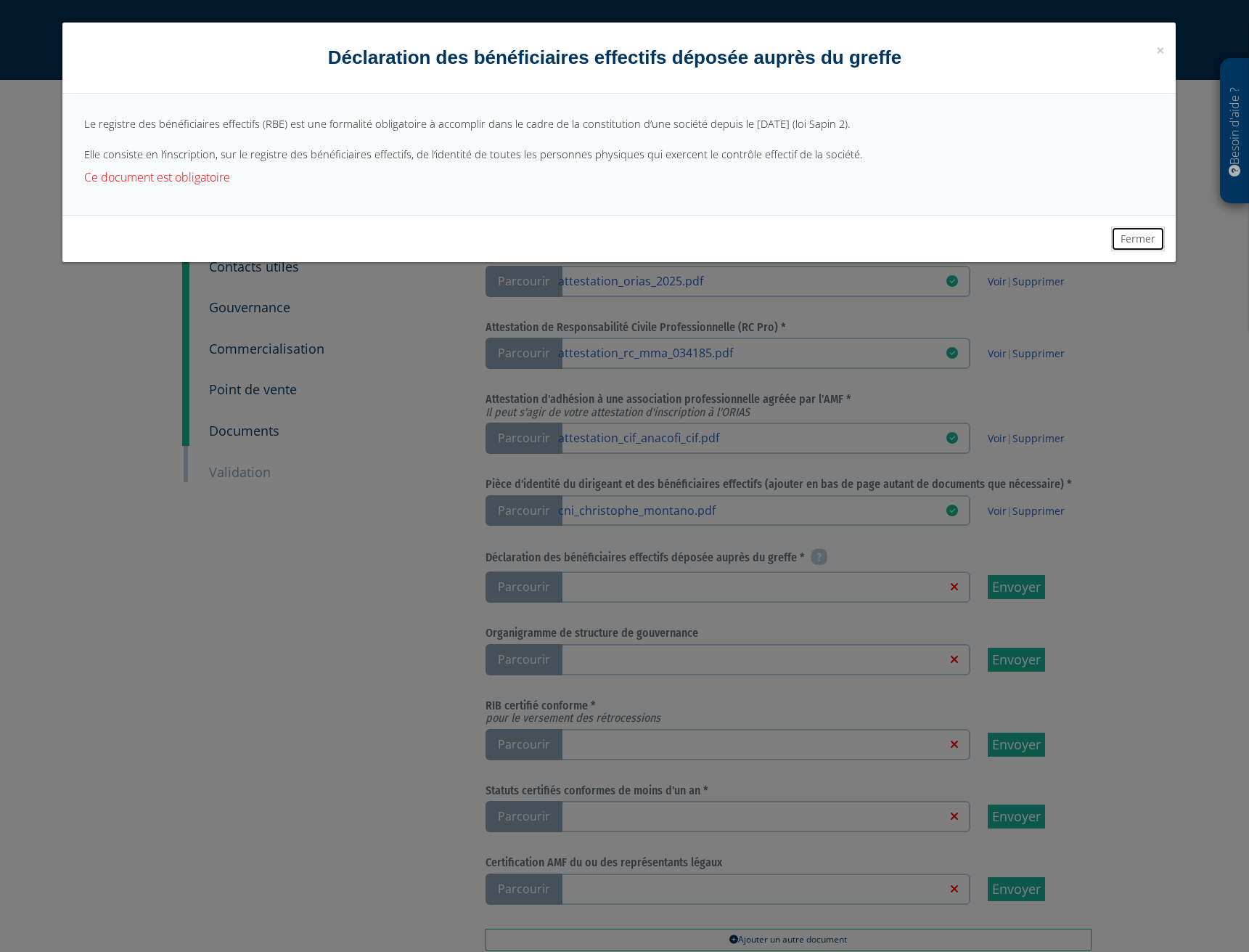
click at [1131, 238] on button "Fermer" at bounding box center [1138, 239] width 54 height 25
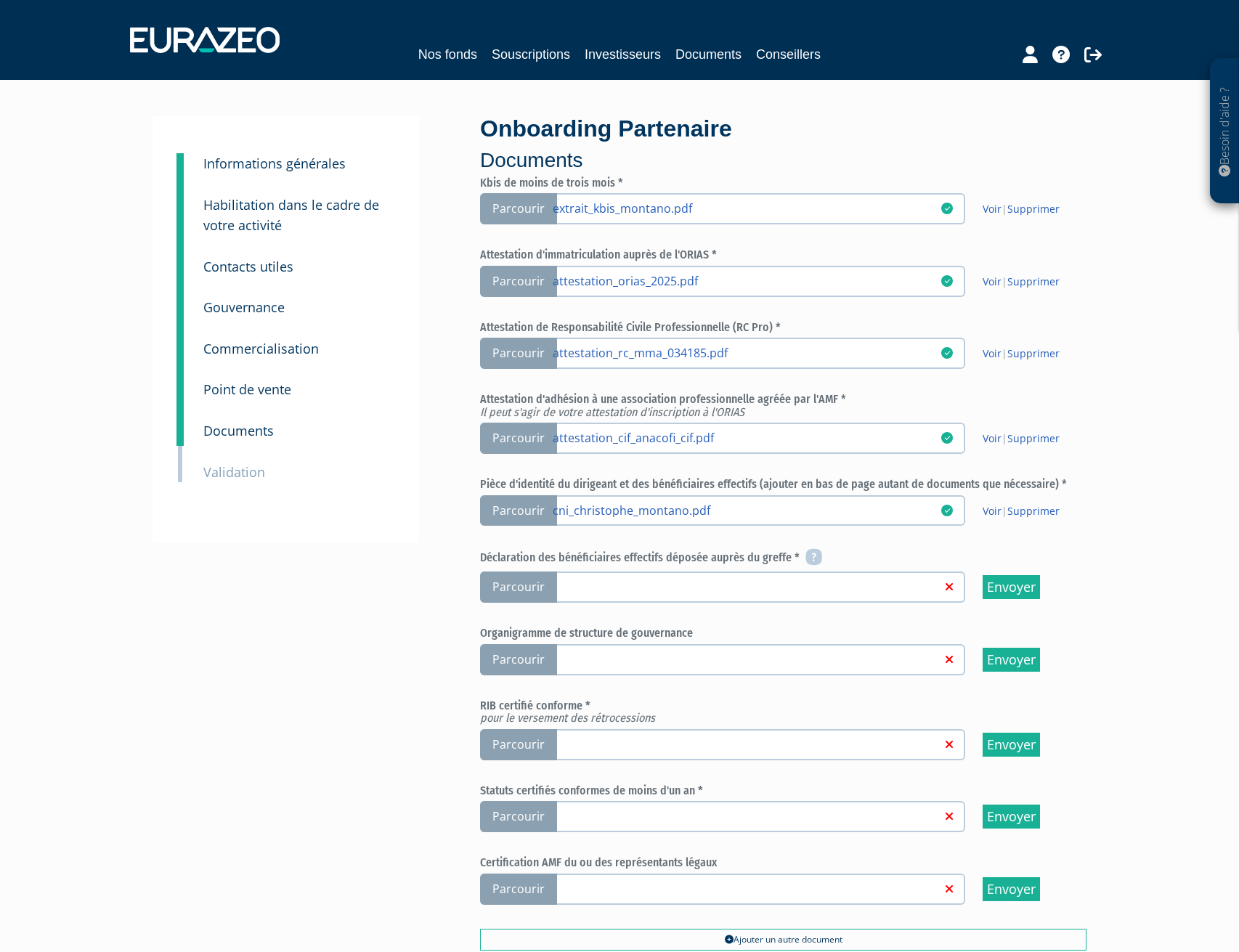
click at [538, 744] on span "Parcourir" at bounding box center [518, 745] width 77 height 31
click at [0, 0] on input "Parcourir" at bounding box center [0, 0] width 0 height 0
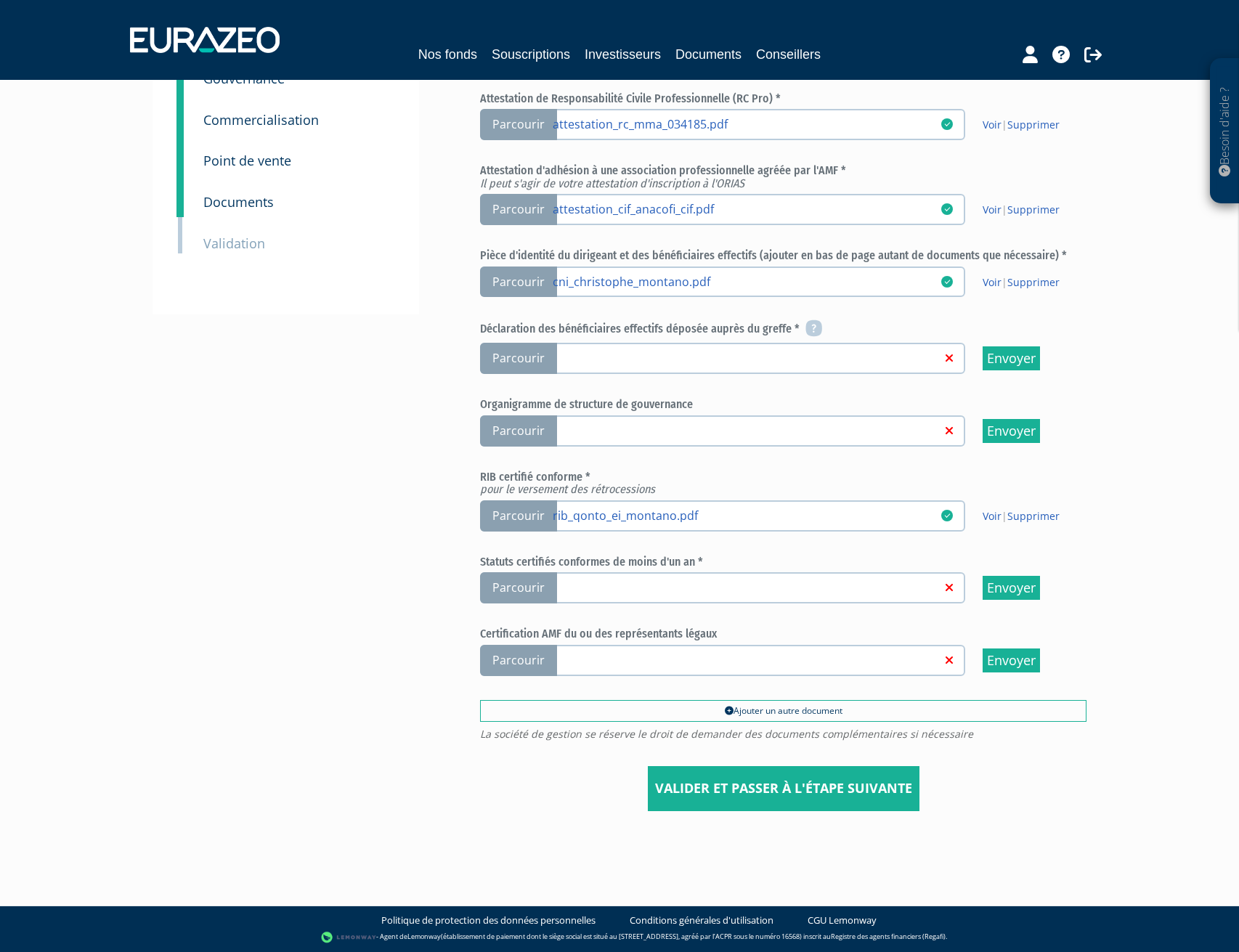
click at [515, 653] on span "Parcourir" at bounding box center [518, 661] width 77 height 31
click at [0, 0] on input "Parcourir" at bounding box center [0, 0] width 0 height 0
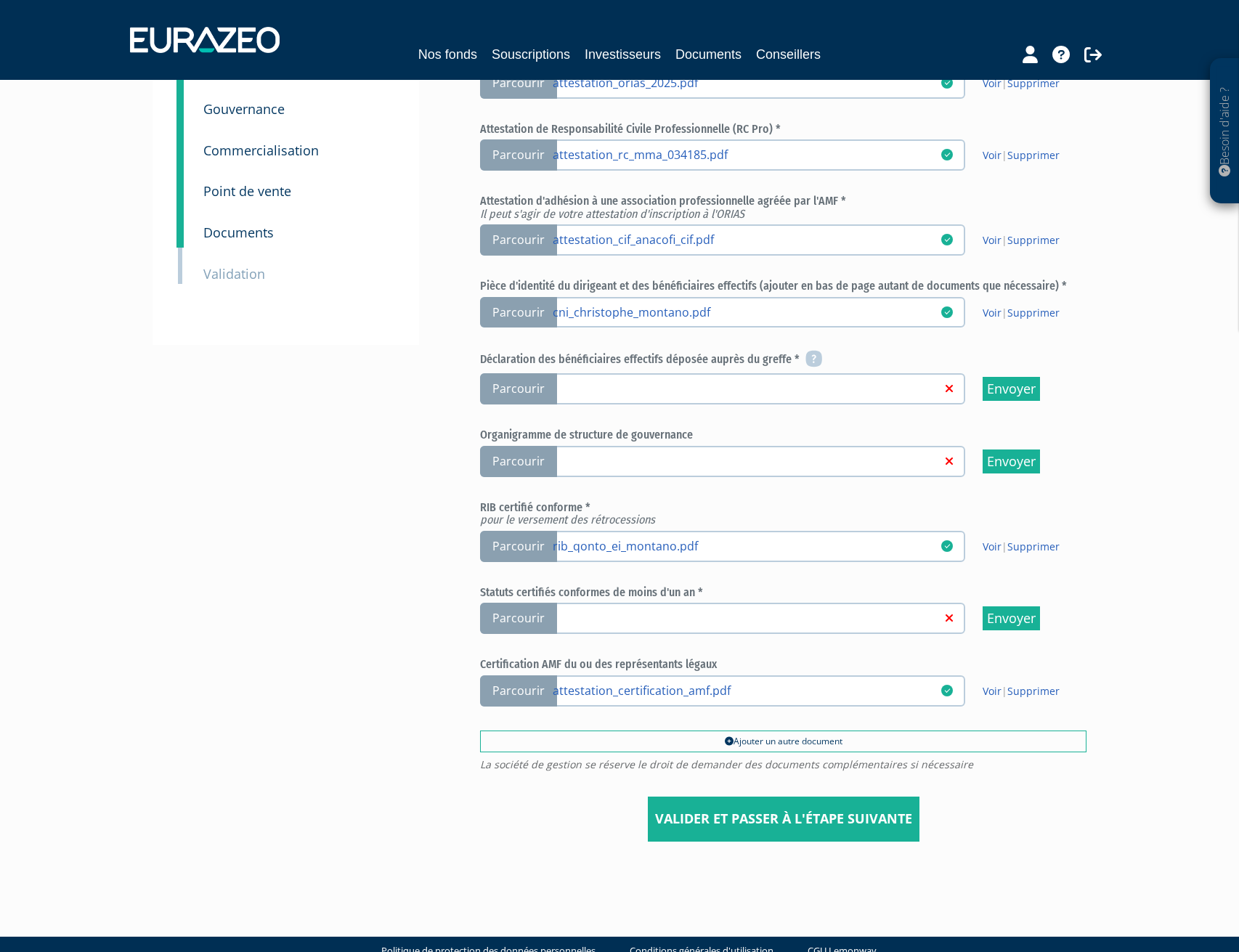
scroll to position [229, 0]
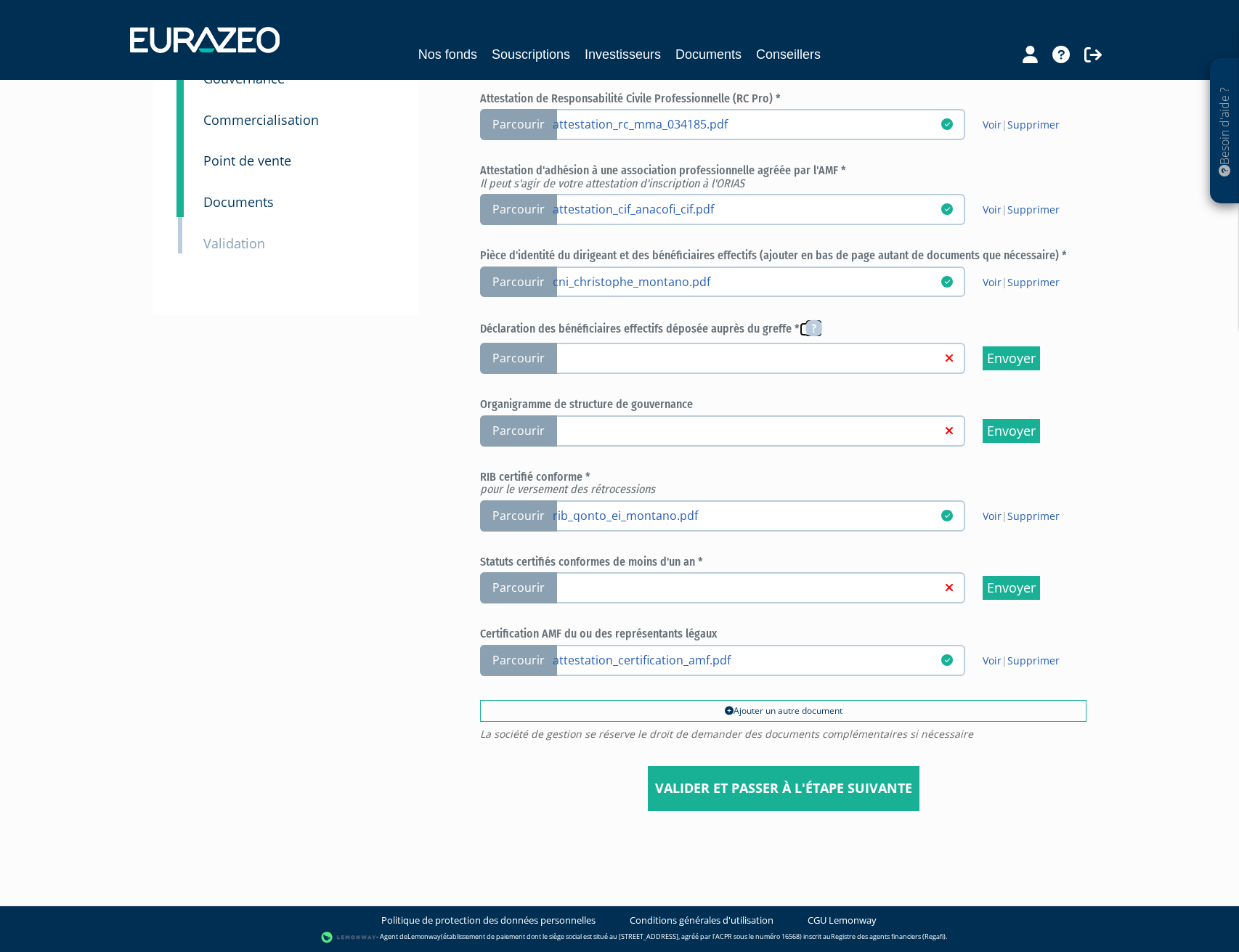
click at [808, 329] on icon at bounding box center [814, 328] width 17 height 17
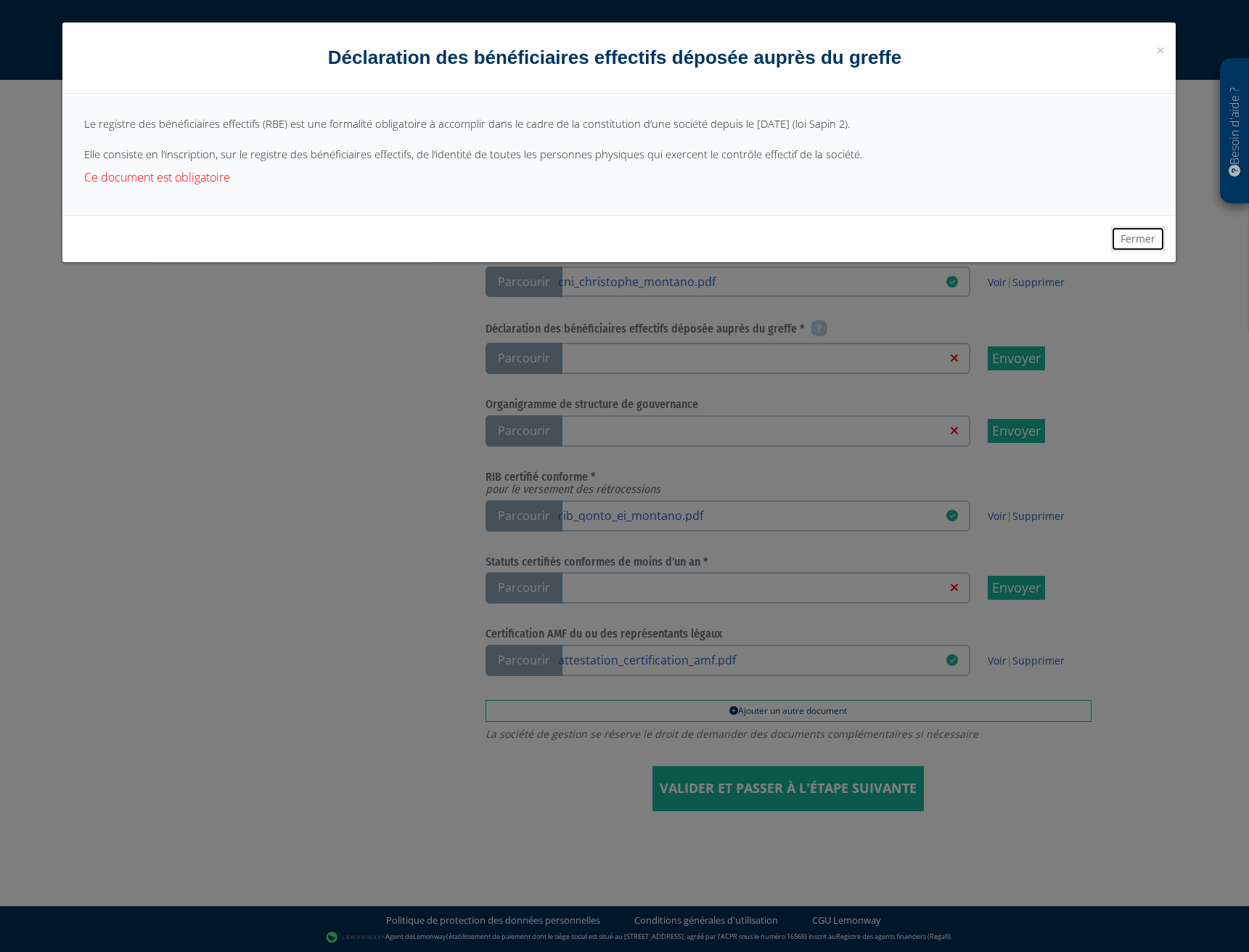
click at [1145, 242] on button "Fermer" at bounding box center [1138, 239] width 54 height 25
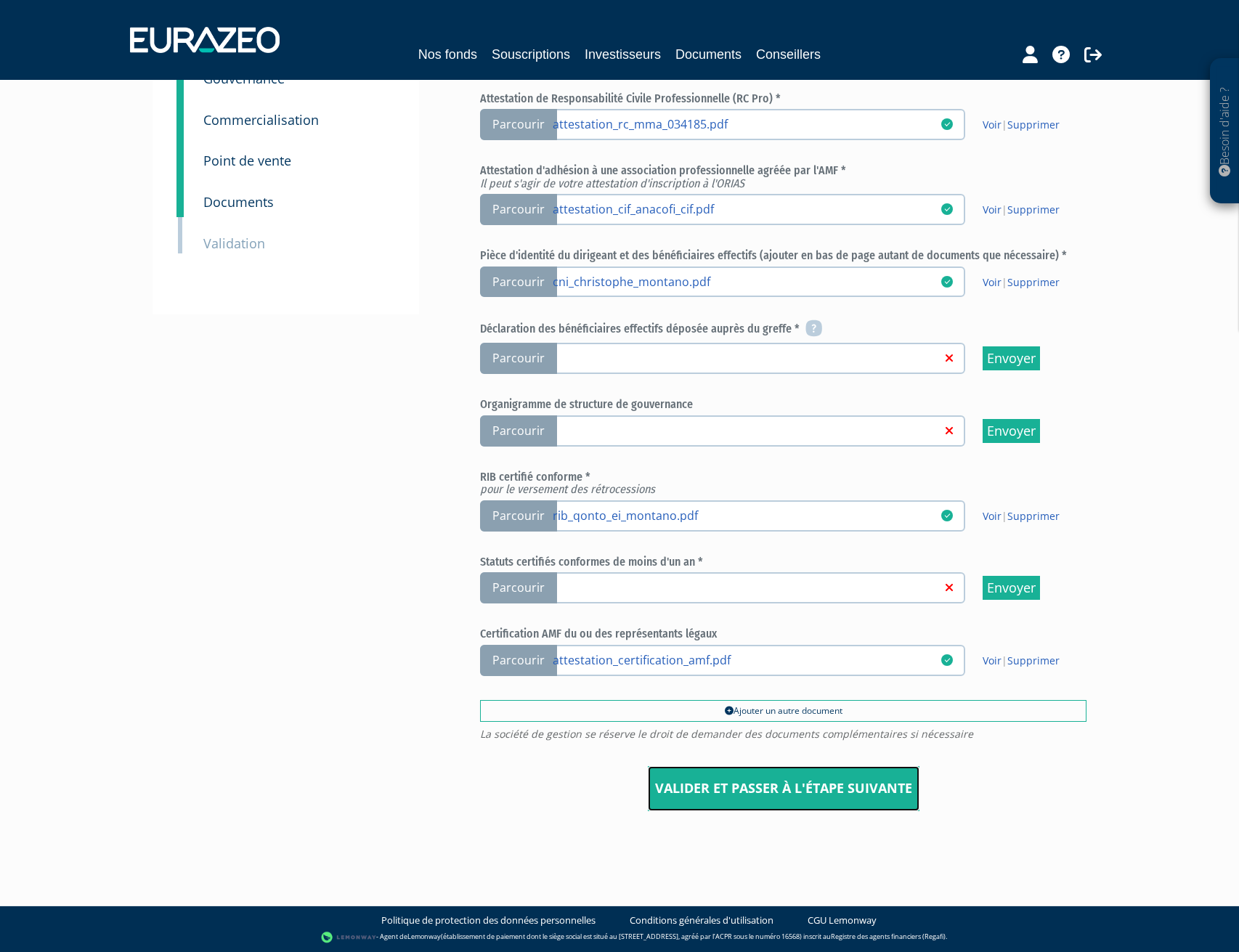
click at [815, 787] on input "Valider et passer à l'étape suivante" at bounding box center [783, 789] width 272 height 45
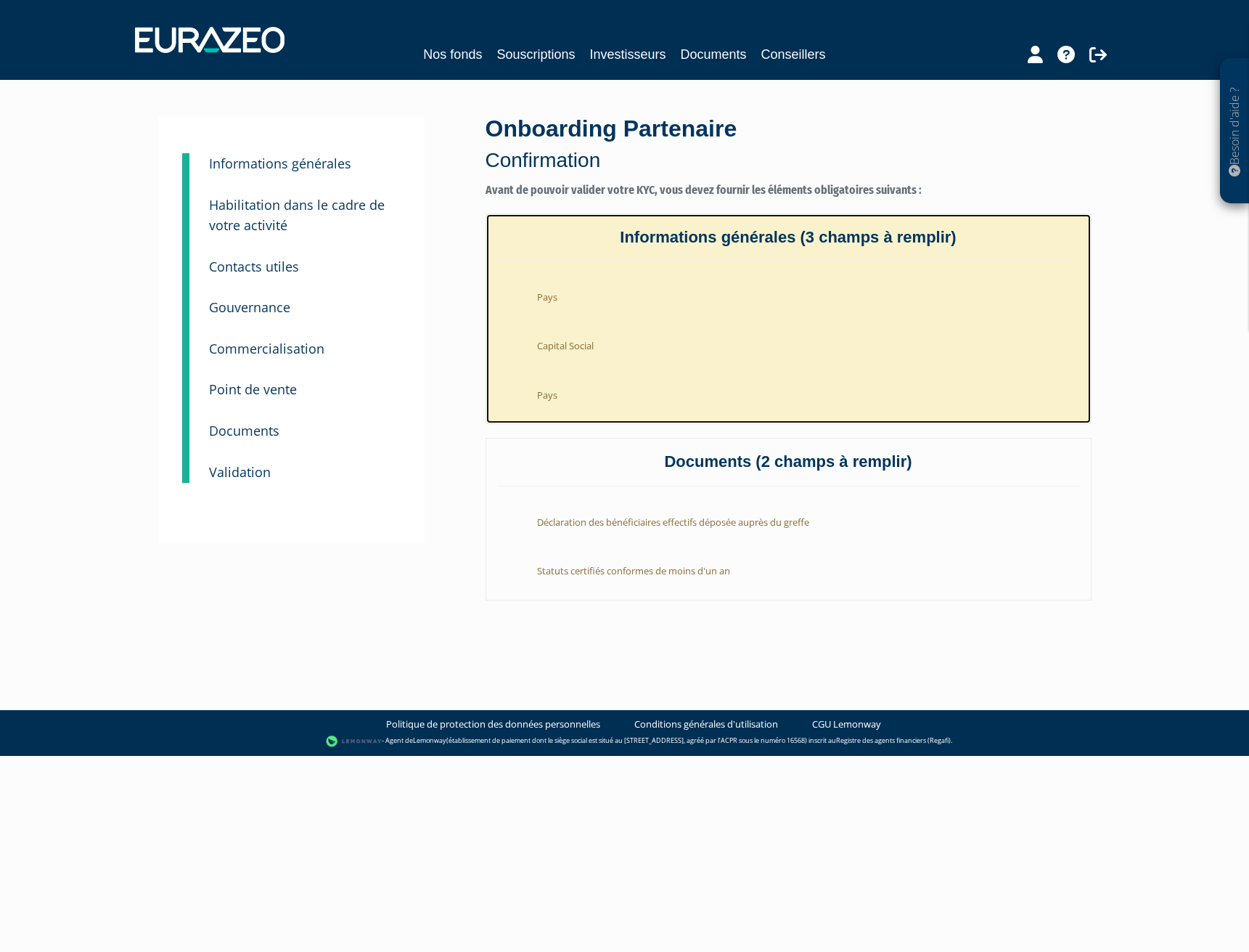
click at [769, 302] on li "Pays" at bounding box center [803, 293] width 554 height 36
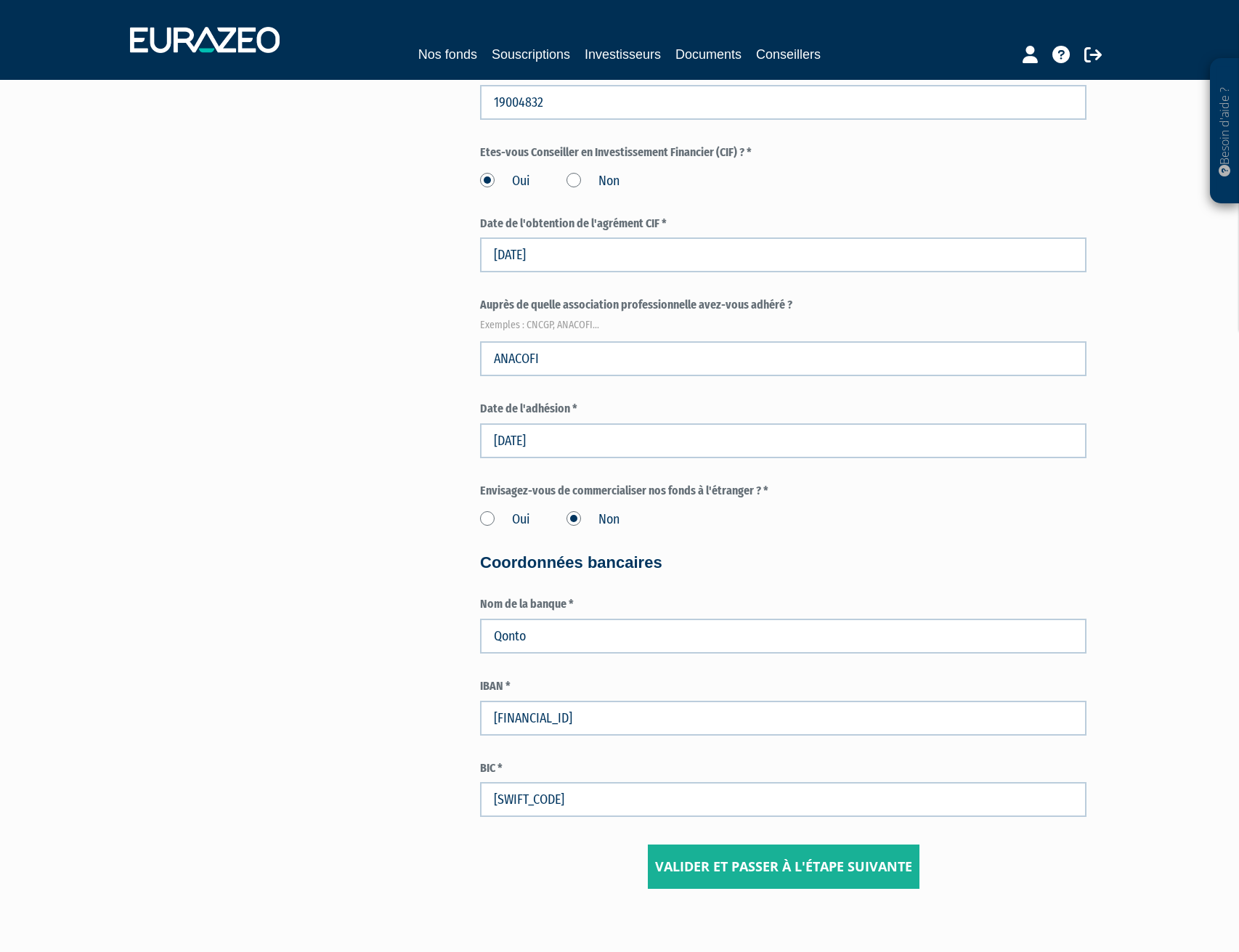
scroll to position [1759, 0]
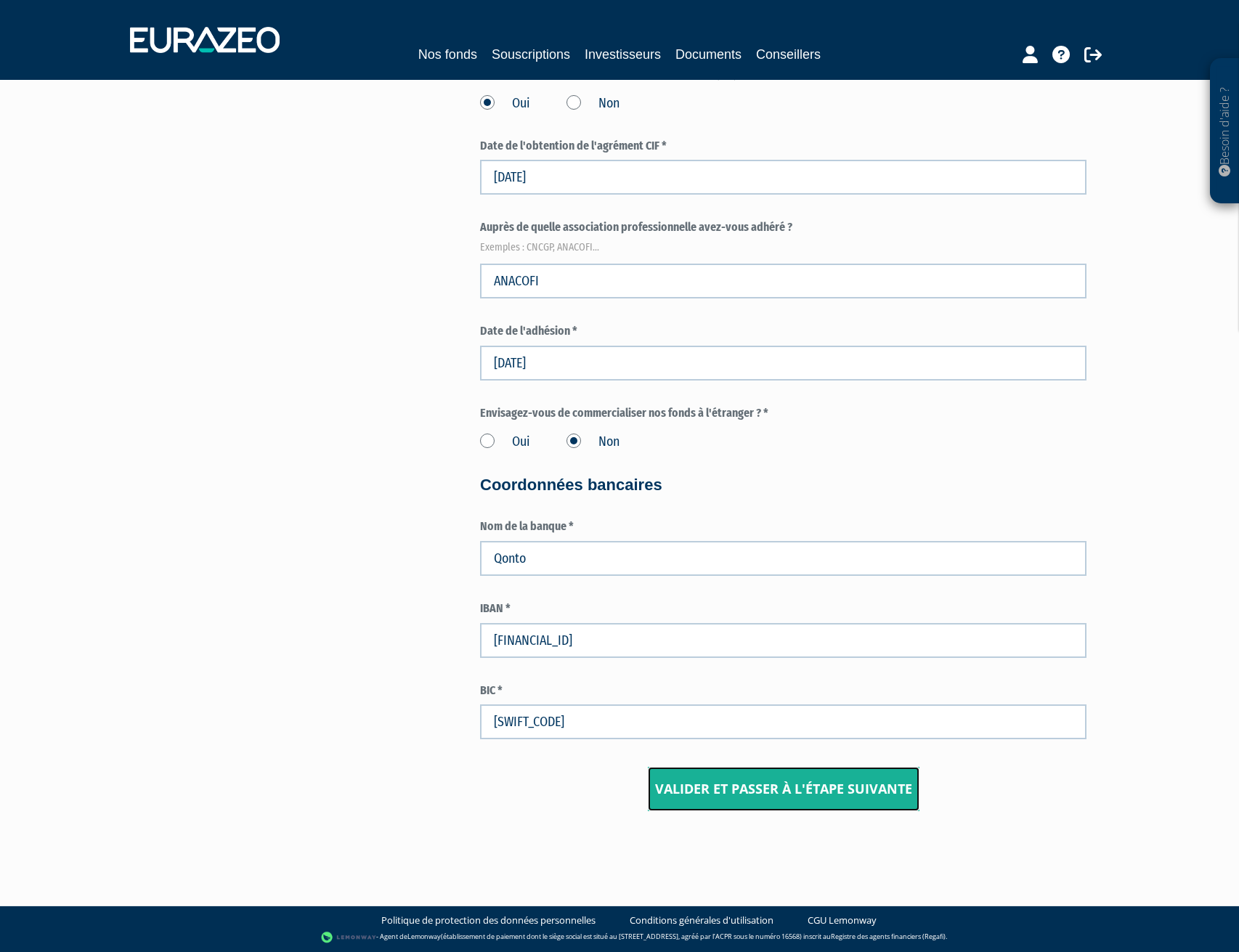
click at [852, 790] on input "Valider et passer à l'étape suivante" at bounding box center [783, 789] width 272 height 45
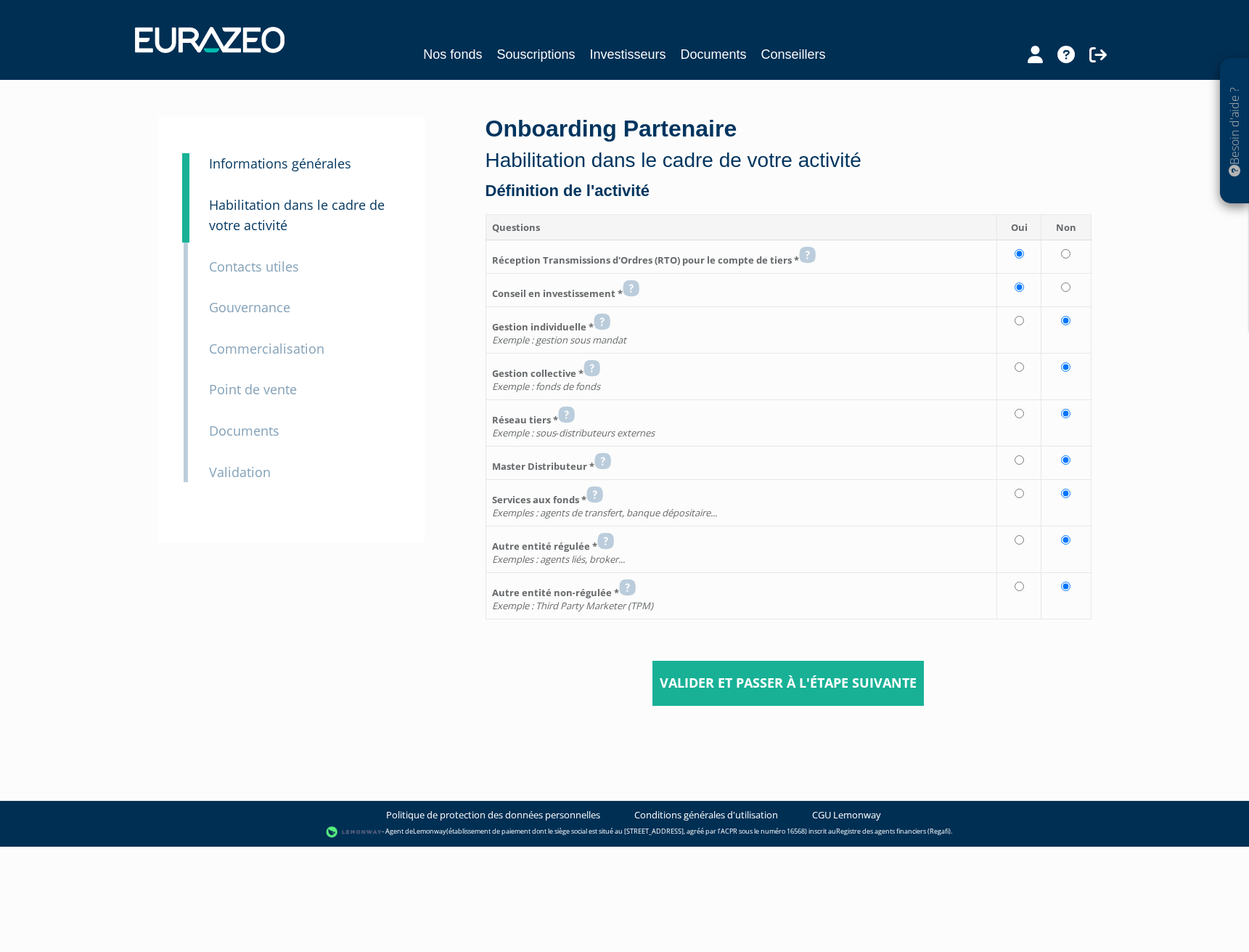
click at [259, 174] on div "4 Habilitation dans le cadre de votre activité" at bounding box center [304, 205] width 212 height 62
click at [251, 357] on small "Commercialisation" at bounding box center [267, 348] width 116 height 17
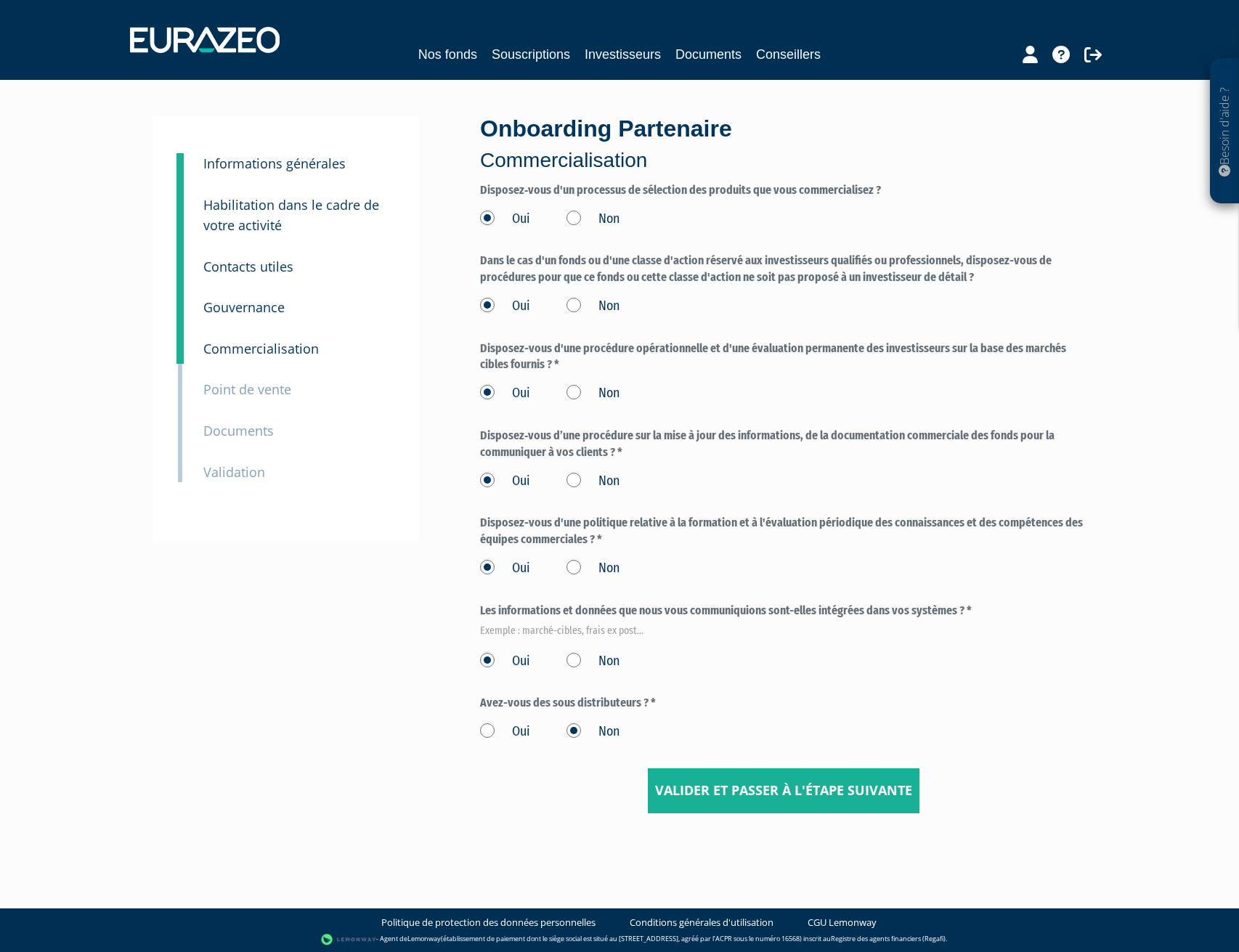
click at [266, 391] on small "Point de vente" at bounding box center [247, 389] width 88 height 17
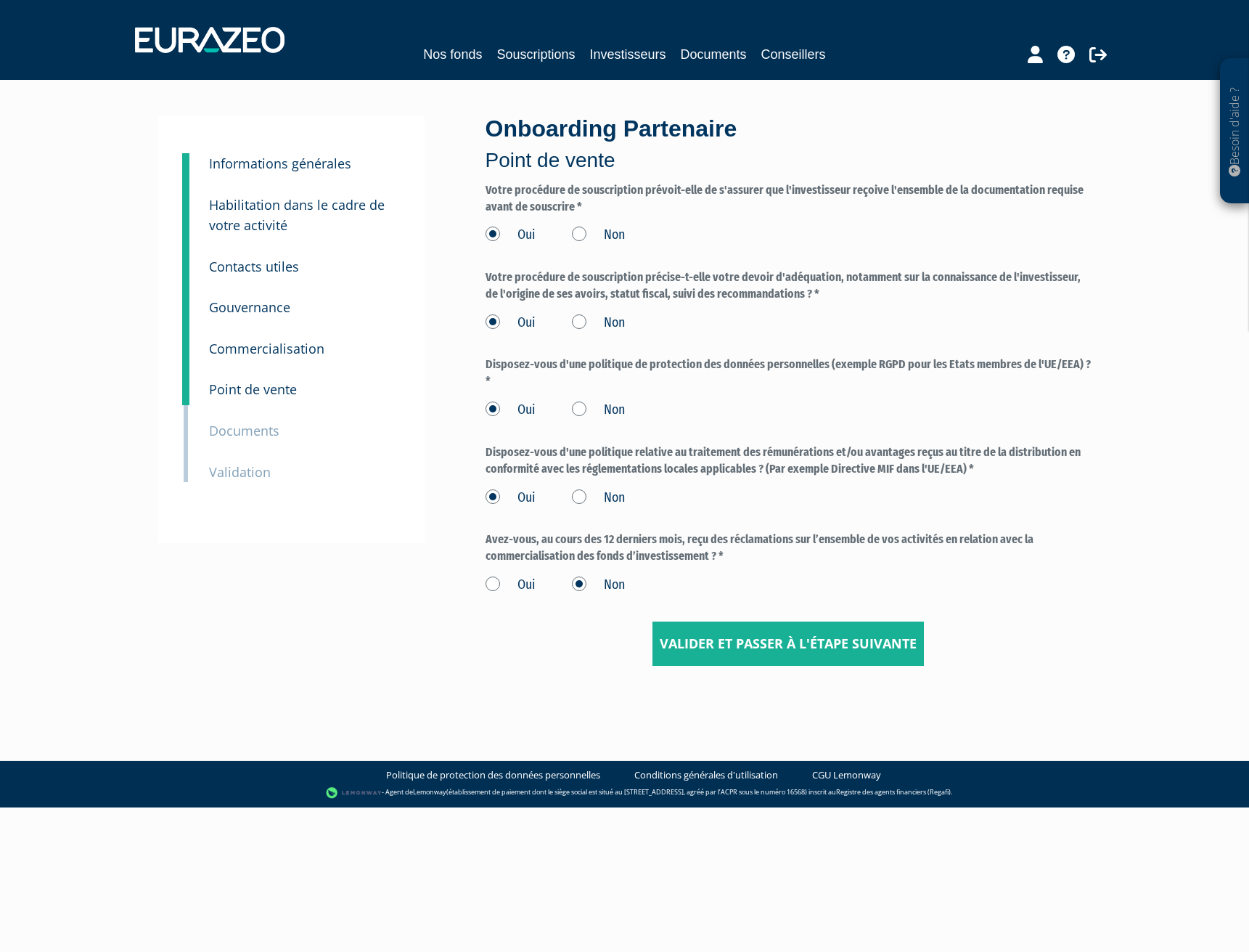
click at [260, 469] on small "Validation" at bounding box center [239, 471] width 62 height 17
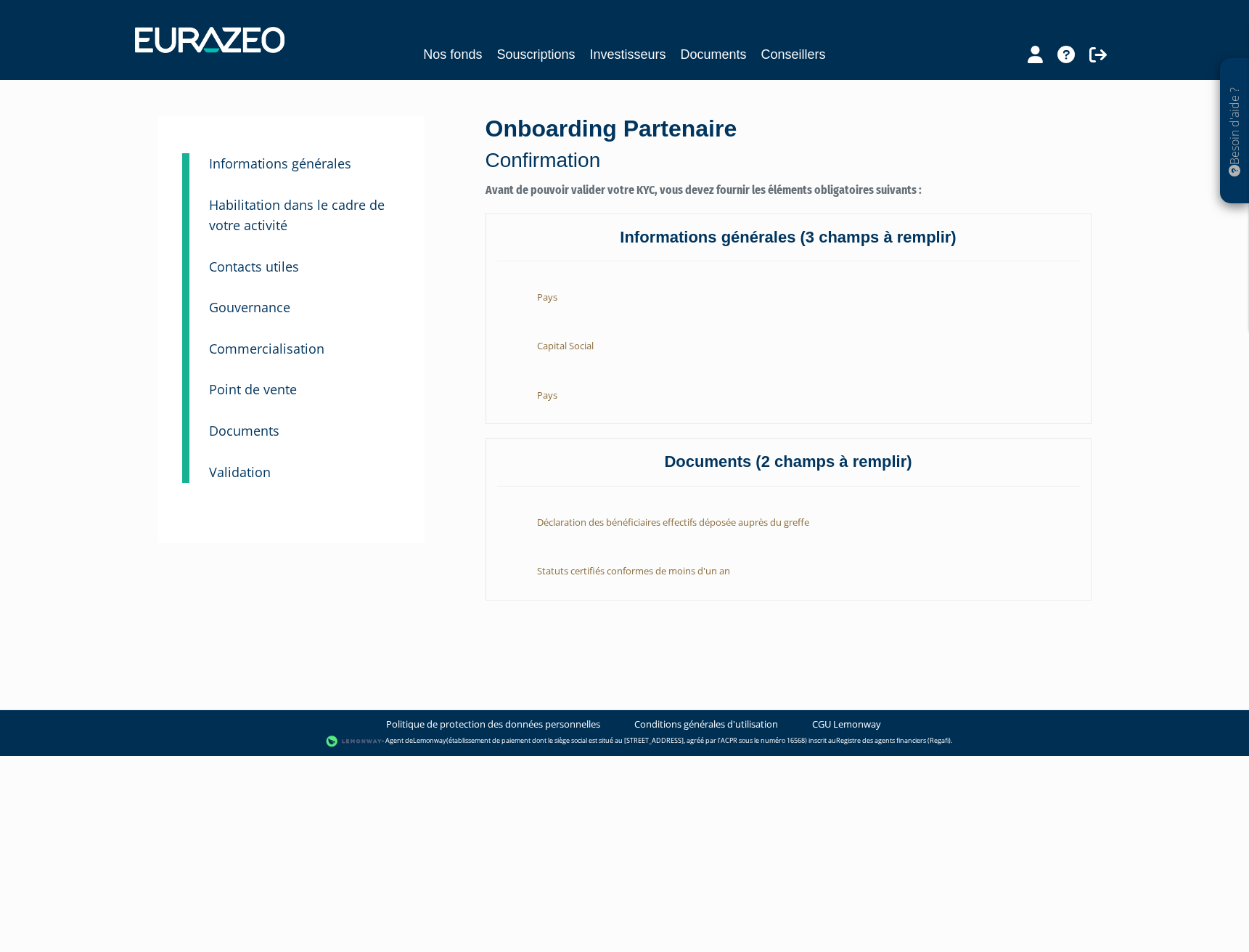
click at [334, 161] on small "Informations générales" at bounding box center [280, 163] width 142 height 17
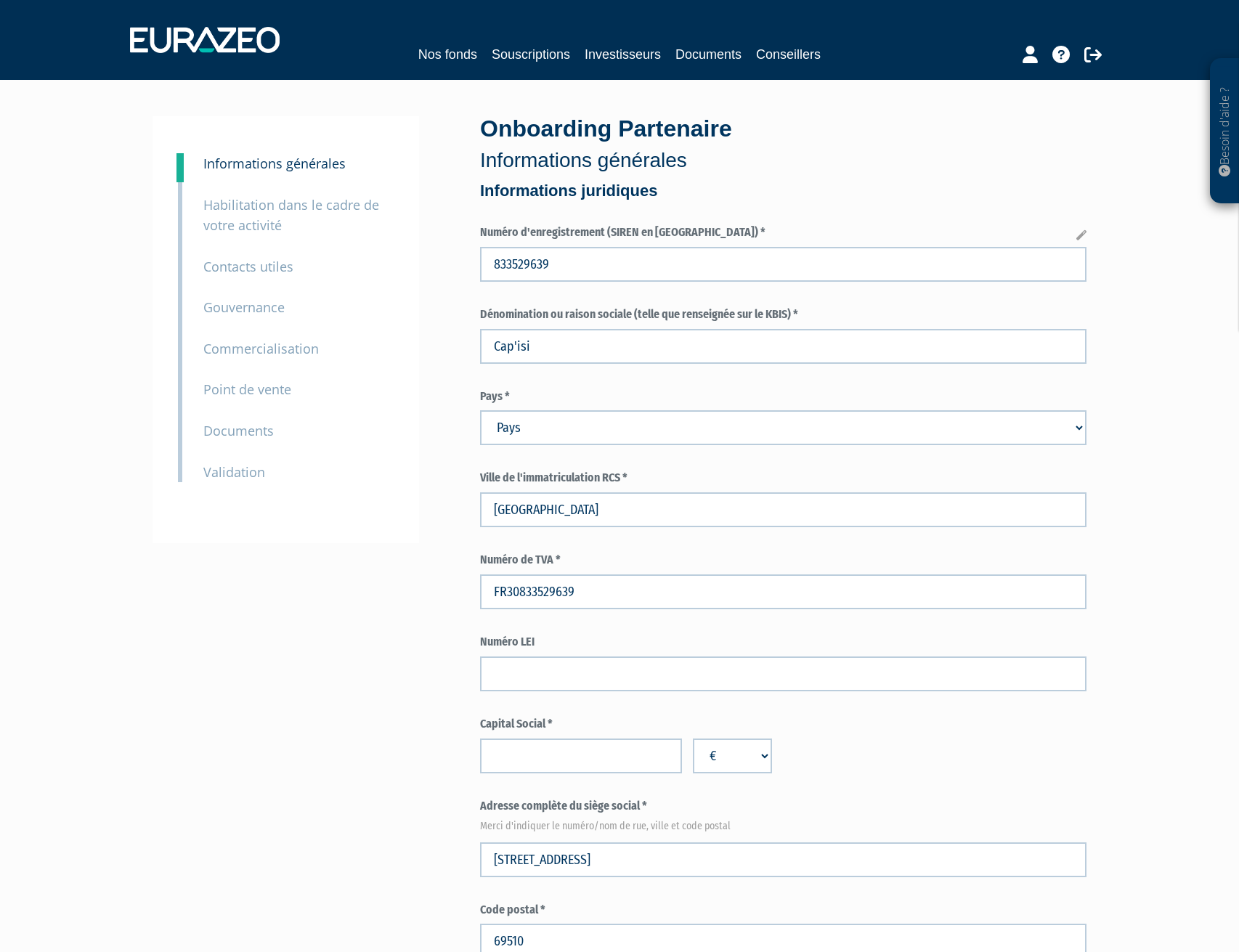
click at [621, 443] on select "Pays Afghanistan Afrique du Sud Albanie Algérie Allemagne Andorre" at bounding box center [783, 428] width 606 height 35
select select "75"
click at [480, 410] on select "Pays Afghanistan Afrique du Sud Albanie Algérie Allemagne Andorre" at bounding box center [783, 428] width 606 height 35
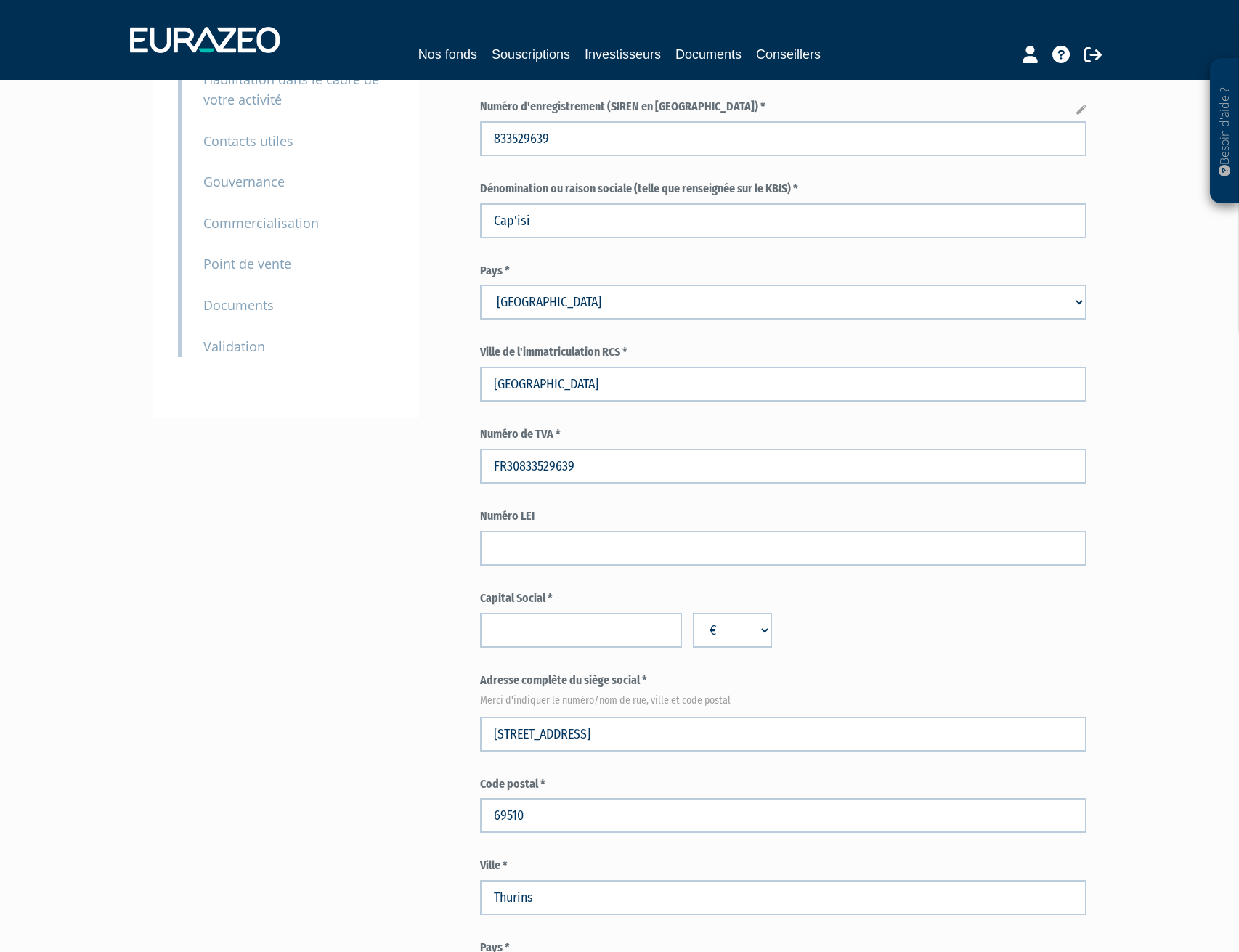
scroll to position [242, 0]
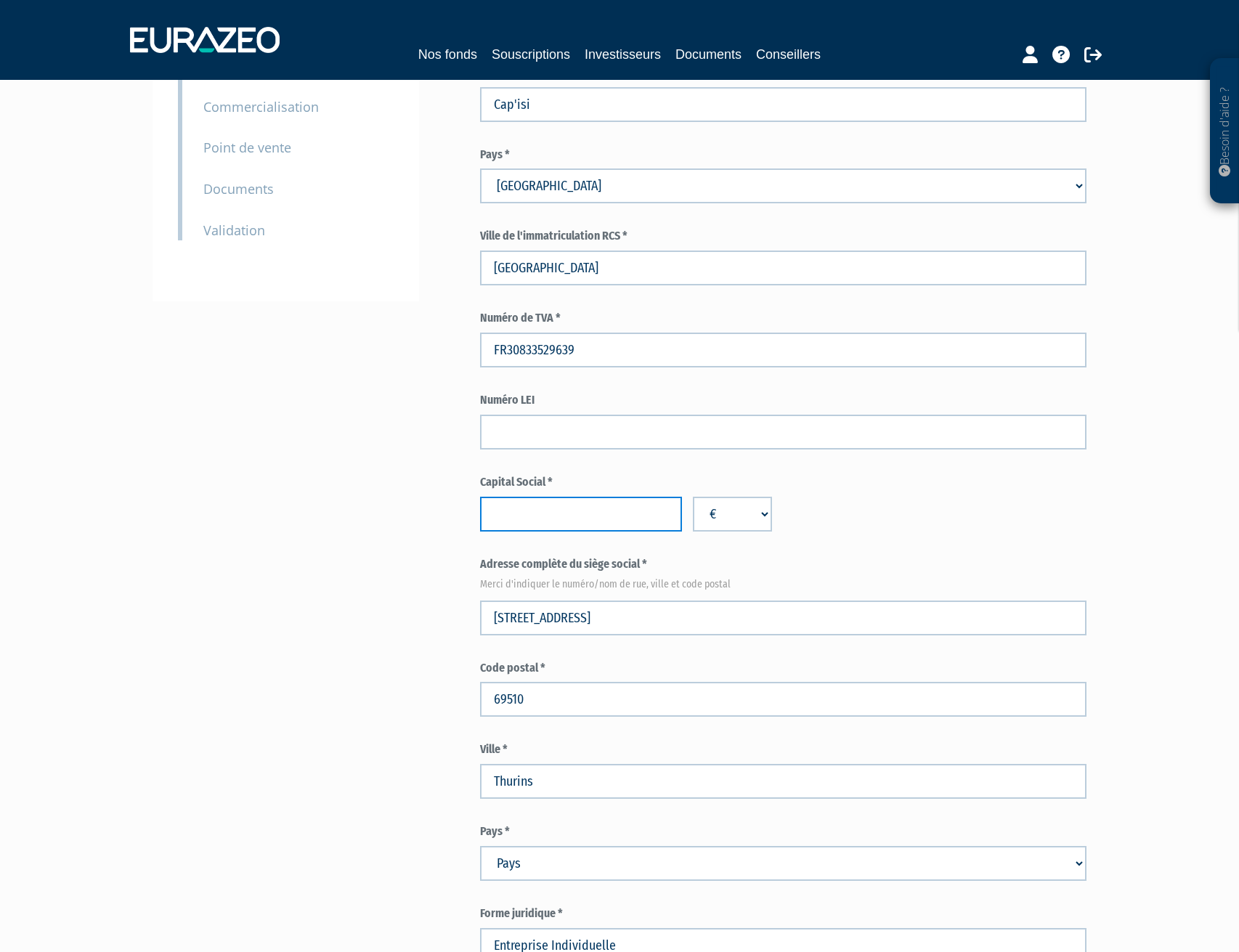
click at [621, 504] on input "number" at bounding box center [581, 514] width 202 height 35
type input "0"
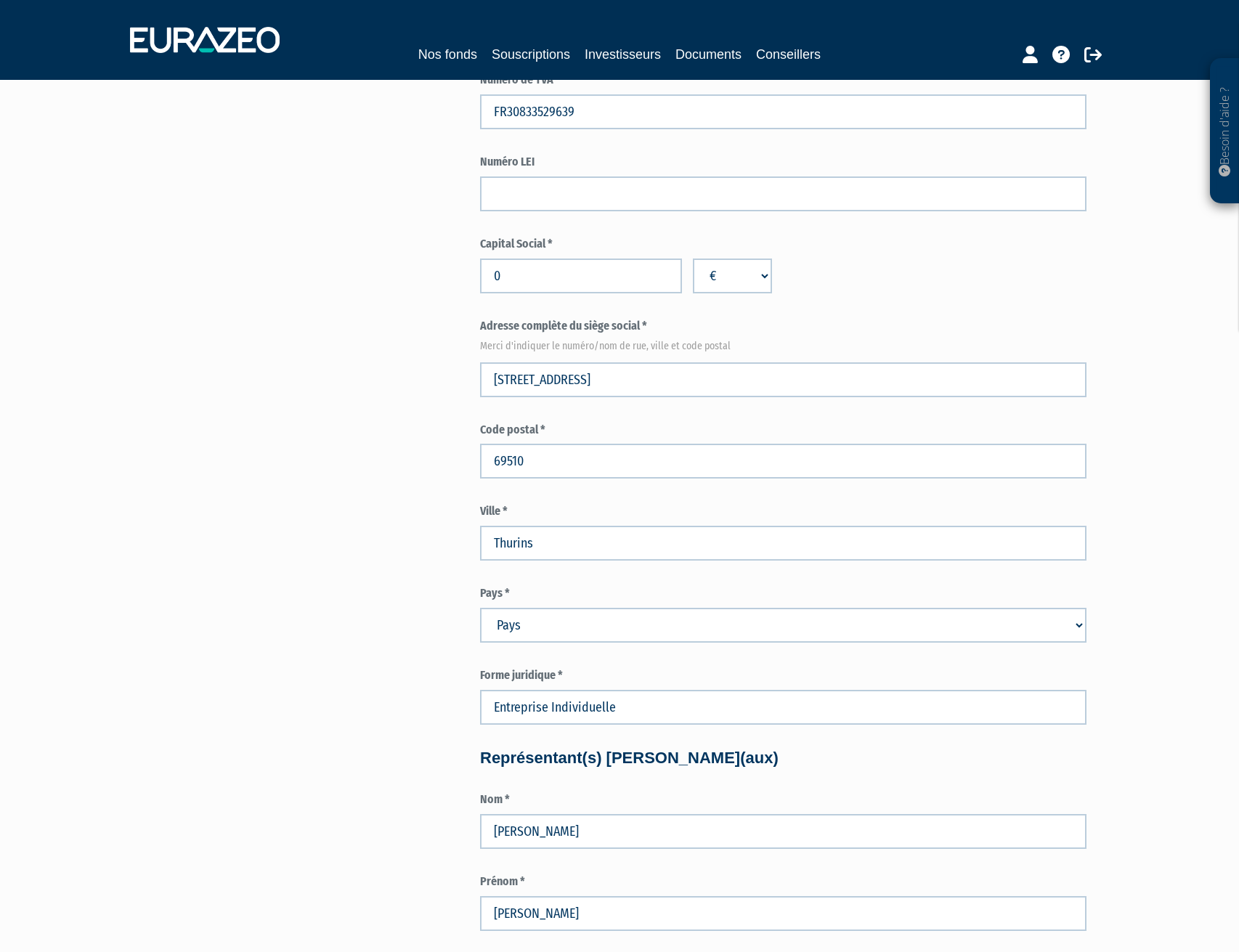
scroll to position [485, 0]
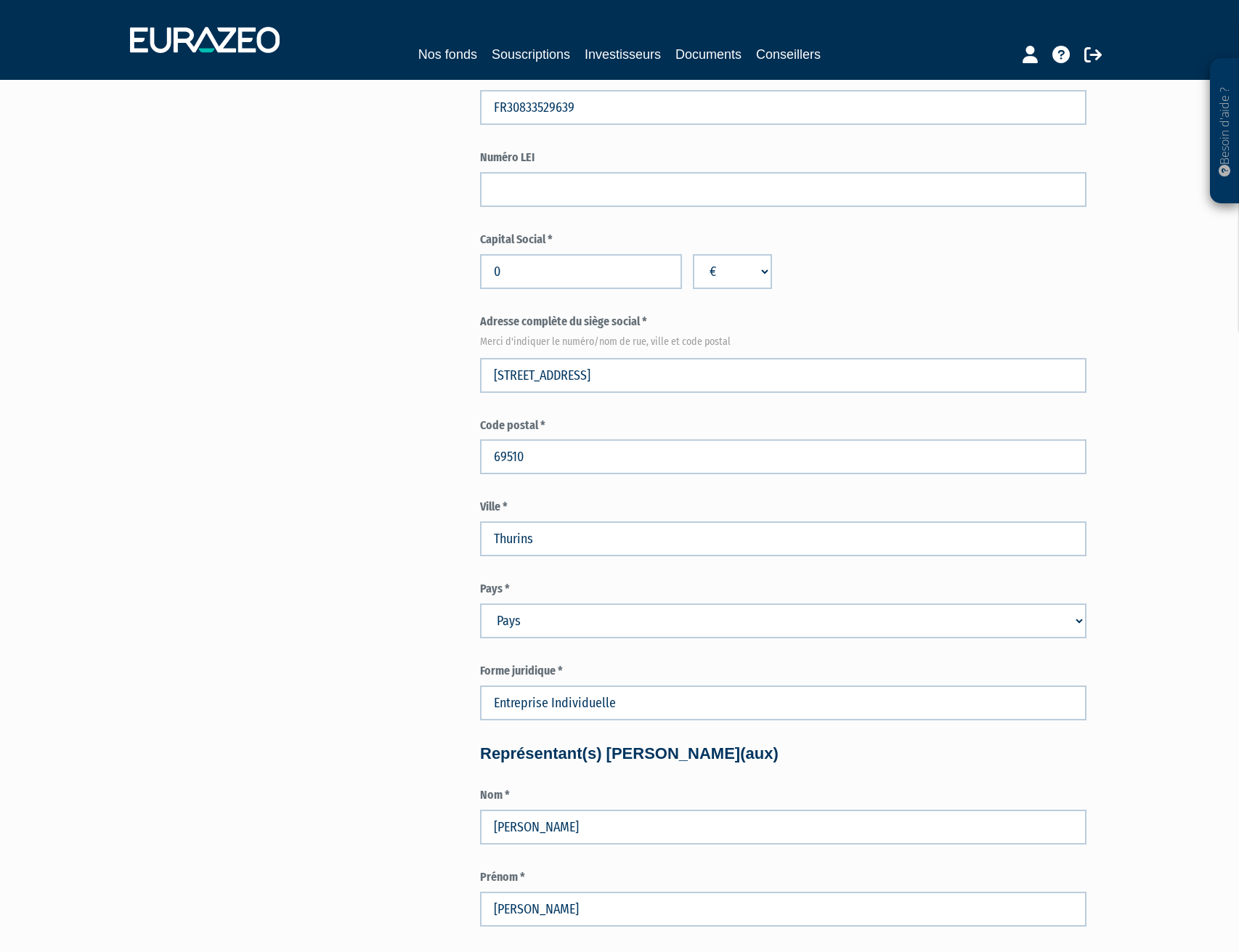
drag, startPoint x: 563, startPoint y: 632, endPoint x: 581, endPoint y: 620, distance: 21.6
click at [563, 631] on select "Pays Afghanistan Afrique du Sud Albanie Algérie Allemagne Andorre" at bounding box center [783, 621] width 606 height 35
select select "75"
click at [480, 604] on select "Pays Afghanistan Afrique du Sud Albanie Algérie Allemagne Andorre" at bounding box center [783, 621] width 606 height 35
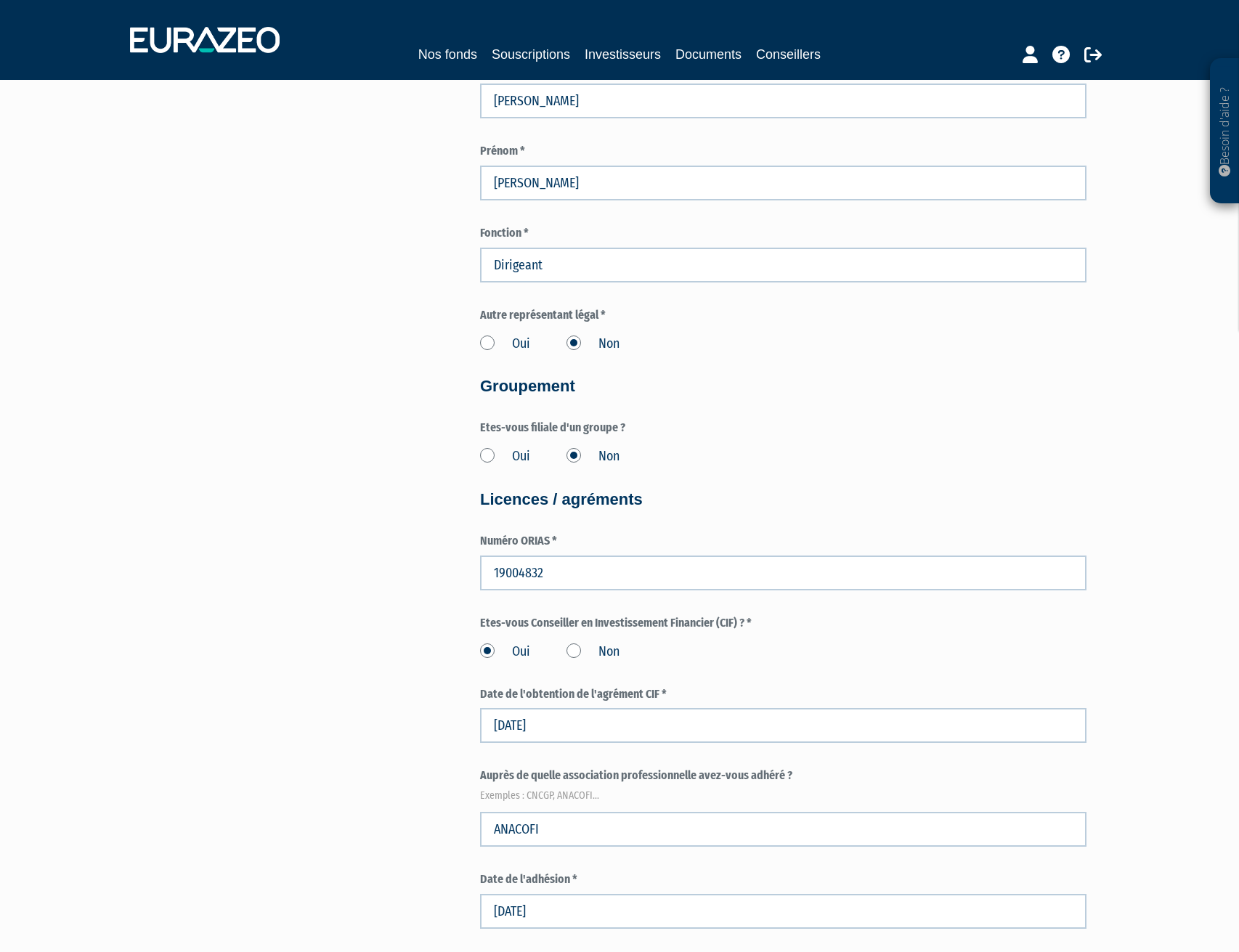
scroll to position [1759, 0]
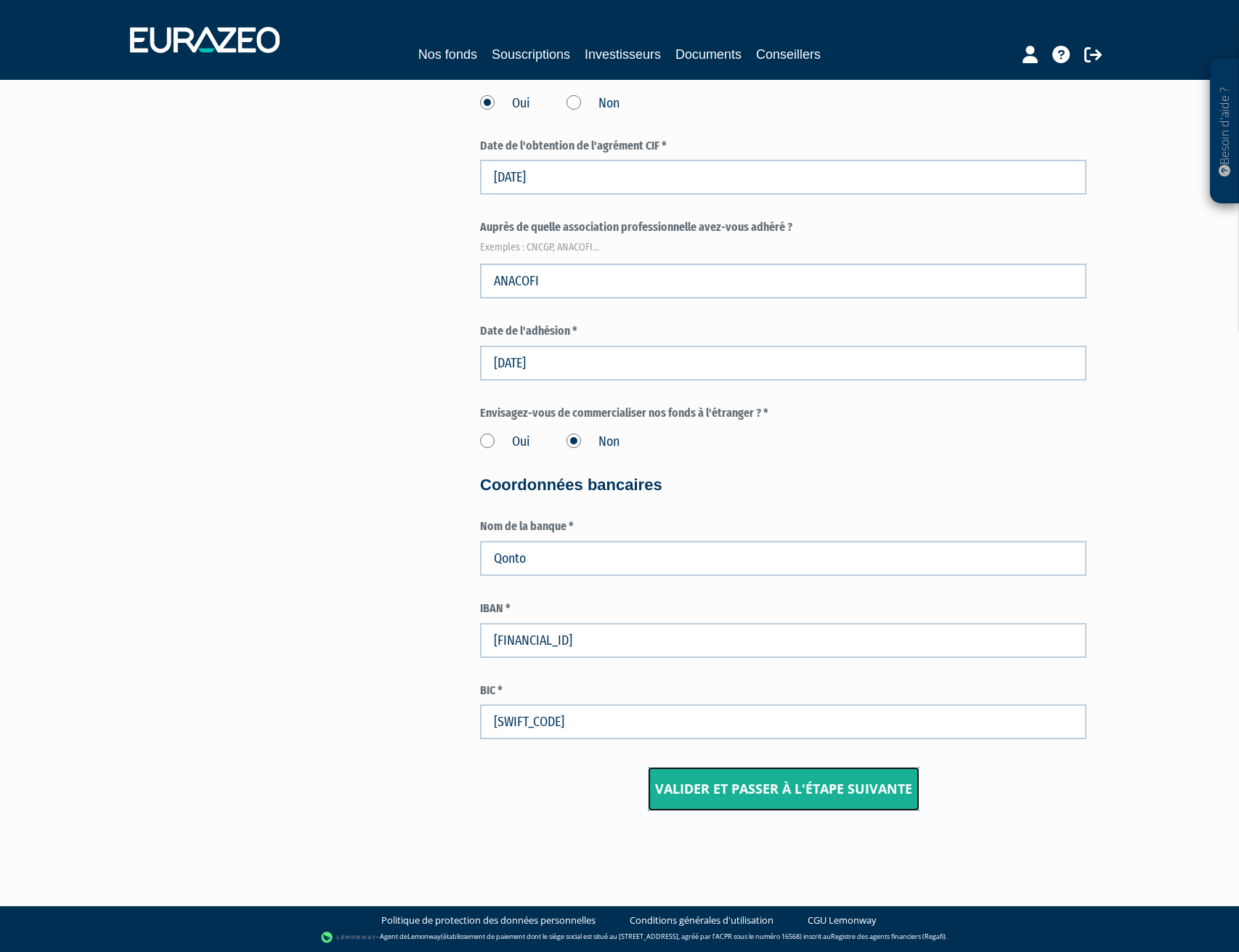
click at [815, 782] on input "Valider et passer à l'étape suivante" at bounding box center [783, 789] width 272 height 45
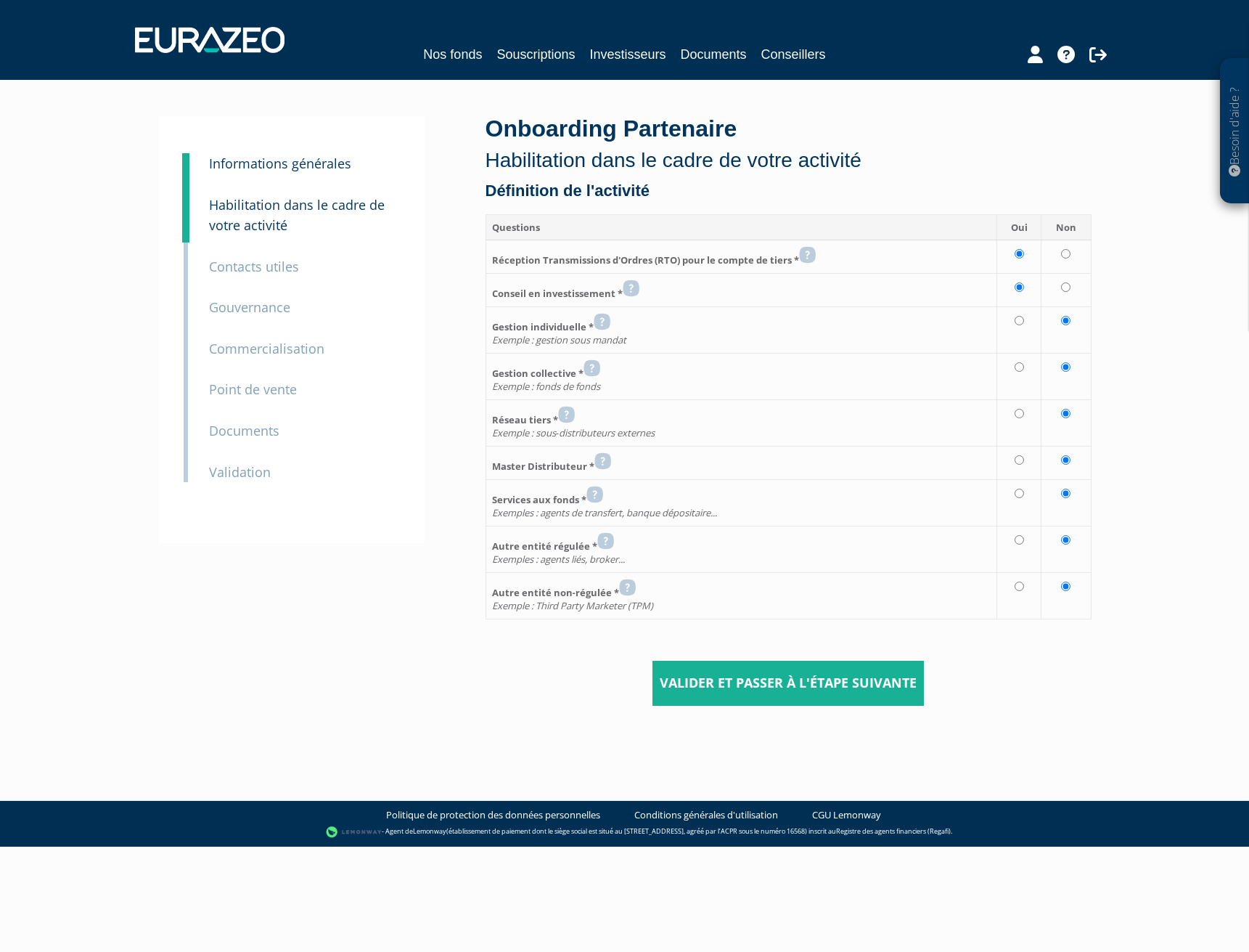
click at [236, 467] on small "Validation" at bounding box center [239, 471] width 62 height 17
